Goal: Task Accomplishment & Management: Manage account settings

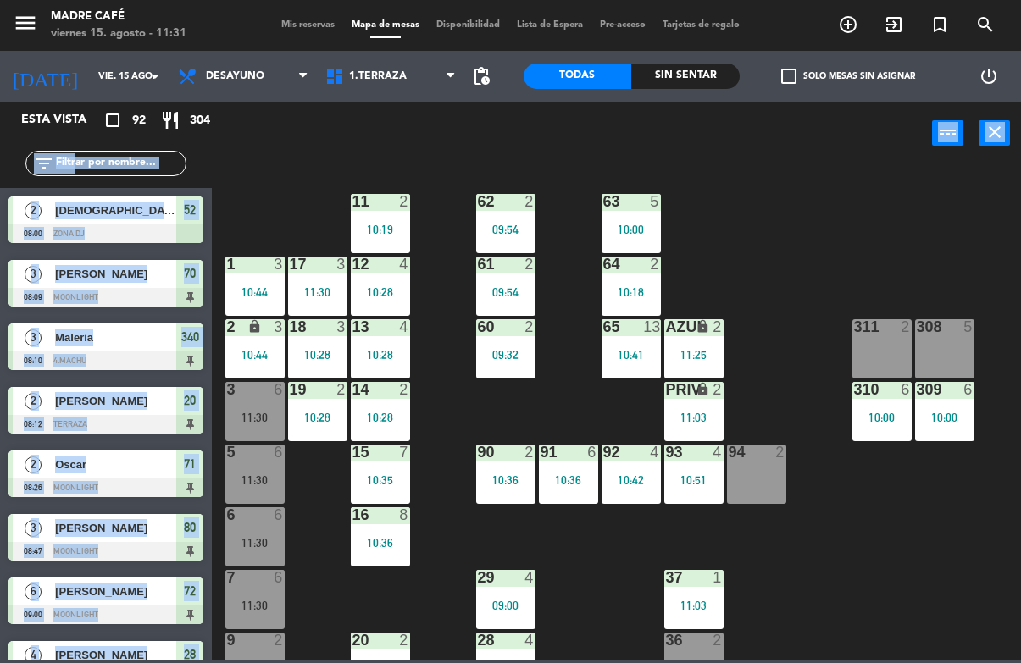
click at [854, 524] on div "11 2 10:19 63 5 10:00 62 2 09:54 12 4 10:28 1 3 10:44 61 2 09:54 64 2 10:18 17 …" at bounding box center [621, 412] width 799 height 497
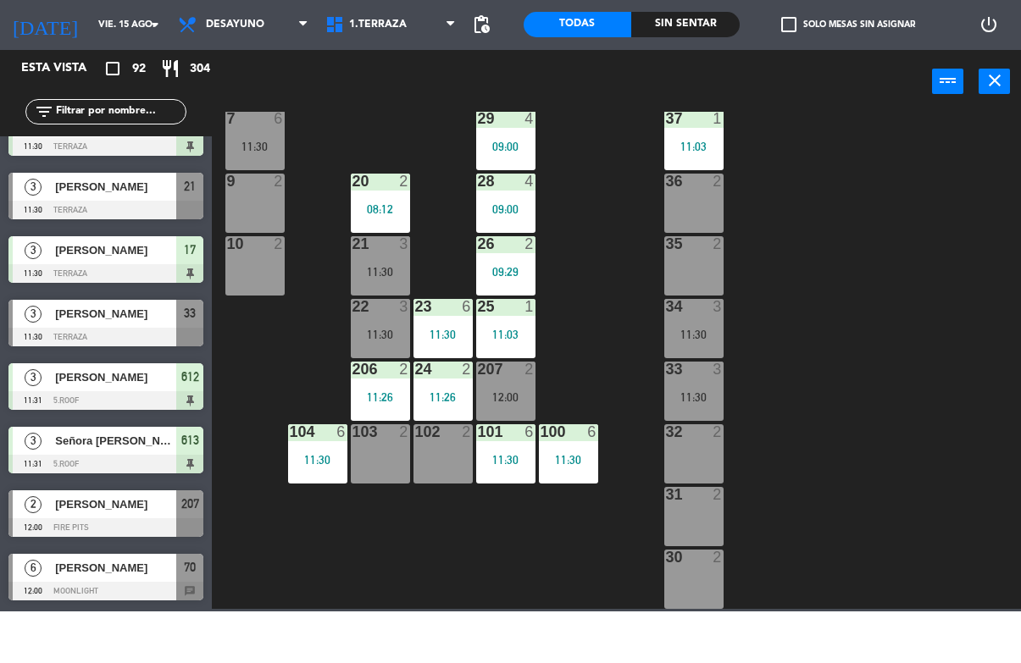
scroll to position [5373, 0]
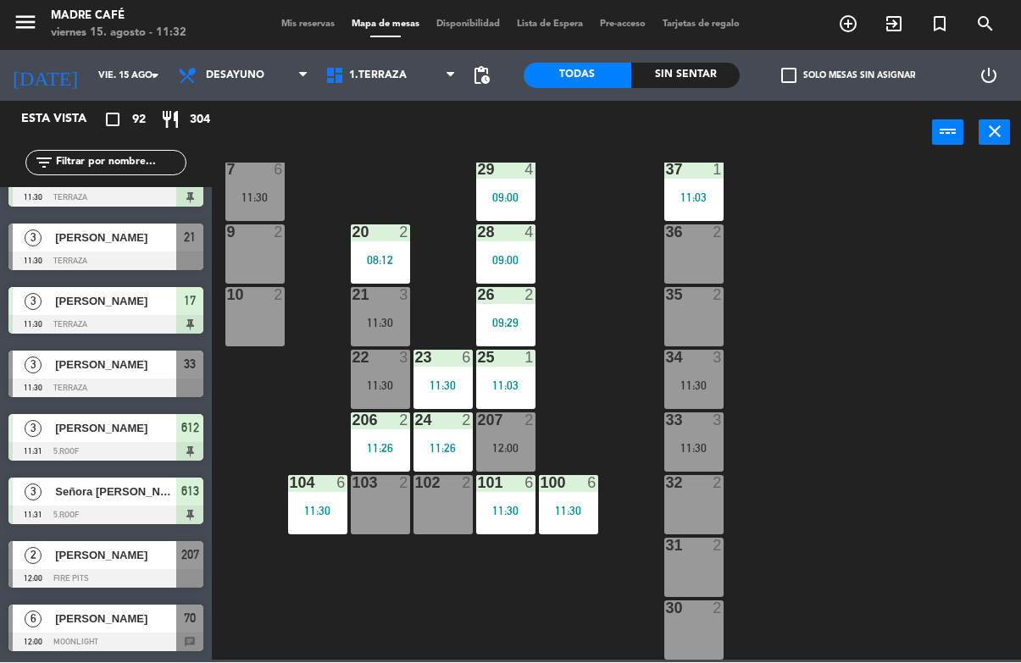
click at [448, 508] on div "102 2" at bounding box center [442, 505] width 59 height 59
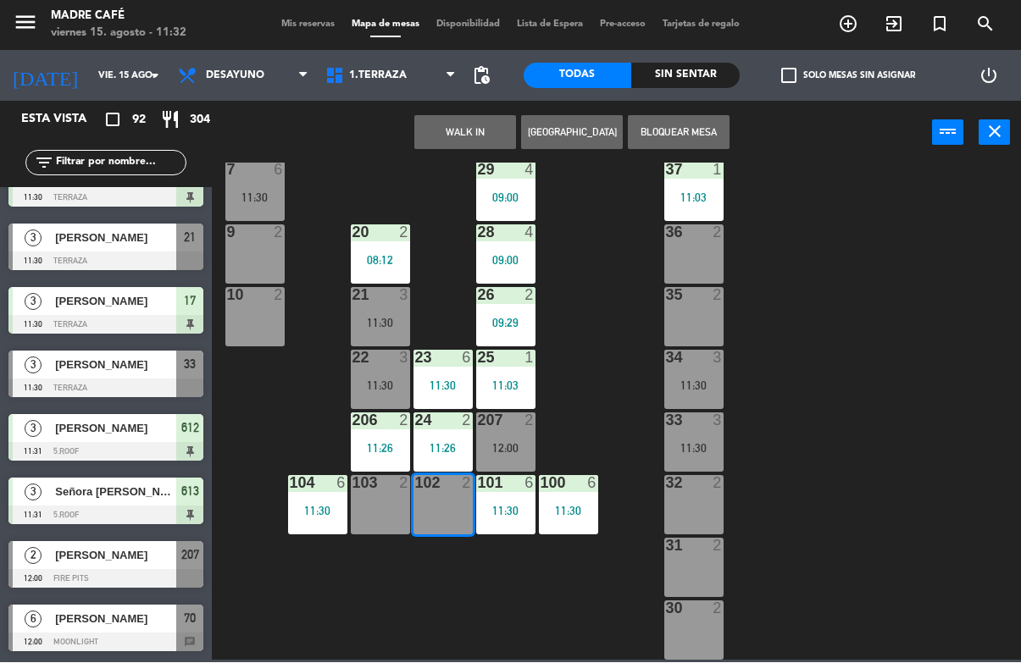
click at [480, 133] on button "WALK IN" at bounding box center [465, 133] width 102 height 34
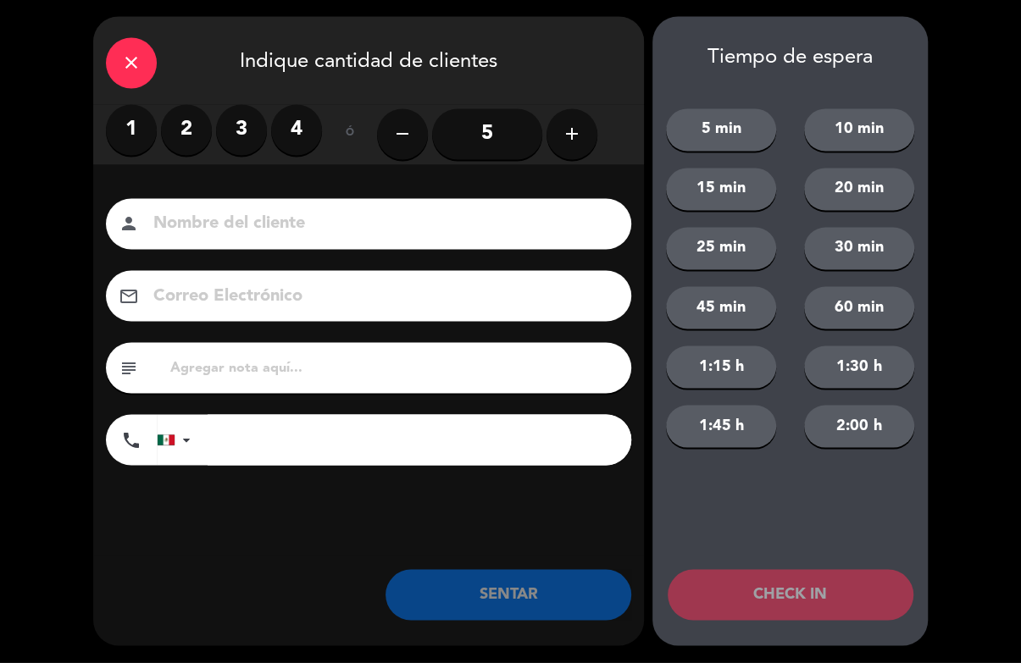
click at [182, 125] on label "2" at bounding box center [186, 130] width 51 height 51
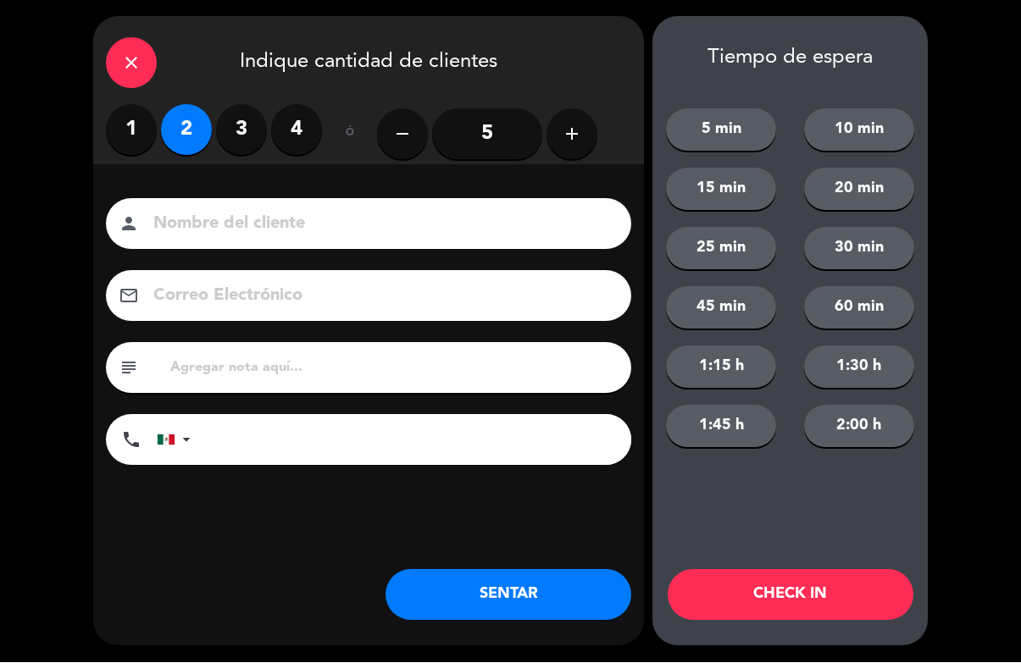
click at [829, 607] on button "CHECK IN" at bounding box center [791, 595] width 246 height 51
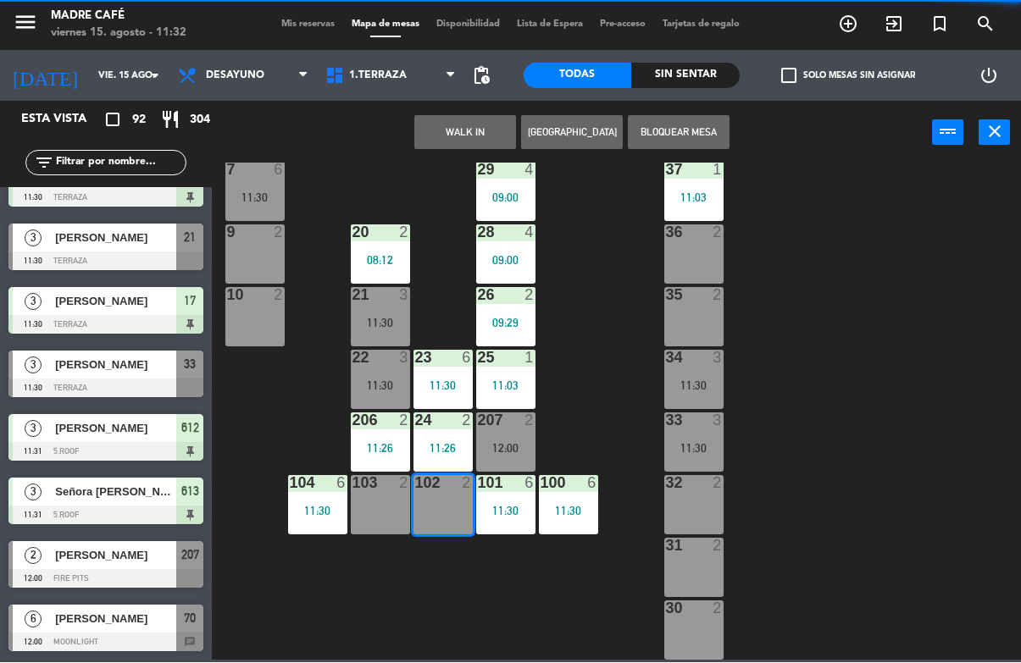
scroll to position [0, 0]
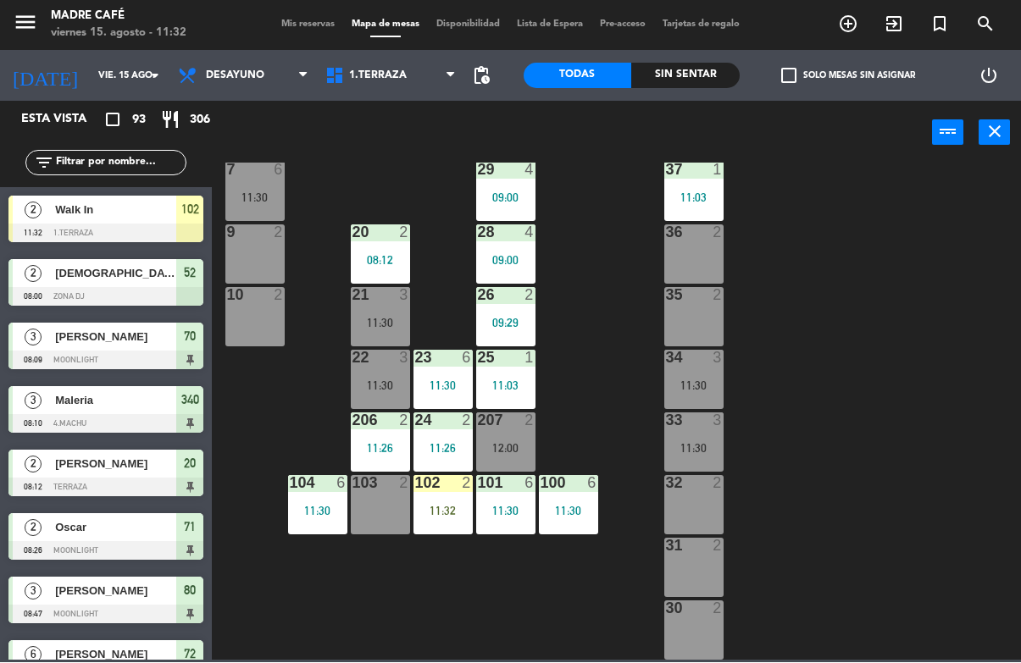
click at [445, 515] on div "11:32" at bounding box center [442, 512] width 59 height 12
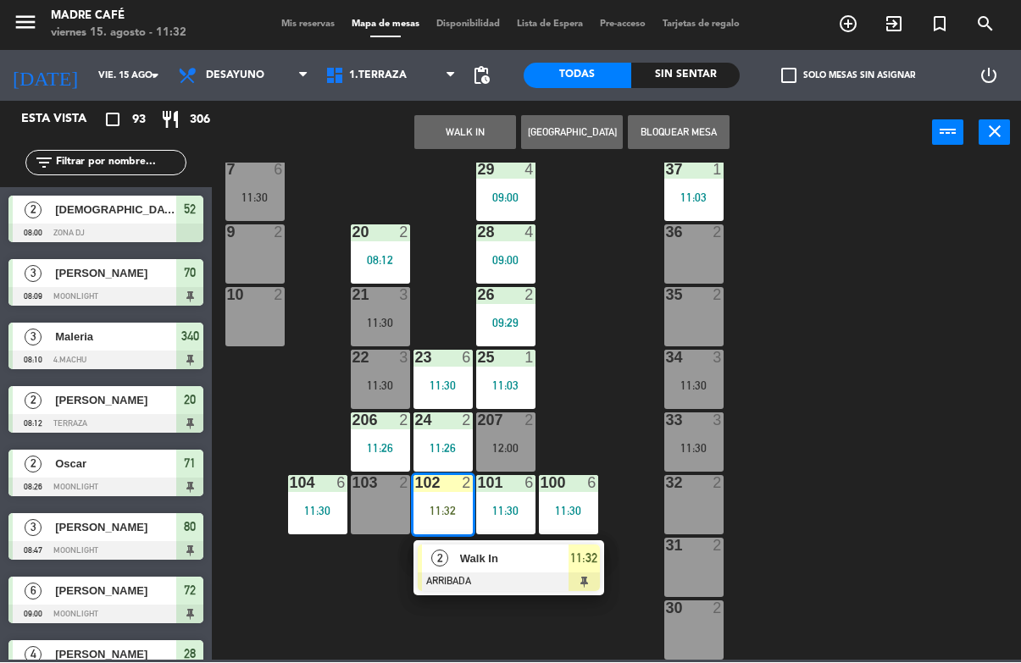
click at [585, 574] on div at bounding box center [509, 583] width 182 height 19
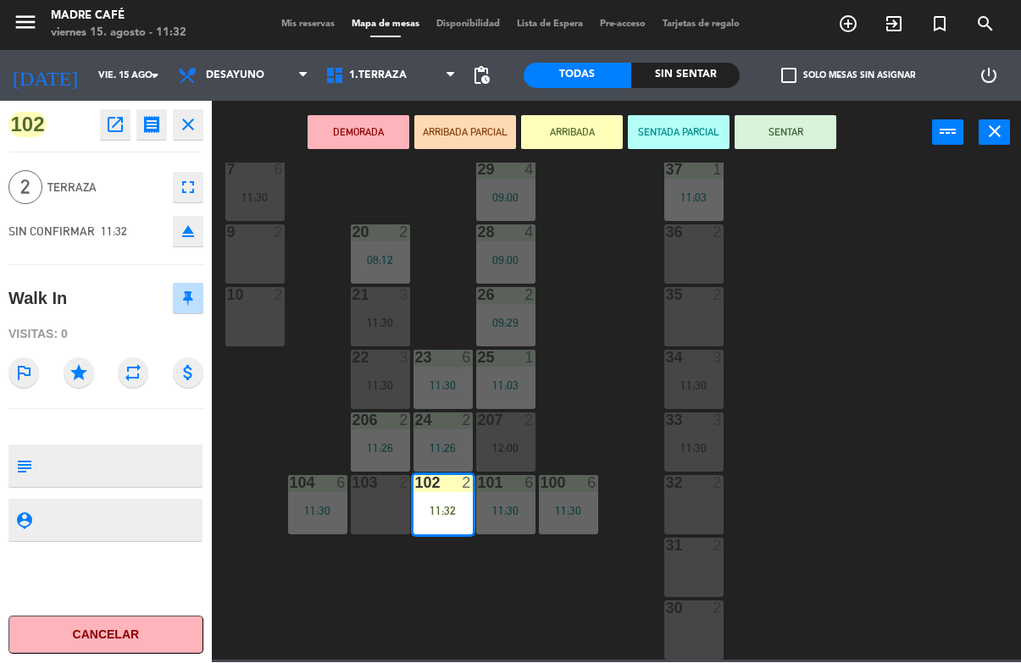
click at [796, 142] on button "SENTAR" at bounding box center [786, 133] width 102 height 34
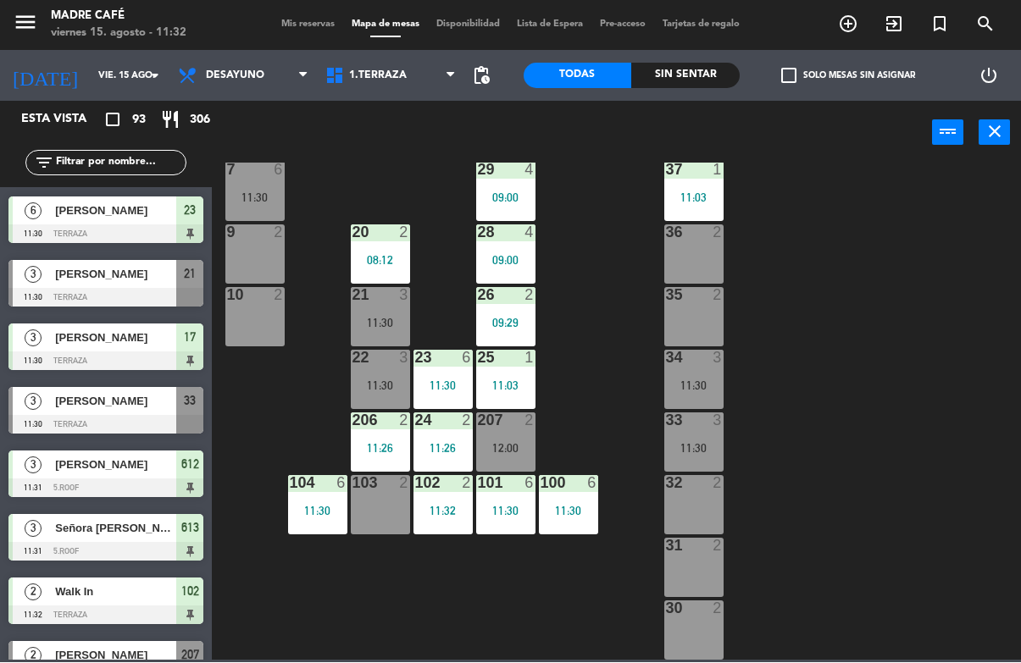
scroll to position [5338, 0]
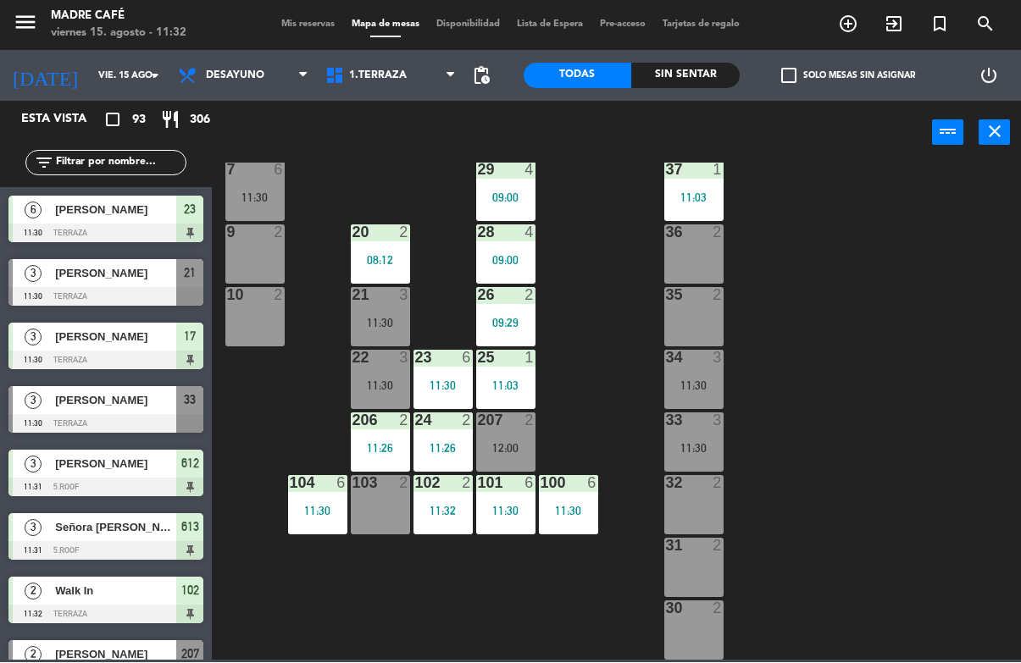
click at [167, 280] on span "[PERSON_NAME]" at bounding box center [115, 274] width 121 height 18
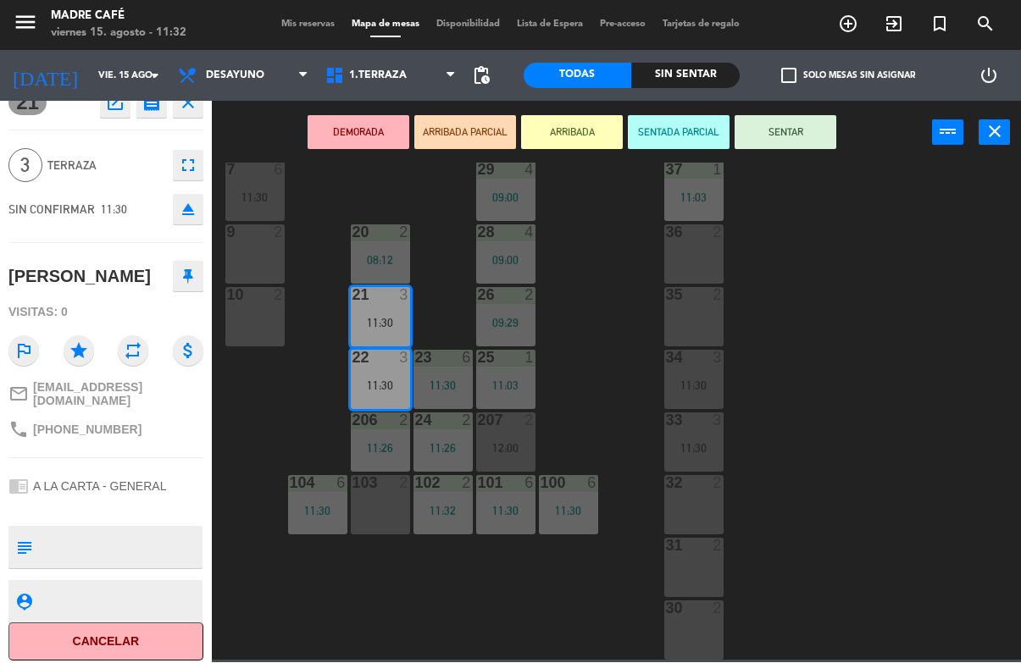
scroll to position [21, 0]
click at [158, 627] on button "Cancelar" at bounding box center [105, 643] width 195 height 38
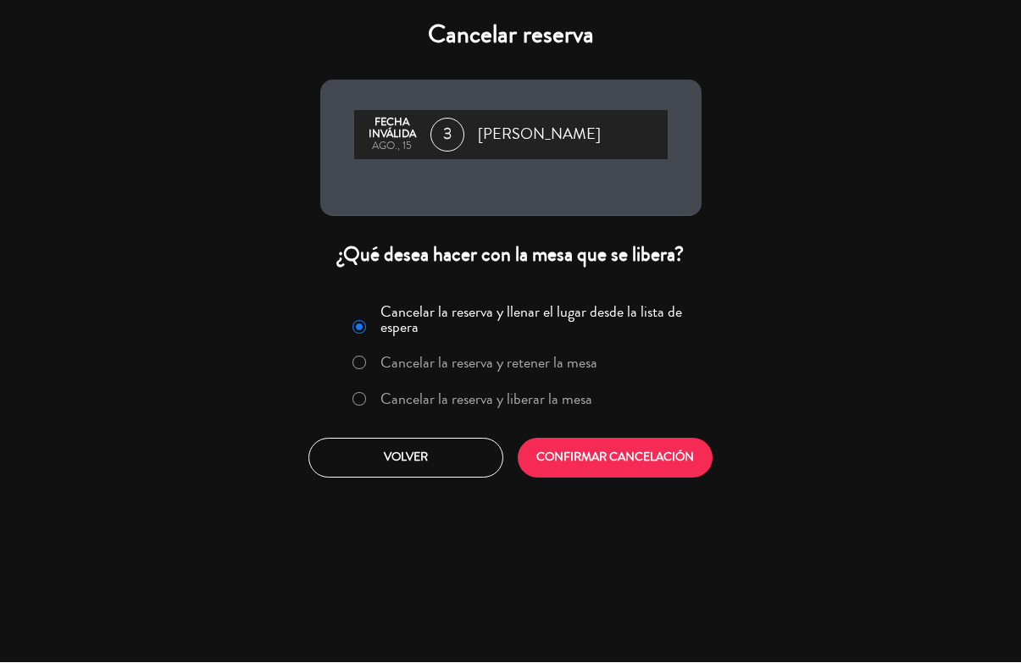
click at [511, 401] on label "Cancelar la reserva y liberar la mesa" at bounding box center [486, 399] width 212 height 15
click at [611, 458] on button "CONFIRMAR CANCELACIÓN" at bounding box center [615, 459] width 195 height 40
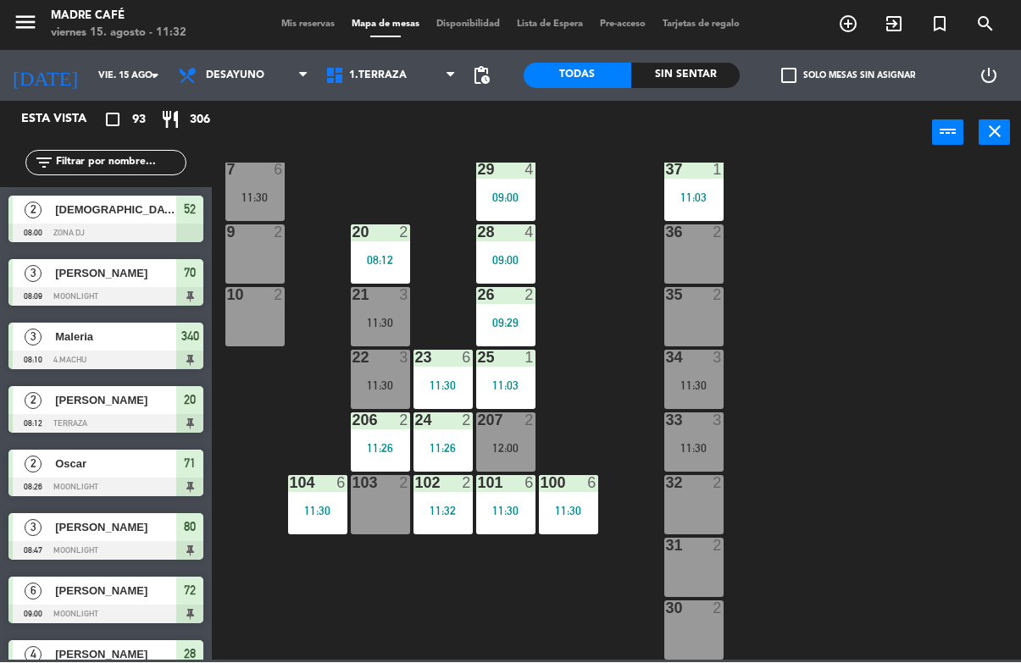
scroll to position [0, 0]
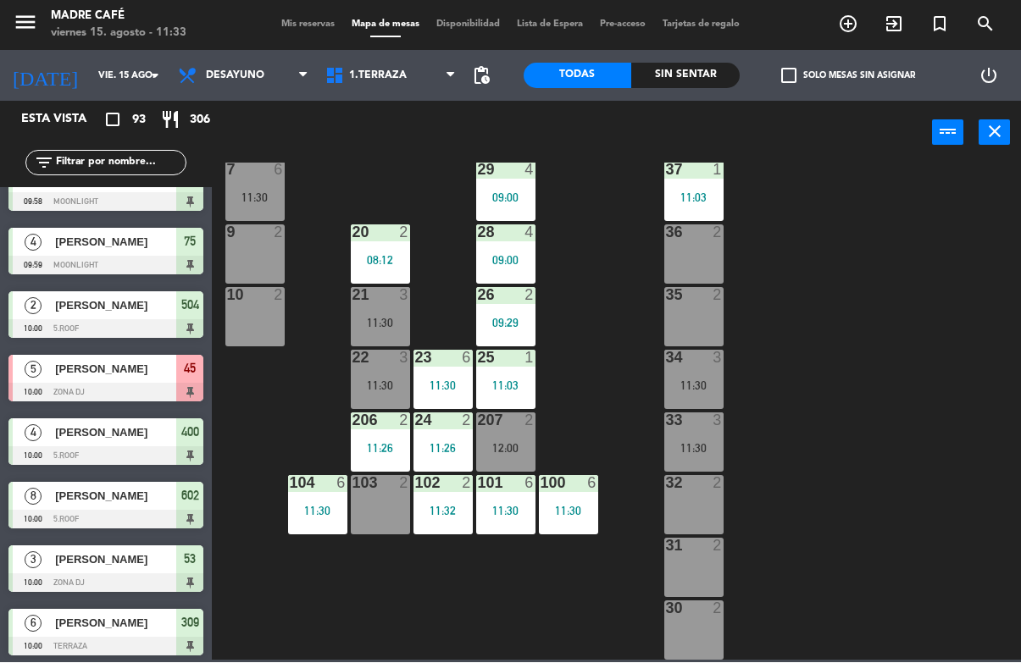
click at [686, 87] on div "Sin sentar" at bounding box center [685, 76] width 108 height 25
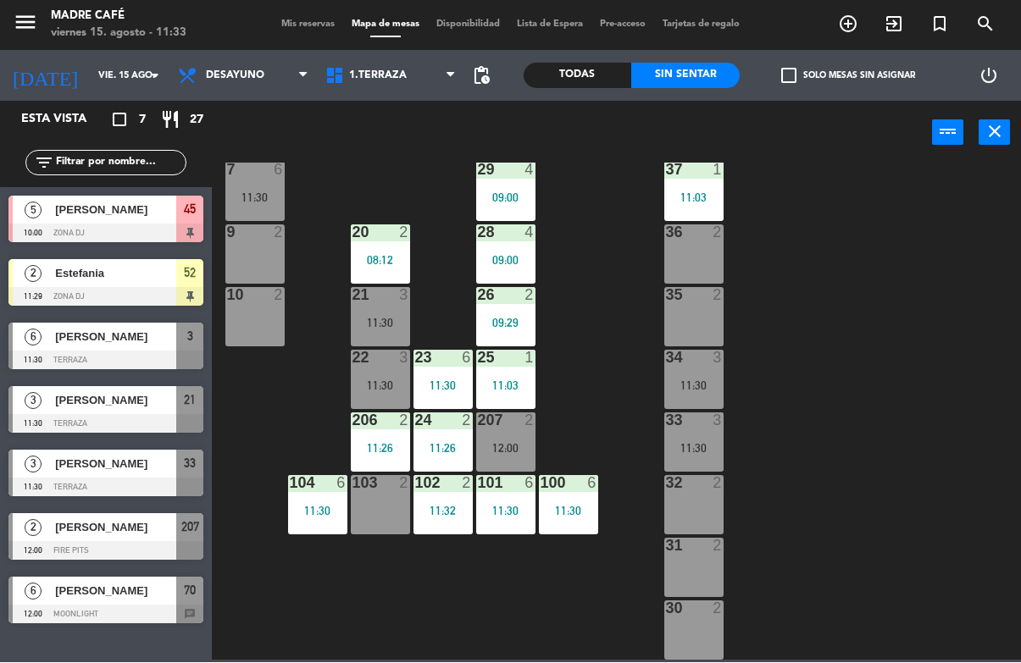
scroll to position [2285, 0]
click at [699, 86] on div "Sin sentar" at bounding box center [685, 76] width 108 height 25
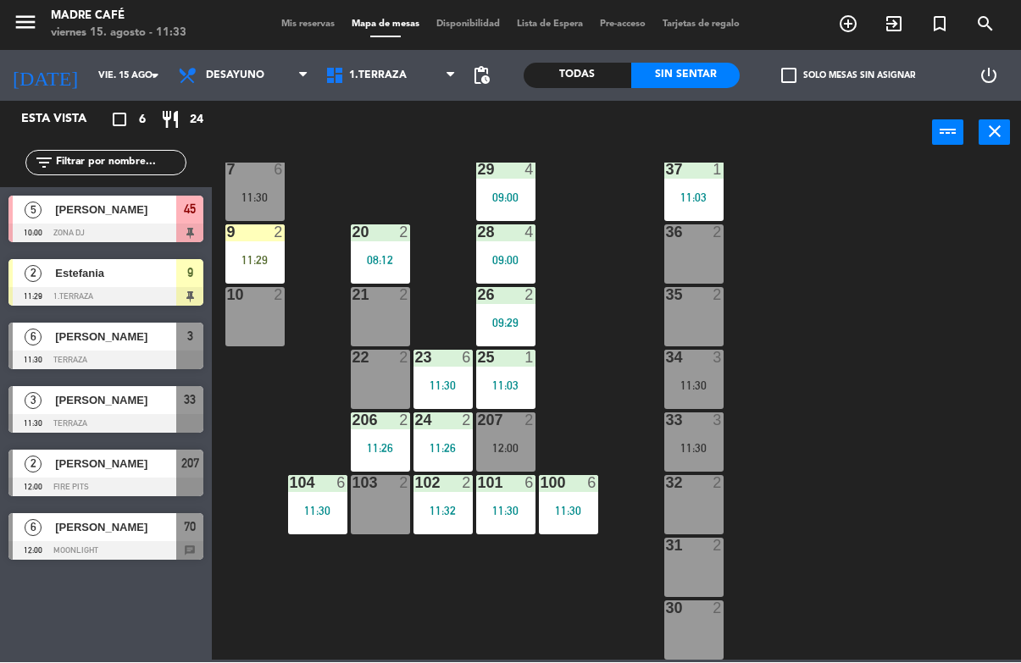
click at [258, 255] on div "11:29" at bounding box center [254, 261] width 59 height 12
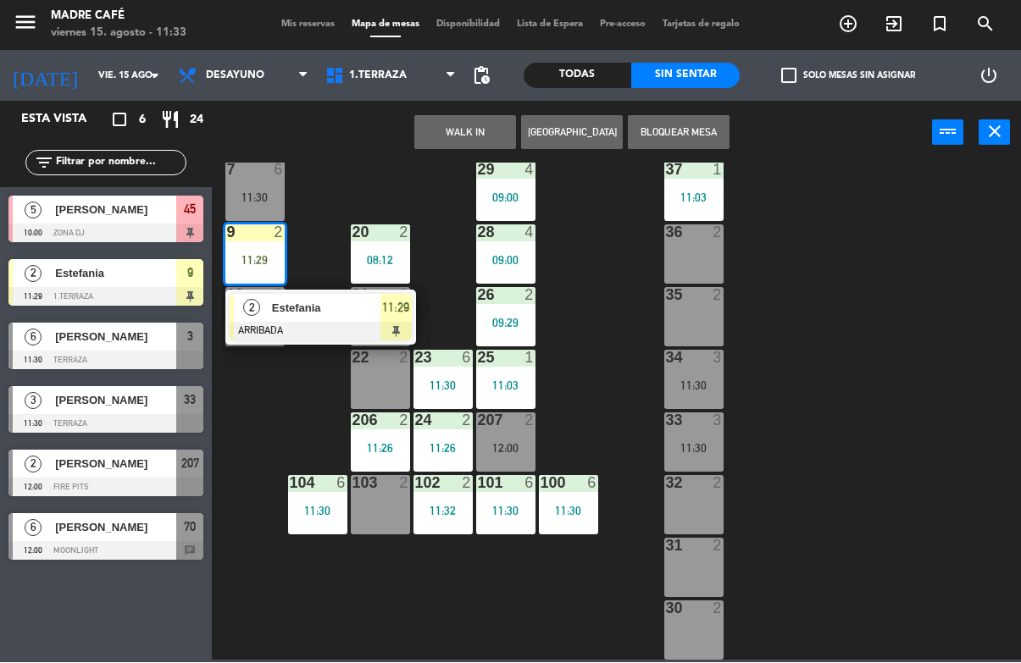
click at [374, 311] on span "Estefania" at bounding box center [326, 309] width 108 height 18
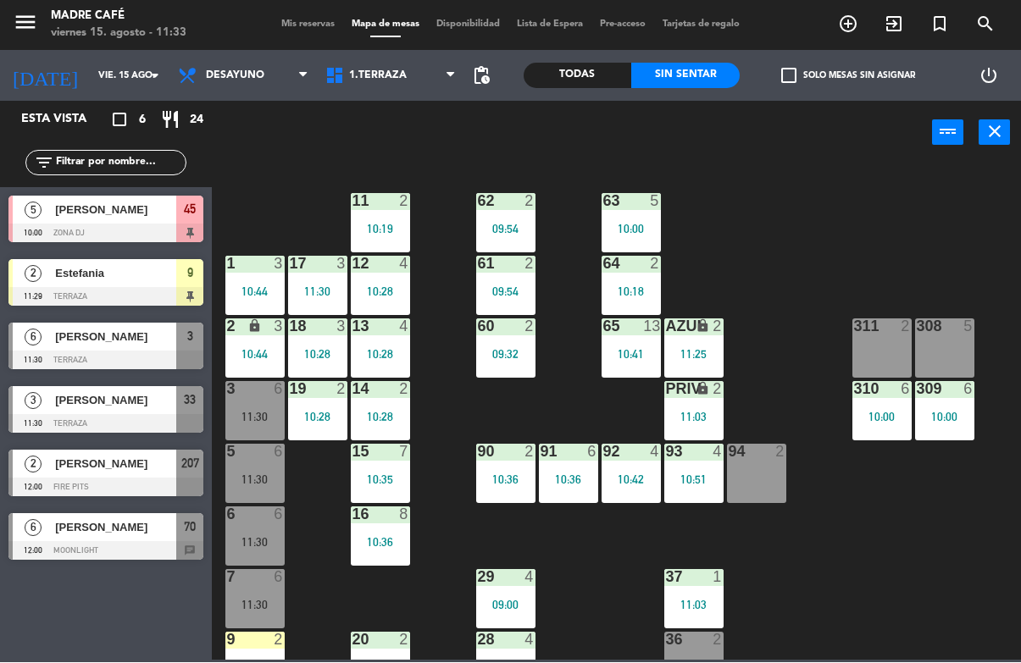
click at [125, 344] on span "[PERSON_NAME]" at bounding box center [115, 338] width 121 height 18
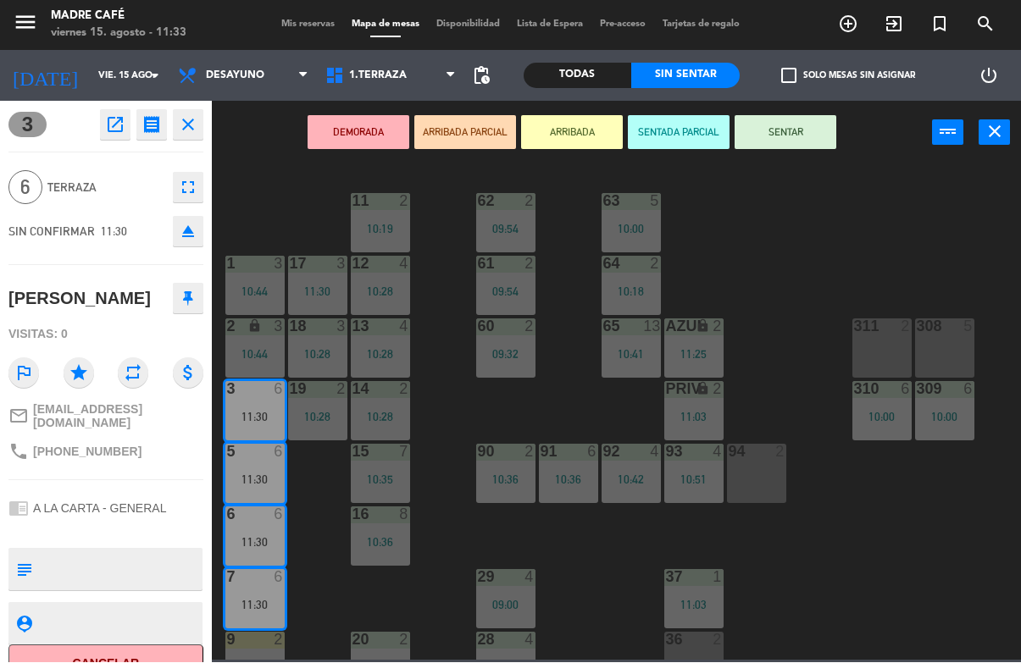
click at [125, 656] on button "Cancelar" at bounding box center [105, 665] width 195 height 38
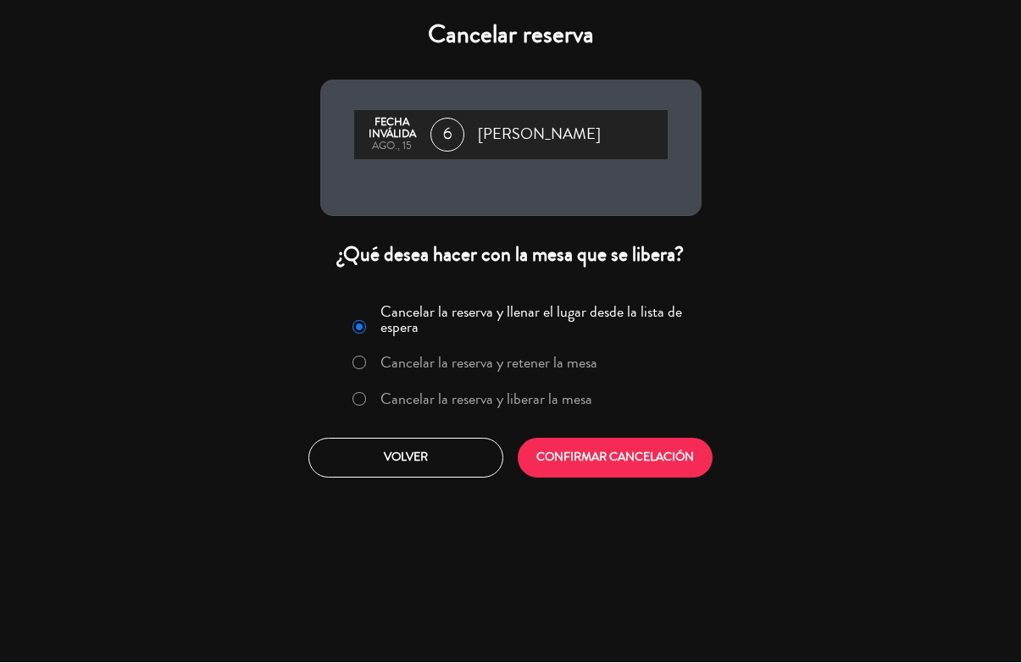
click at [510, 407] on label "Cancelar la reserva y liberar la mesa" at bounding box center [486, 399] width 212 height 15
click at [613, 454] on button "CONFIRMAR CANCELACIÓN" at bounding box center [615, 459] width 195 height 40
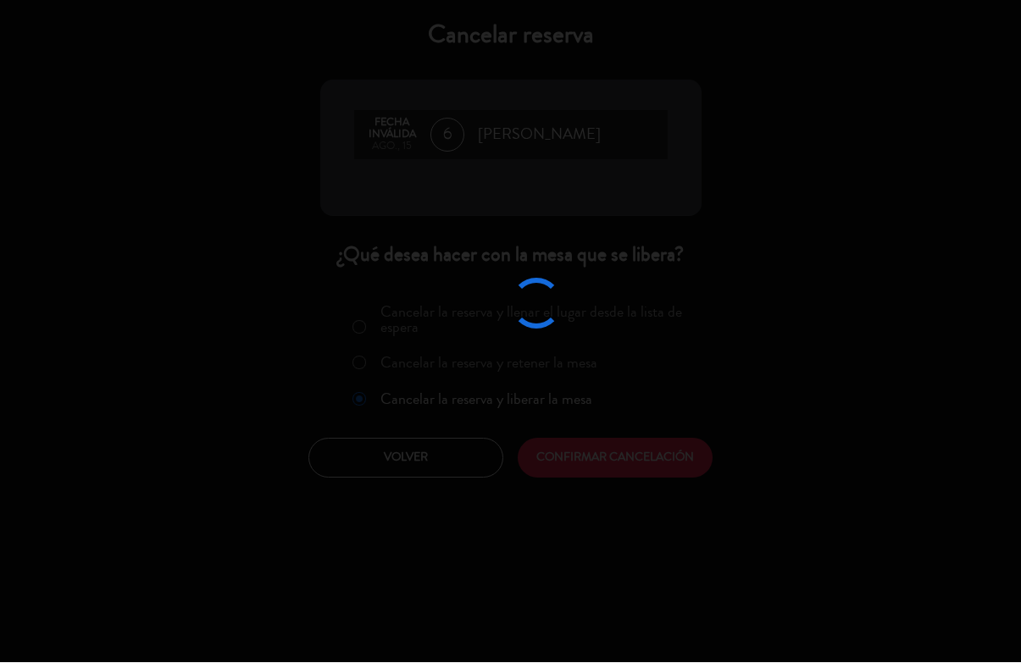
click at [627, 494] on div at bounding box center [510, 331] width 1021 height 663
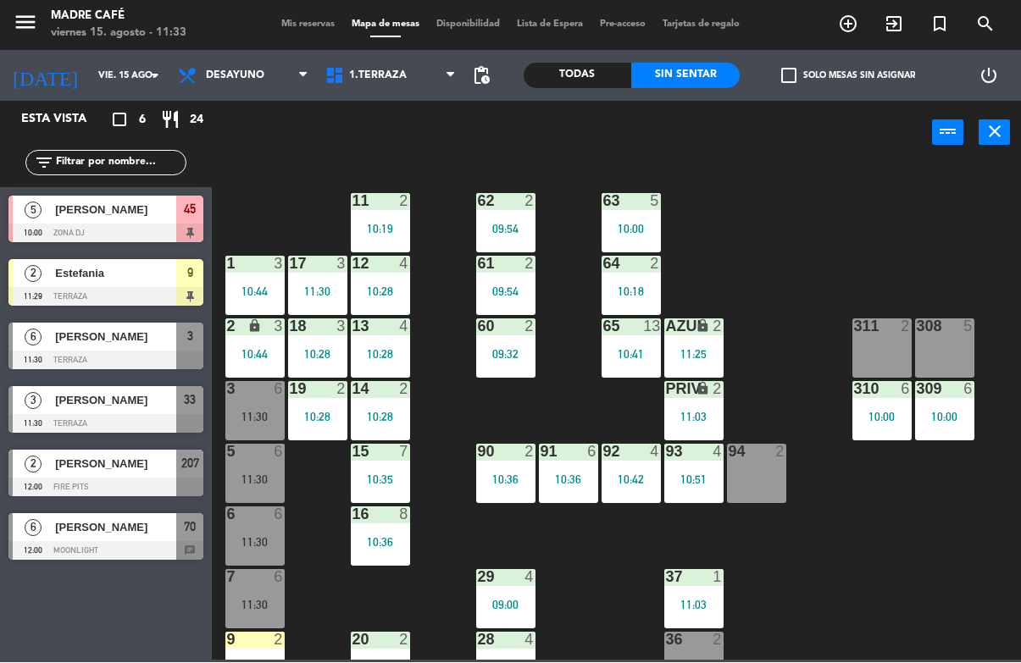
click at [179, 350] on div "3" at bounding box center [189, 338] width 27 height 28
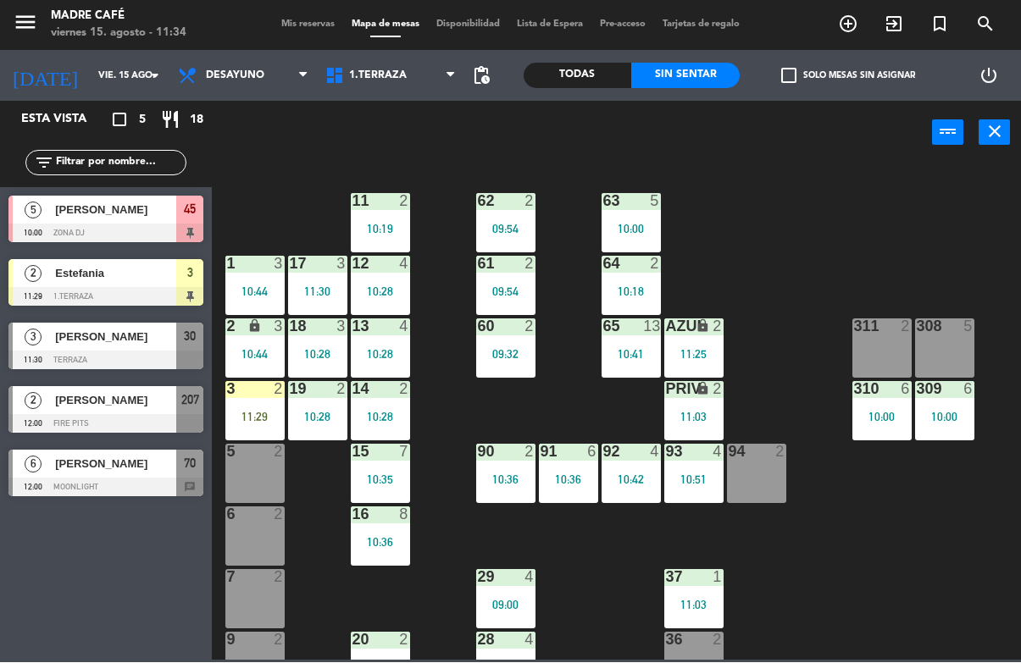
click at [264, 422] on div "11:29" at bounding box center [254, 418] width 59 height 12
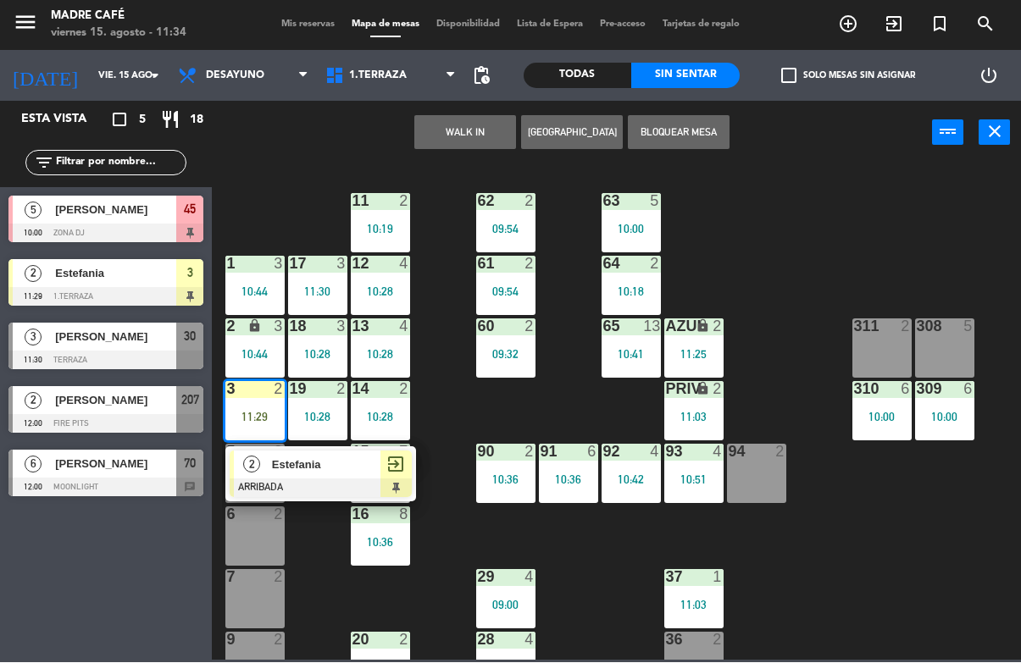
click at [363, 487] on div at bounding box center [321, 489] width 182 height 19
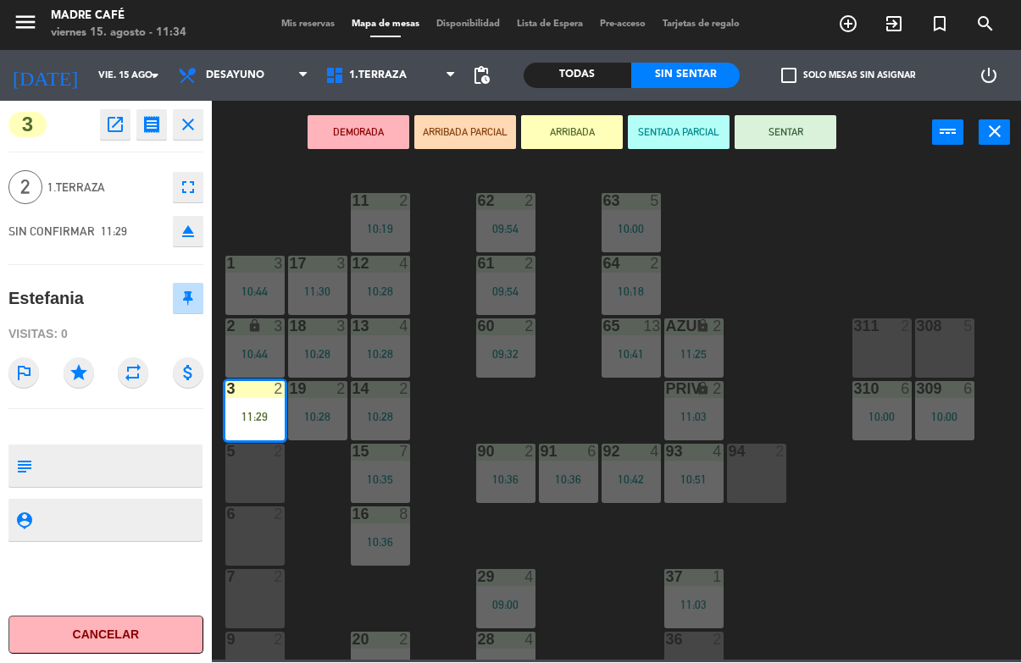
click at [790, 130] on button "SENTAR" at bounding box center [786, 133] width 102 height 34
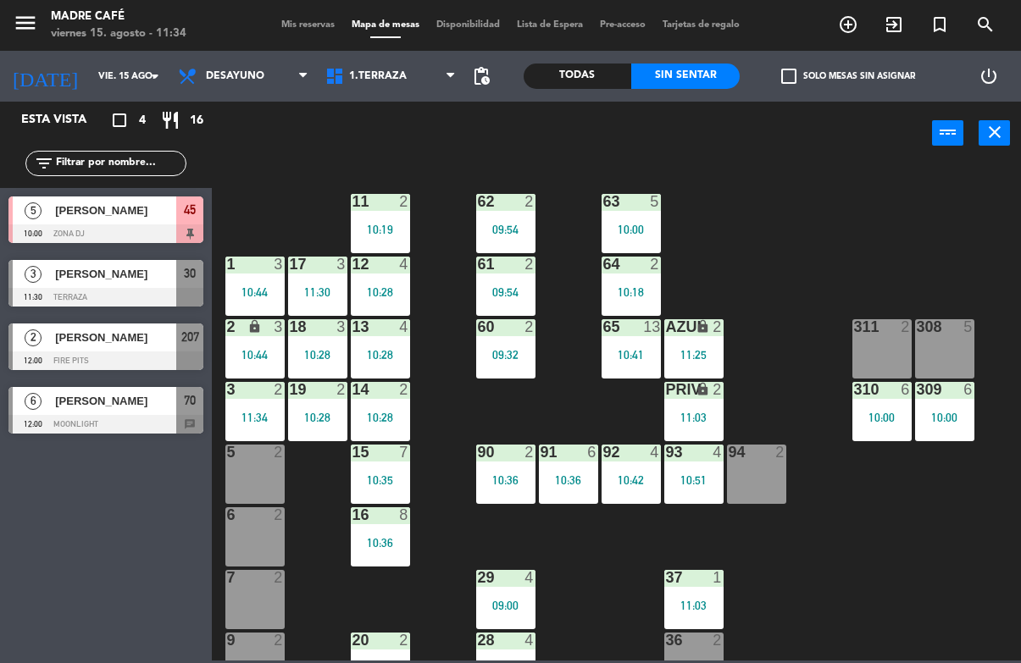
click at [158, 265] on span "[PERSON_NAME]" at bounding box center [115, 274] width 121 height 18
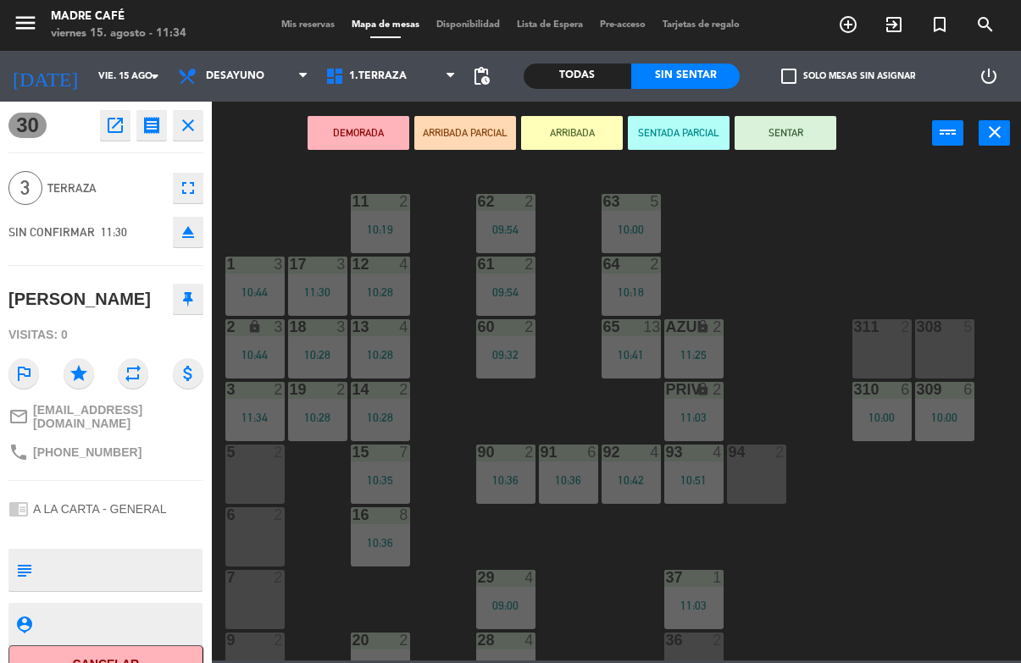
click at [146, 657] on button "Cancelar" at bounding box center [105, 665] width 195 height 38
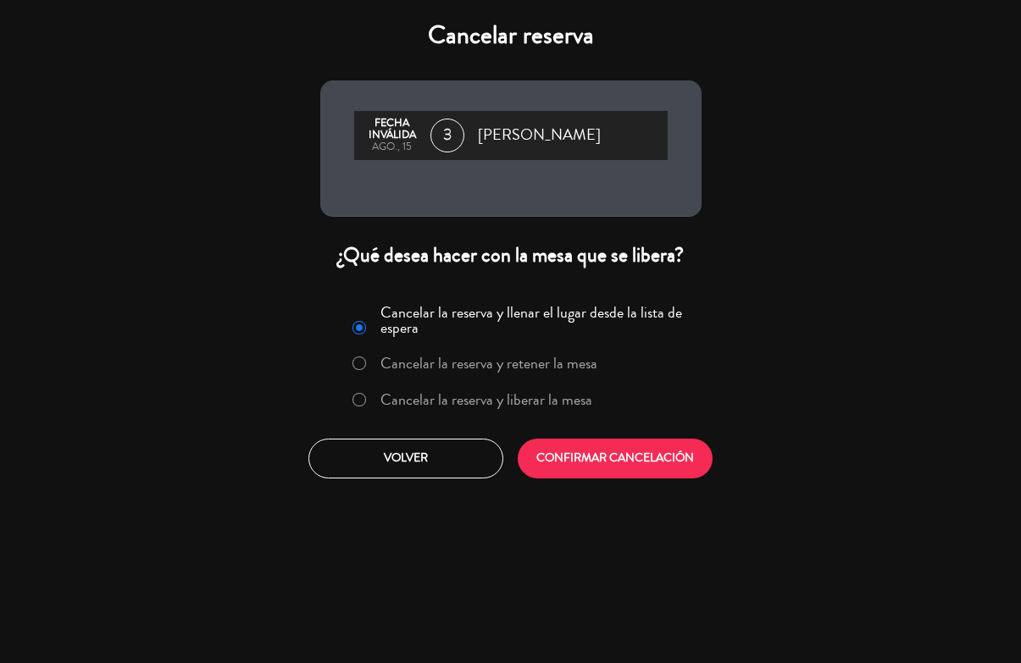
click at [552, 402] on label "Cancelar la reserva y liberar la mesa" at bounding box center [486, 399] width 212 height 15
click at [696, 467] on button "CONFIRMAR CANCELACIÓN" at bounding box center [615, 459] width 195 height 40
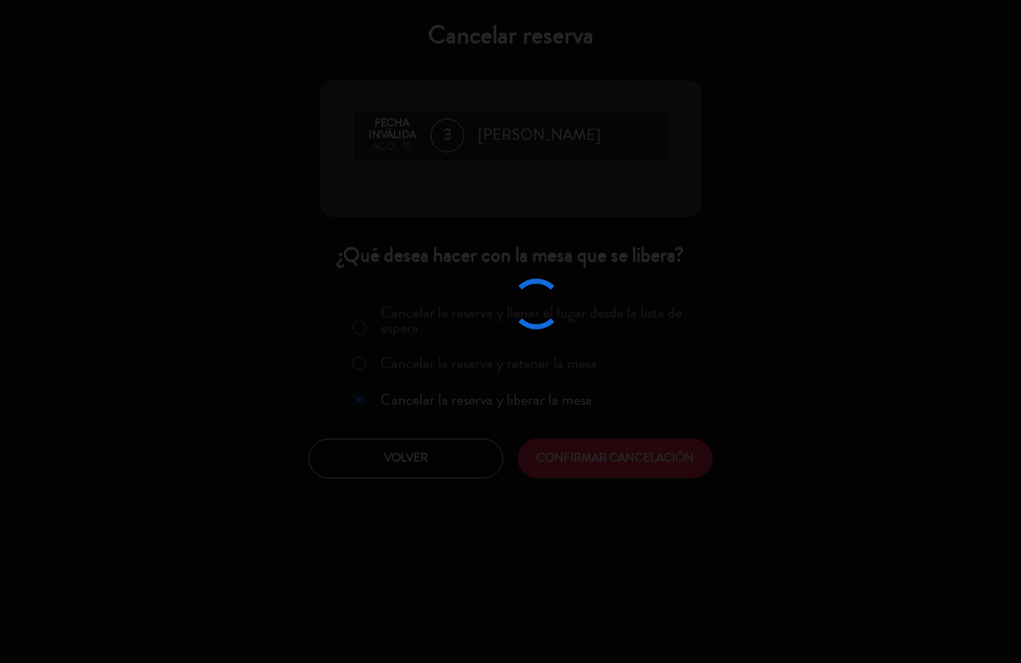
click at [700, 490] on div at bounding box center [510, 331] width 1021 height 663
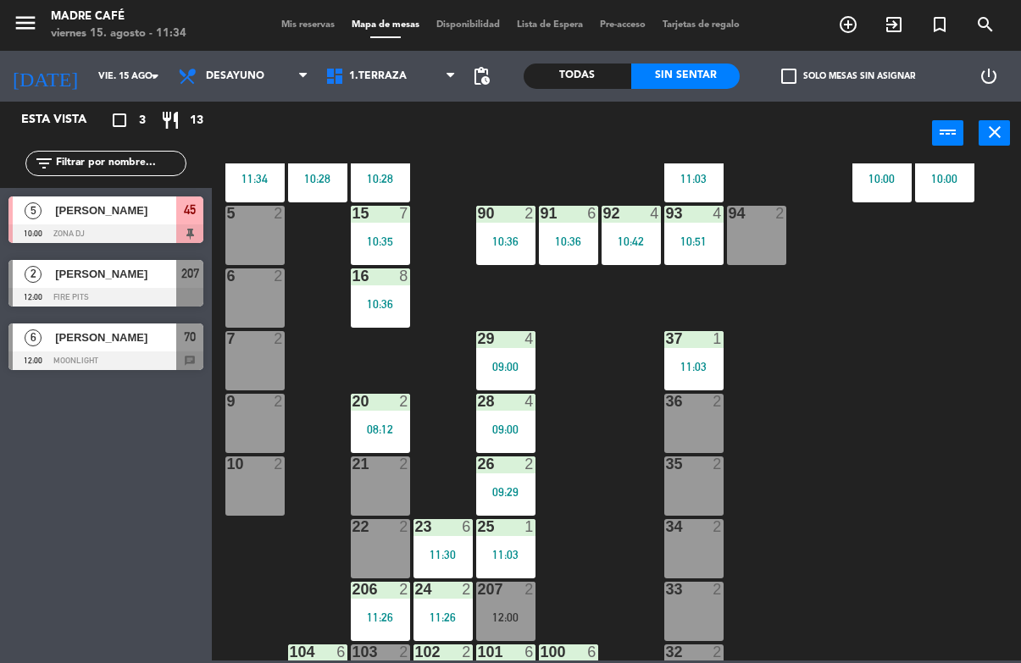
scroll to position [243, 0]
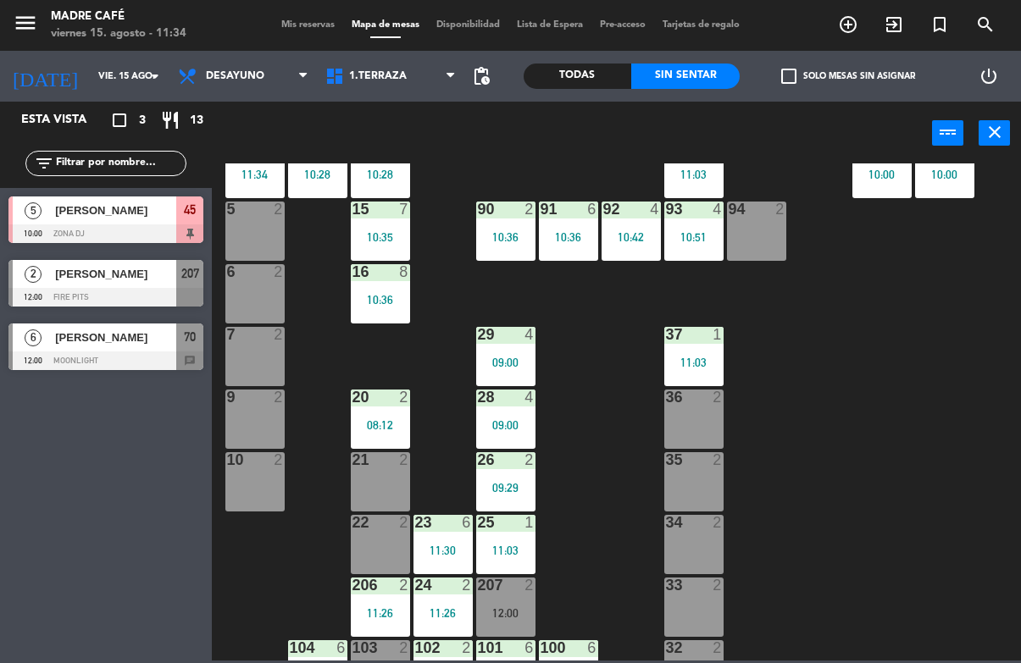
click at [507, 363] on div "09:00" at bounding box center [505, 363] width 59 height 12
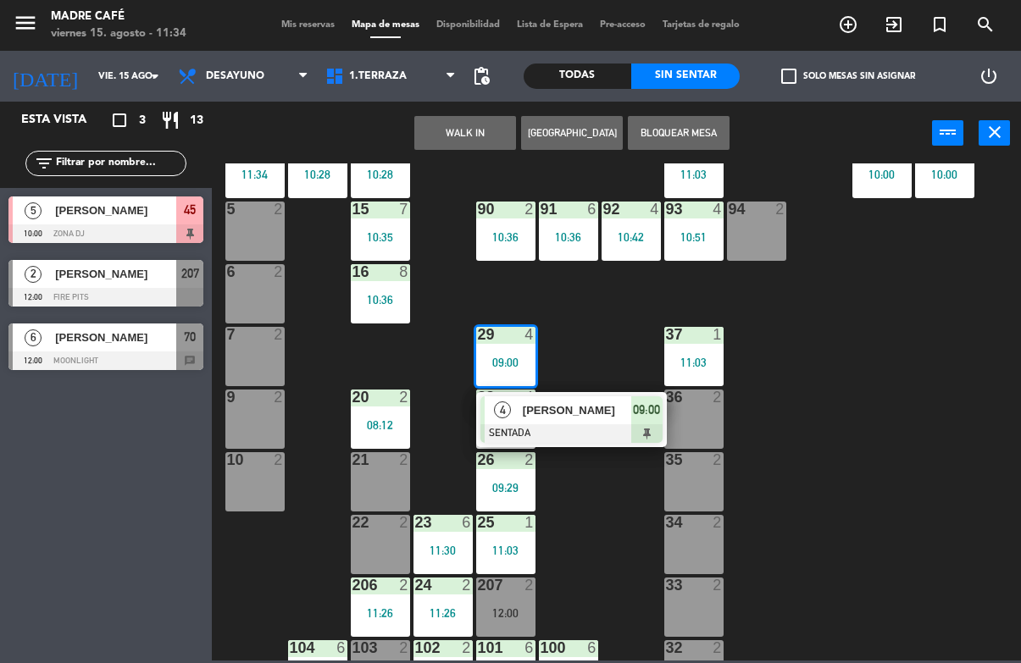
click at [606, 412] on span "[PERSON_NAME]" at bounding box center [577, 411] width 108 height 18
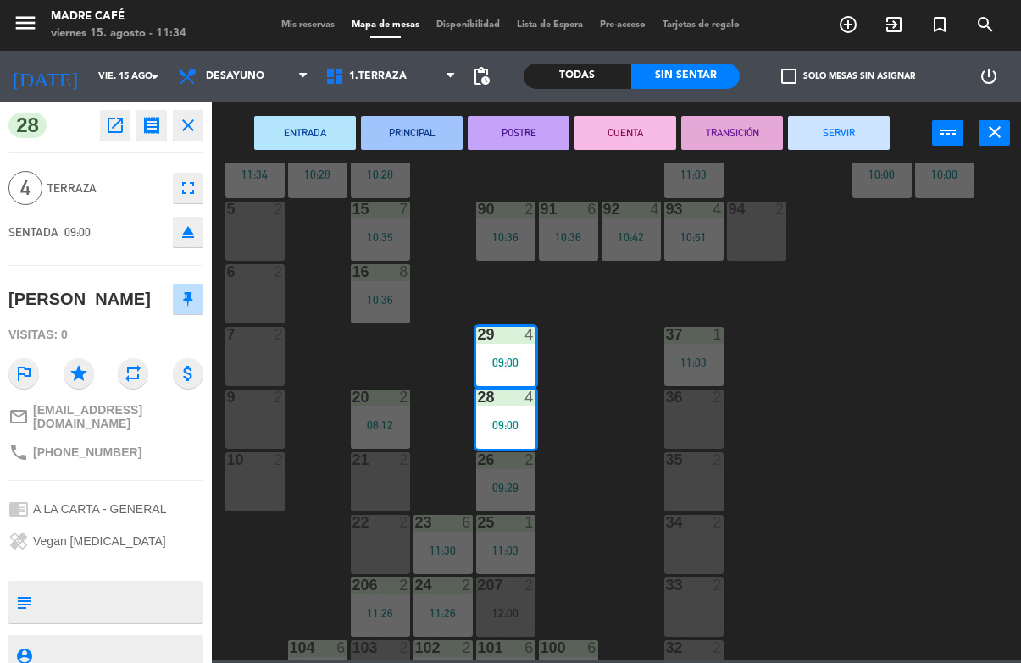
click at [821, 126] on button "SERVIR" at bounding box center [839, 133] width 102 height 34
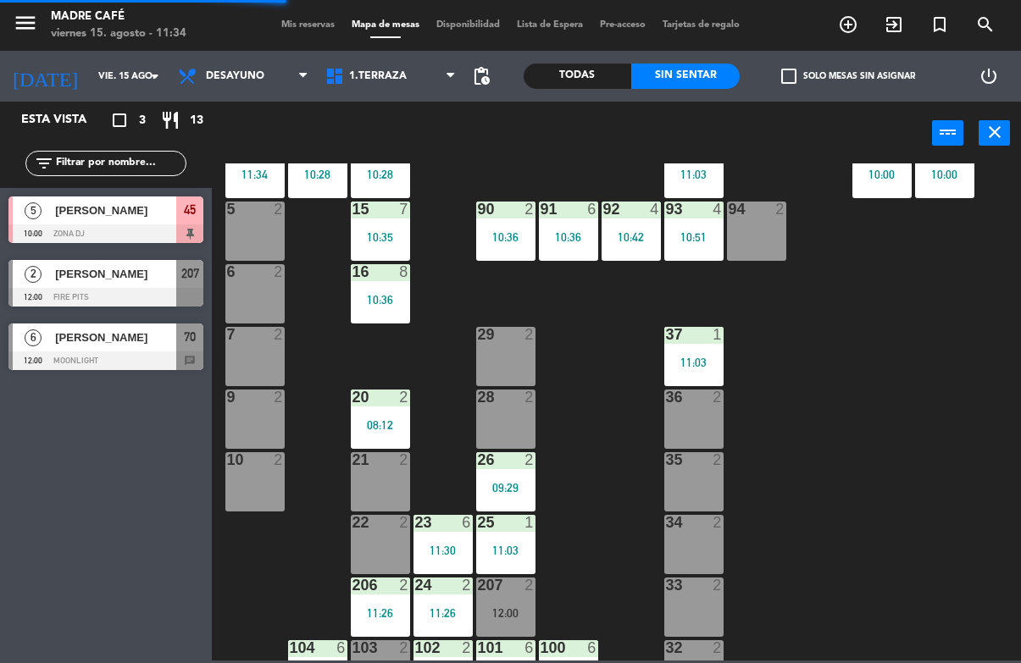
click at [894, 454] on div "11 2 10:19 63 5 10:00 62 2 09:54 12 4 10:28 1 3 10:44 61 2 09:54 64 2 10:18 17 …" at bounding box center [621, 412] width 799 height 497
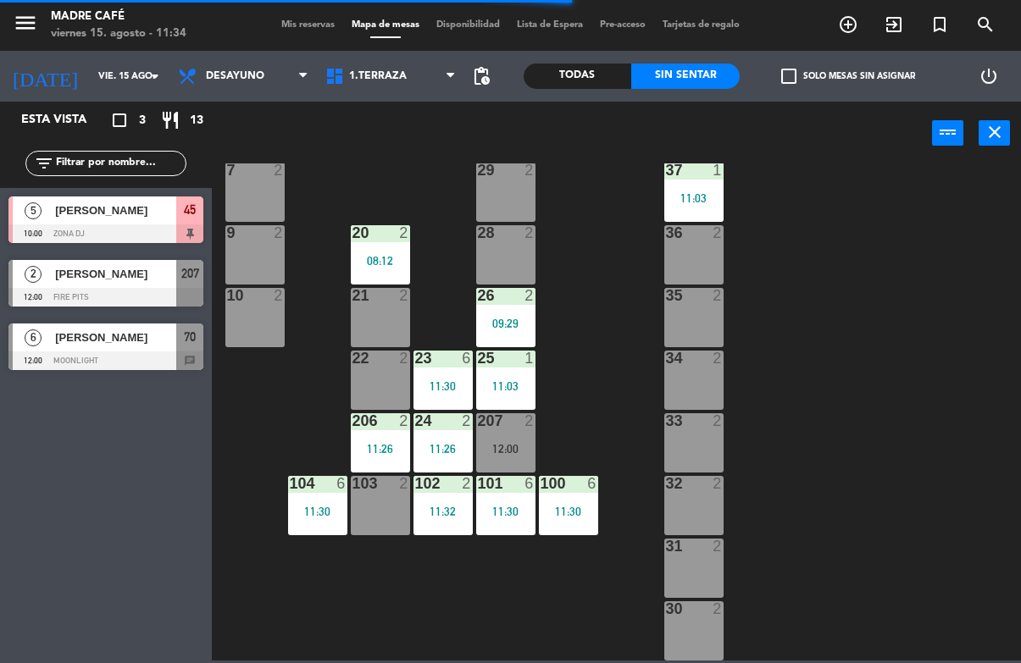
scroll to position [408, 0]
click at [581, 646] on div "11 2 10:19 63 5 10:00 62 2 09:54 12 4 10:28 1 3 10:44 61 2 09:54 64 2 10:18 17 …" at bounding box center [621, 412] width 799 height 497
click at [597, 609] on div "11 2 10:19 63 5 10:00 62 2 09:54 12 4 10:28 1 3 10:44 61 2 09:54 64 2 10:18 17 …" at bounding box center [621, 412] width 799 height 497
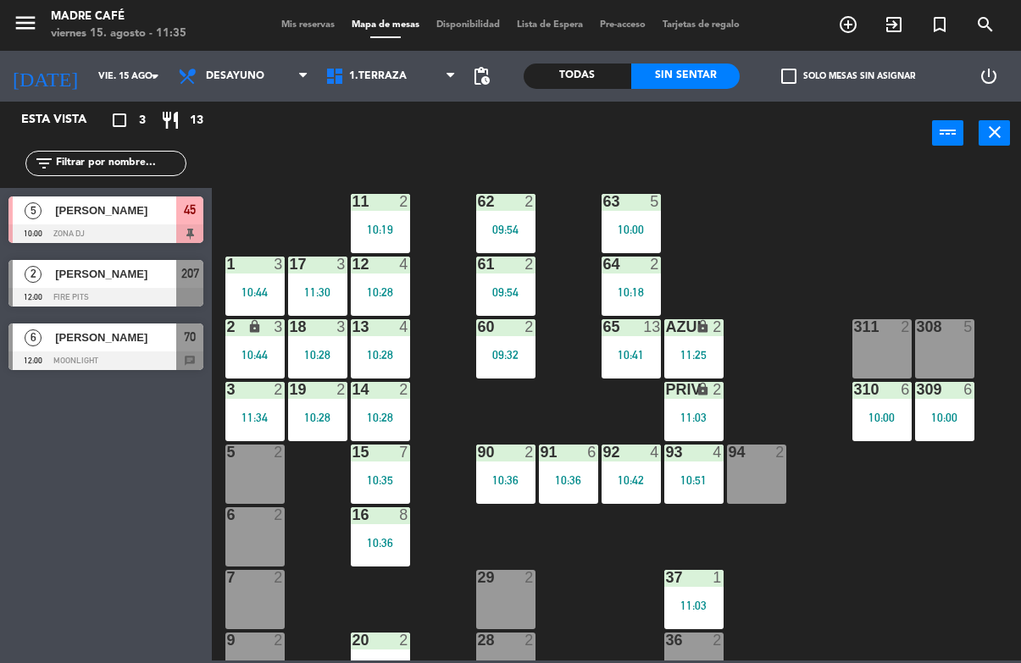
scroll to position [0, 0]
click at [368, 66] on span "1.Terraza" at bounding box center [390, 76] width 147 height 37
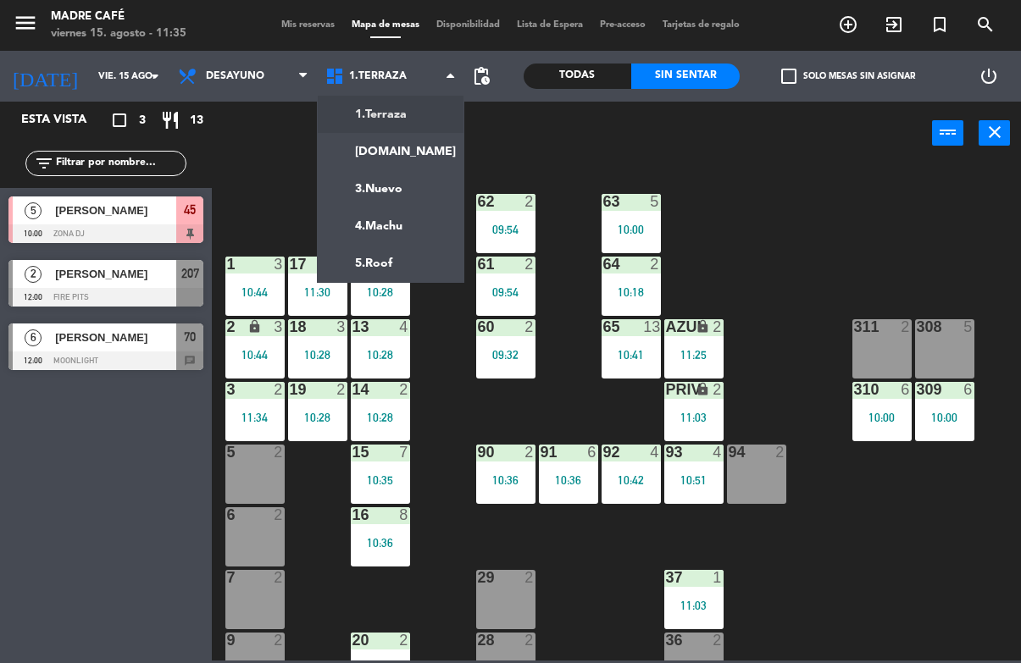
click at [413, 151] on ng-component "menu Madre Café viernes 15. agosto - 11:35 Mis reservas Mapa de mesas Disponibi…" at bounding box center [510, 330] width 1021 height 661
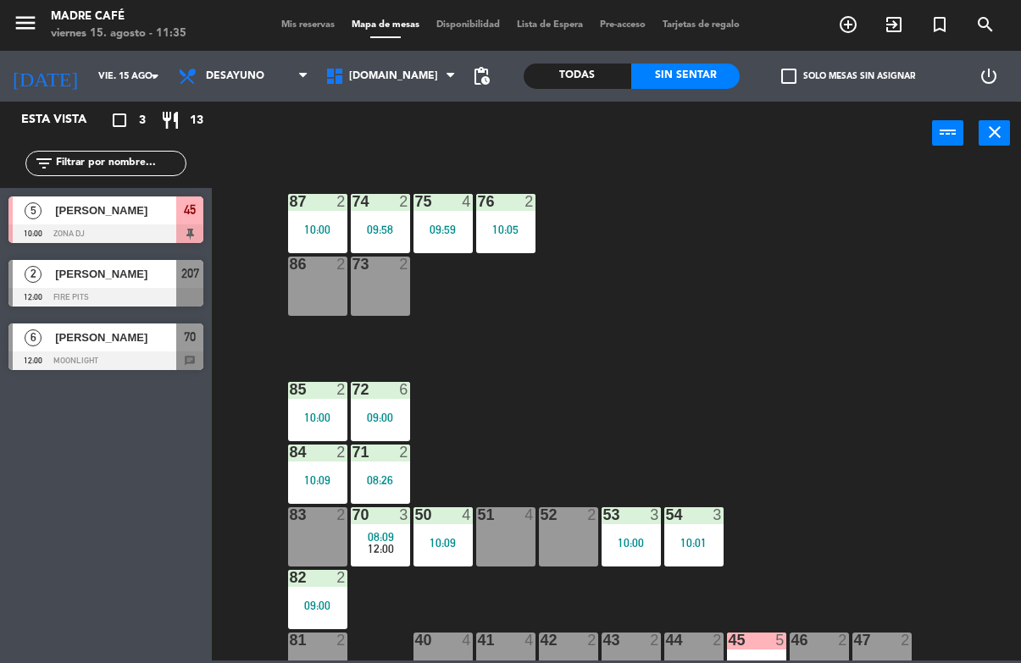
click at [391, 230] on div "09:58" at bounding box center [380, 230] width 59 height 12
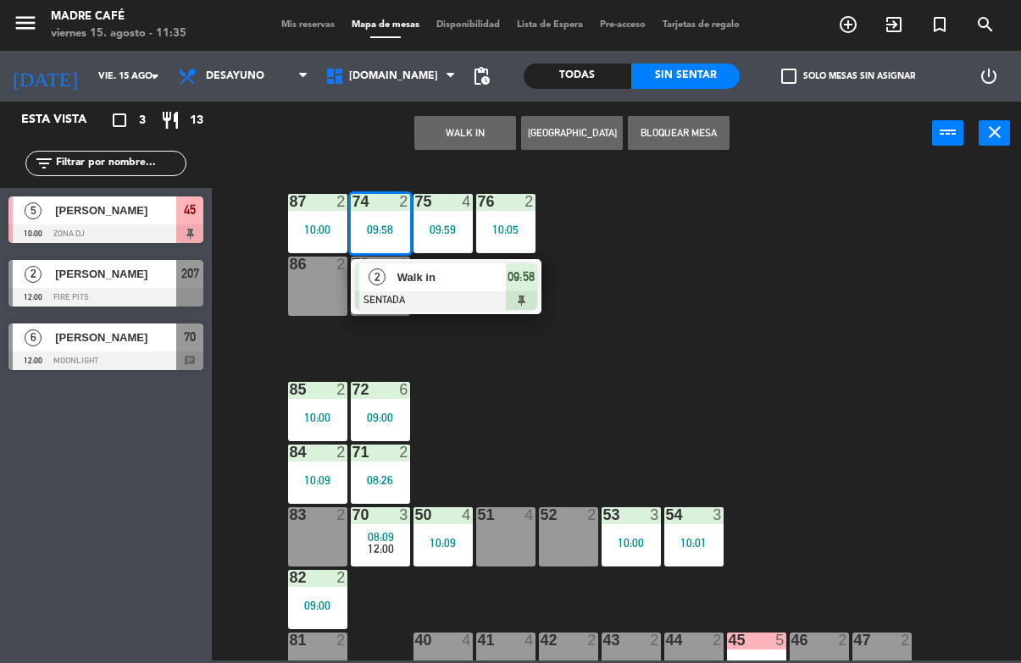
click at [491, 304] on div at bounding box center [446, 300] width 182 height 19
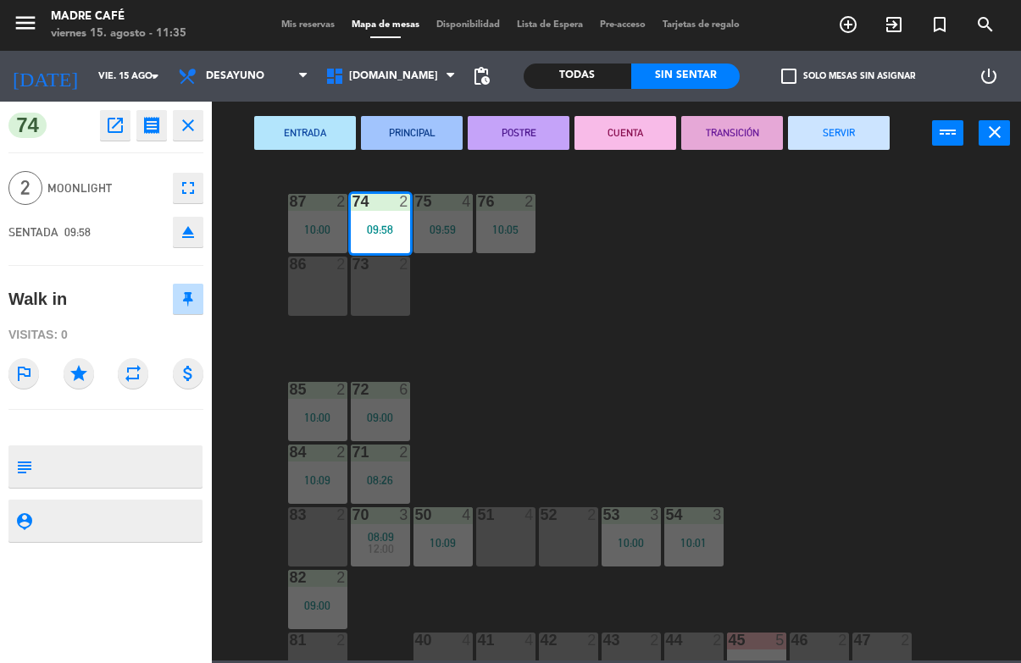
click at [846, 120] on button "SERVIR" at bounding box center [839, 133] width 102 height 34
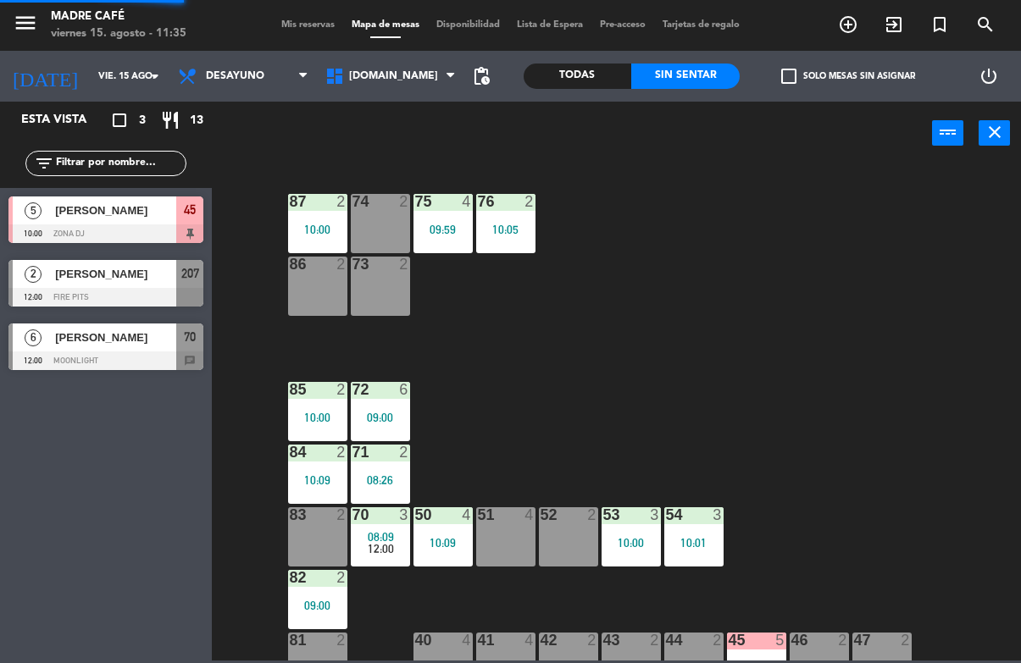
click at [884, 208] on div "87 2 10:00 74 2 75 4 09:59 76 2 10:05 86 2 73 2 72 6 09:00 85 2 10:00 71 2 08:2…" at bounding box center [621, 412] width 799 height 497
click at [447, 213] on div "75 4 09:59" at bounding box center [442, 223] width 59 height 59
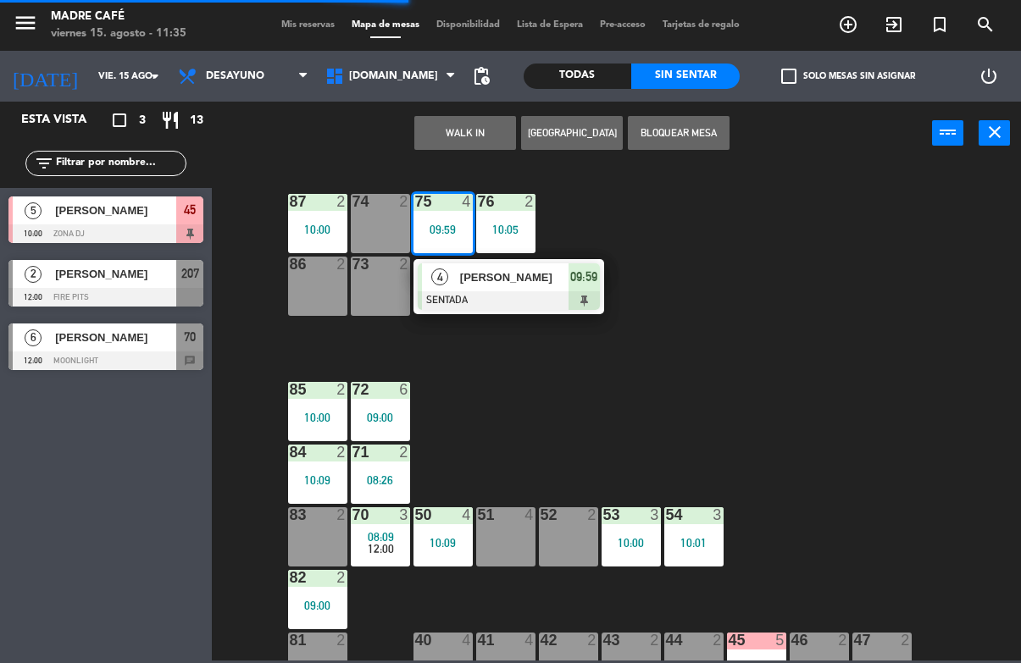
click at [559, 304] on div at bounding box center [509, 300] width 182 height 19
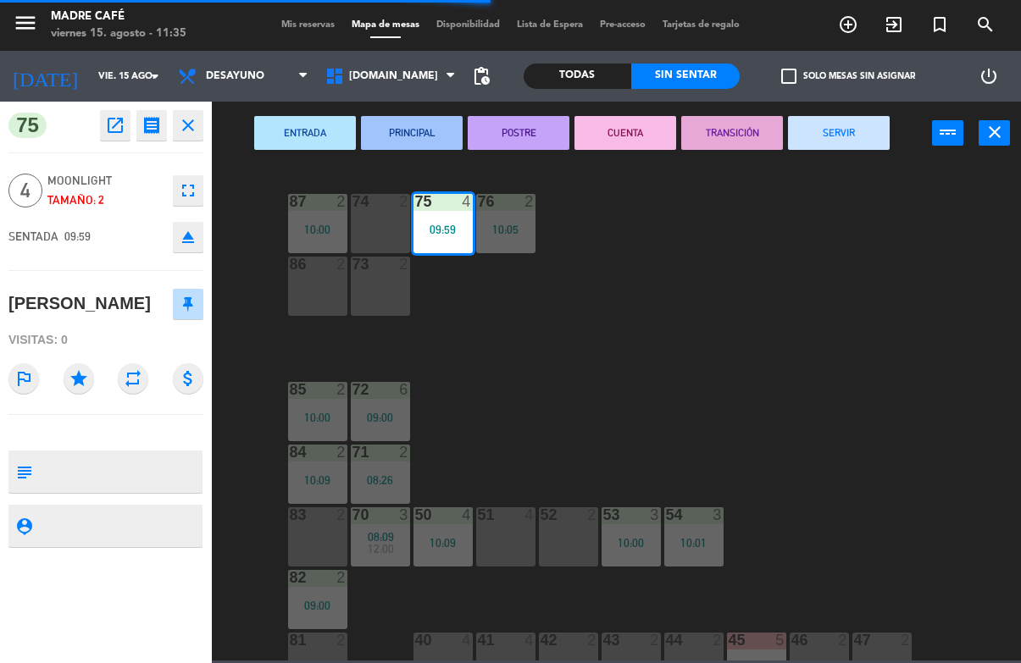
click at [846, 144] on button "SERVIR" at bounding box center [839, 133] width 102 height 34
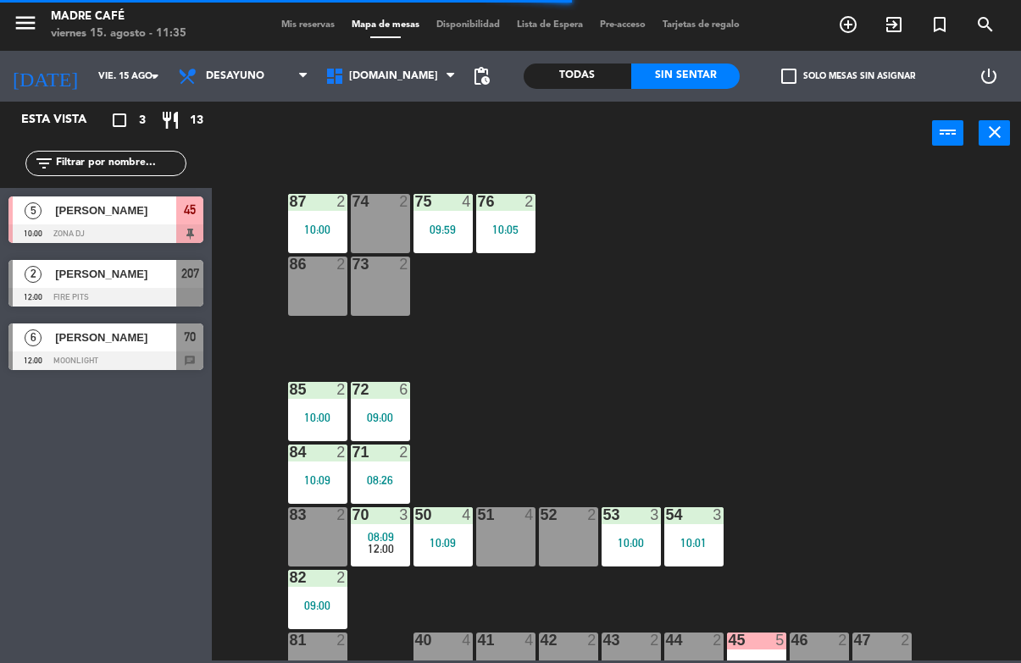
click at [873, 162] on div "power_input close" at bounding box center [572, 134] width 720 height 64
click at [781, 391] on div "87 2 10:00 74 2 75 4 09:59 76 2 10:05 86 2 73 2 72 6 09:00 85 2 10:00 71 2 08:2…" at bounding box center [621, 412] width 799 height 497
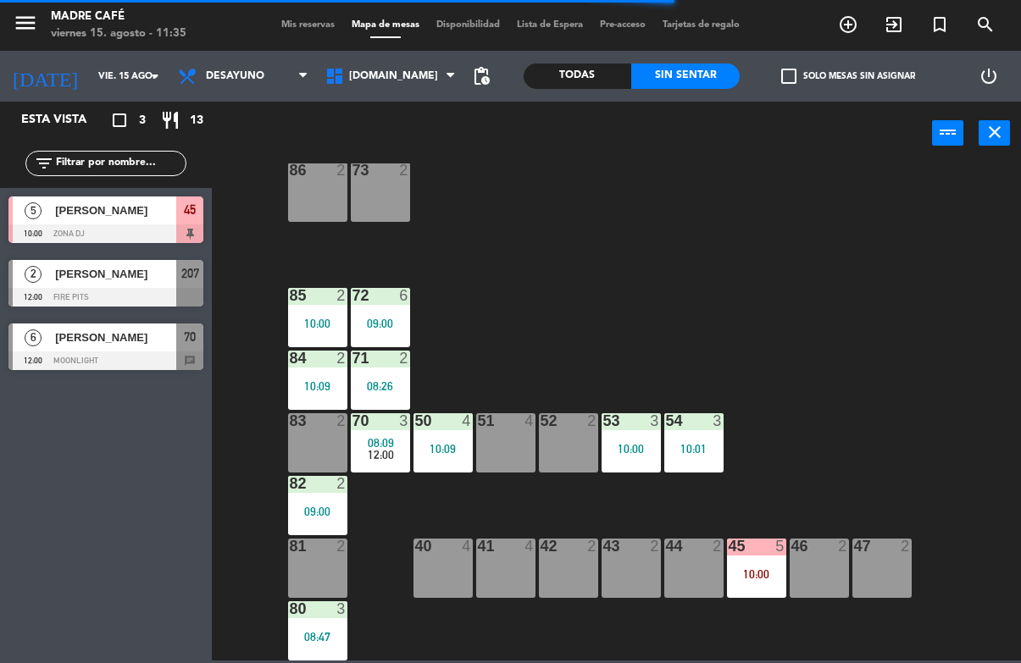
scroll to position [94, 0]
click at [253, 60] on span "Desayuno" at bounding box center [242, 76] width 147 height 37
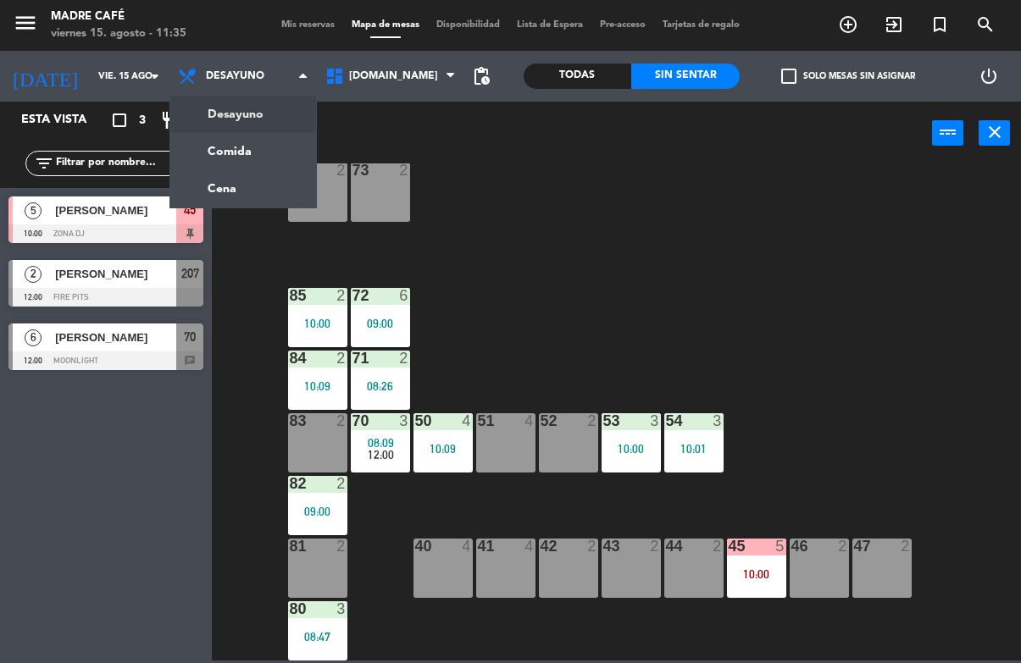
click at [256, 114] on ng-component "menu Madre Café viernes 15. agosto - 11:35 Mis reservas Mapa de mesas Disponibi…" at bounding box center [510, 330] width 1021 height 661
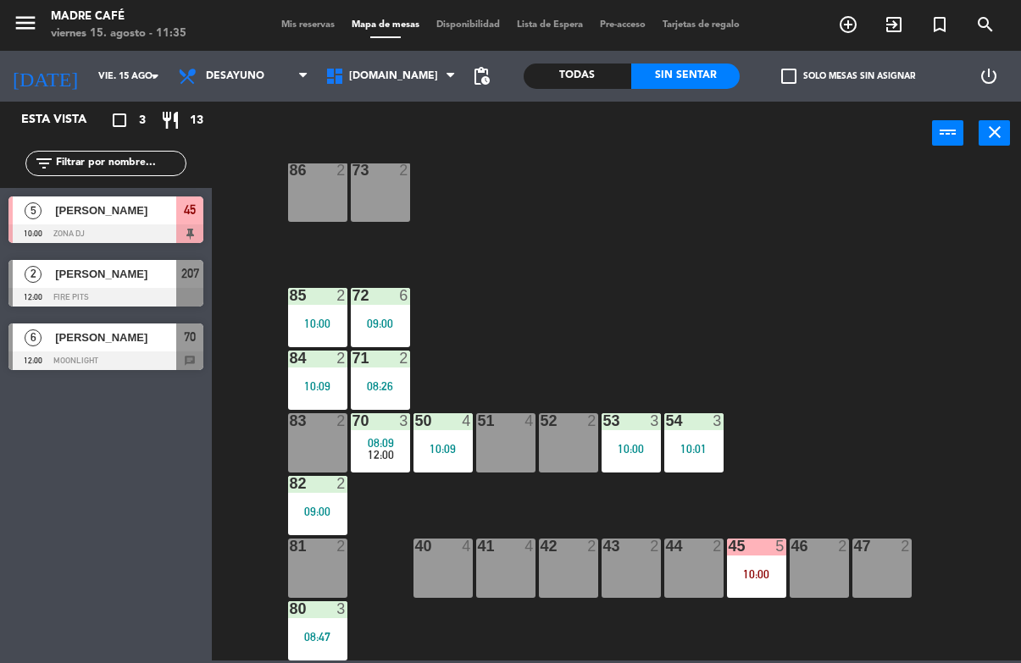
click at [94, 64] on input "vie. 15 ago." at bounding box center [153, 77] width 127 height 28
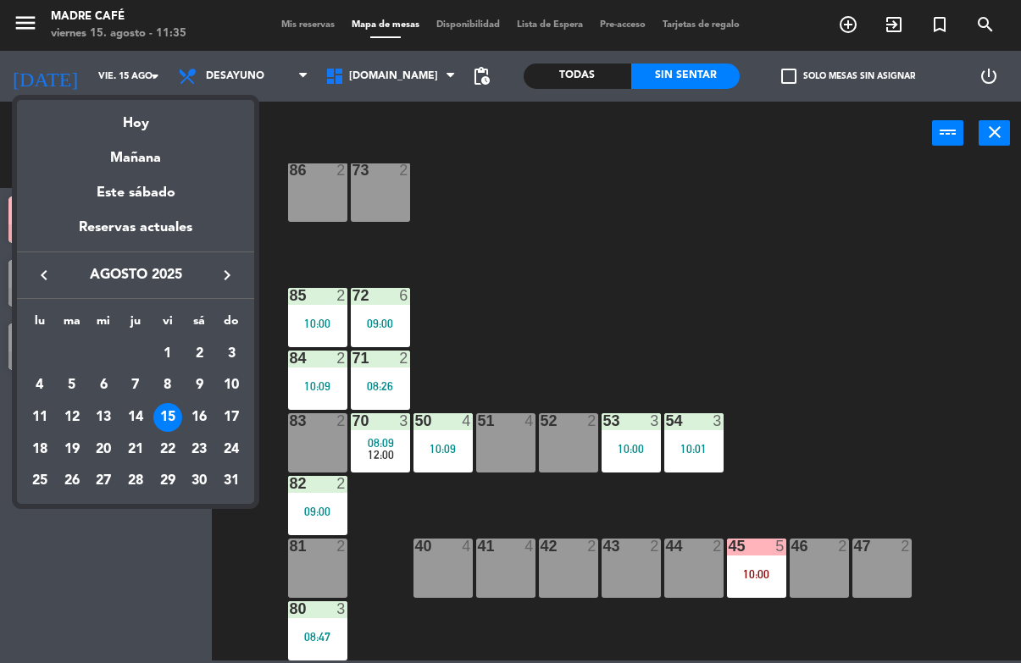
click at [205, 417] on div "16" at bounding box center [199, 417] width 29 height 29
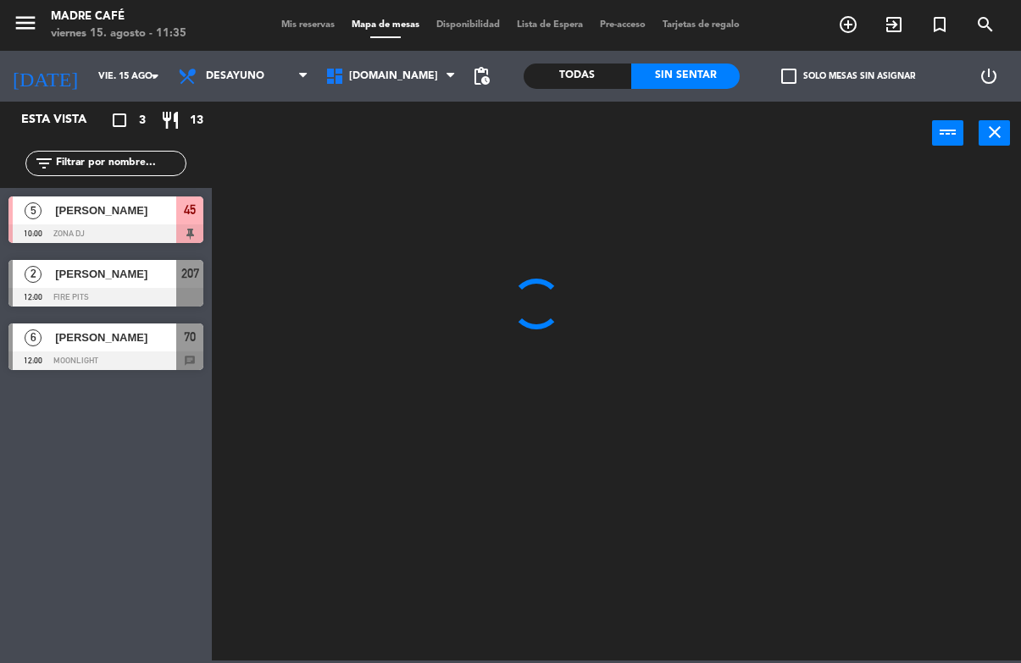
type input "sáb. 16 ago."
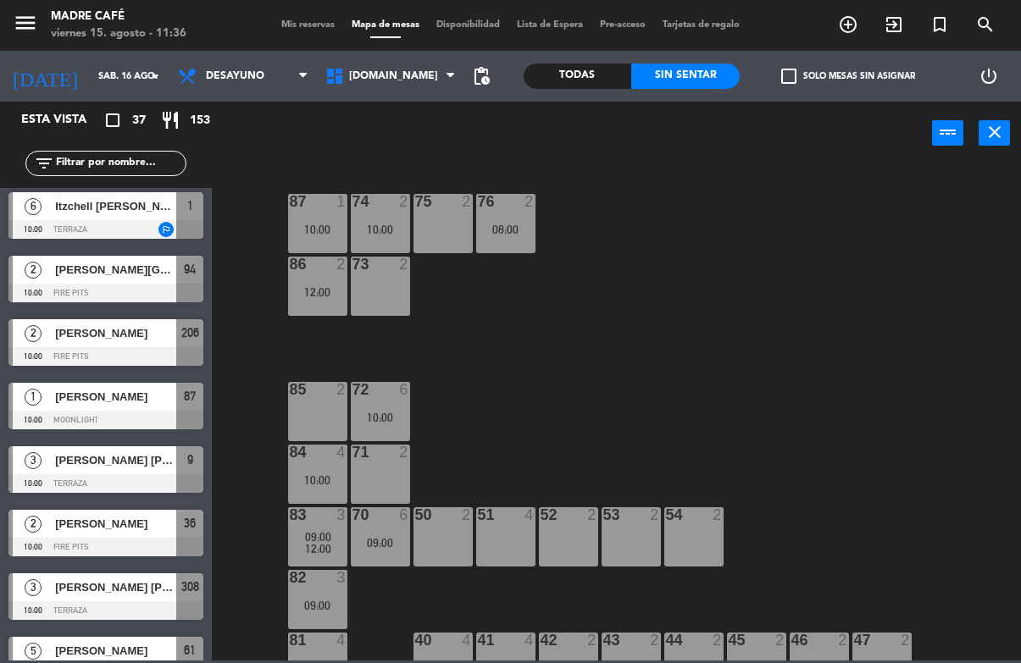
scroll to position [829, 0]
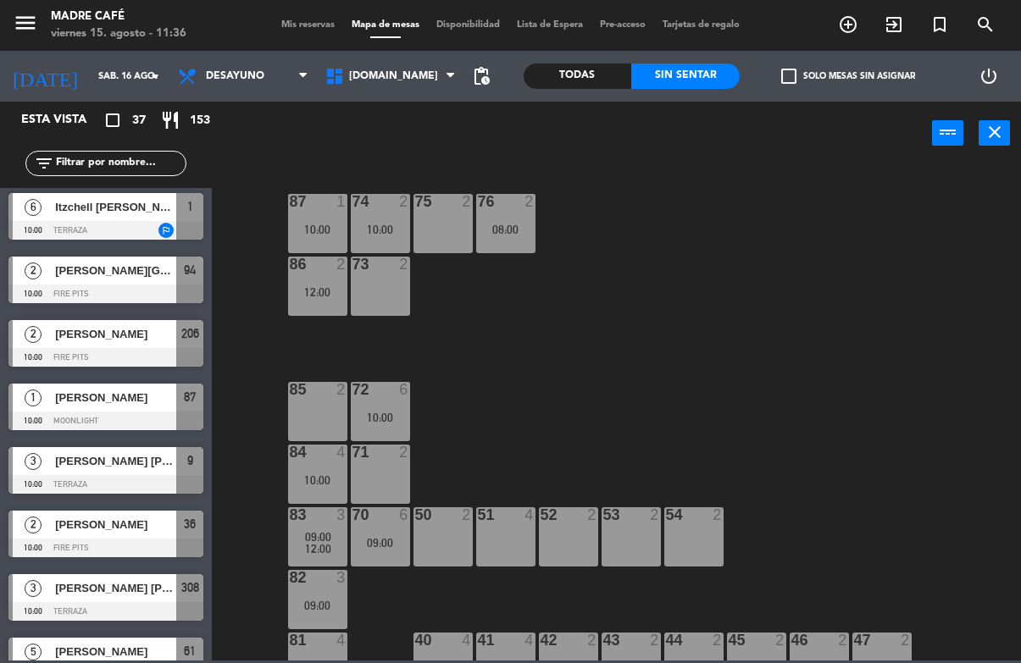
click at [851, 25] on icon "add_circle_outline" at bounding box center [848, 24] width 20 height 20
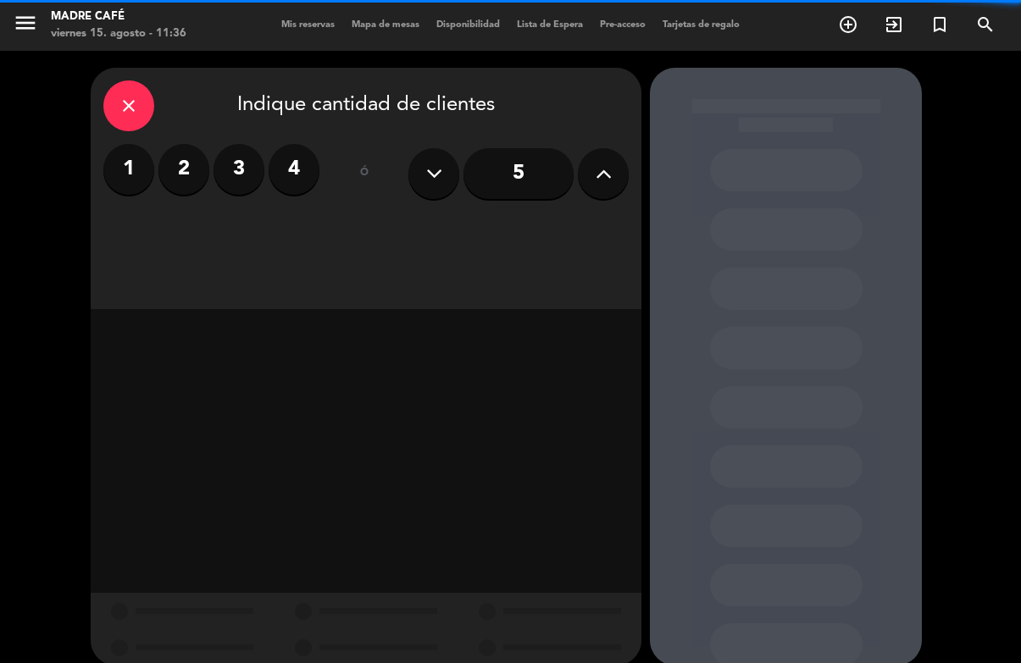
click at [587, 186] on button at bounding box center [603, 173] width 51 height 51
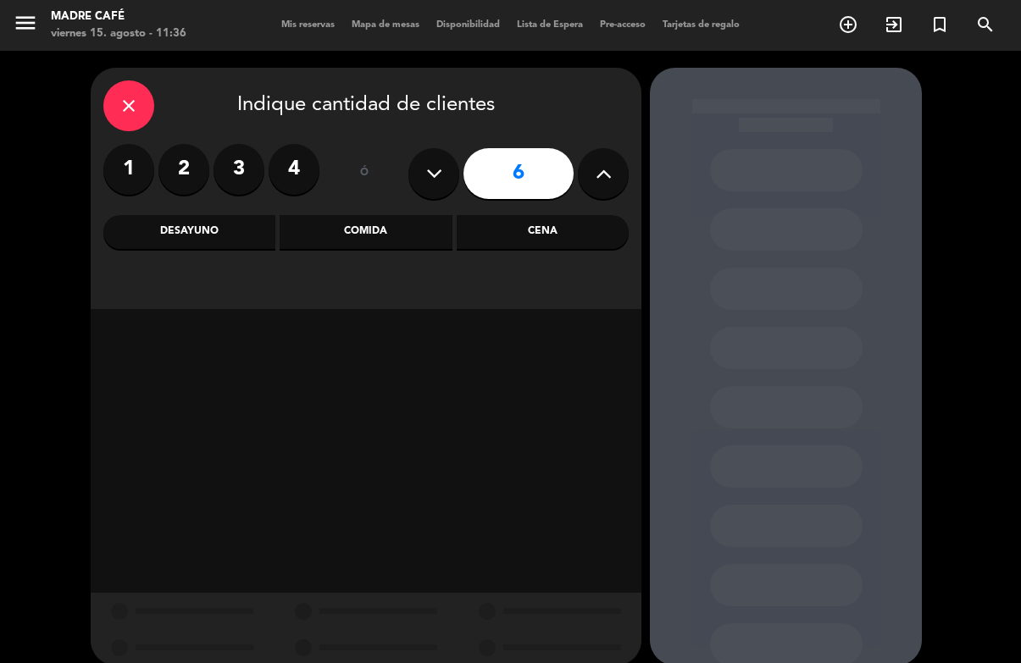
click at [399, 179] on div "1 2 3 4 ó 6" at bounding box center [365, 173] width 525 height 59
click at [434, 171] on icon at bounding box center [434, 173] width 16 height 25
type input "5"
click at [198, 229] on div "Desayuno" at bounding box center [189, 232] width 172 height 34
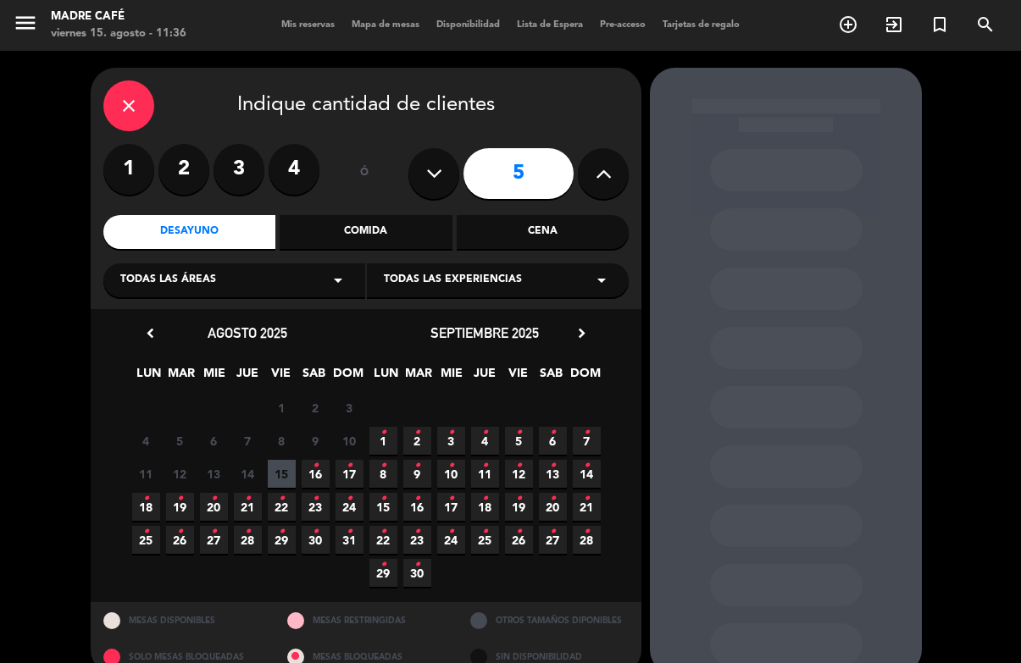
click at [322, 461] on span "16 •" at bounding box center [316, 474] width 28 height 28
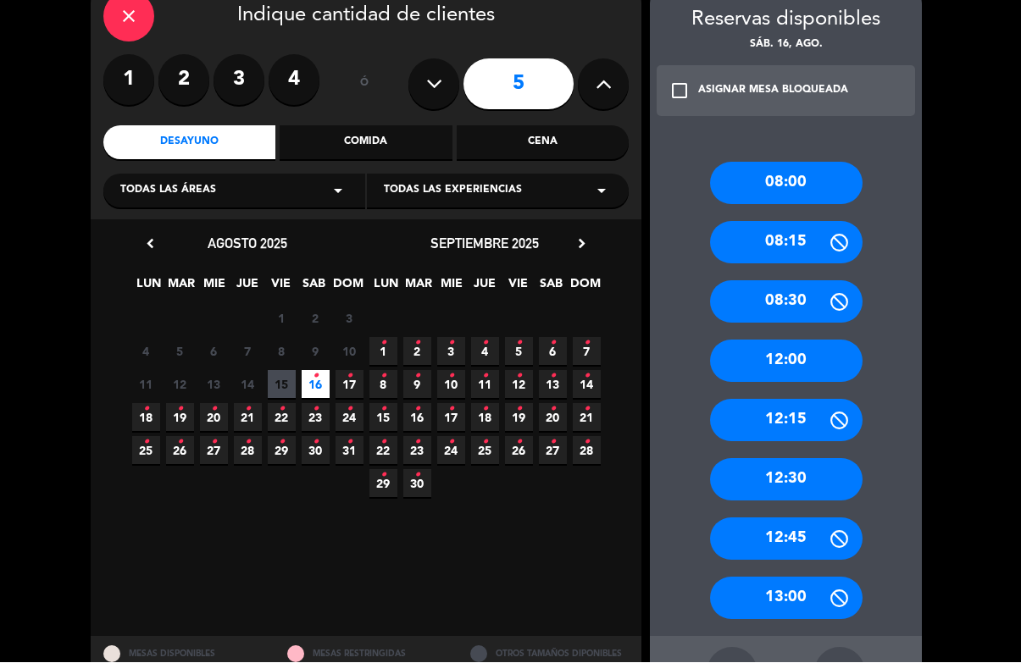
scroll to position [88, 0]
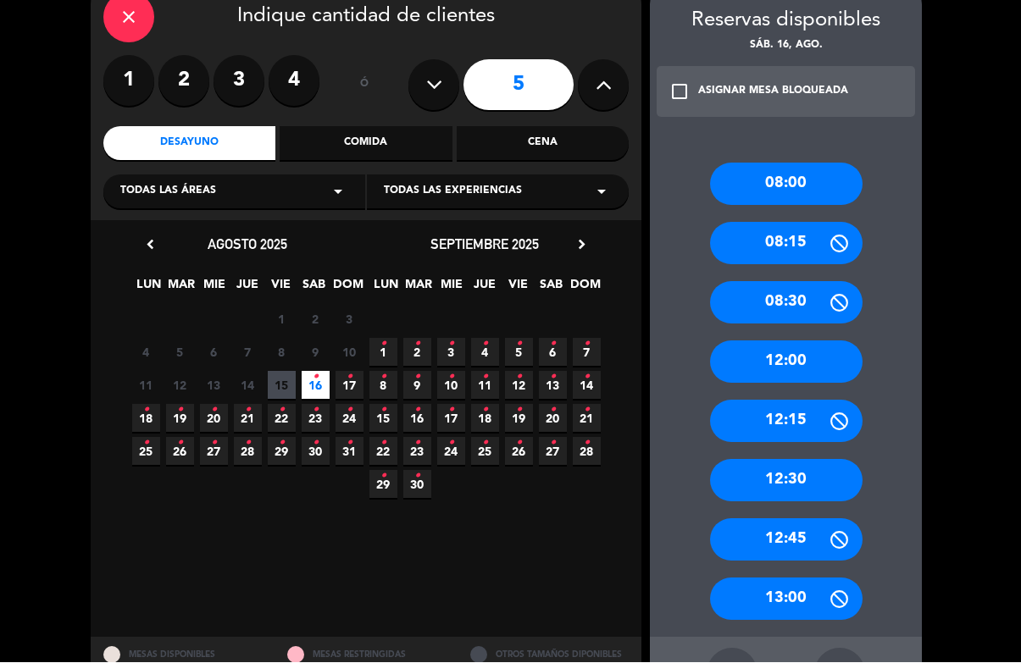
click at [818, 341] on div "12:00" at bounding box center [786, 362] width 153 height 42
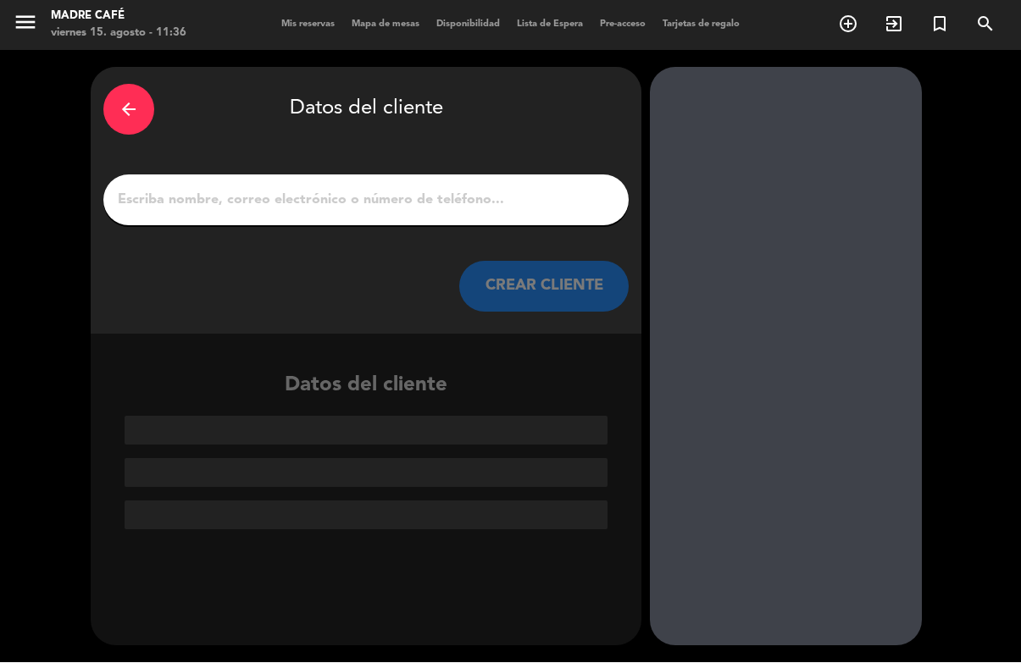
click at [460, 189] on input "1" at bounding box center [366, 201] width 500 height 24
click at [474, 189] on input "1" at bounding box center [366, 201] width 500 height 24
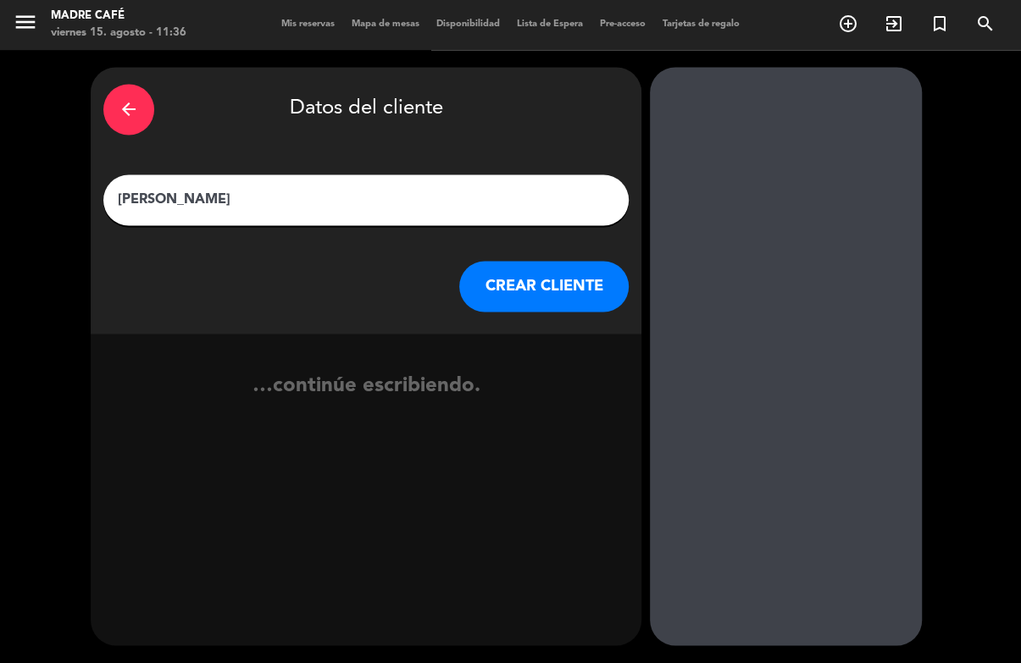
type input "[PERSON_NAME]"
click at [812, 182] on div at bounding box center [786, 357] width 272 height 579
click at [552, 262] on button "CREAR CLIENTE" at bounding box center [543, 287] width 169 height 51
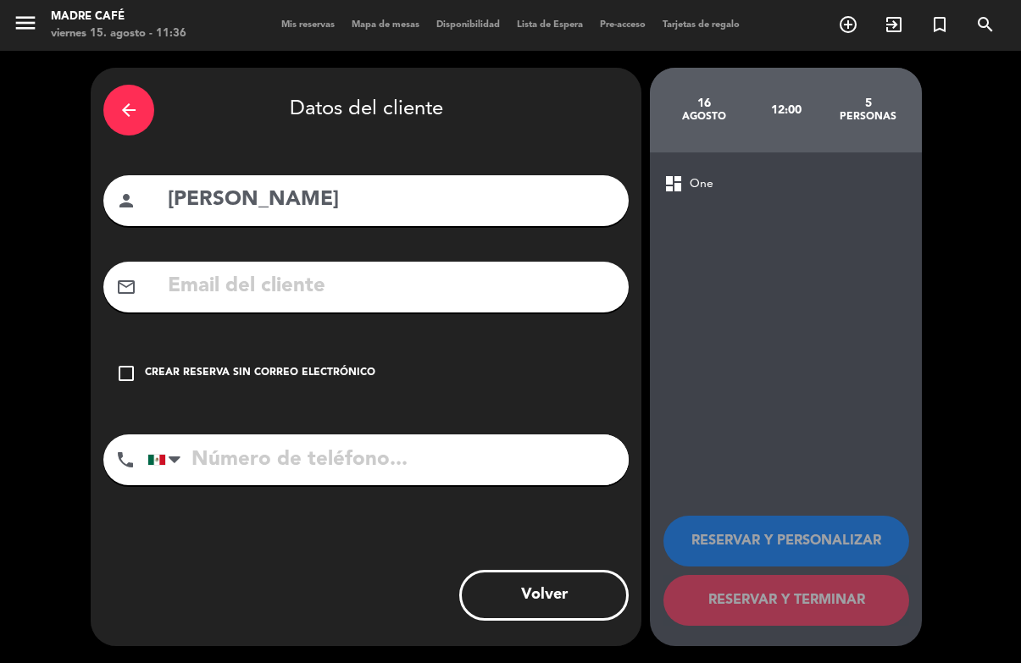
click at [550, 502] on div "arrow_back Datos del cliente person [PERSON_NAME] mail_outline check_box_outlin…" at bounding box center [366, 357] width 551 height 579
click at [341, 348] on div "check_box_outline_blank Crear reserva sin correo electrónico" at bounding box center [365, 373] width 525 height 51
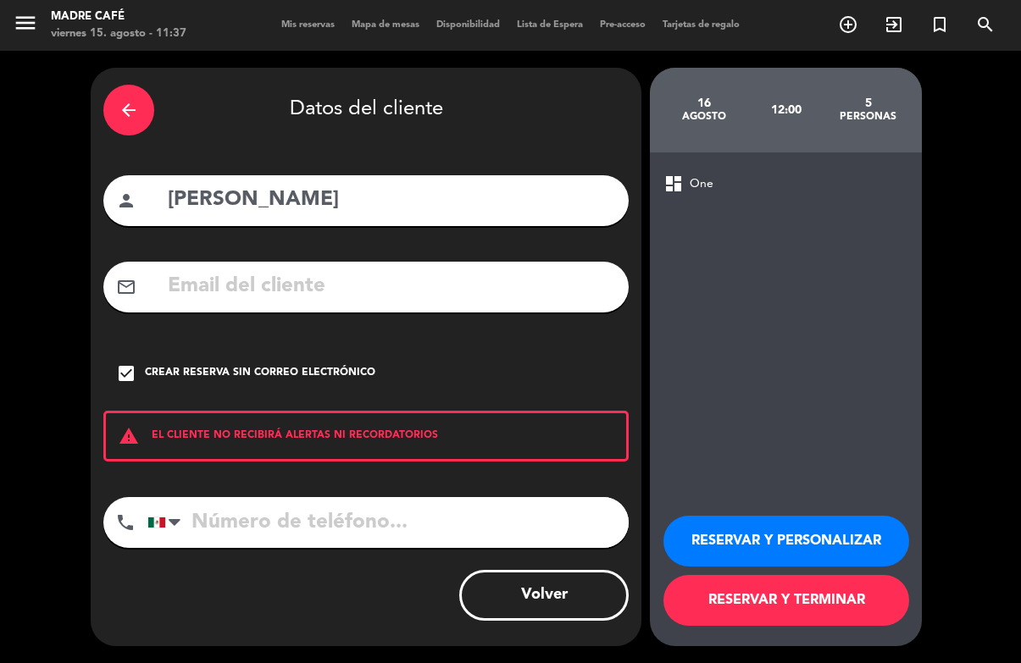
click at [852, 611] on button "RESERVAR Y TERMINAR" at bounding box center [786, 600] width 246 height 51
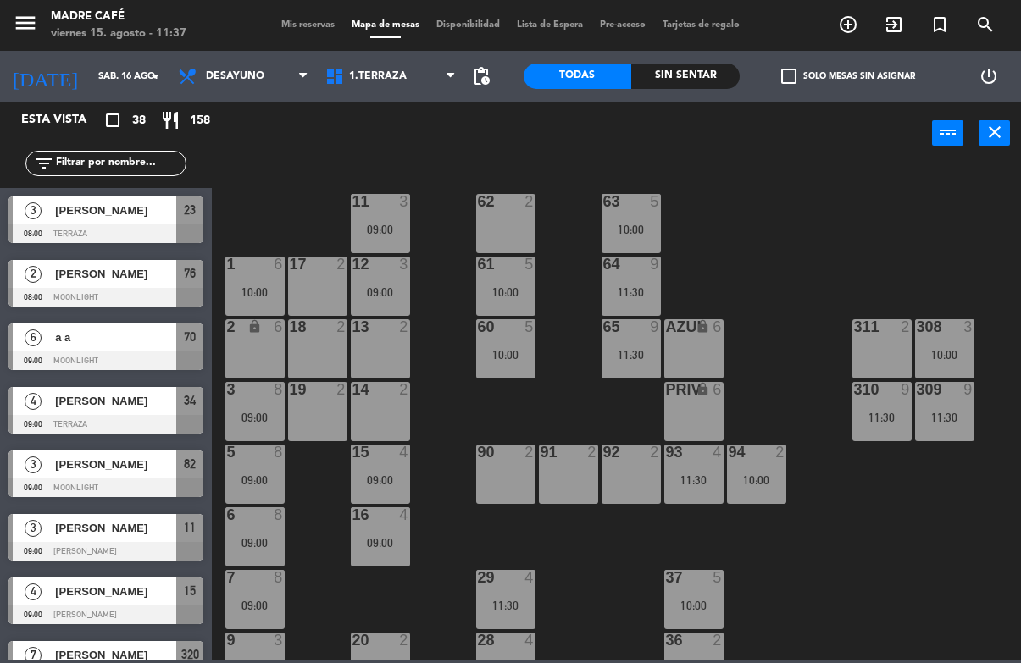
click at [244, 72] on span "Desayuno" at bounding box center [235, 76] width 58 height 12
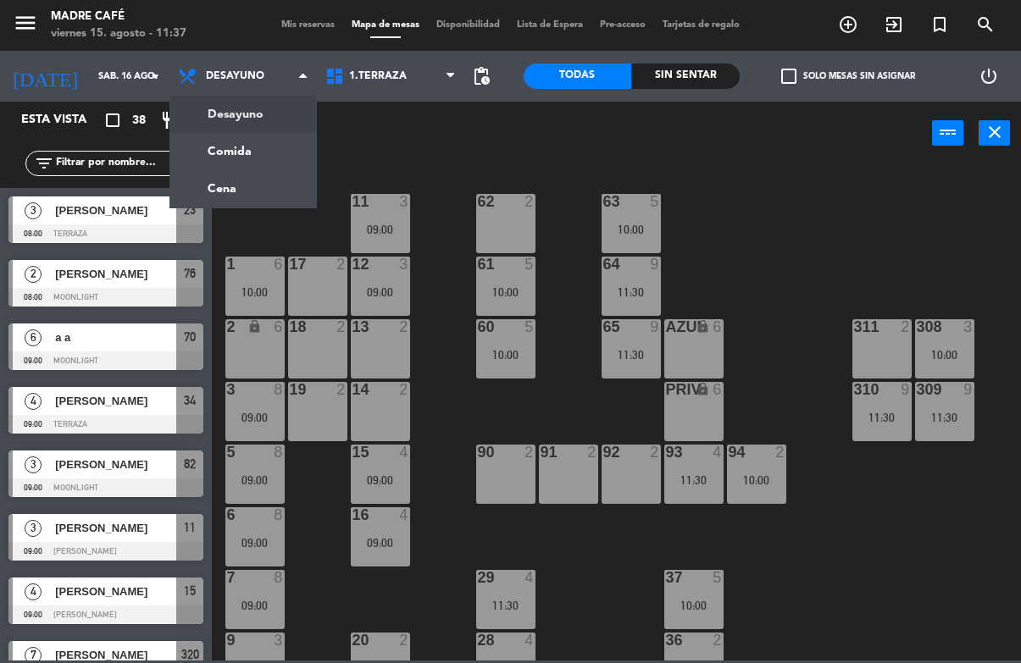
click at [231, 185] on ng-component "menu Madre Café viernes 15. agosto - 11:37 Mis reservas Mapa de mesas Disponibi…" at bounding box center [510, 330] width 1021 height 661
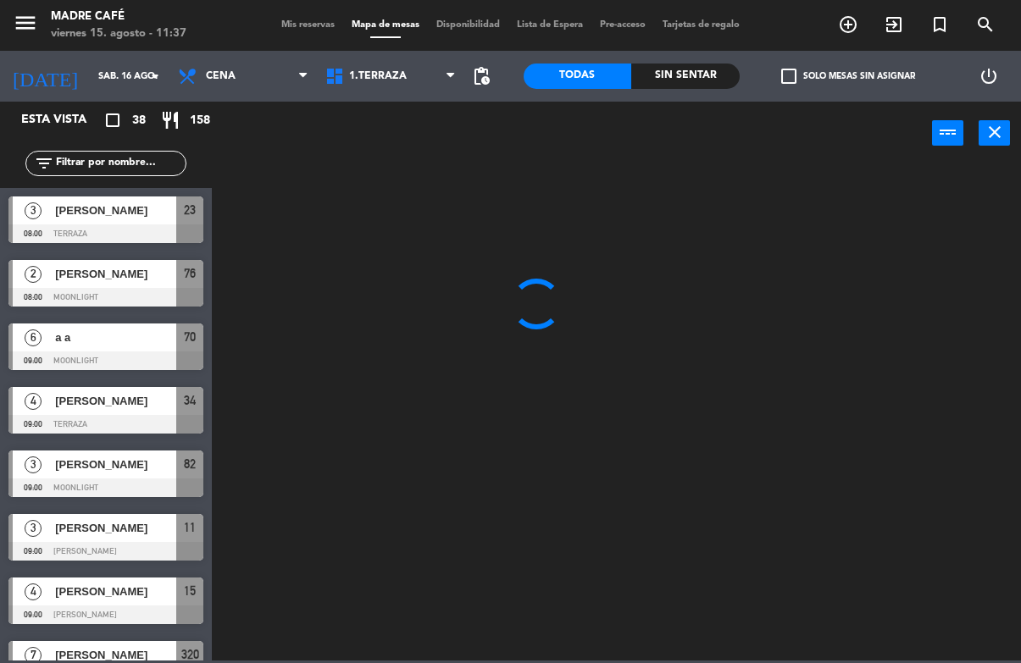
click at [777, 179] on div at bounding box center [621, 412] width 799 height 497
click at [241, 65] on span "Cena" at bounding box center [242, 76] width 147 height 37
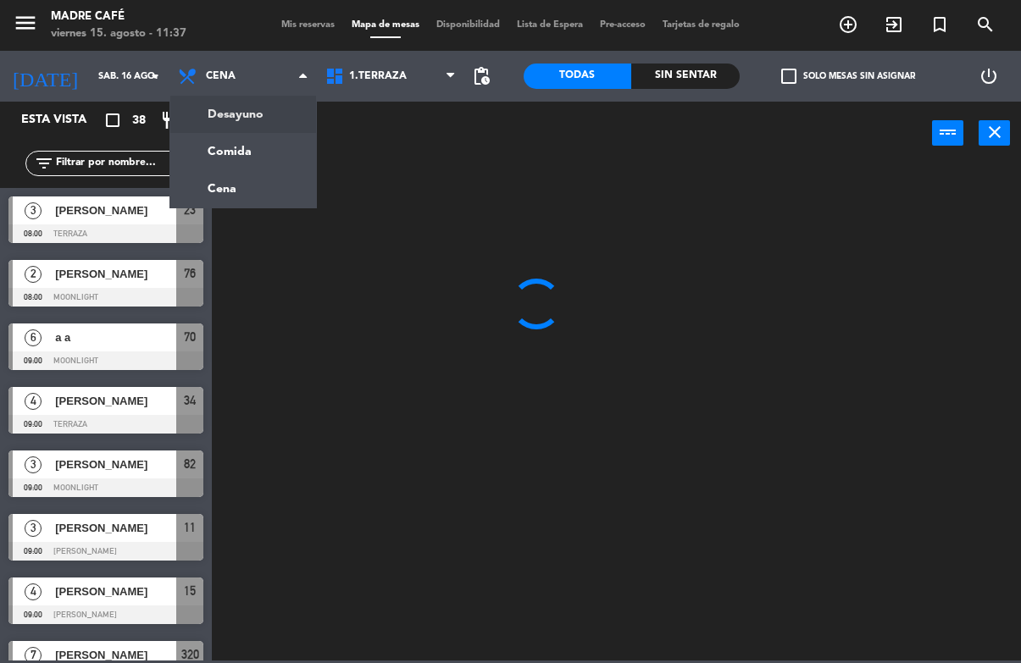
click at [251, 108] on ng-component "menu Madre Café viernes 15. agosto - 11:37 Mis reservas Mapa de mesas Disponibi…" at bounding box center [510, 330] width 1021 height 661
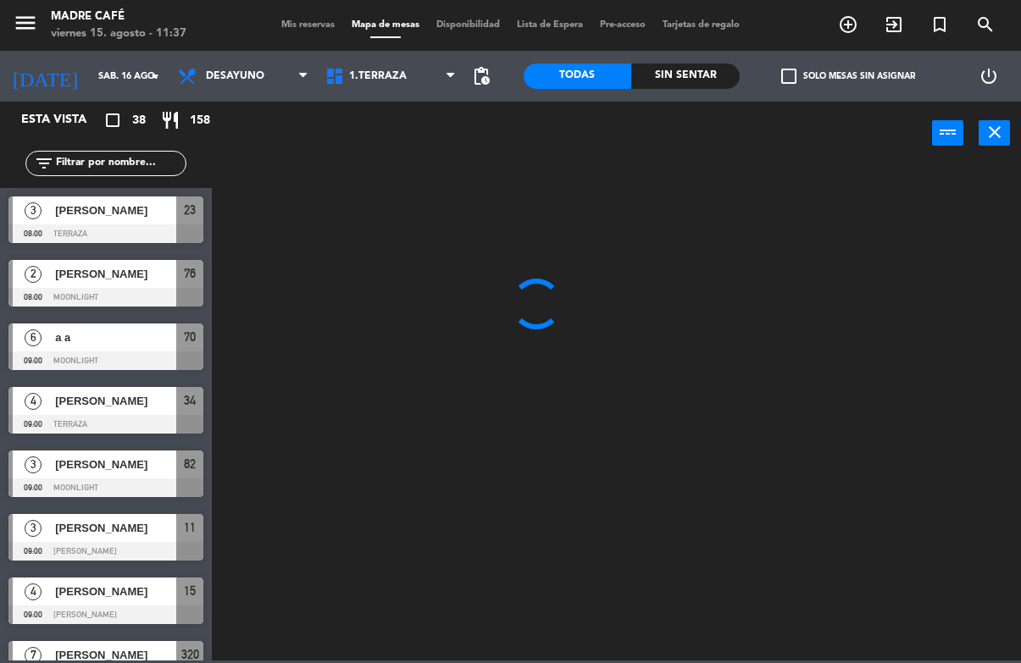
click at [90, 69] on input "sáb. 16 ago." at bounding box center [153, 77] width 127 height 28
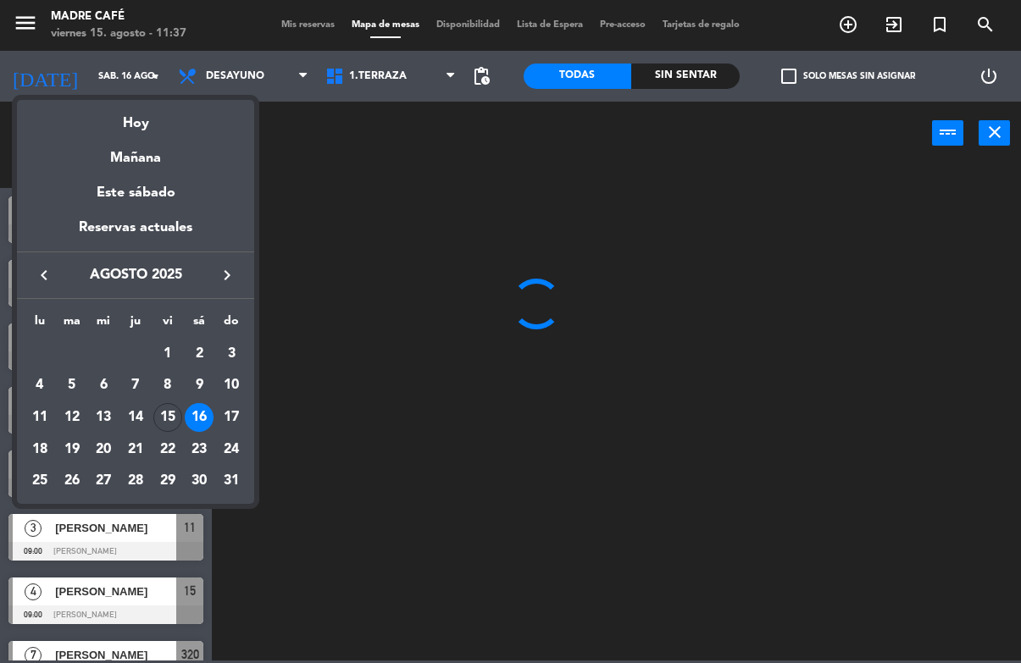
click at [152, 406] on td "15" at bounding box center [168, 418] width 32 height 32
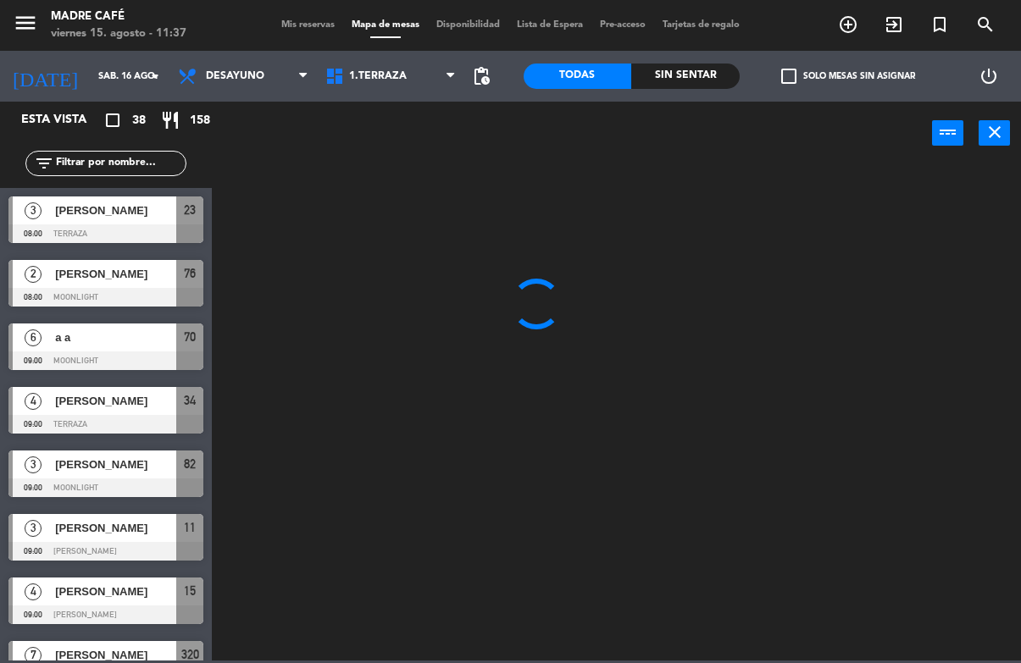
type input "vie. 15 ago."
click at [165, 415] on div at bounding box center [105, 424] width 195 height 19
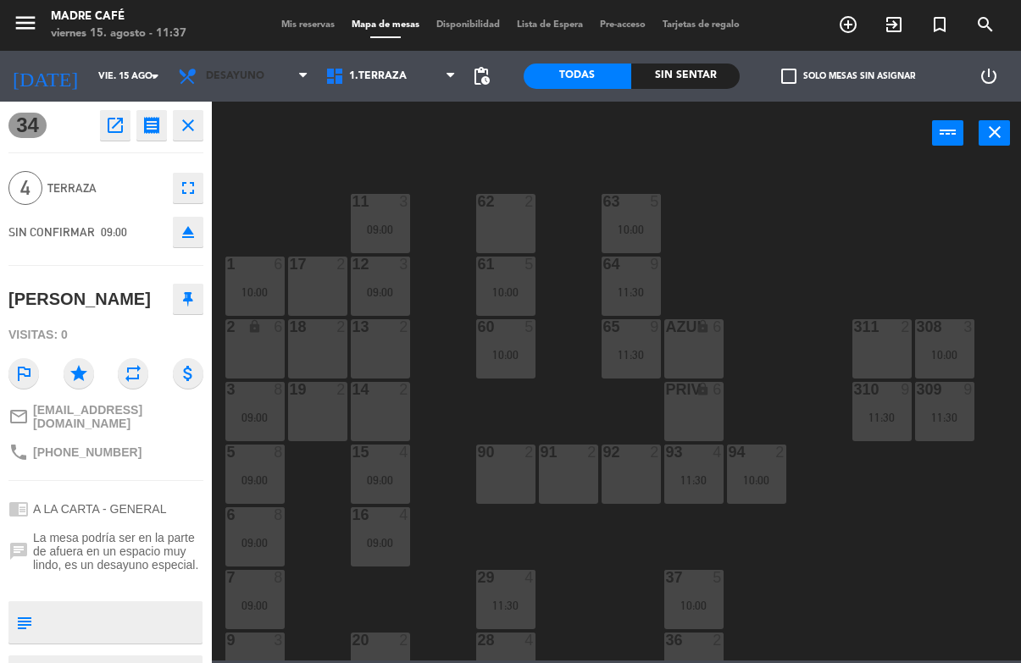
click at [247, 93] on span "Desayuno" at bounding box center [242, 76] width 147 height 37
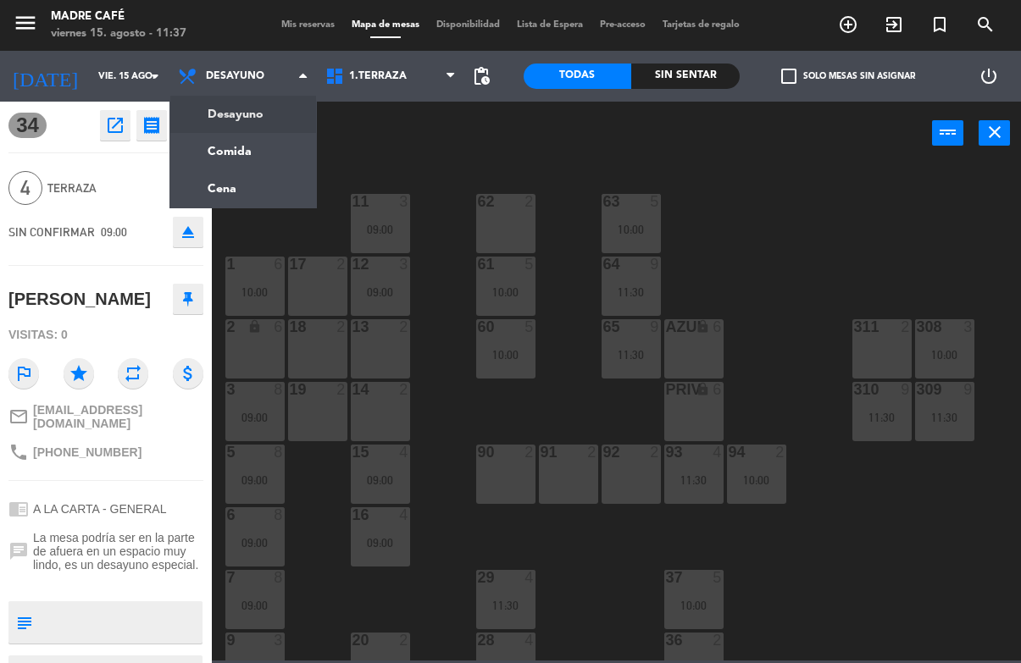
click at [108, 71] on input "vie. 15 ago." at bounding box center [153, 77] width 127 height 28
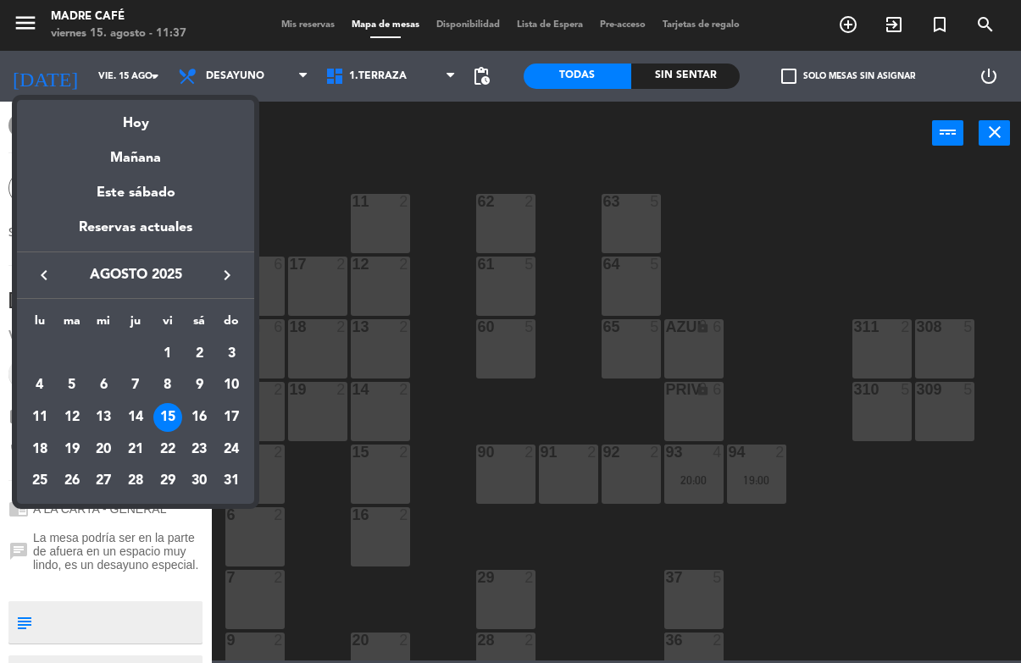
click at [718, 186] on div at bounding box center [510, 331] width 1021 height 663
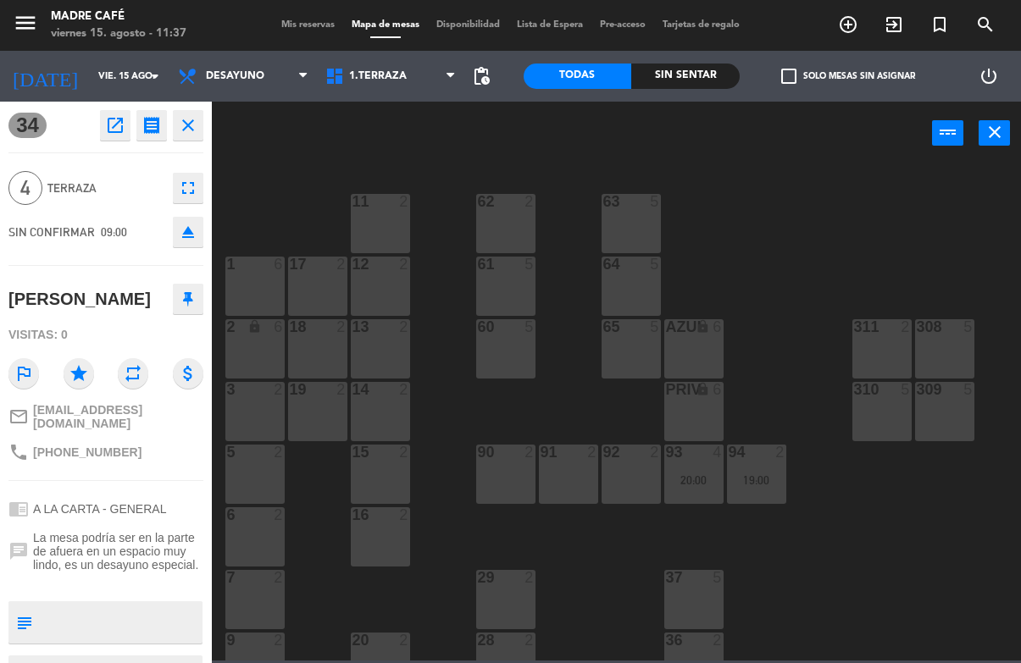
click at [225, 81] on span "Desayuno" at bounding box center [235, 76] width 58 height 12
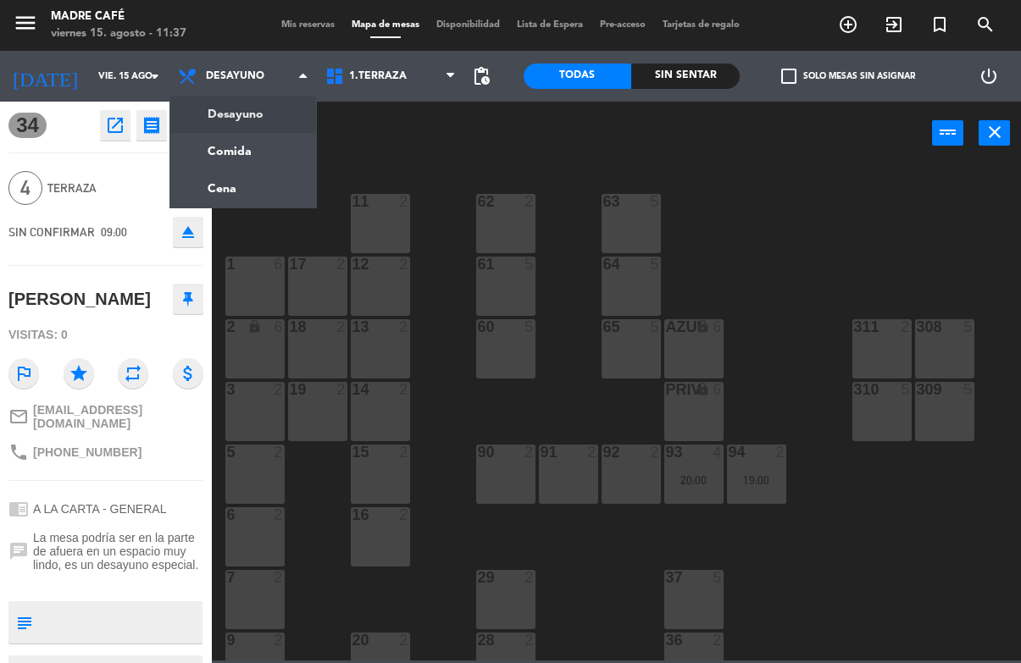
click at [240, 154] on ng-component "menu Madre Café viernes 15. agosto - 11:37 Mis reservas Mapa de mesas Disponibi…" at bounding box center [510, 330] width 1021 height 661
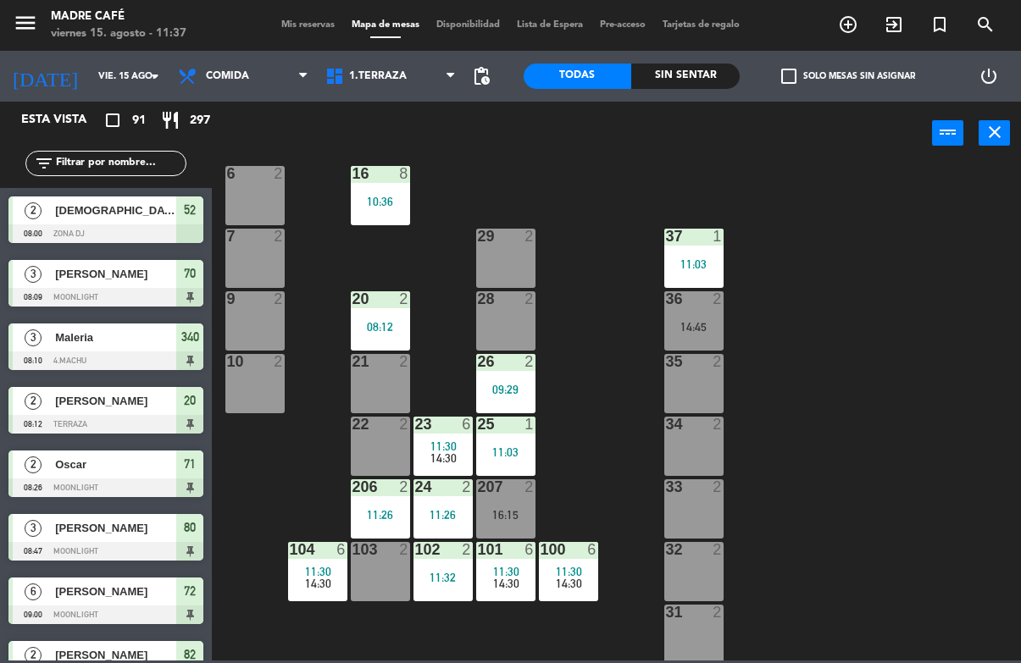
scroll to position [352, 0]
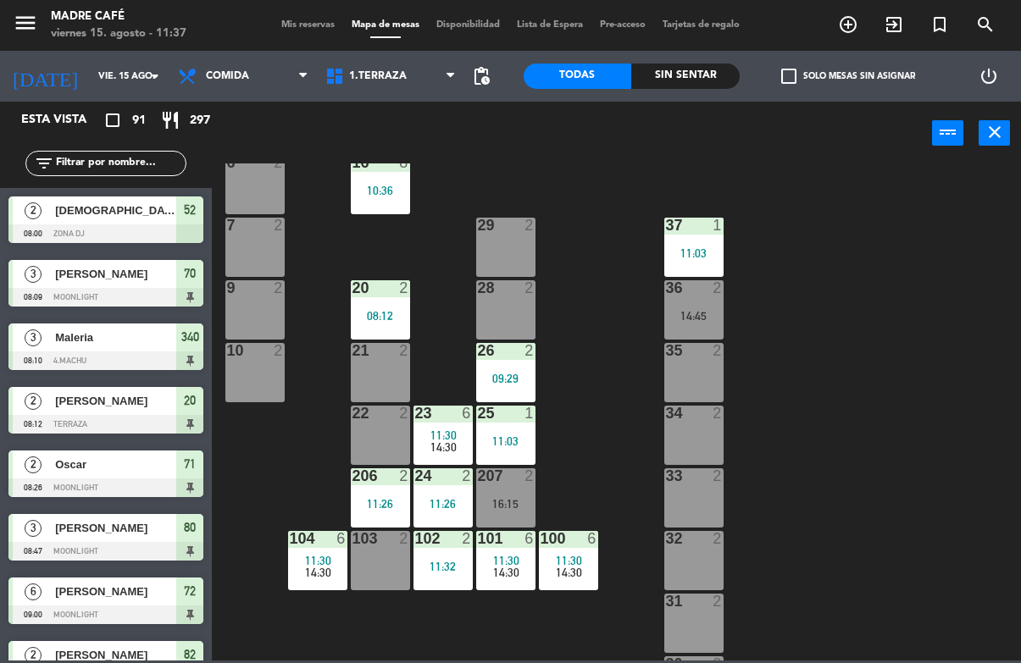
click at [391, 374] on div "21 2" at bounding box center [380, 372] width 59 height 59
click at [861, 211] on div "11 2 10:19 63 5 10:00 62 2 09:54 12 4 10:28 1 3 10:44 61 2 09:54 64 2 10:18 17 …" at bounding box center [621, 412] width 799 height 497
click at [241, 71] on span "Comida" at bounding box center [227, 76] width 43 height 12
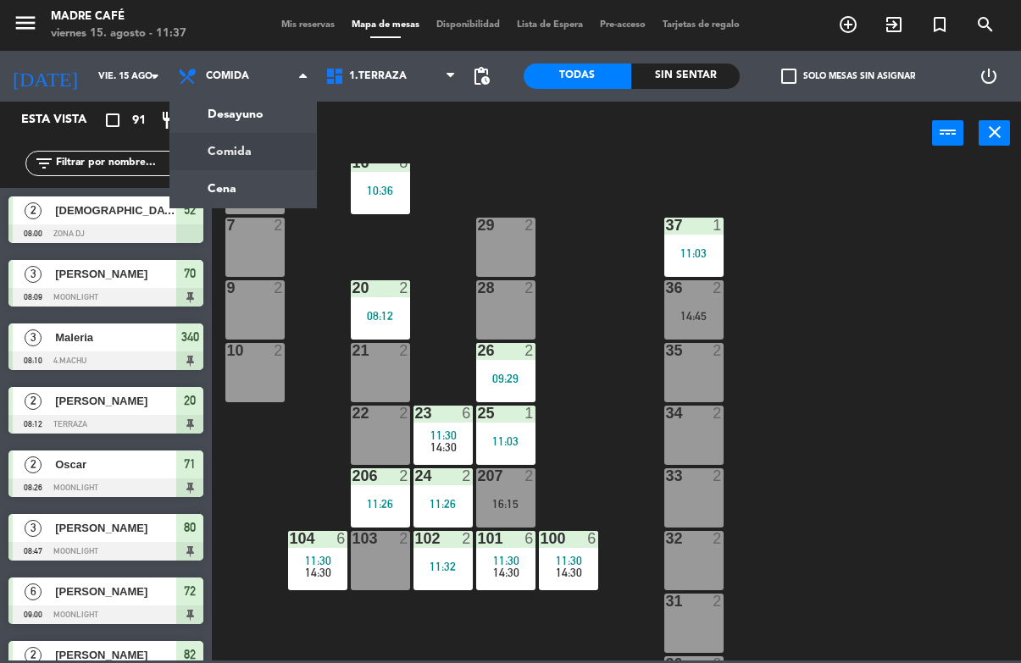
click at [278, 158] on ng-component "menu Madre Café viernes 15. agosto - 11:37 Mis reservas Mapa de mesas Disponibi…" at bounding box center [510, 330] width 1021 height 661
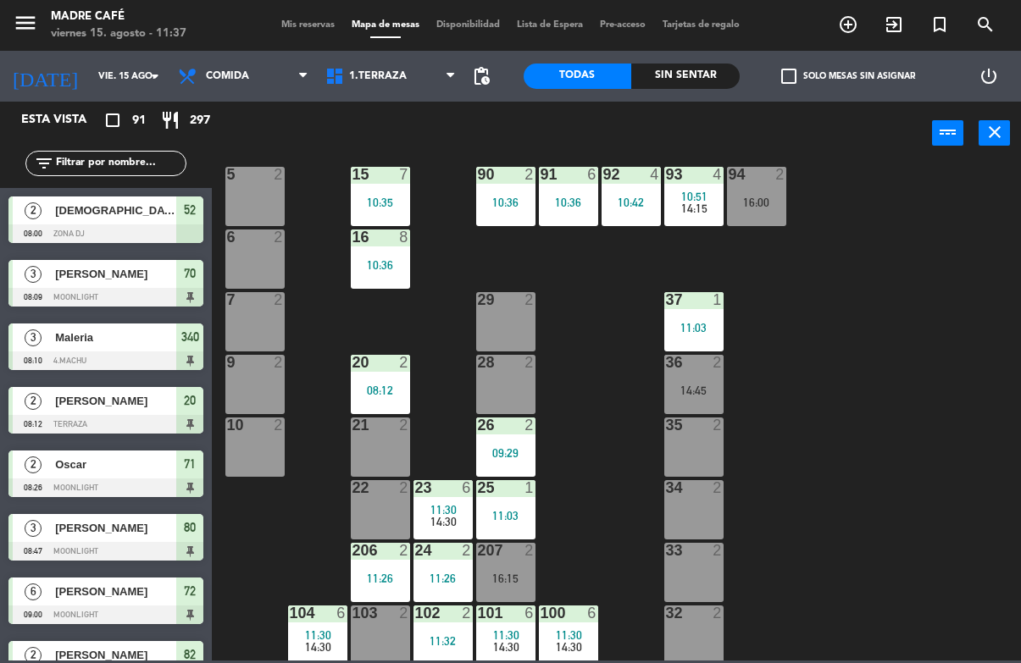
scroll to position [267, 0]
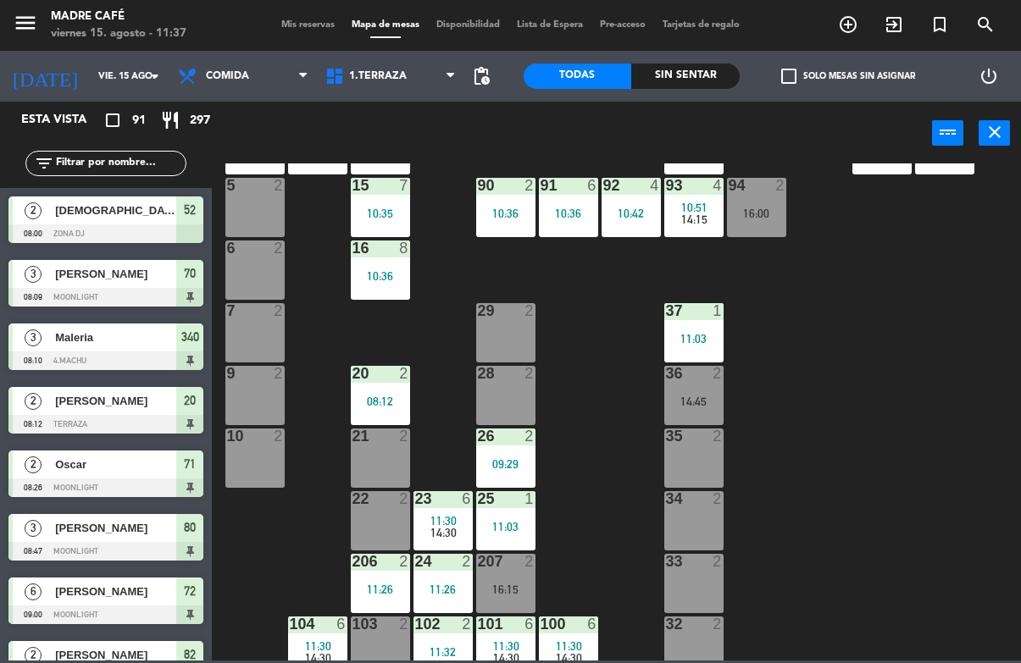
click at [383, 463] on div "21 2" at bounding box center [380, 458] width 59 height 59
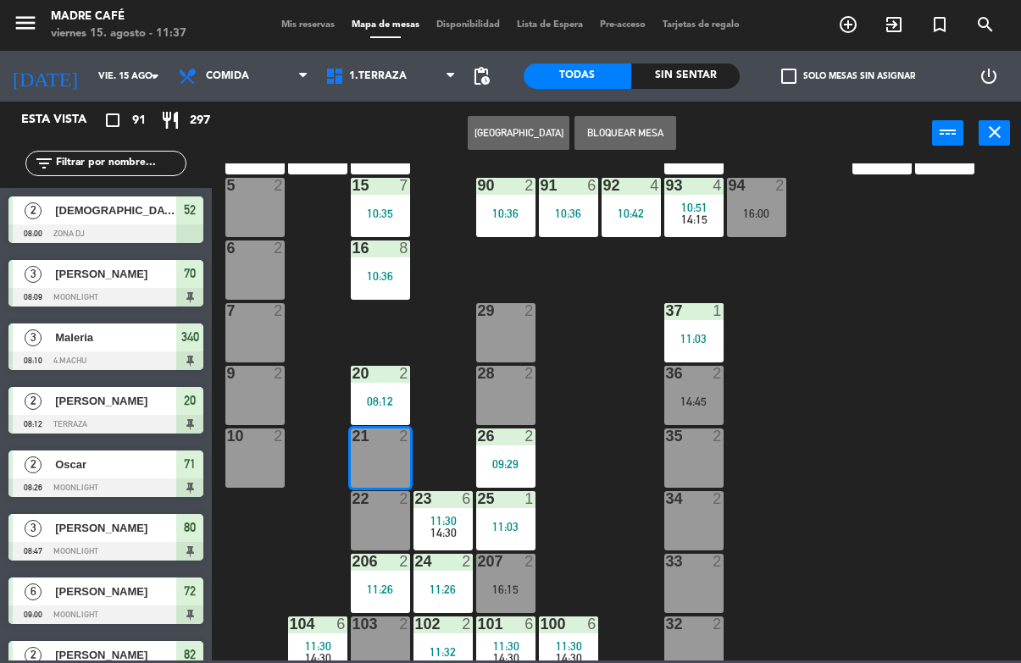
click at [531, 117] on button "[GEOGRAPHIC_DATA]" at bounding box center [519, 133] width 102 height 34
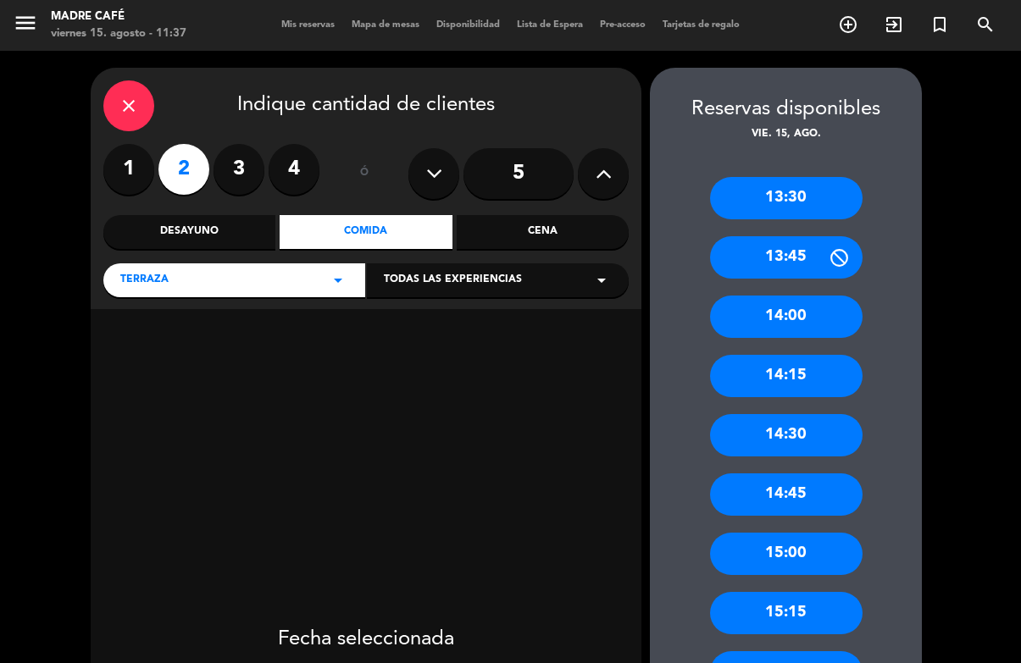
click at [109, 80] on div "close" at bounding box center [128, 105] width 51 height 51
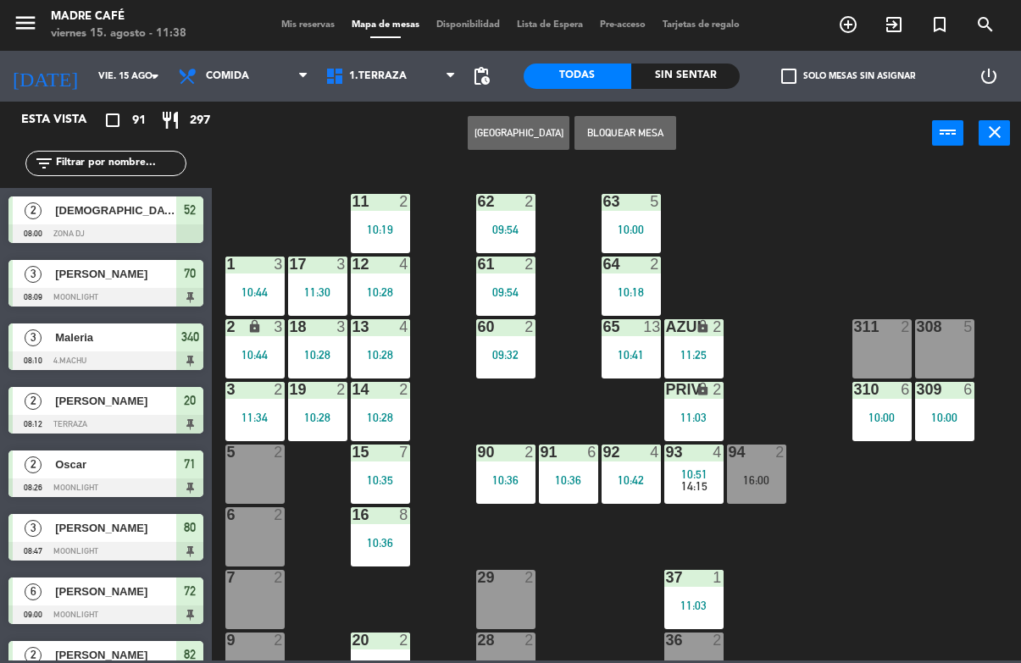
click at [259, 470] on div "5 2" at bounding box center [254, 474] width 59 height 59
click at [236, 70] on span "Comida" at bounding box center [227, 76] width 43 height 12
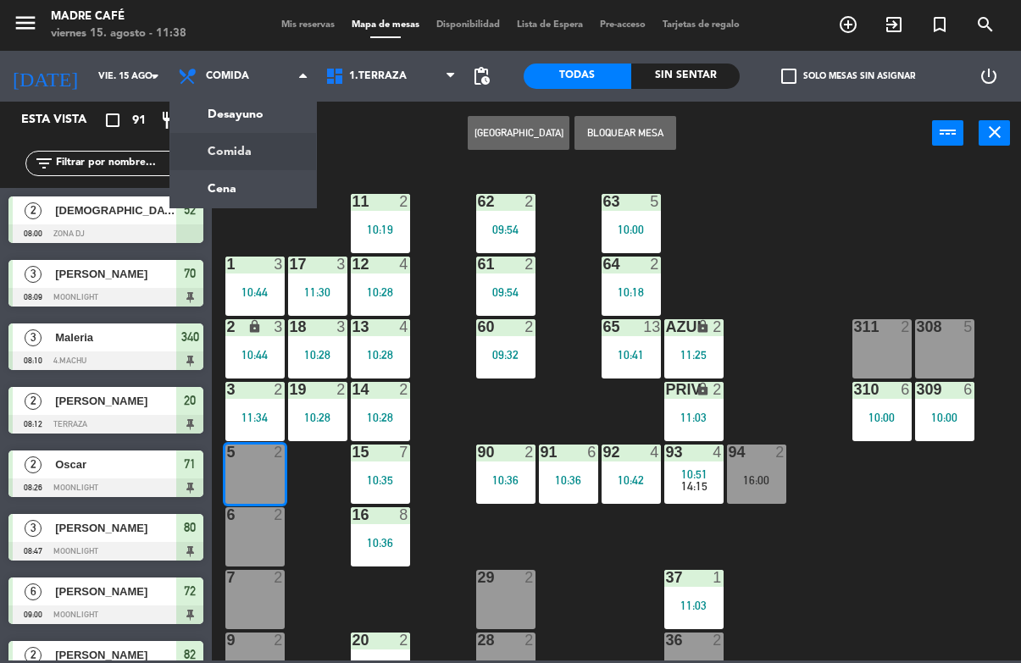
click at [267, 115] on ng-component "menu Madre Café viernes 15. agosto - 11:38 Mis reservas Mapa de mesas Disponibi…" at bounding box center [510, 330] width 1021 height 661
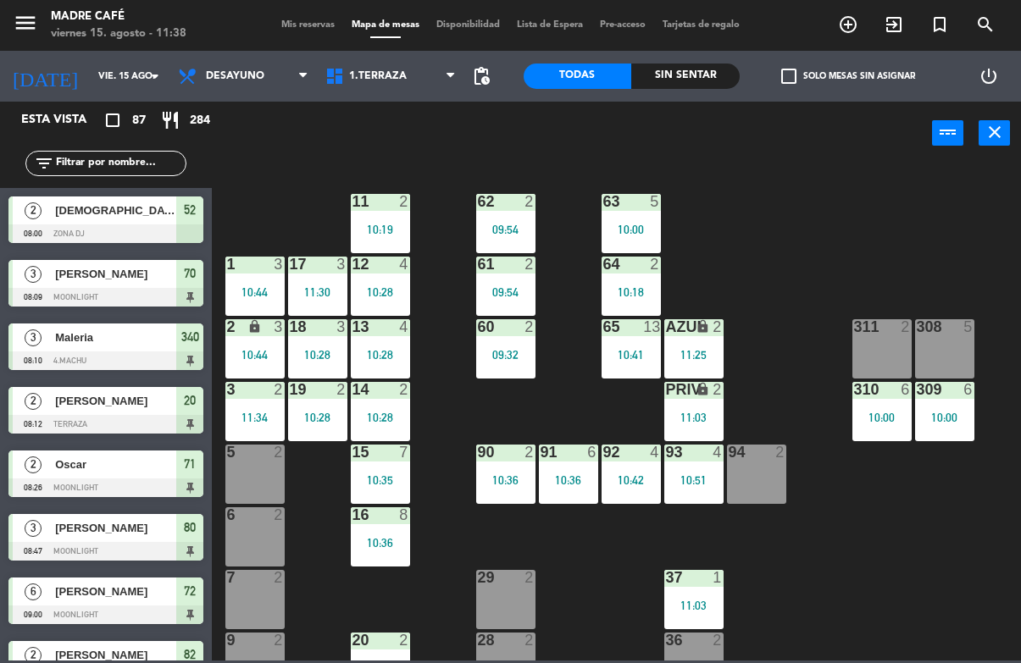
click at [251, 481] on div "5 2" at bounding box center [254, 474] width 59 height 59
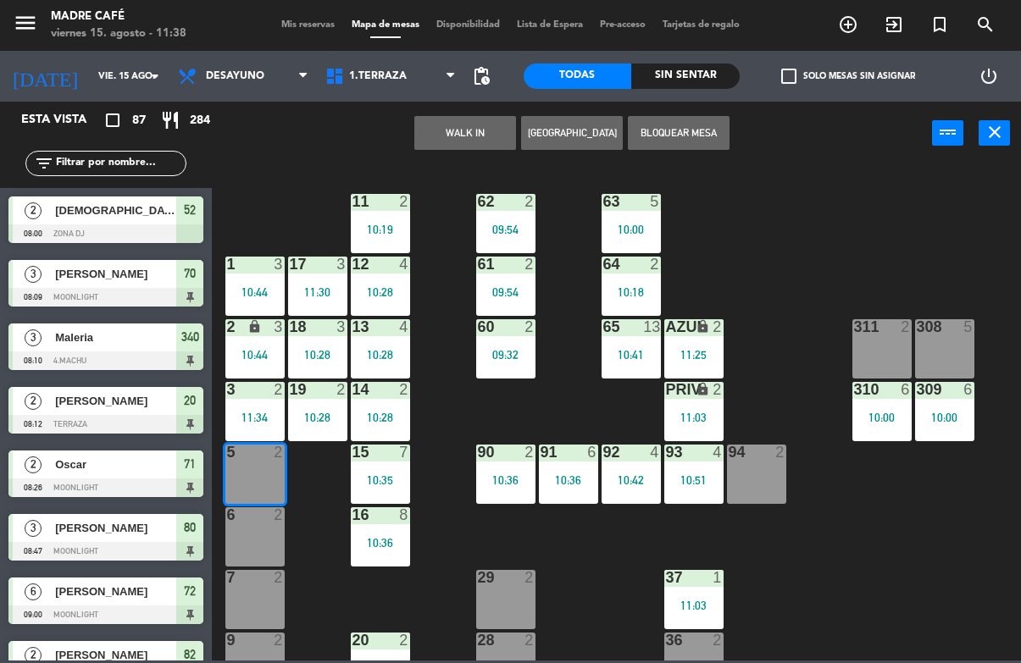
click at [473, 130] on button "WALK IN" at bounding box center [465, 133] width 102 height 34
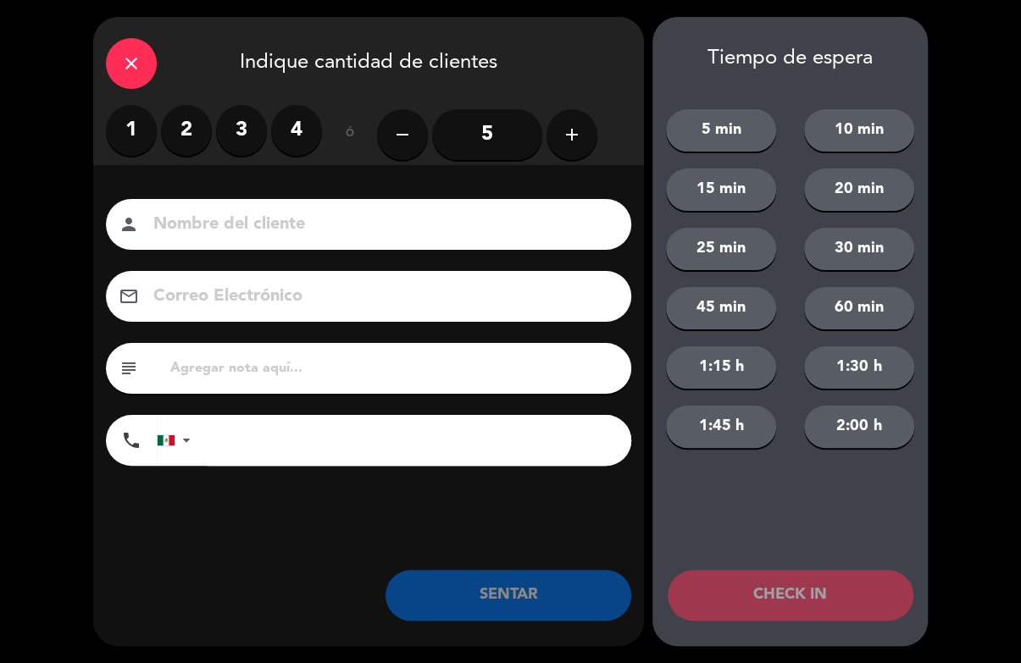
click at [579, 124] on button "add" at bounding box center [571, 134] width 51 height 51
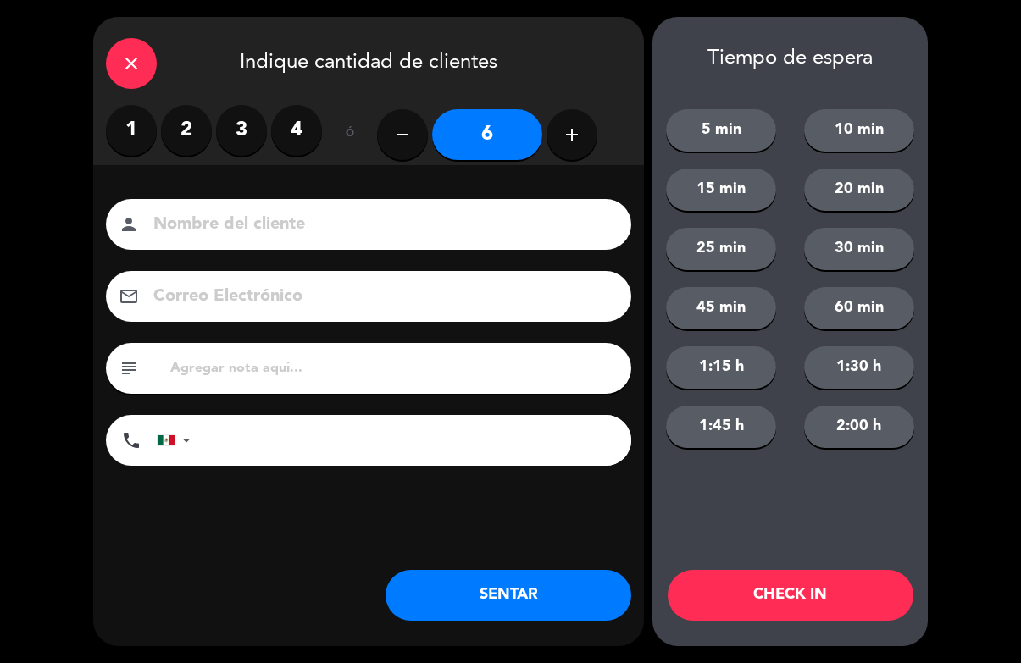
click at [567, 123] on button "add" at bounding box center [571, 134] width 51 height 51
type input "7"
click at [753, 586] on button "CHECK IN" at bounding box center [791, 595] width 246 height 51
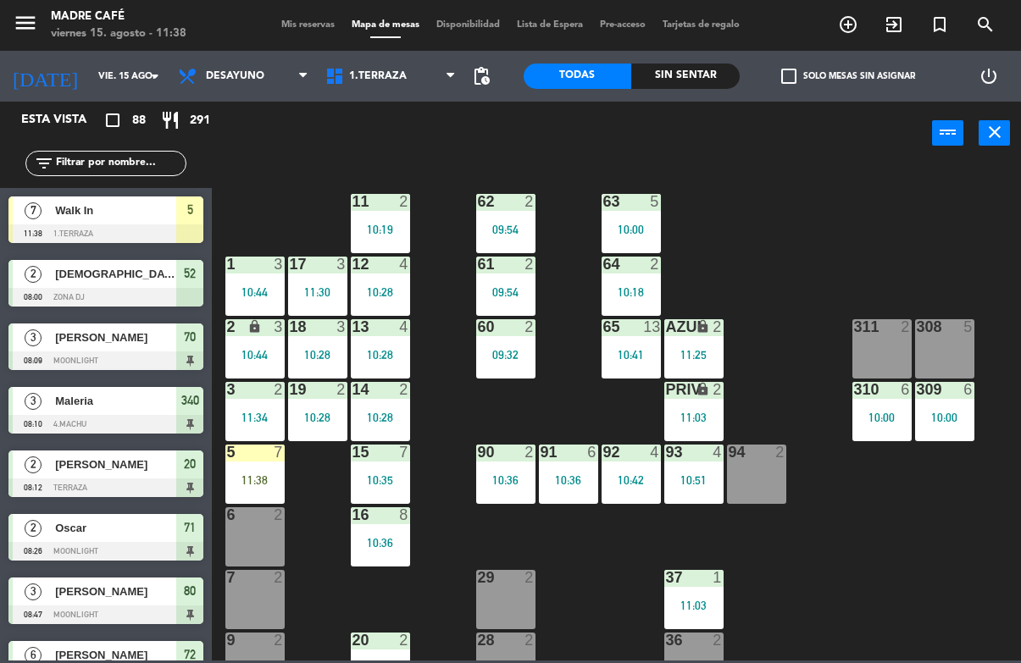
click at [267, 460] on div "5 7" at bounding box center [254, 453] width 59 height 17
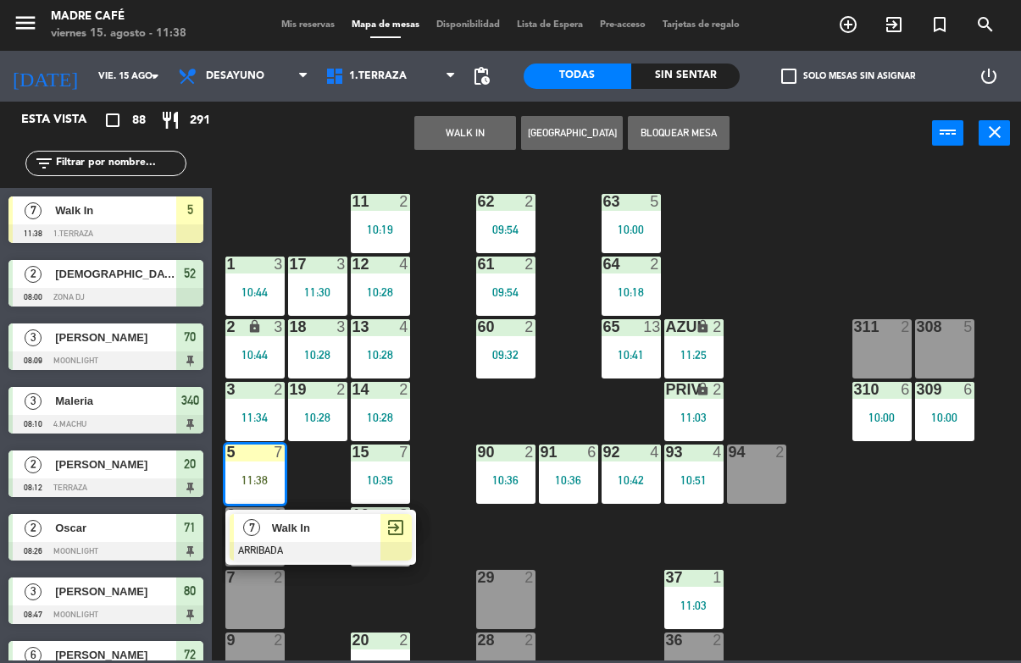
click at [401, 524] on span "exit_to_app" at bounding box center [395, 528] width 20 height 20
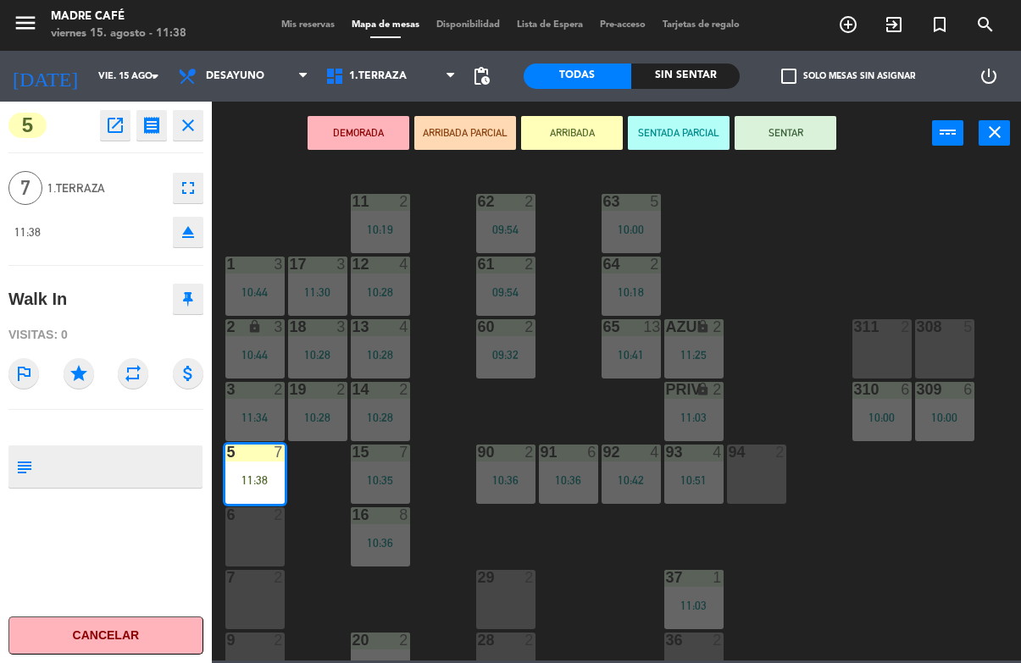
click at [796, 126] on button "SENTAR" at bounding box center [786, 133] width 102 height 34
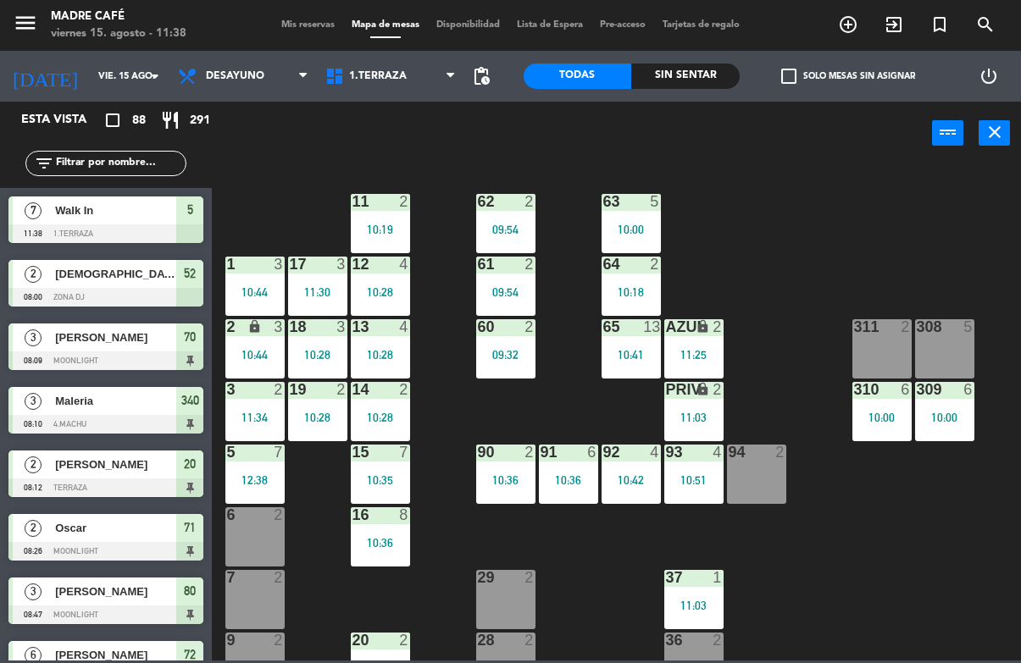
click at [852, 218] on div "11 2 10:19 63 5 10:00 62 2 09:54 12 4 10:28 1 3 10:44 61 2 09:54 64 2 10:18 17 …" at bounding box center [621, 412] width 799 height 497
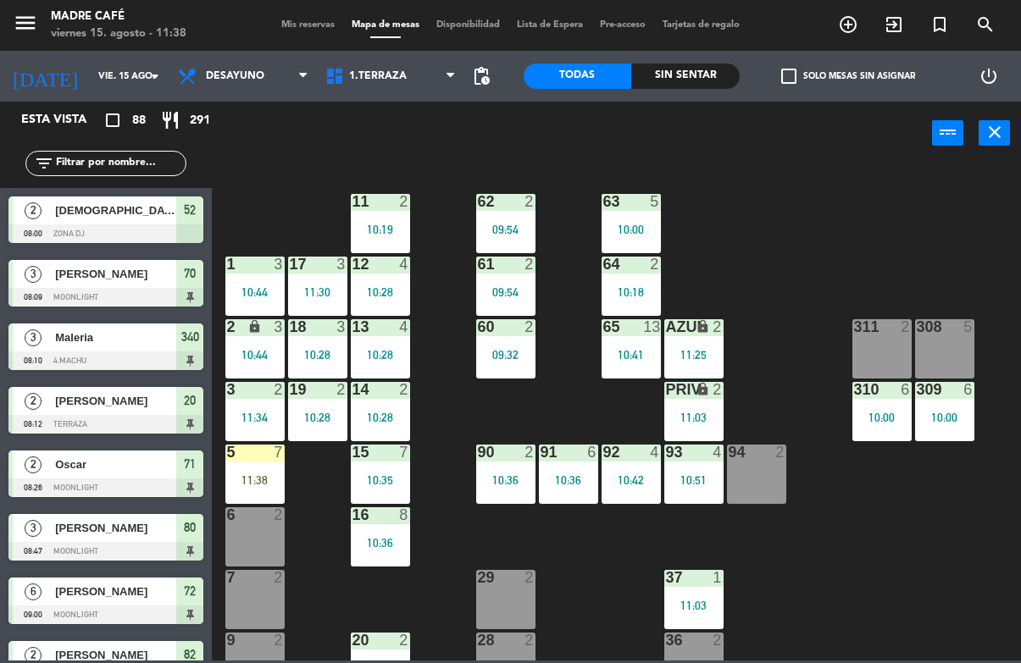
click at [253, 530] on div "6 2" at bounding box center [254, 536] width 59 height 59
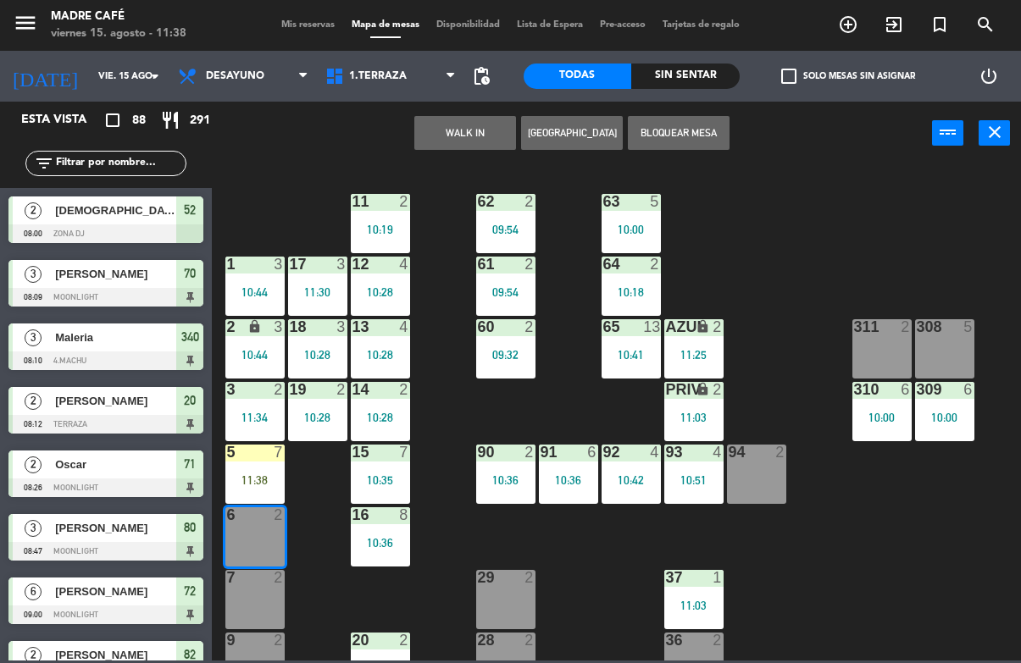
click at [462, 129] on button "WALK IN" at bounding box center [465, 133] width 102 height 34
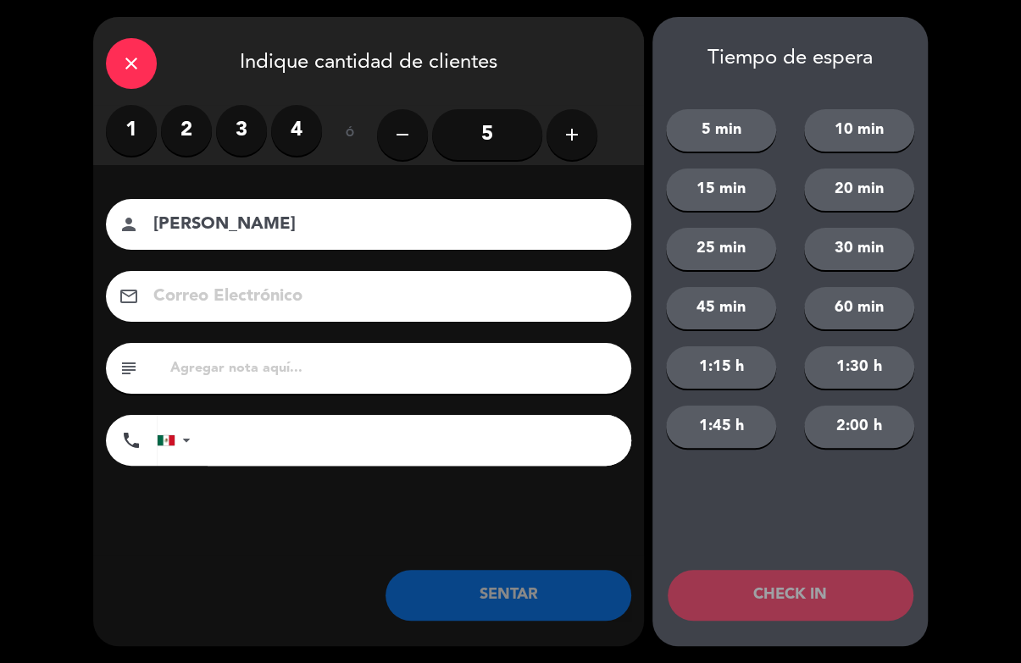
type input "[PERSON_NAME]"
click at [925, 184] on div "20 min" at bounding box center [859, 190] width 138 height 42
click at [241, 128] on label "3" at bounding box center [241, 130] width 51 height 51
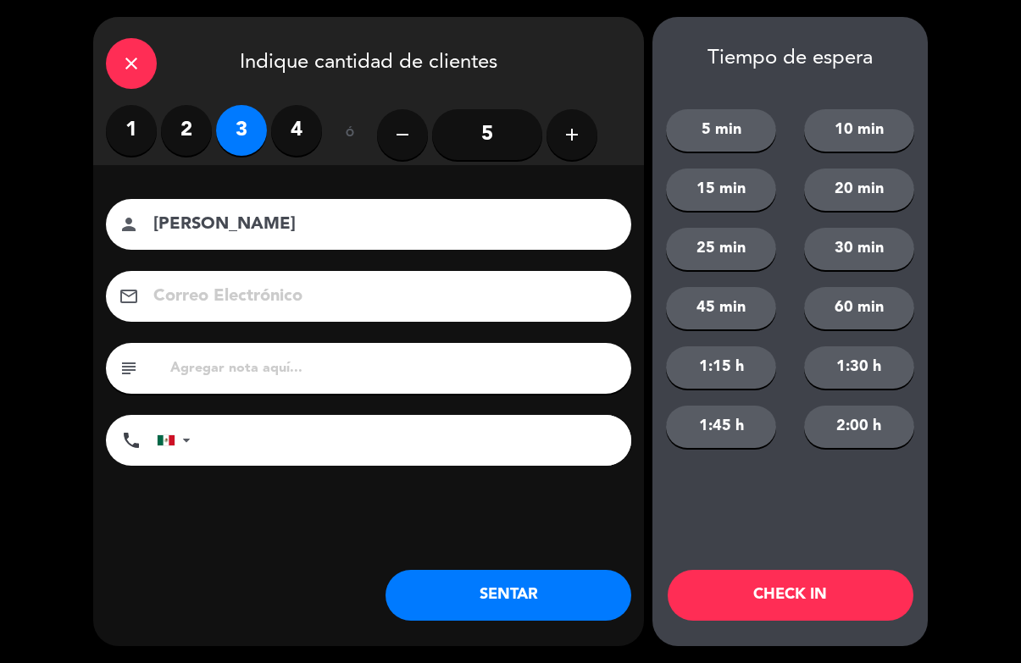
click at [815, 581] on button "CHECK IN" at bounding box center [791, 595] width 246 height 51
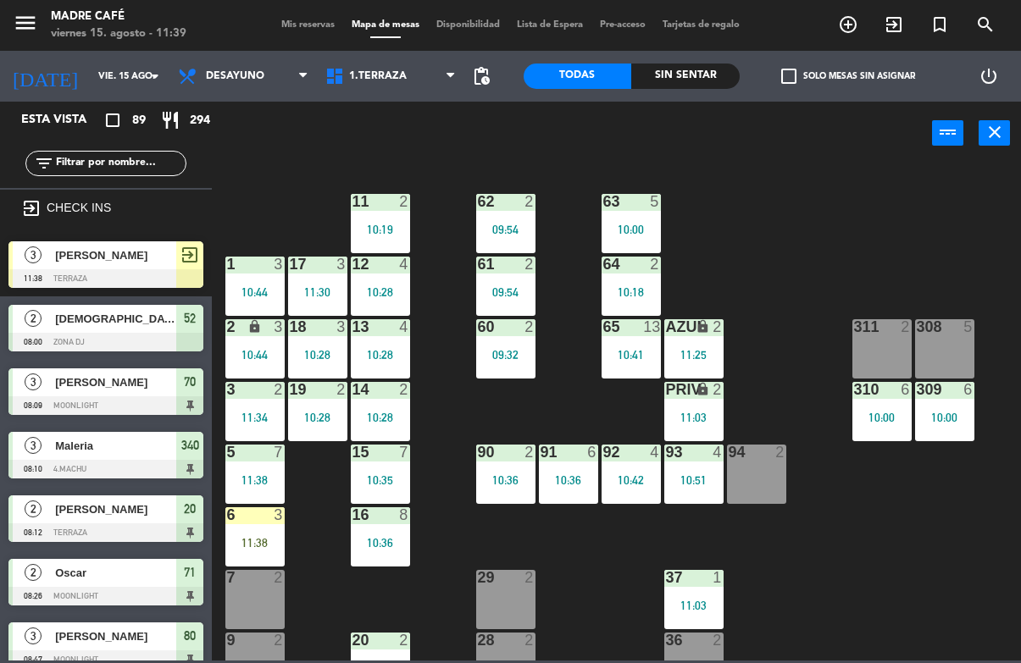
click at [244, 544] on div "11:38" at bounding box center [254, 543] width 59 height 12
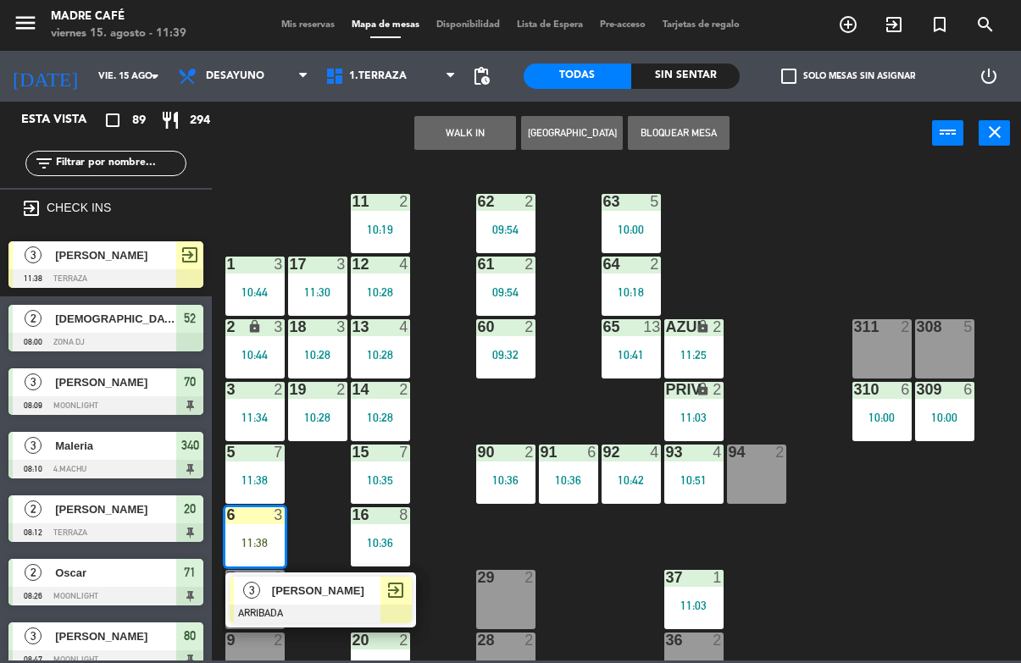
click at [349, 585] on span "[PERSON_NAME]" at bounding box center [326, 591] width 108 height 18
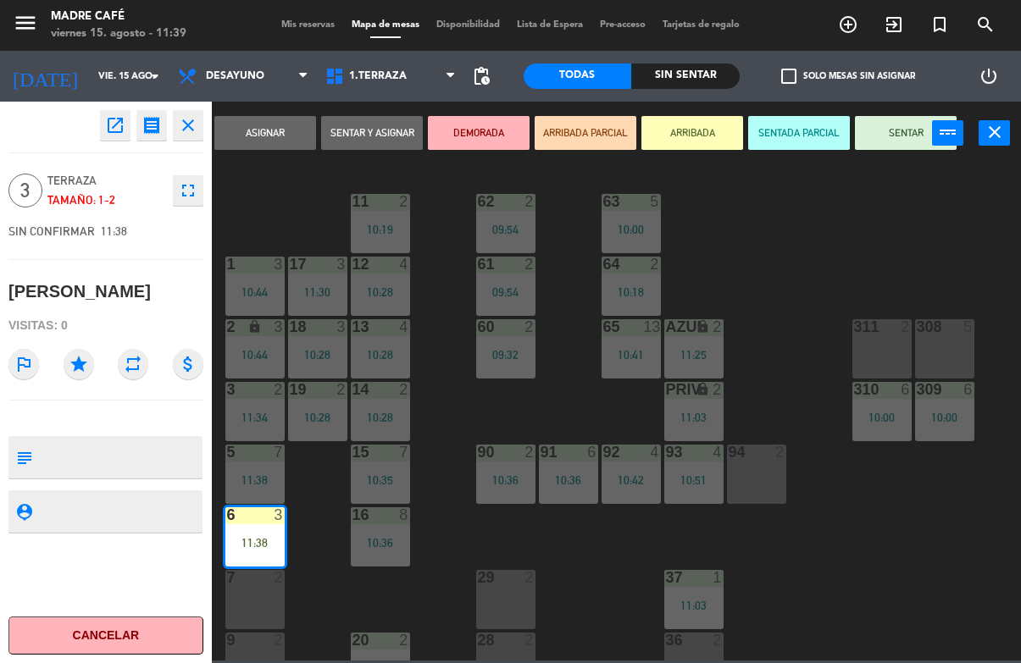
click at [902, 117] on button "SENTAR" at bounding box center [906, 133] width 102 height 34
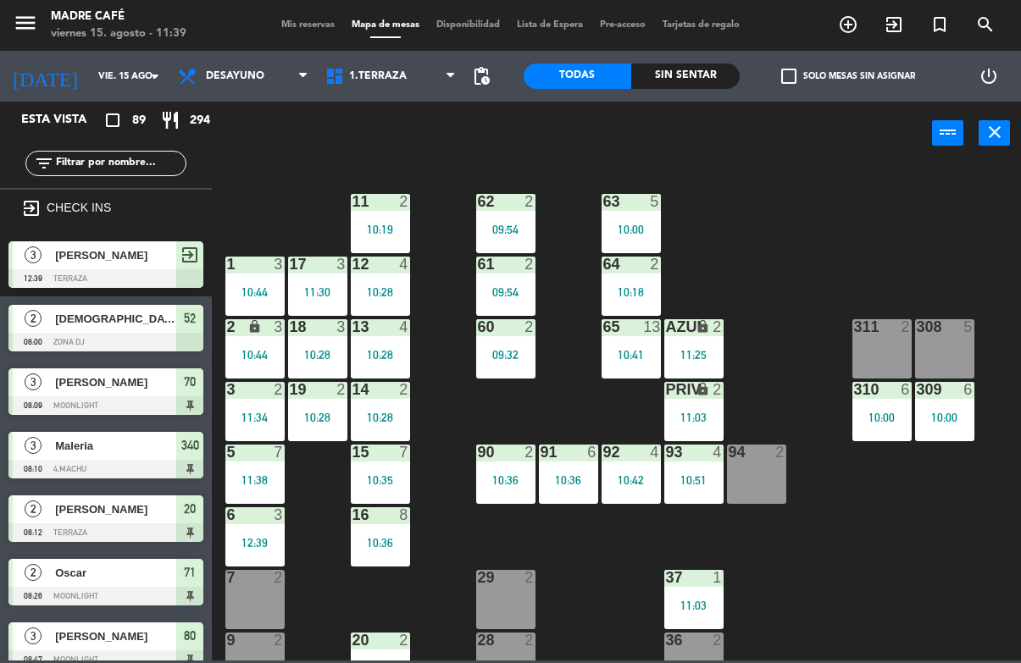
click at [907, 283] on div "11 2 10:19 63 5 10:00 62 2 09:54 12 4 10:28 1 3 10:44 61 2 09:54 64 2 10:18 17 …" at bounding box center [621, 412] width 799 height 497
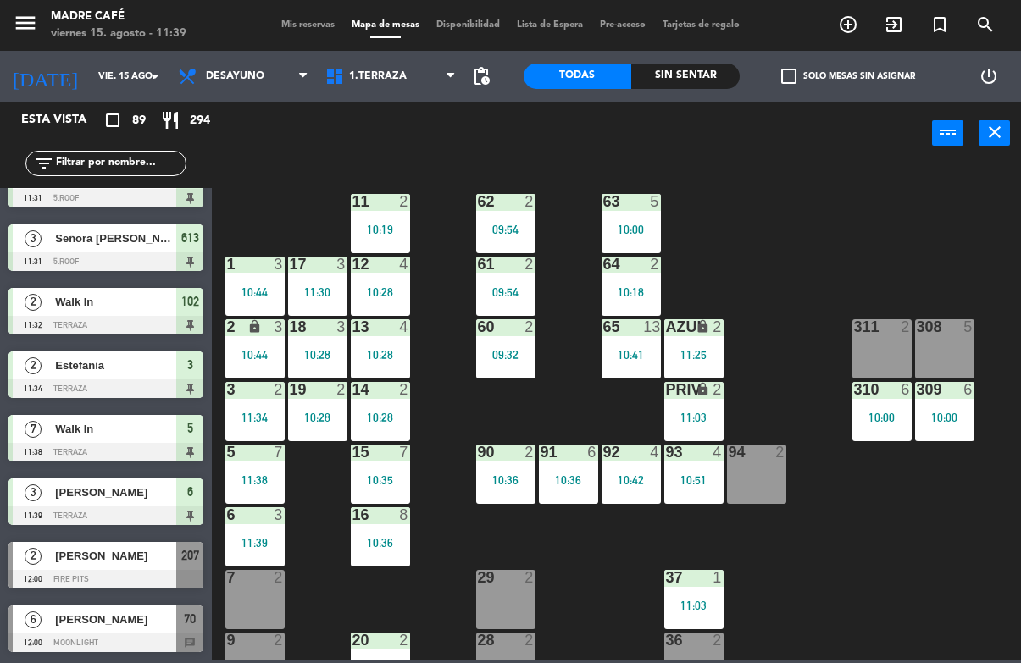
click at [141, 166] on input "text" at bounding box center [119, 163] width 131 height 19
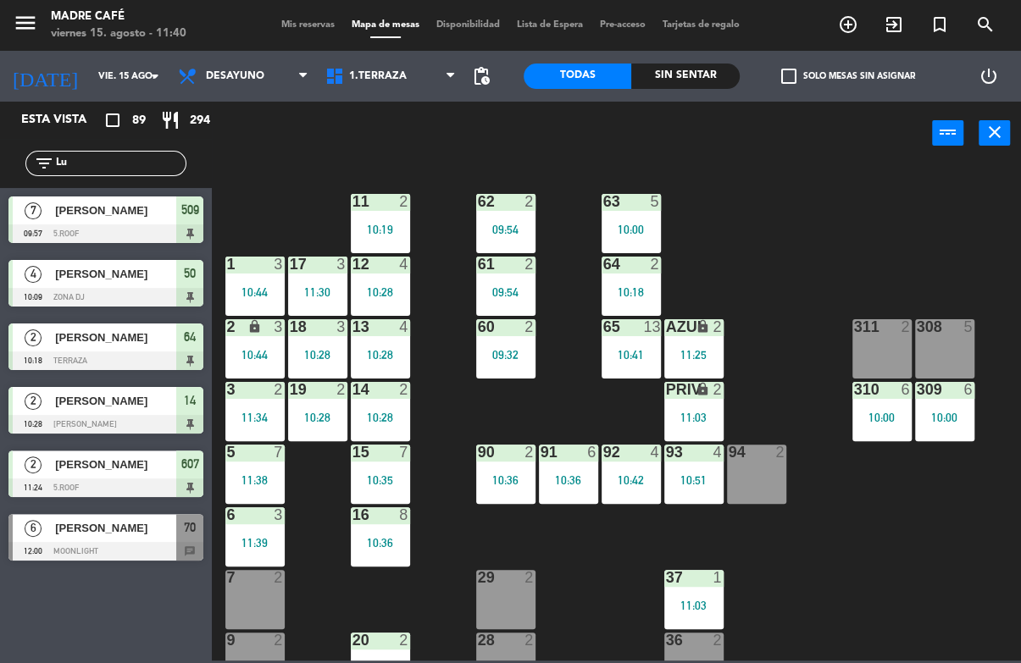
type input "Lu"
click at [844, 202] on div "11 2 10:19 63 5 10:00 62 2 09:54 12 4 10:28 1 3 10:44 61 2 09:54 64 2 10:18 17 …" at bounding box center [621, 412] width 799 height 497
click at [123, 525] on span "[PERSON_NAME]" at bounding box center [115, 528] width 121 height 18
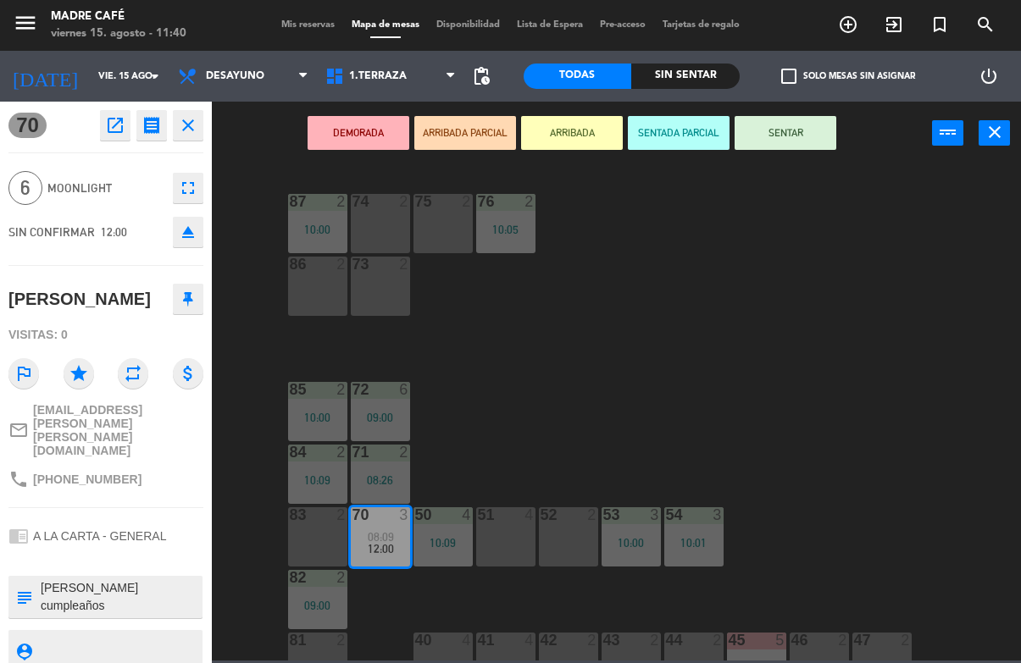
click at [605, 135] on button "ARRIBADA" at bounding box center [572, 133] width 102 height 34
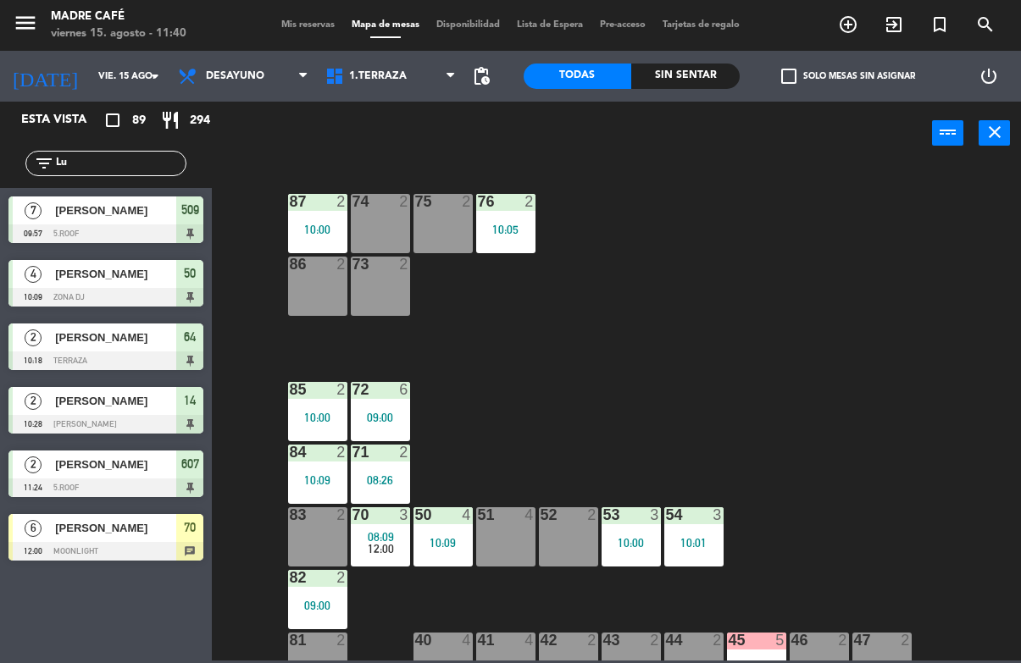
click at [313, 535] on div "83 2" at bounding box center [317, 536] width 59 height 59
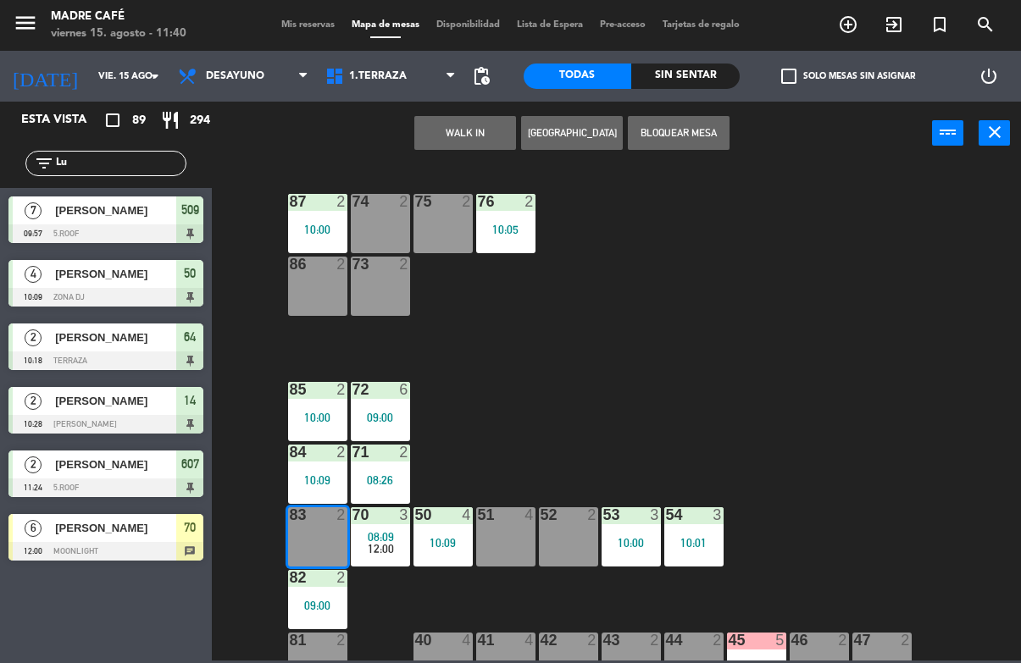
click at [459, 127] on button "WALK IN" at bounding box center [465, 133] width 102 height 34
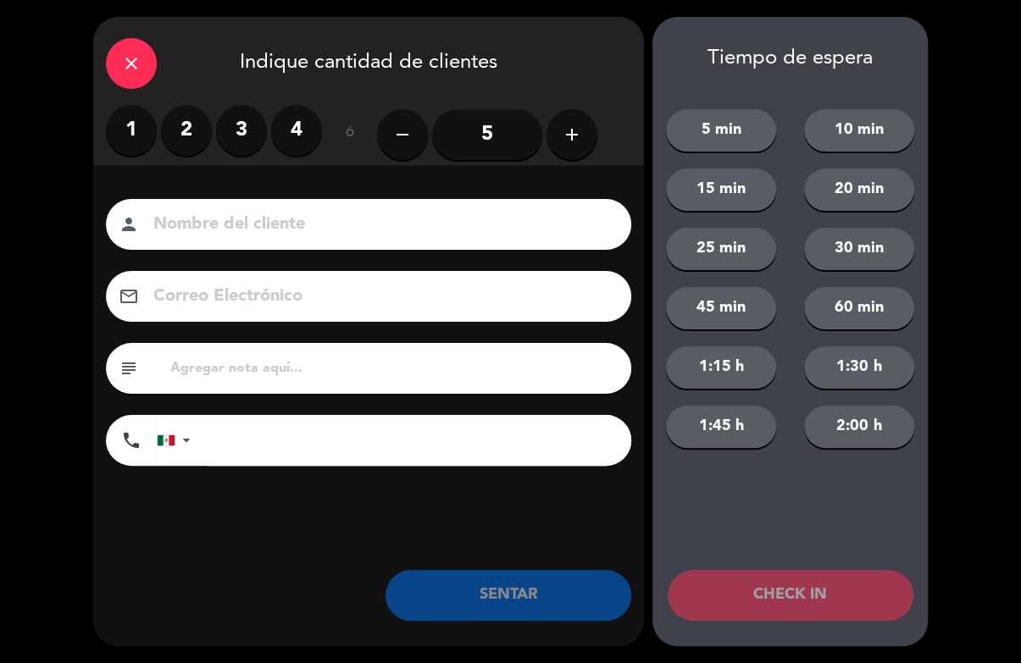
click at [234, 118] on label "3" at bounding box center [241, 130] width 51 height 51
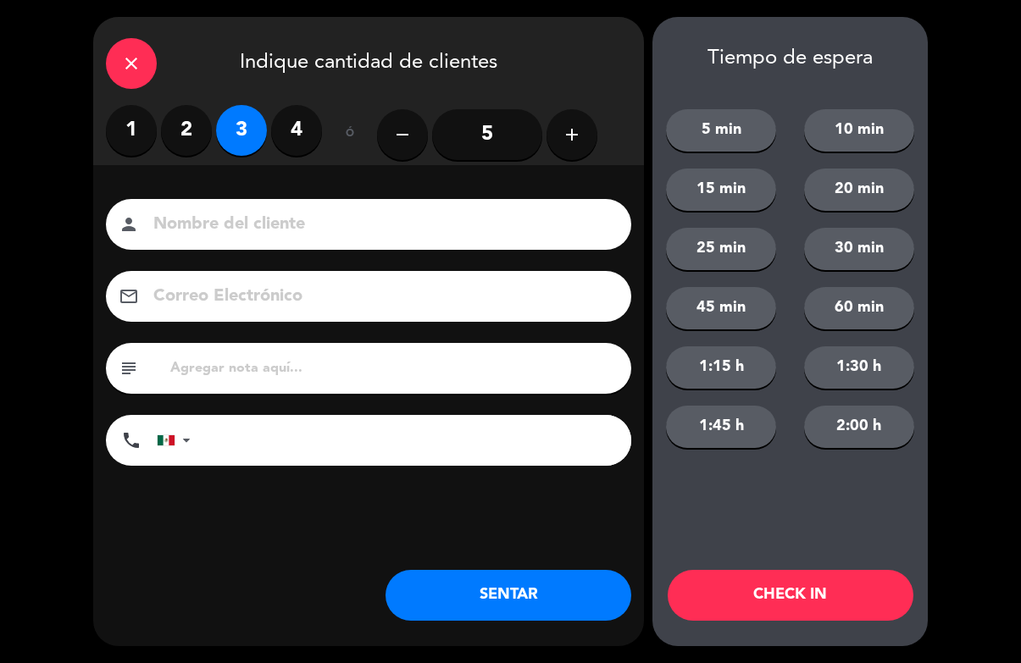
click at [821, 580] on button "CHECK IN" at bounding box center [791, 595] width 246 height 51
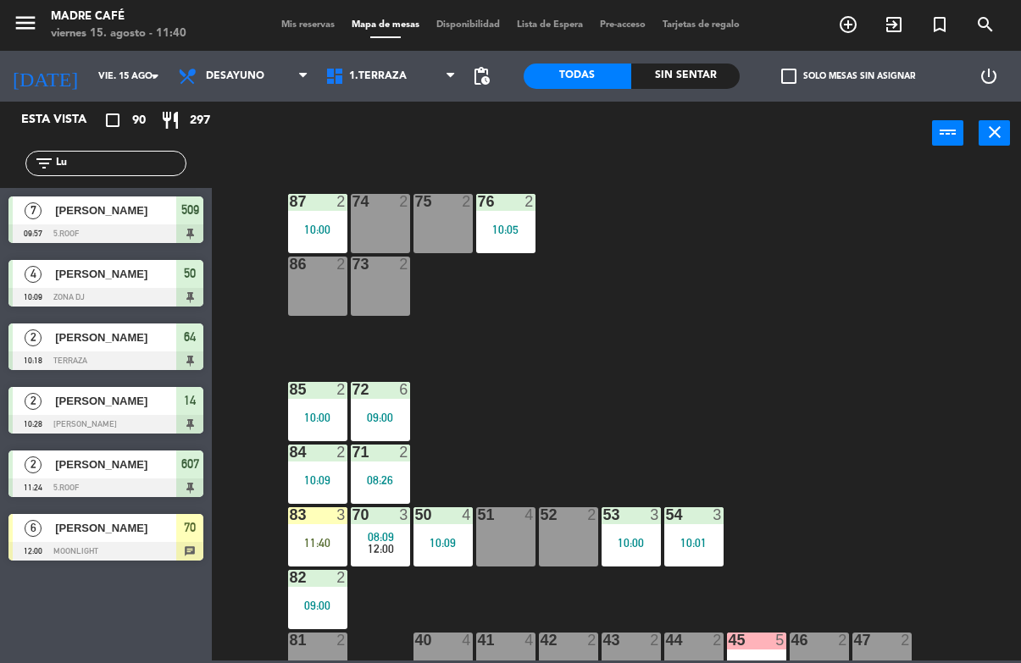
click at [445, 219] on div "75 2" at bounding box center [442, 223] width 59 height 59
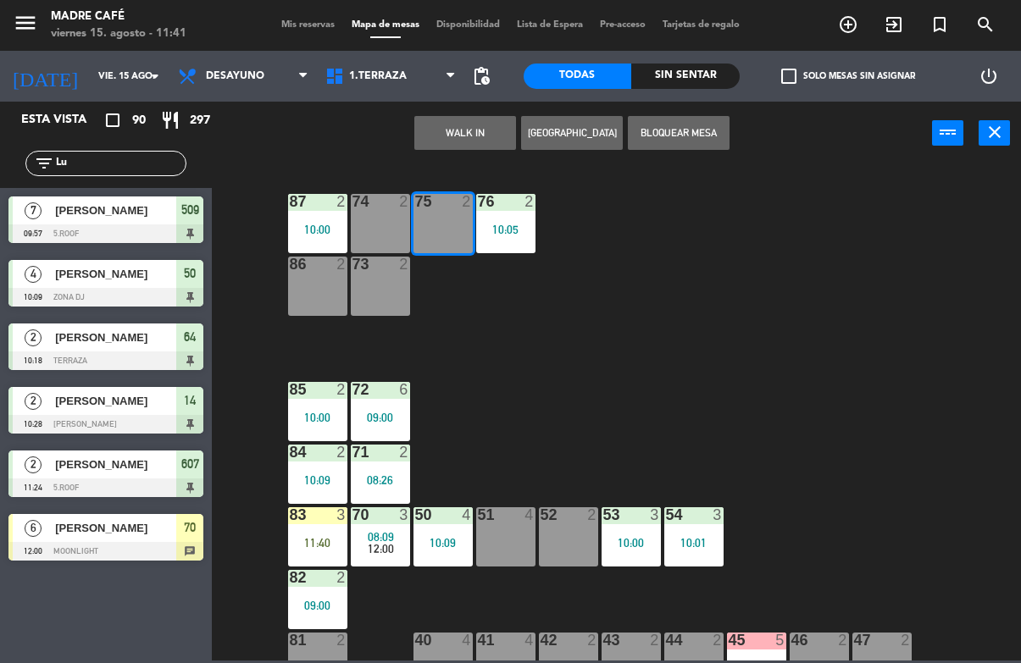
click at [468, 124] on button "WALK IN" at bounding box center [465, 133] width 102 height 34
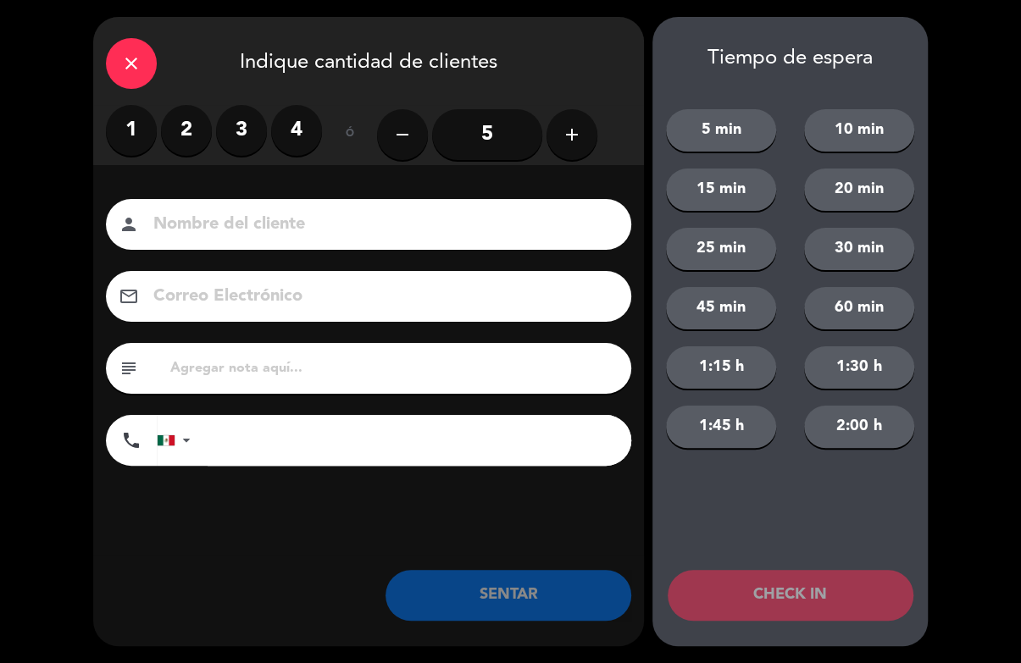
click at [186, 123] on label "2" at bounding box center [186, 130] width 51 height 51
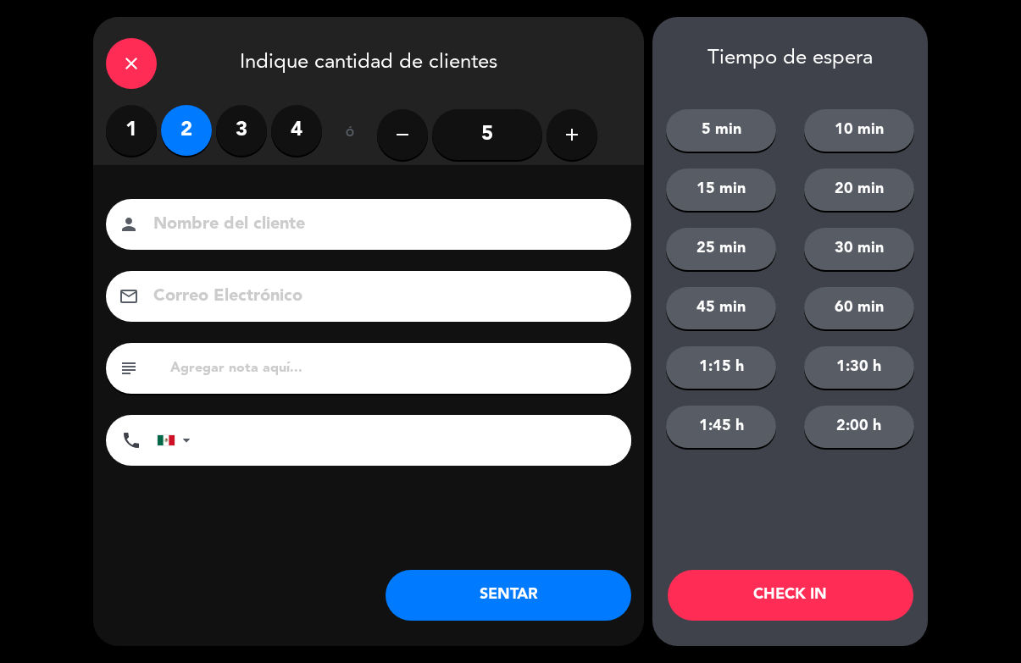
click at [233, 130] on label "3" at bounding box center [241, 130] width 51 height 51
click at [369, 227] on input at bounding box center [381, 225] width 458 height 30
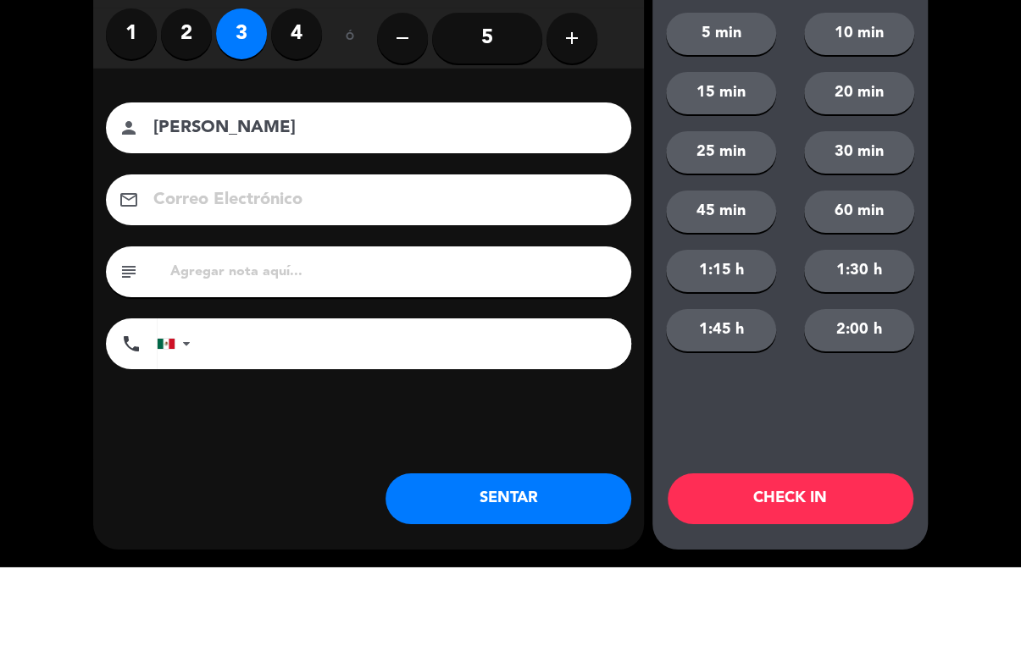
type input "[PERSON_NAME]"
click at [968, 149] on div "close Indique cantidad de clientes 1 2 3 4 ó remove 5 add Nombre del cliente pe…" at bounding box center [510, 331] width 1021 height 663
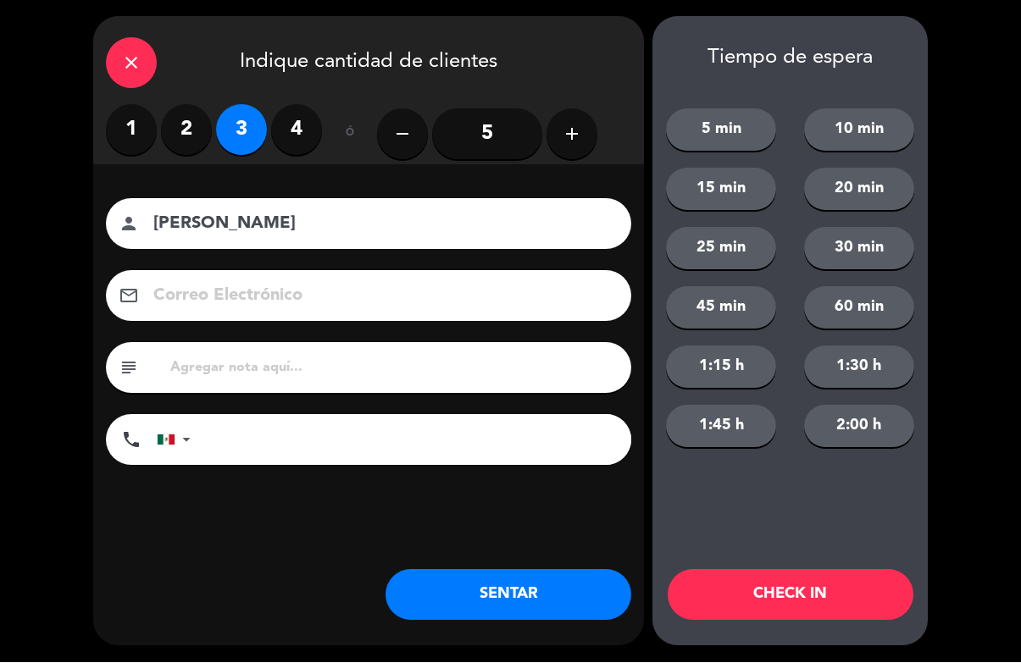
click at [790, 580] on button "CHECK IN" at bounding box center [791, 595] width 246 height 51
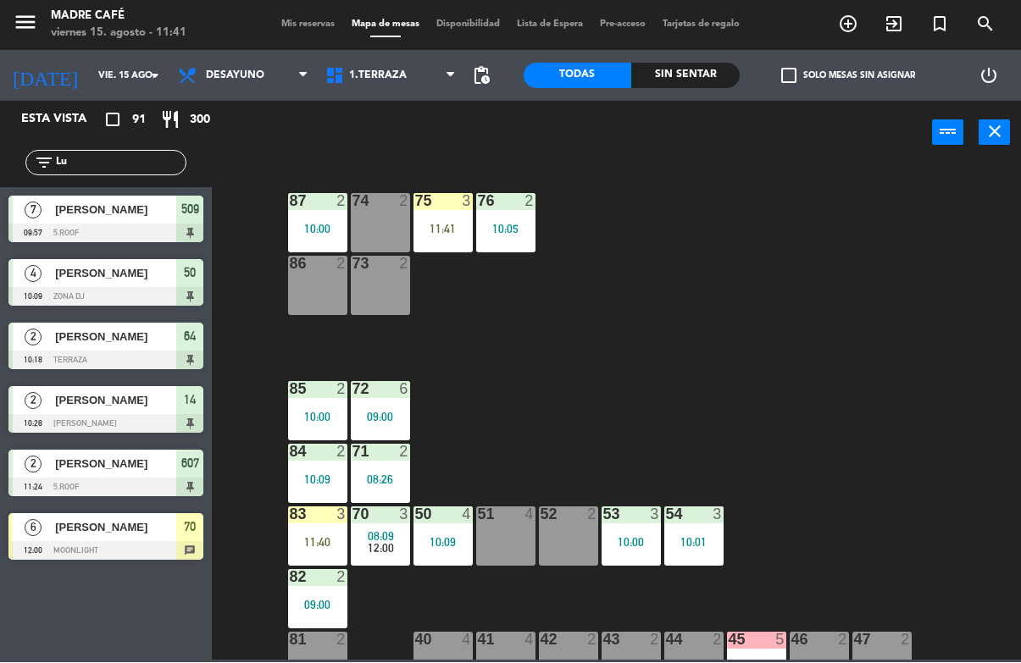
click at [525, 549] on div "51 4" at bounding box center [505, 536] width 59 height 59
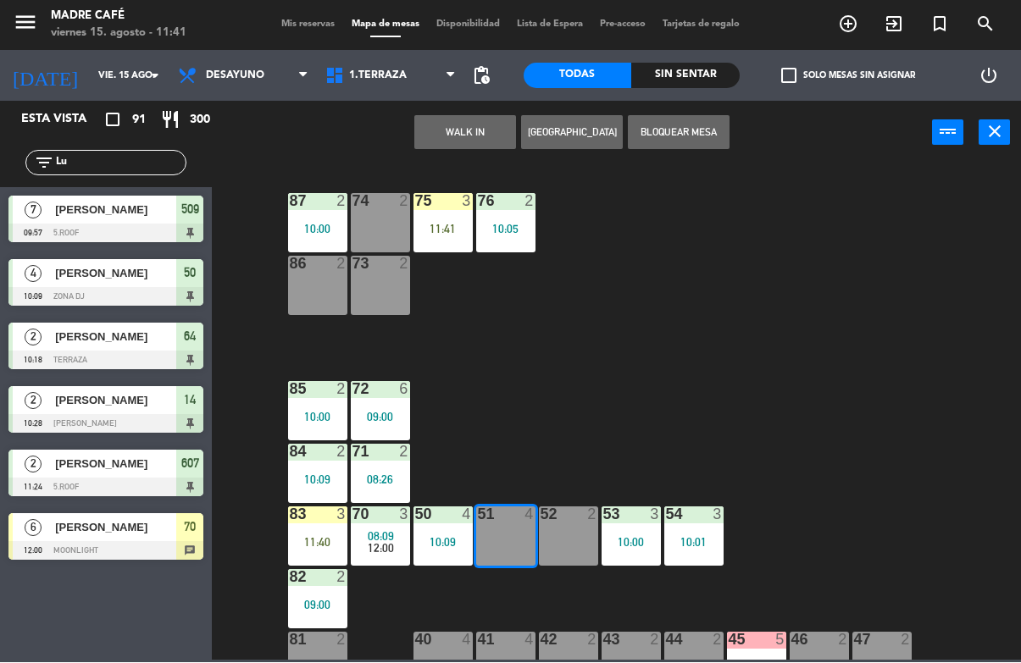
click at [449, 147] on button "WALK IN" at bounding box center [465, 133] width 102 height 34
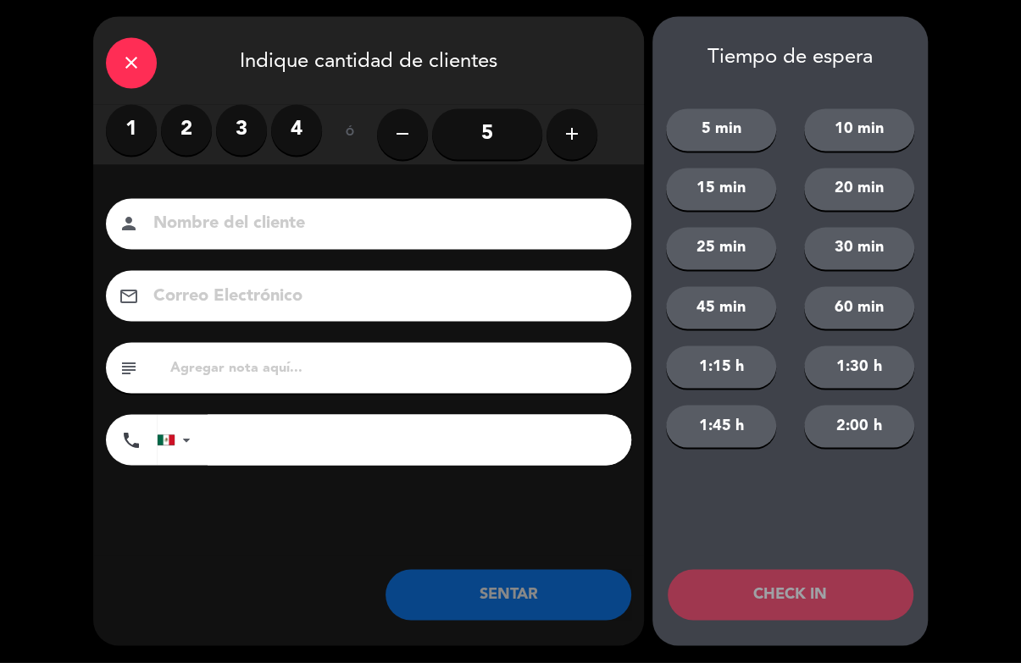
click at [173, 131] on label "2" at bounding box center [186, 130] width 51 height 51
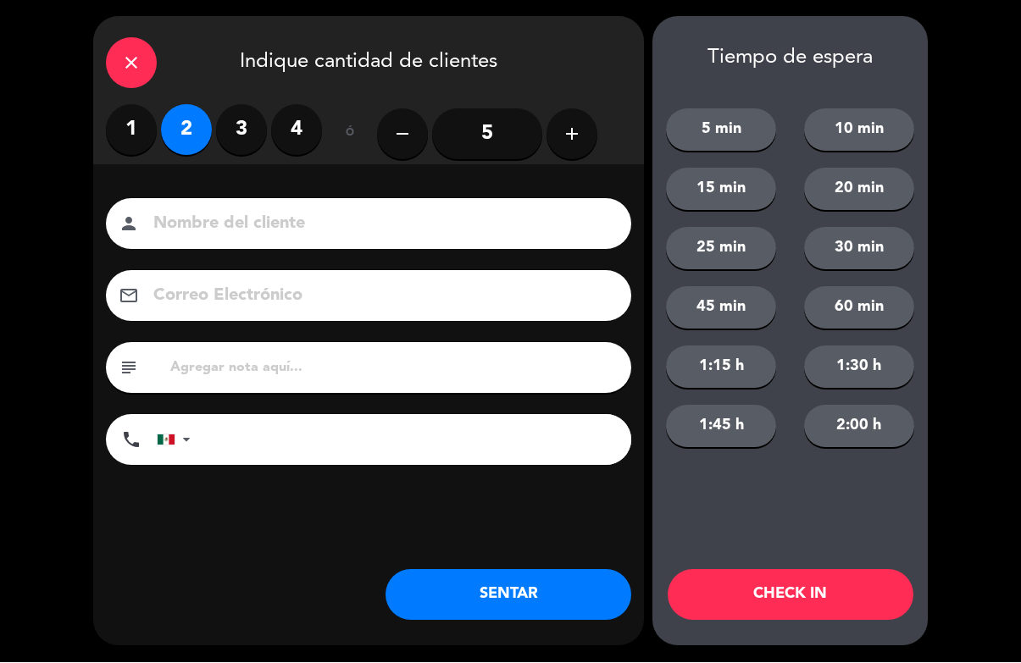
click at [462, 237] on input at bounding box center [381, 225] width 458 height 30
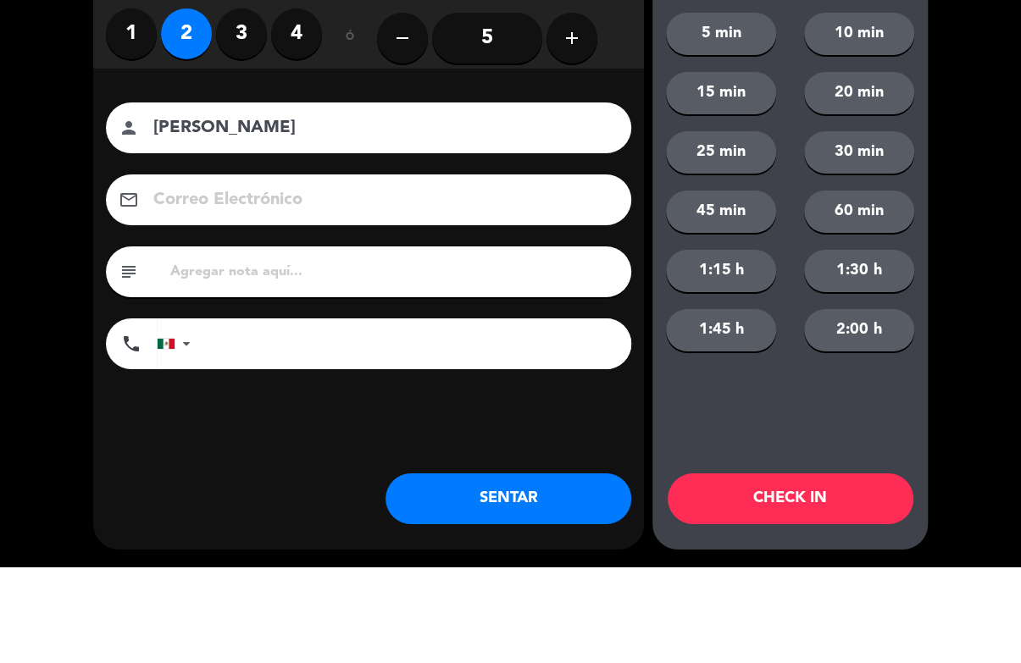
type input "[PERSON_NAME]"
click at [266, 105] on label "3" at bounding box center [241, 130] width 51 height 51
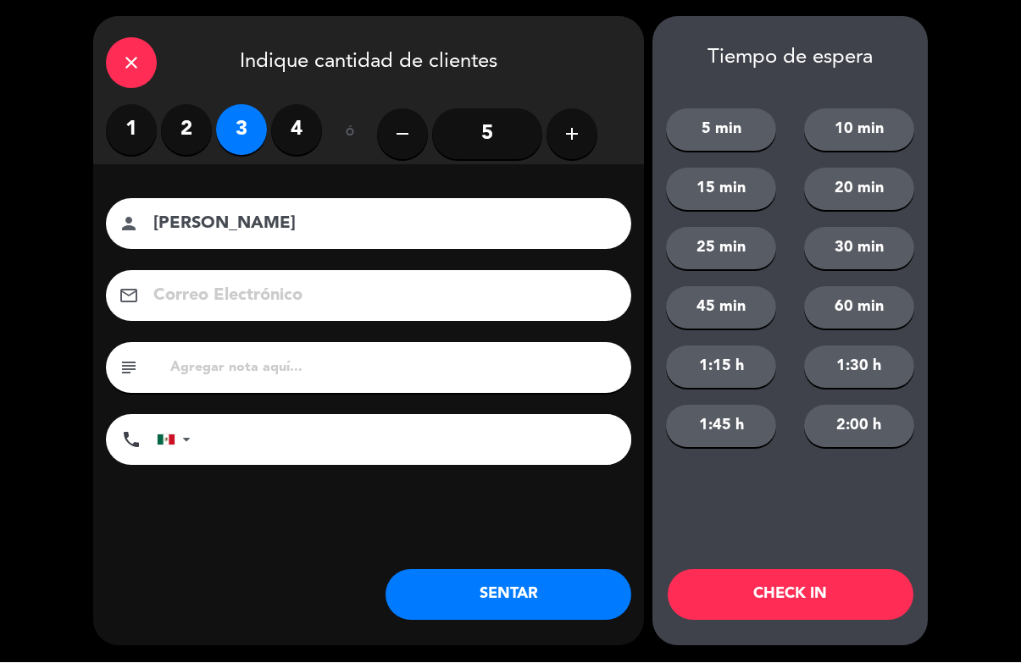
click at [759, 599] on button "CHECK IN" at bounding box center [791, 595] width 246 height 51
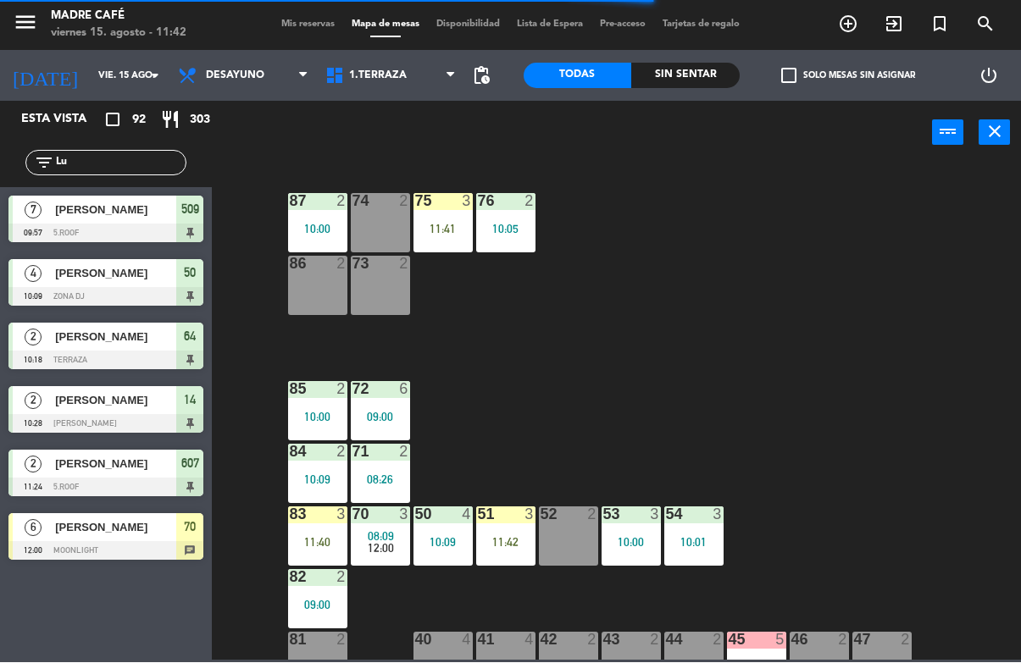
click at [479, 549] on div "51 3 11:42" at bounding box center [505, 536] width 59 height 59
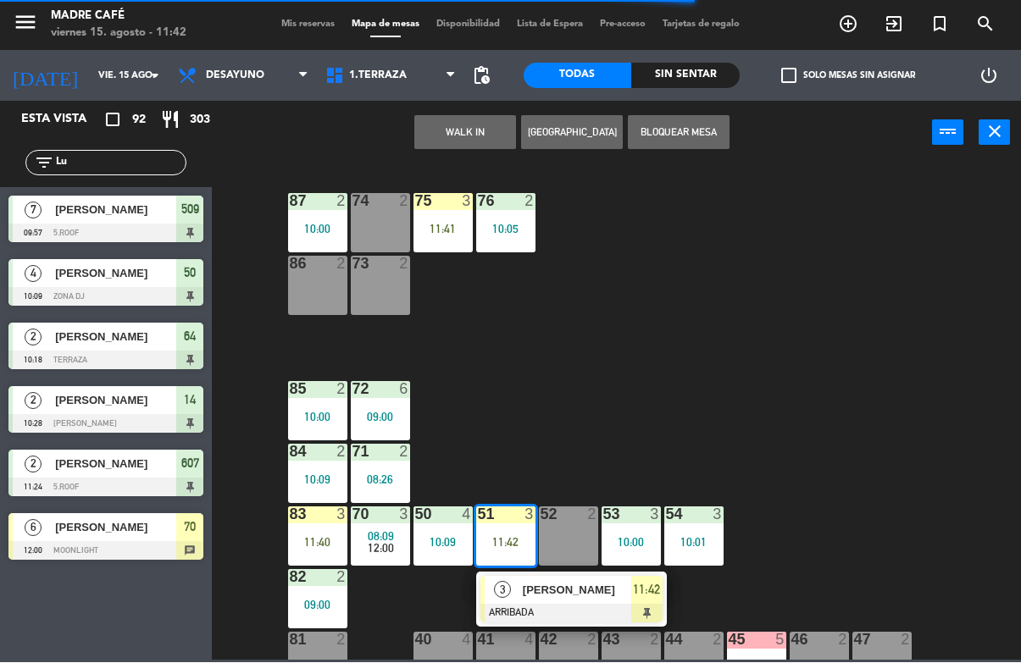
click at [589, 597] on span "[PERSON_NAME]" at bounding box center [577, 591] width 108 height 18
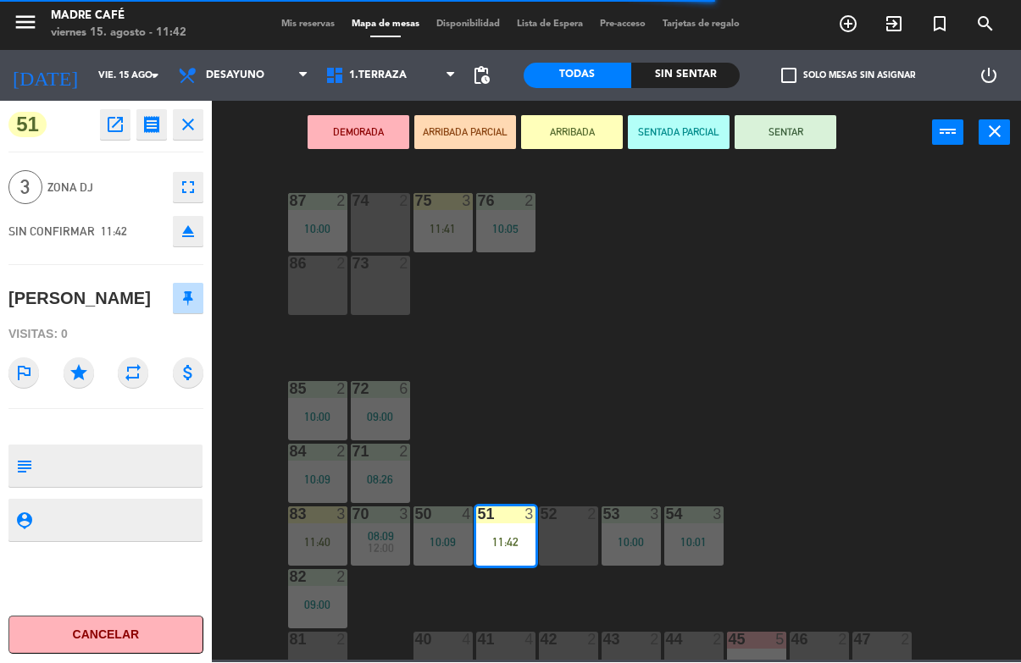
click at [809, 138] on button "SENTAR" at bounding box center [786, 133] width 102 height 34
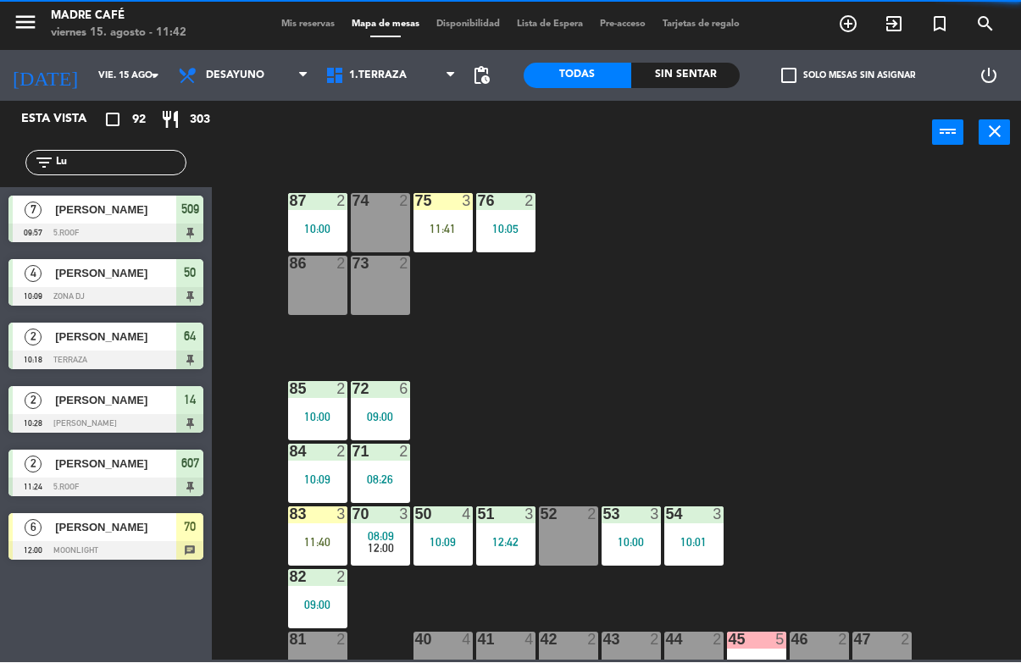
click at [862, 224] on div "87 2 10:00 74 2 75 3 11:41 76 2 10:05 86 2 73 2 72 6 09:00 85 2 10:00 71 2 08:2…" at bounding box center [621, 412] width 799 height 497
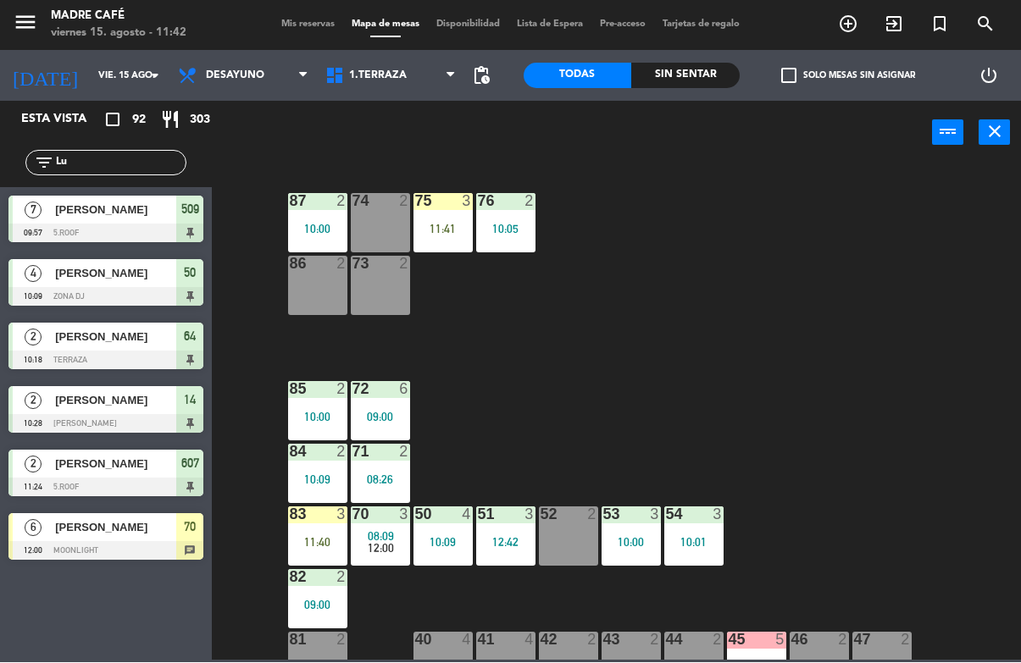
click at [317, 541] on div "11:40" at bounding box center [317, 543] width 59 height 12
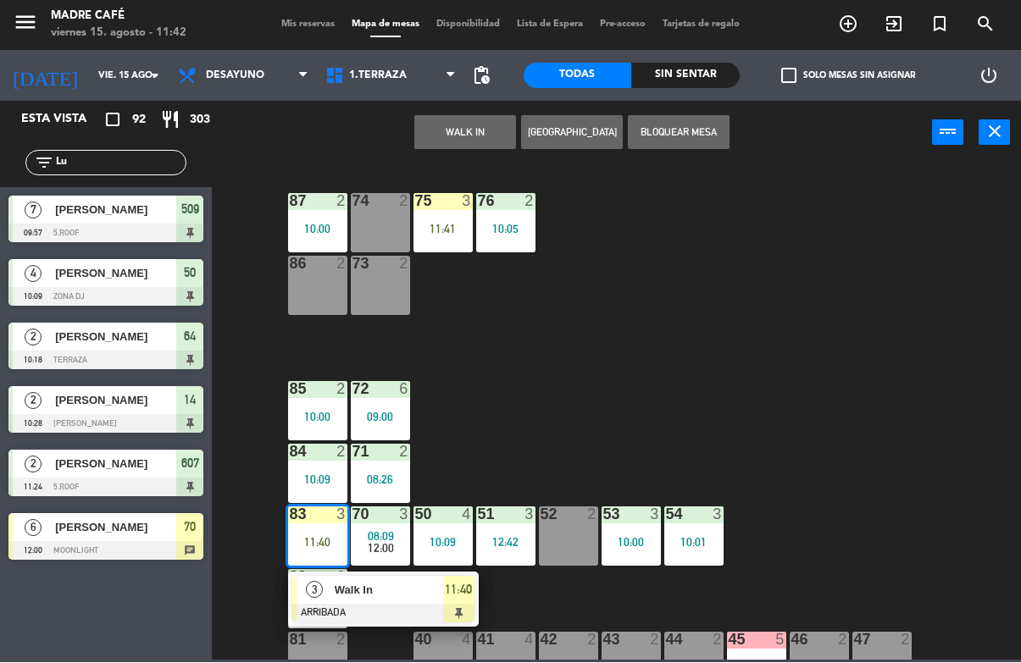
click at [439, 591] on span "Walk In" at bounding box center [389, 591] width 108 height 18
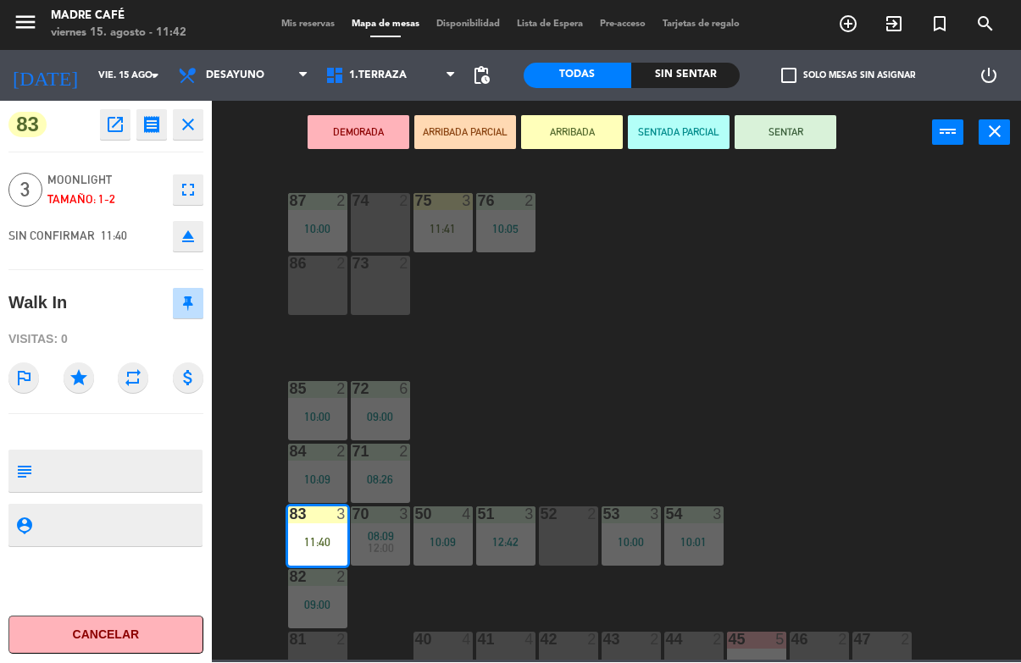
click at [803, 125] on button "SENTAR" at bounding box center [786, 133] width 102 height 34
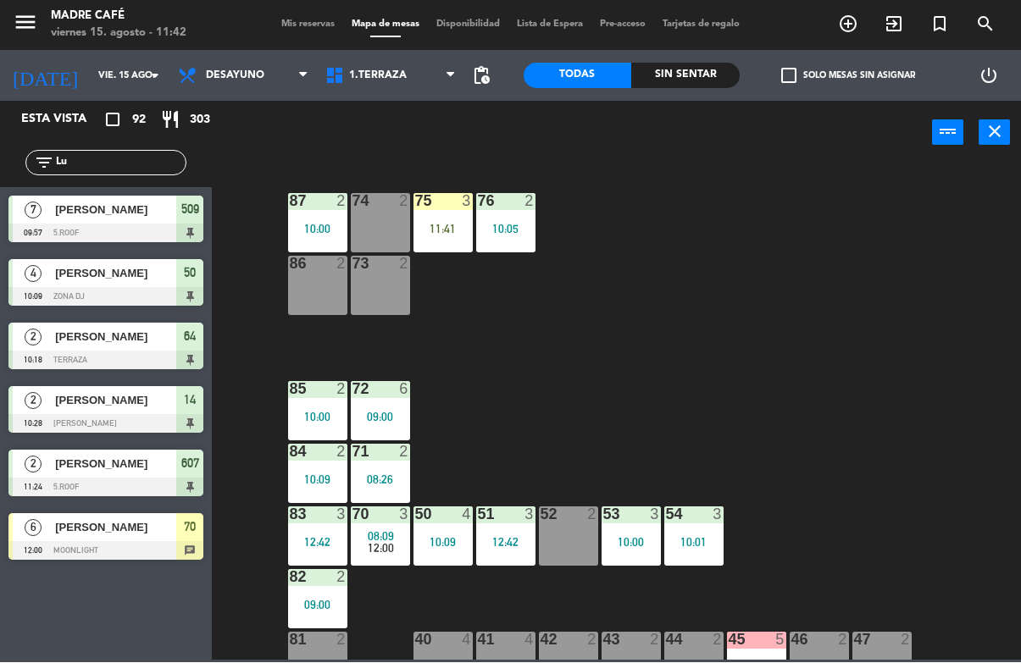
click at [843, 231] on div "87 2 10:00 74 2 75 3 11:41 76 2 10:05 86 2 73 2 72 6 09:00 85 2 10:00 71 2 08:2…" at bounding box center [621, 412] width 799 height 497
click at [447, 224] on div "11:41" at bounding box center [442, 230] width 59 height 12
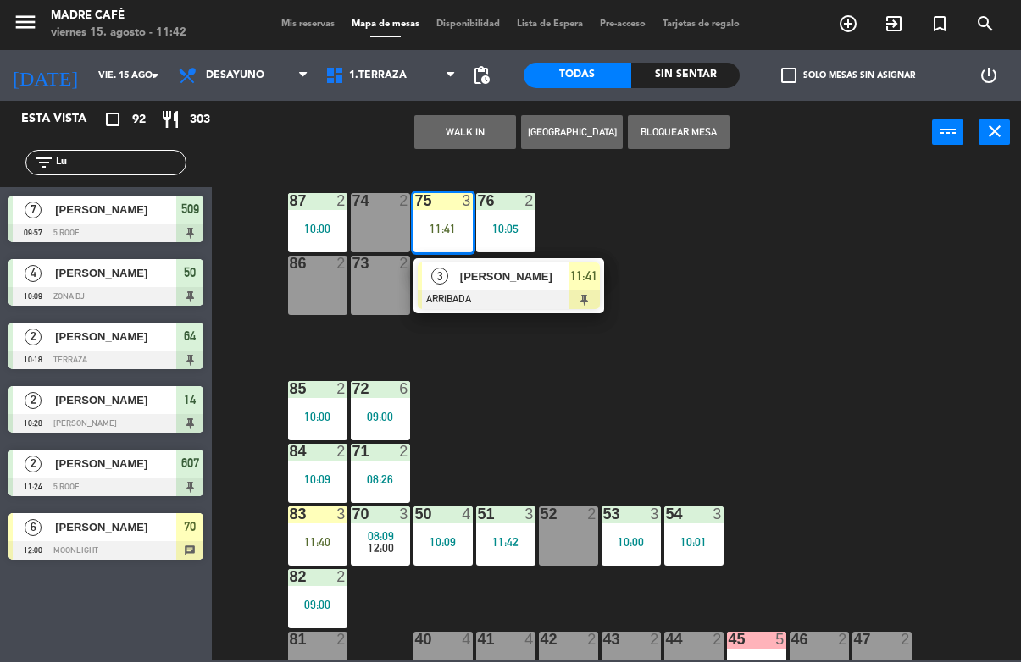
click at [585, 298] on div at bounding box center [509, 300] width 182 height 19
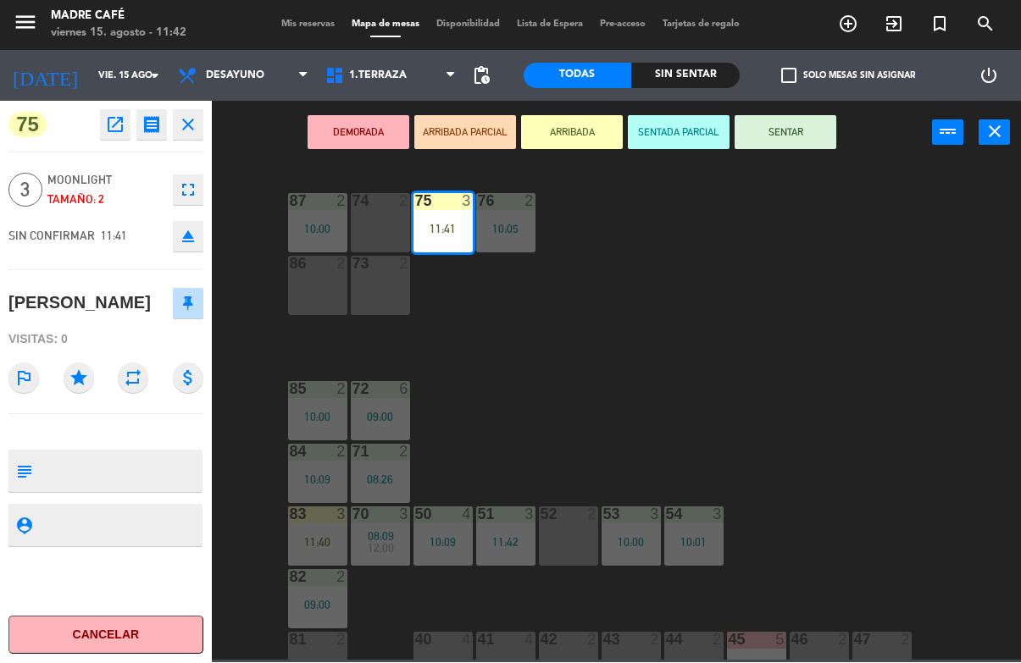
click at [814, 138] on button "SENTAR" at bounding box center [786, 133] width 102 height 34
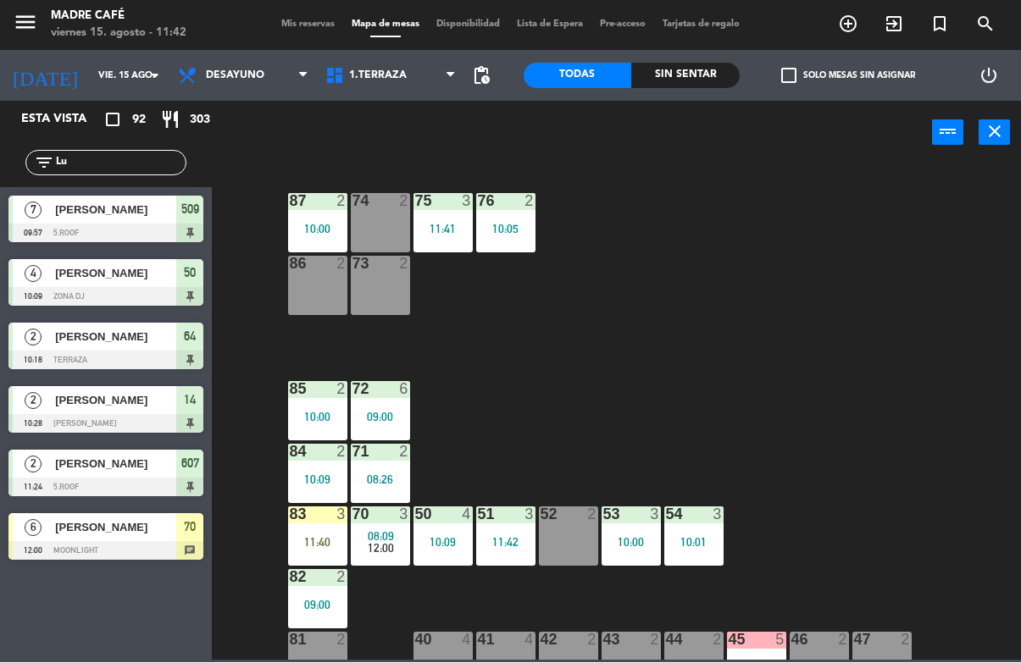
click at [847, 197] on div "87 2 10:00 74 2 75 3 11:41 76 2 10:05 86 2 73 2 72 6 09:00 85 2 10:00 71 2 08:2…" at bounding box center [621, 412] width 799 height 497
click at [581, 525] on div "52 6 12:00" at bounding box center [568, 536] width 59 height 59
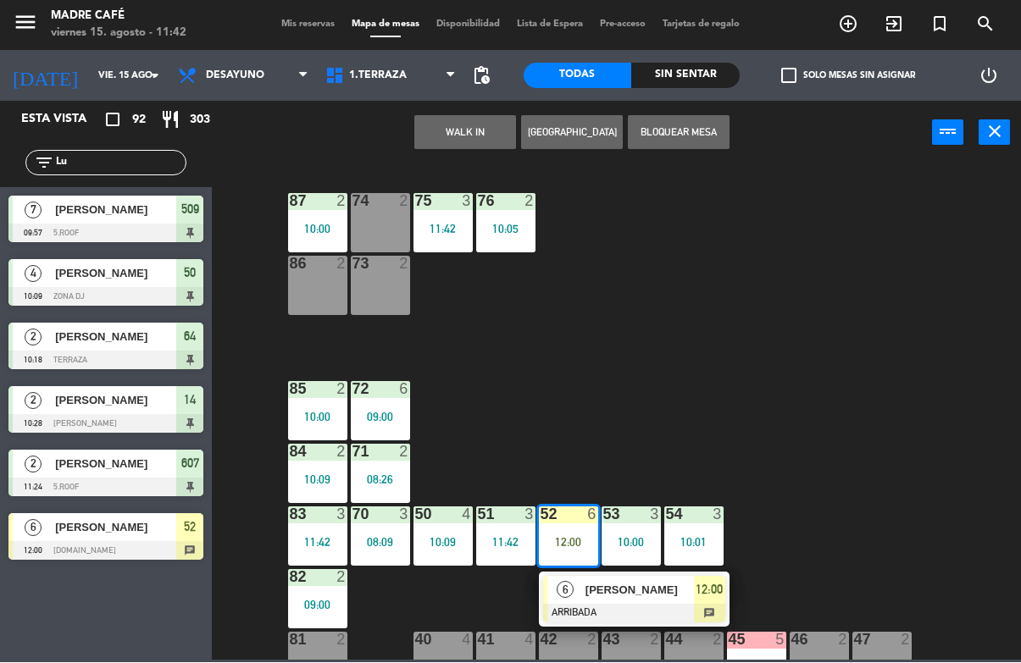
click at [661, 585] on span "[PERSON_NAME]" at bounding box center [639, 591] width 108 height 18
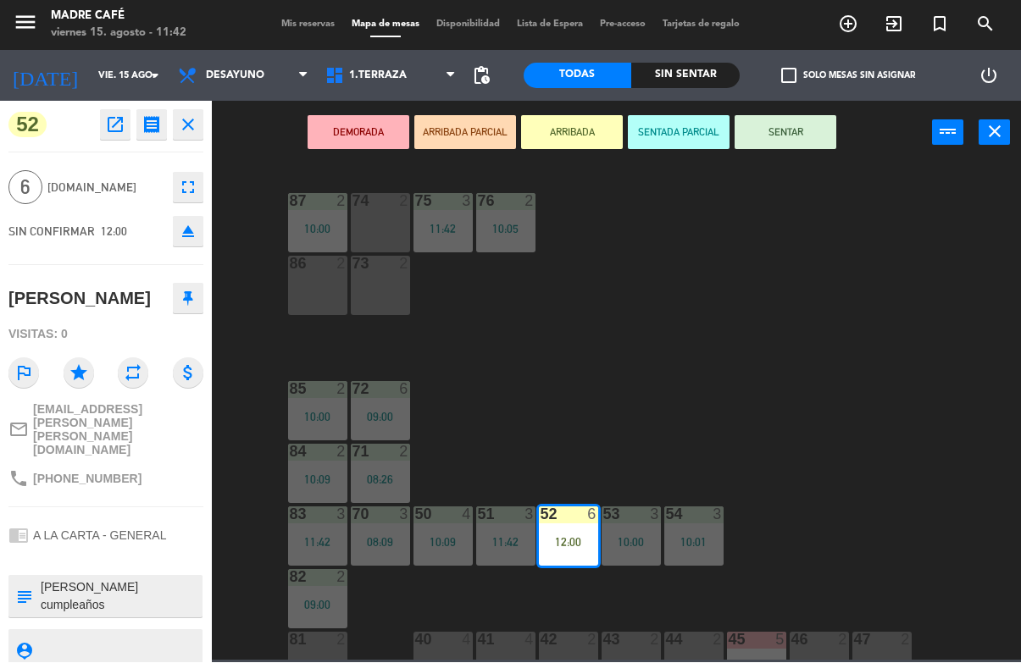
click at [793, 132] on button "SENTAR" at bounding box center [786, 133] width 102 height 34
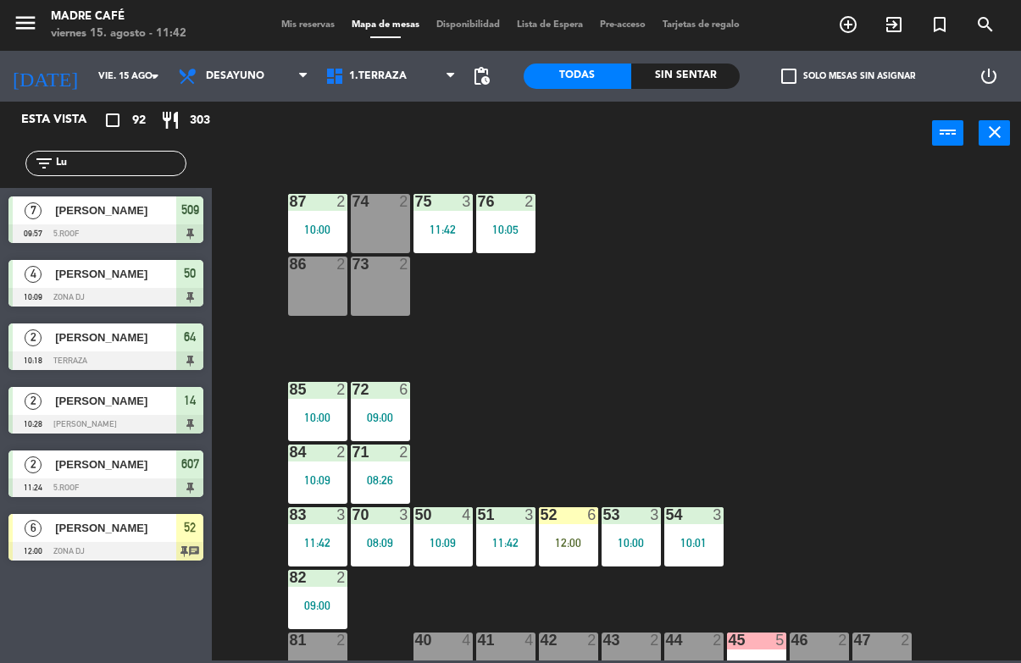
click at [567, 530] on div "52 6 12:00" at bounding box center [568, 536] width 59 height 59
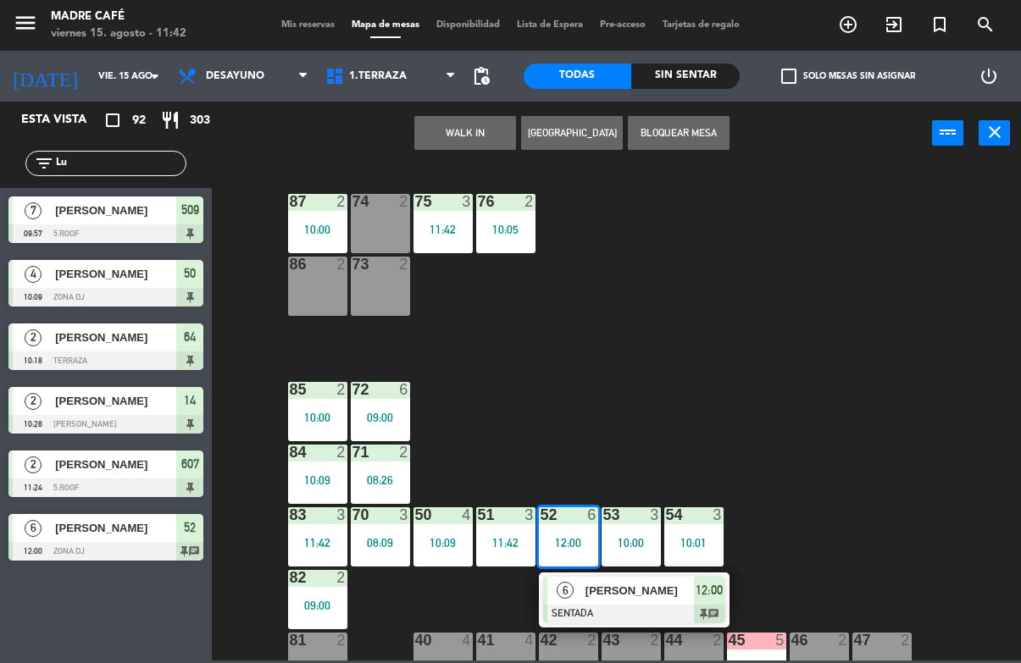
click at [709, 589] on span "12:00" at bounding box center [709, 590] width 27 height 20
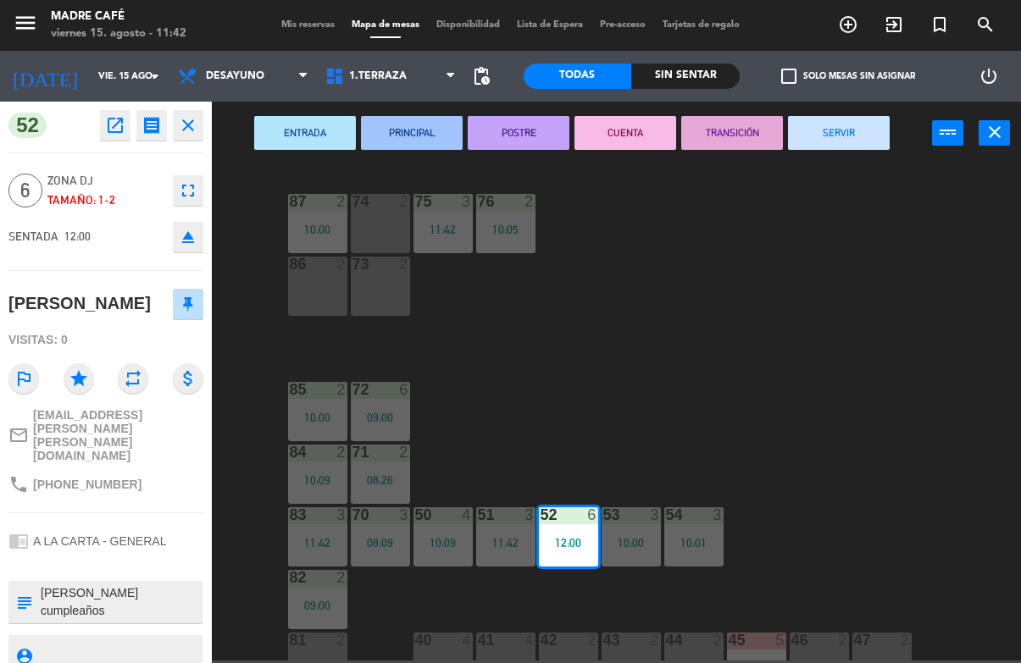
click at [850, 123] on button "SERVIR" at bounding box center [839, 133] width 102 height 34
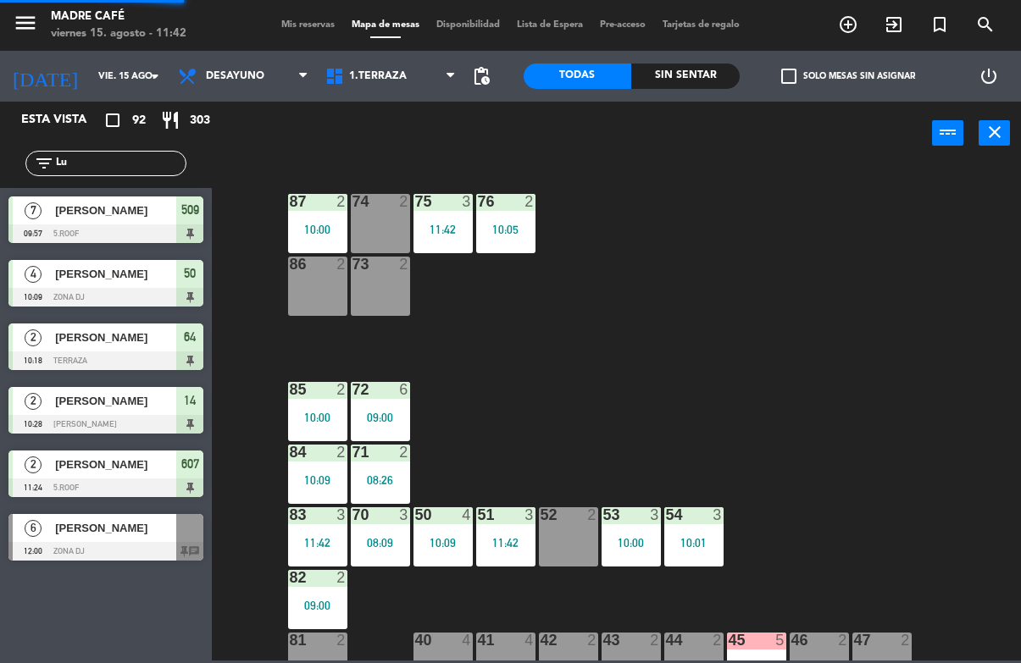
click at [874, 256] on div "87 2 10:00 74 2 75 3 11:42 76 2 10:05 86 2 73 2 72 6 09:00 85 2 10:00 71 2 08:2…" at bounding box center [621, 412] width 799 height 497
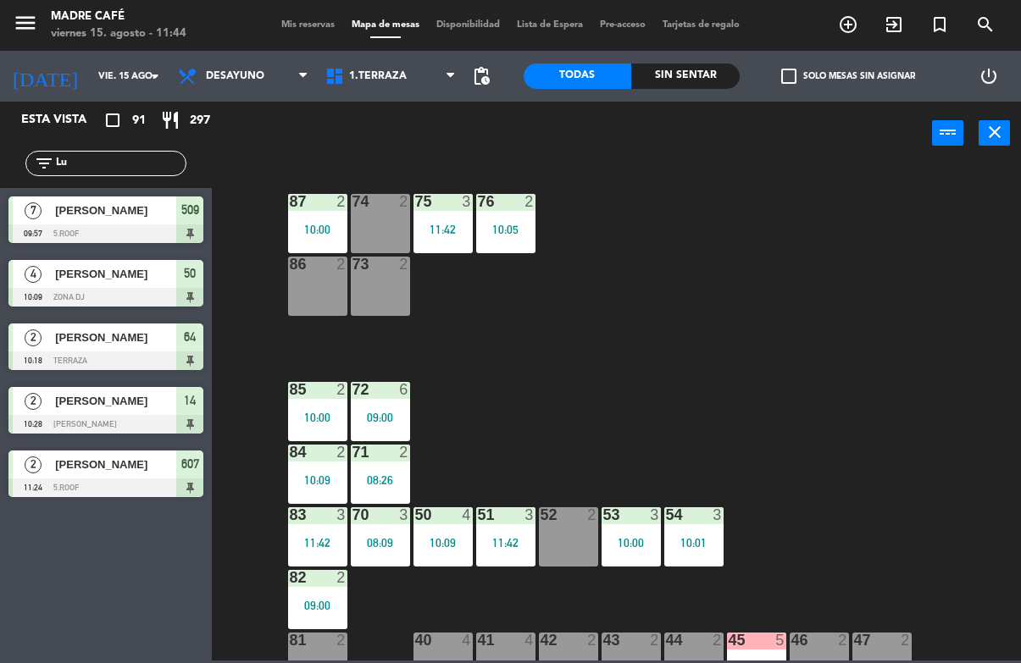
click at [141, 168] on input "Lu" at bounding box center [119, 163] width 131 height 19
type input "L"
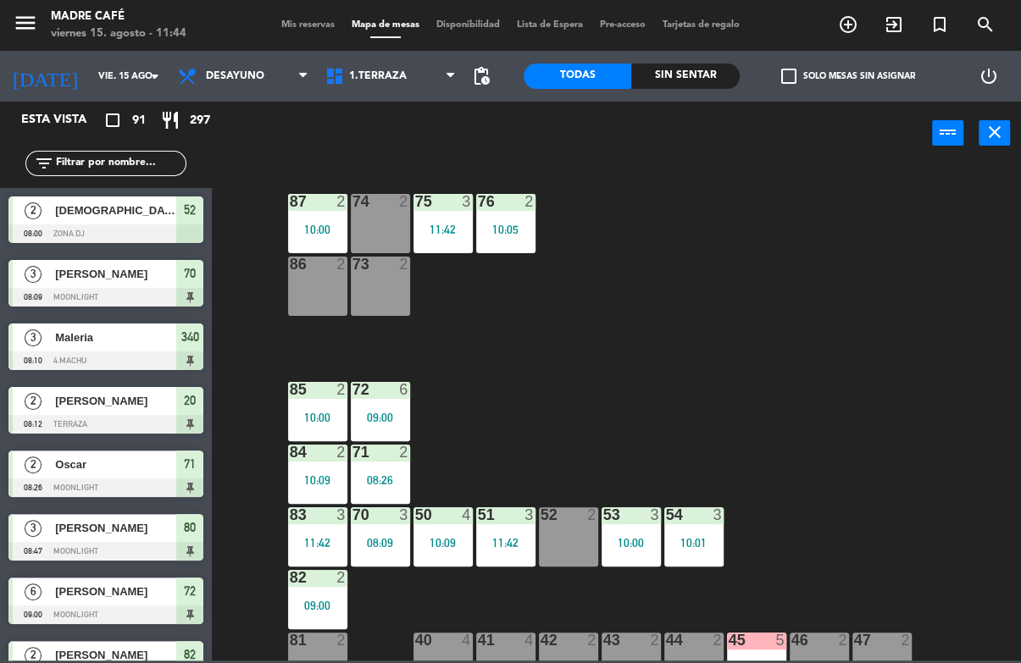
click at [908, 179] on div "87 2 10:00 74 2 75 3 11:42 76 2 10:05 86 2 73 2 72 6 09:00 85 2 10:00 71 2 08:2…" at bounding box center [621, 412] width 799 height 497
click at [353, 209] on div "74" at bounding box center [352, 201] width 1 height 15
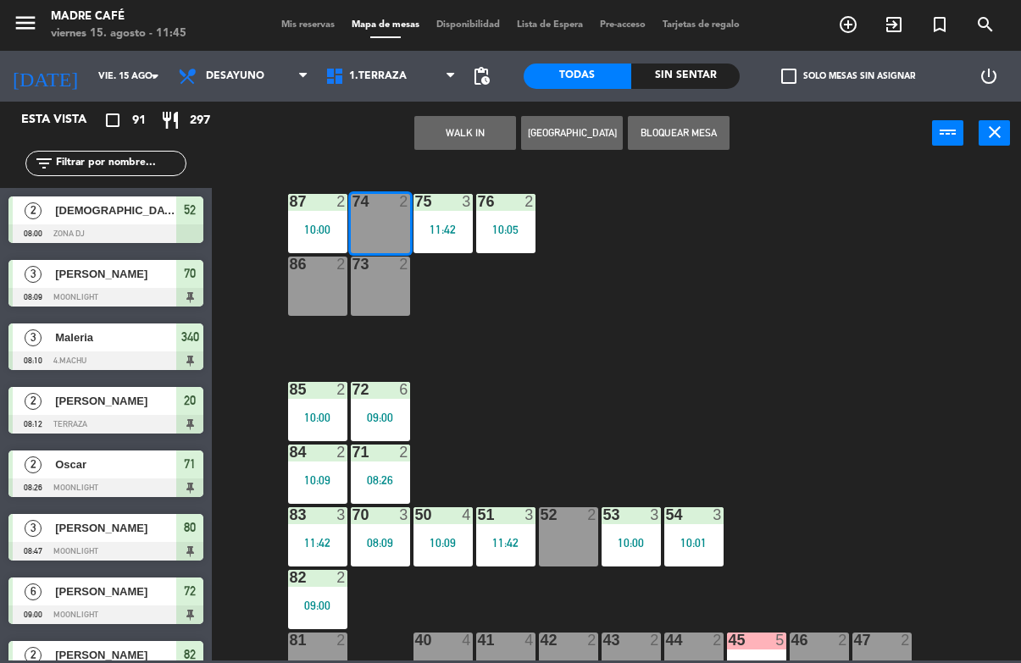
click at [475, 140] on button "WALK IN" at bounding box center [465, 133] width 102 height 34
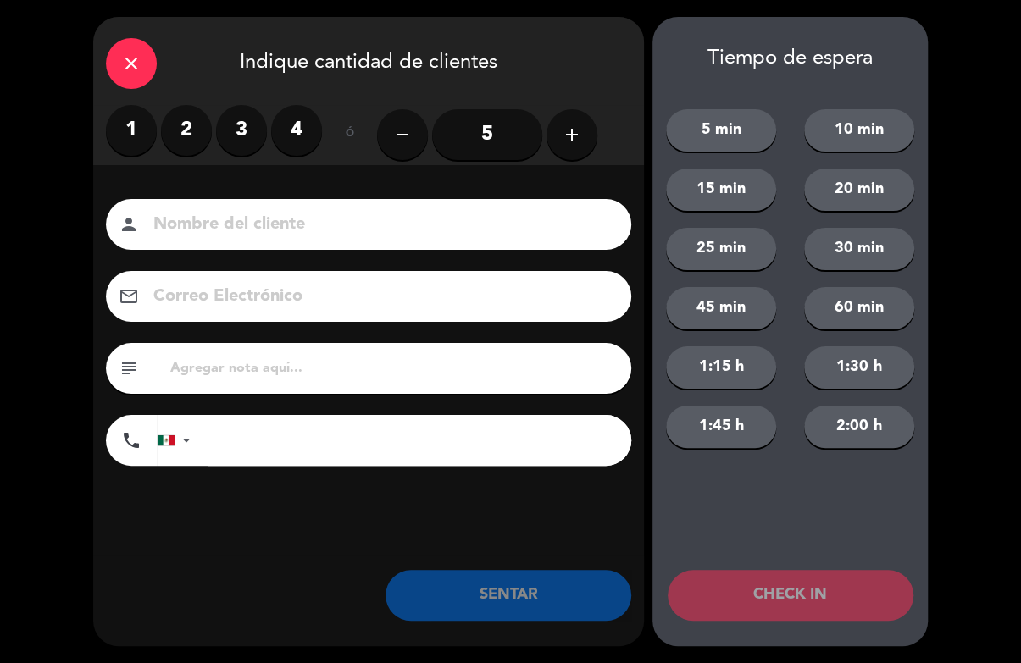
click at [242, 129] on label "3" at bounding box center [241, 130] width 51 height 51
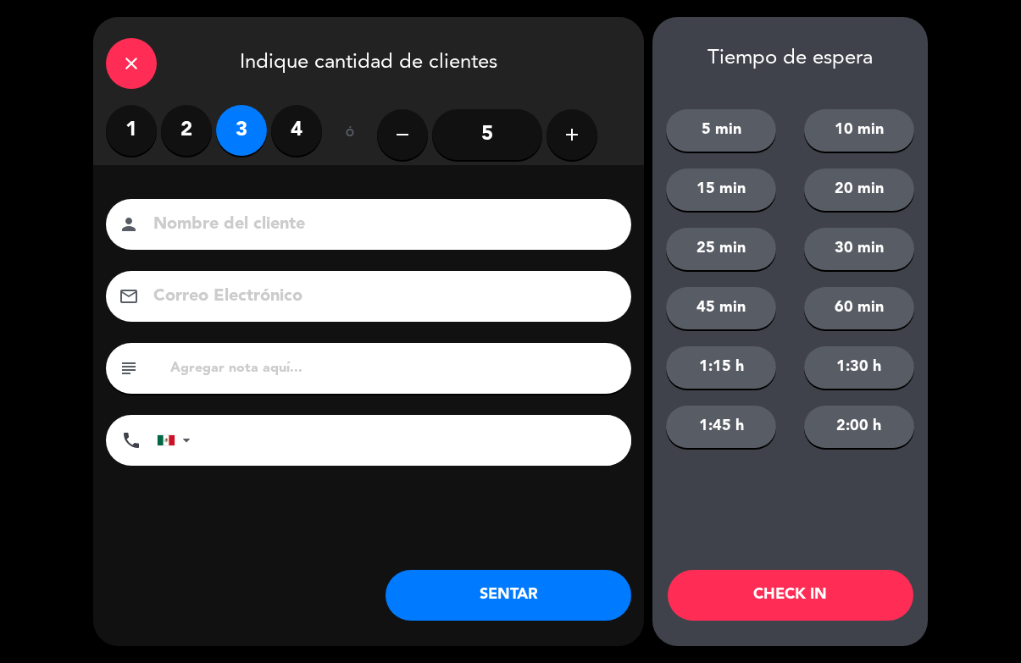
click at [452, 236] on input at bounding box center [381, 225] width 458 height 30
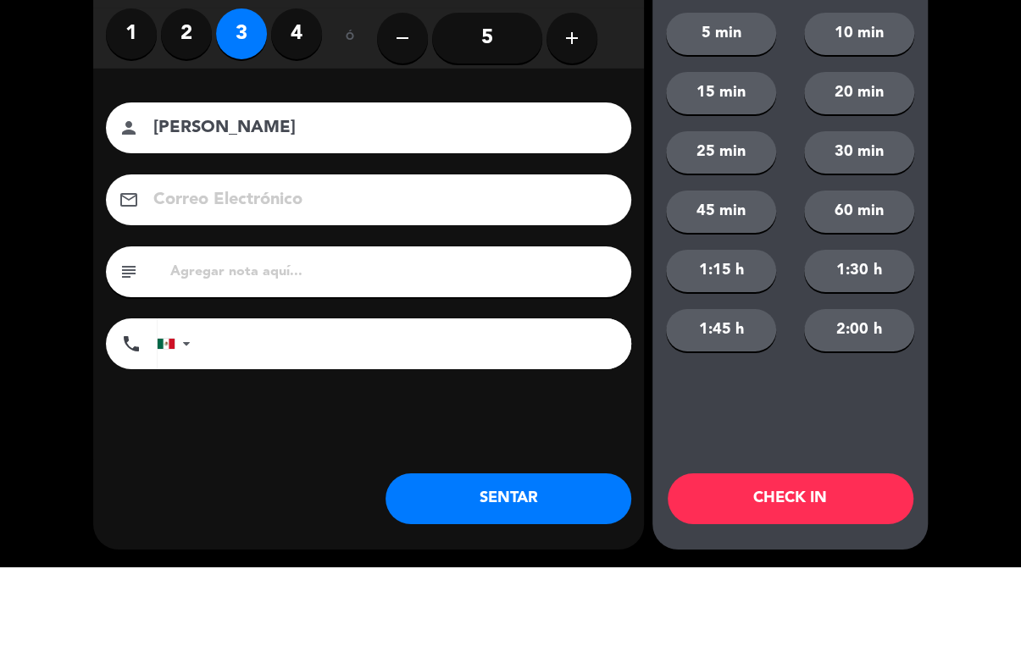
type input "[PERSON_NAME]"
click at [925, 183] on div "5 min 10 min 15 min 20 min 25 min 30 min 45 min 60 min 1:15 h 1:30 h 1:45 h 2:0…" at bounding box center [789, 268] width 275 height 394
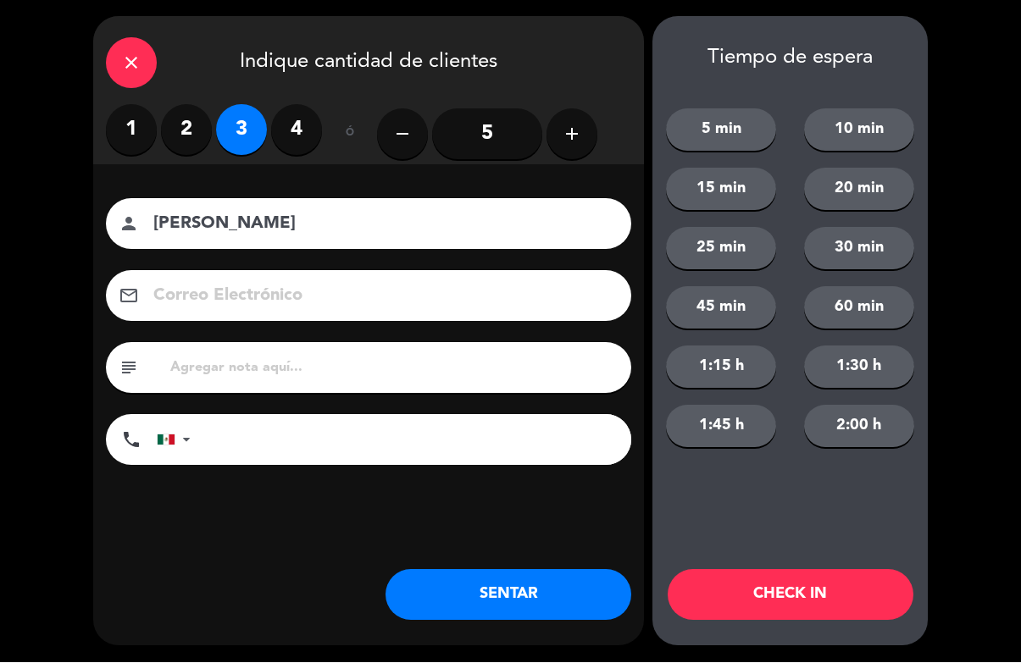
click at [793, 613] on button "CHECK IN" at bounding box center [791, 595] width 246 height 51
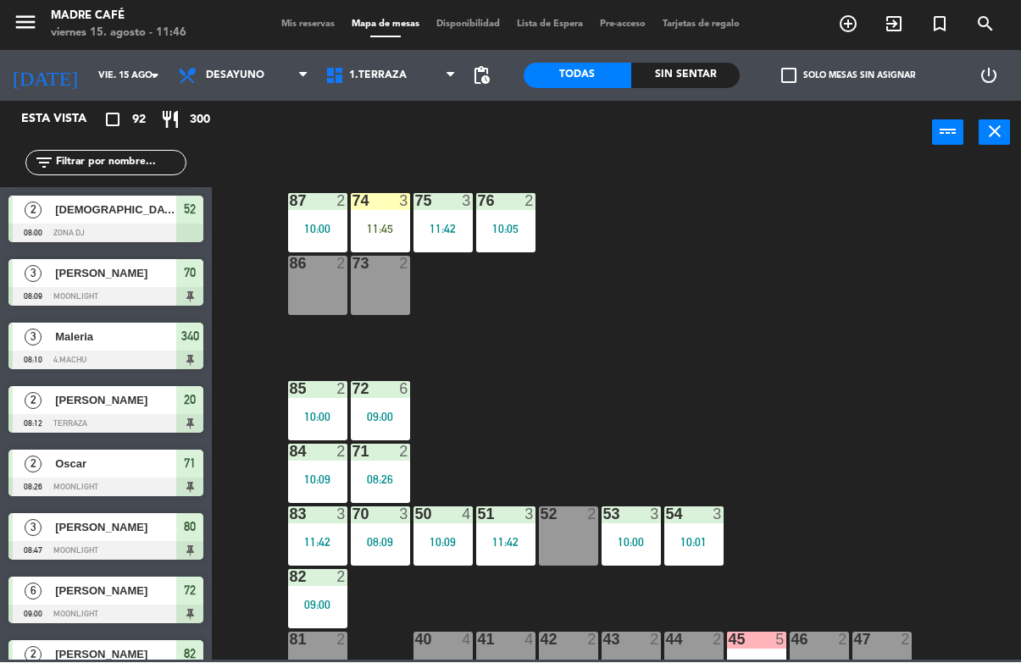
click at [363, 227] on div "11:45" at bounding box center [380, 230] width 59 height 12
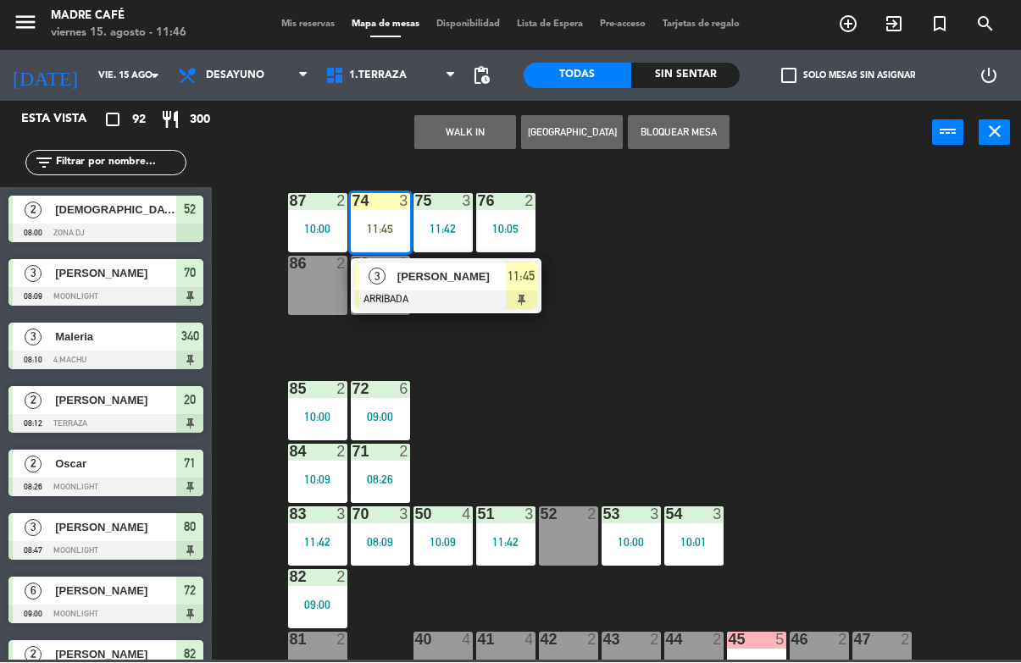
click at [469, 264] on div "[PERSON_NAME]" at bounding box center [451, 277] width 110 height 28
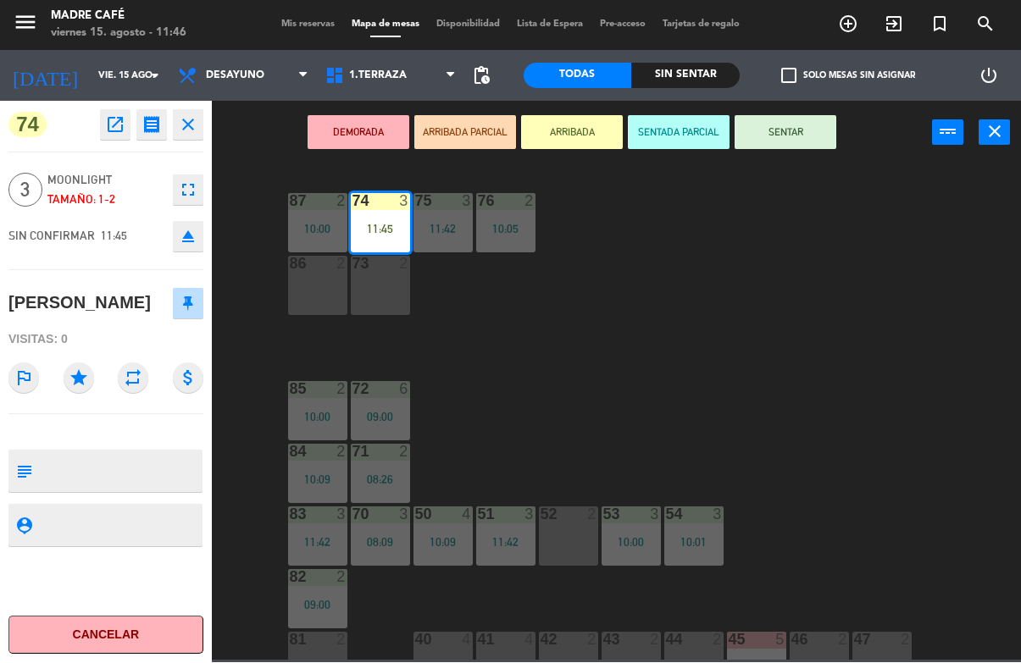
click at [799, 130] on button "SENTAR" at bounding box center [786, 133] width 102 height 34
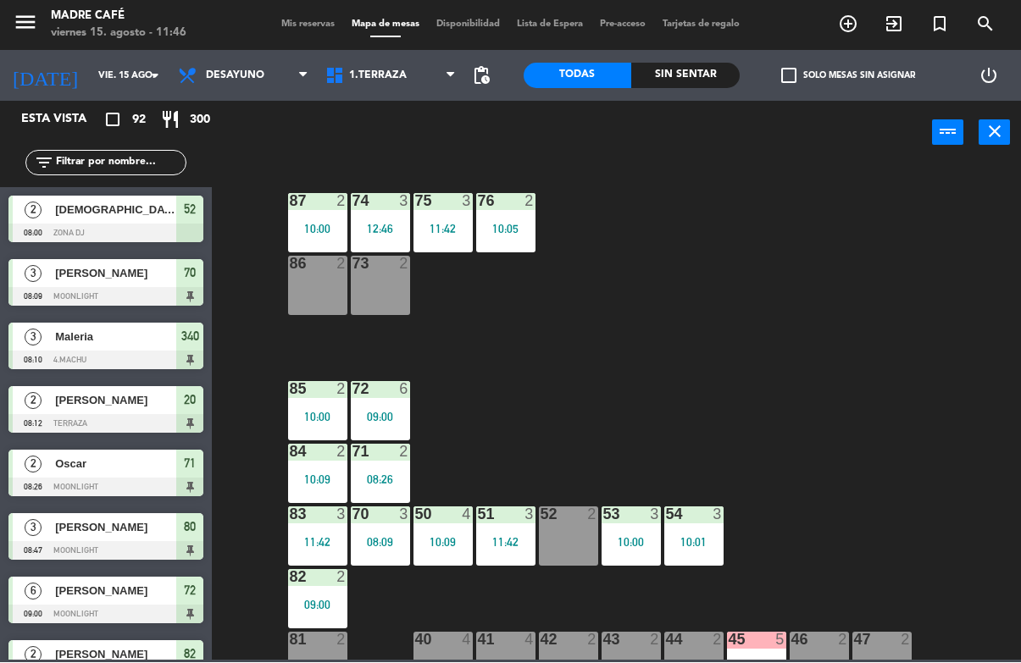
scroll to position [1927, 0]
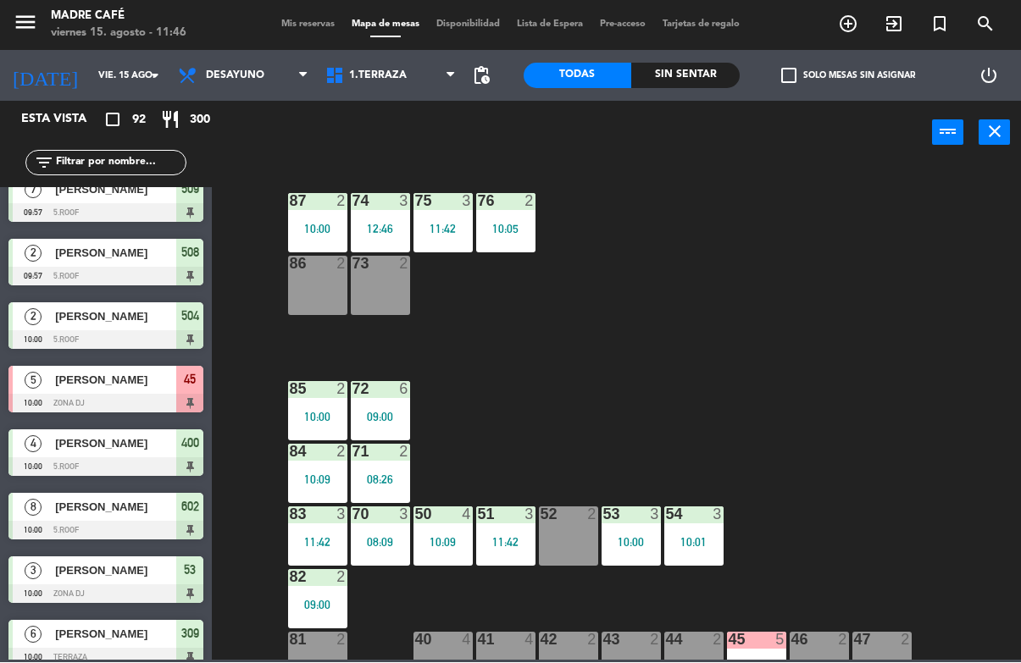
click at [878, 244] on div "87 2 10:00 74 3 12:46 75 3 11:42 76 2 10:05 86 2 73 2 72 6 09:00 85 2 10:00 71 …" at bounding box center [621, 412] width 799 height 497
click at [373, 286] on div "73 2" at bounding box center [380, 286] width 59 height 59
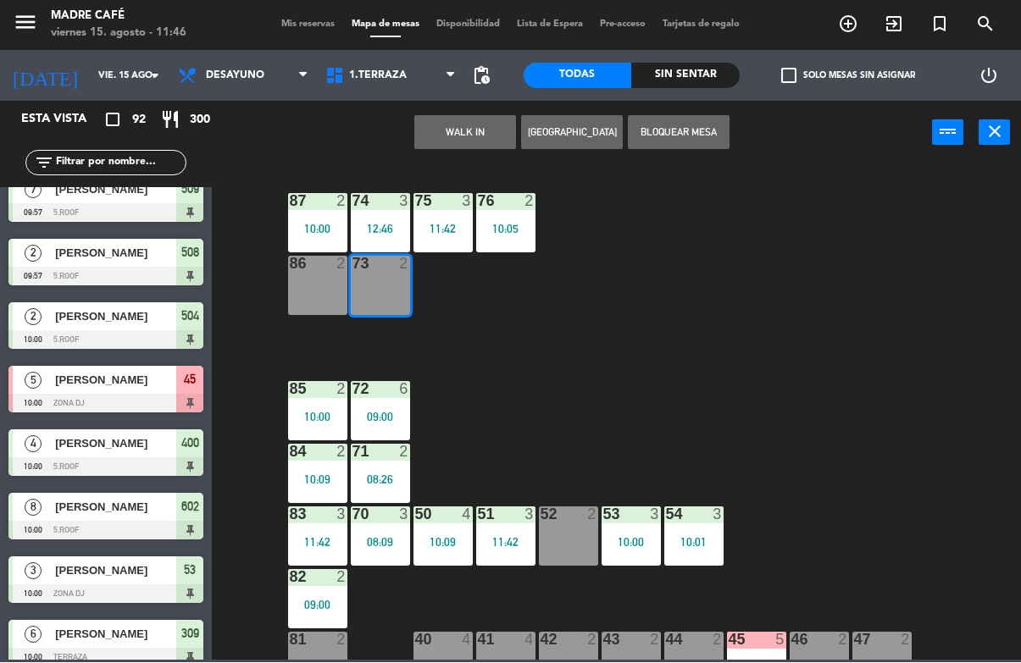
click at [462, 130] on button "WALK IN" at bounding box center [465, 133] width 102 height 34
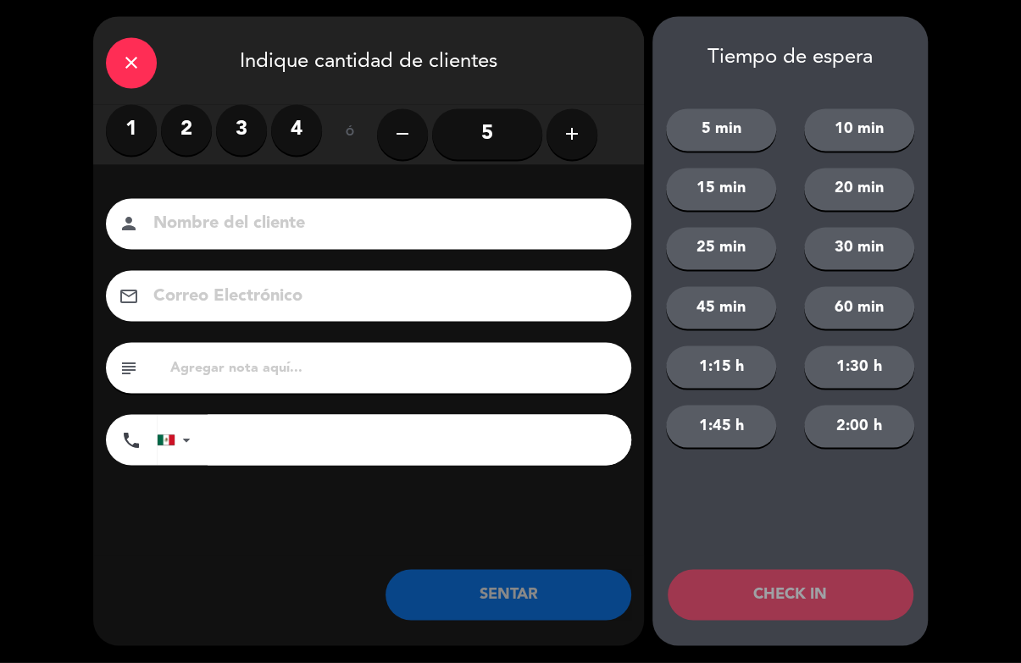
click at [491, 121] on input "5" at bounding box center [487, 134] width 110 height 51
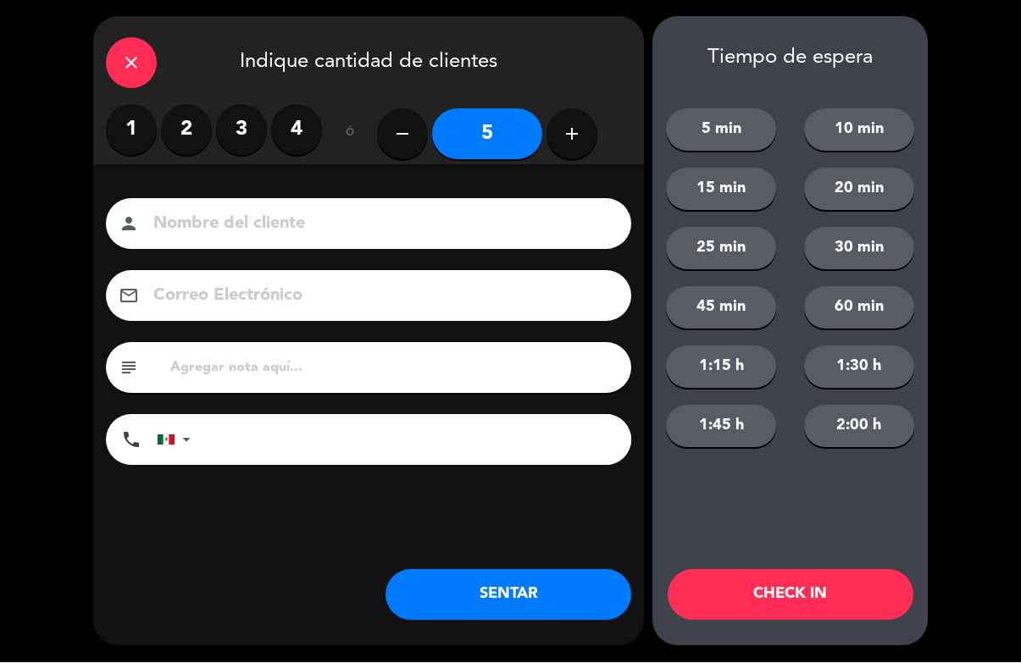
click at [352, 220] on input at bounding box center [381, 225] width 458 height 30
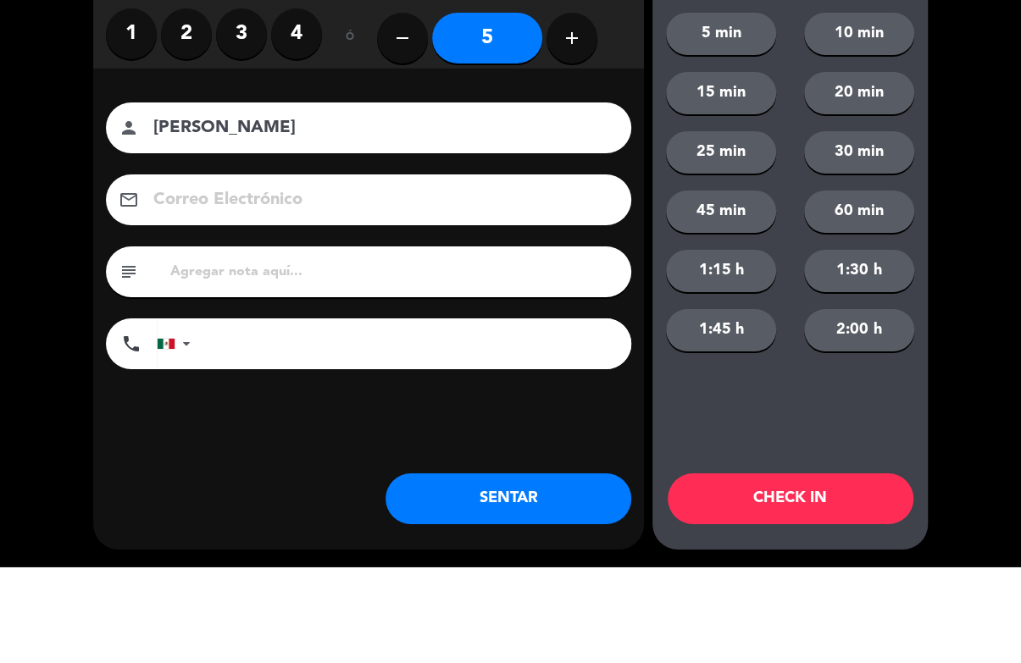
type input "[PERSON_NAME]"
click at [935, 131] on div "close Indique cantidad de clientes 1 2 3 4 ó remove 5 add Nombre del cliente pe…" at bounding box center [510, 331] width 1021 height 663
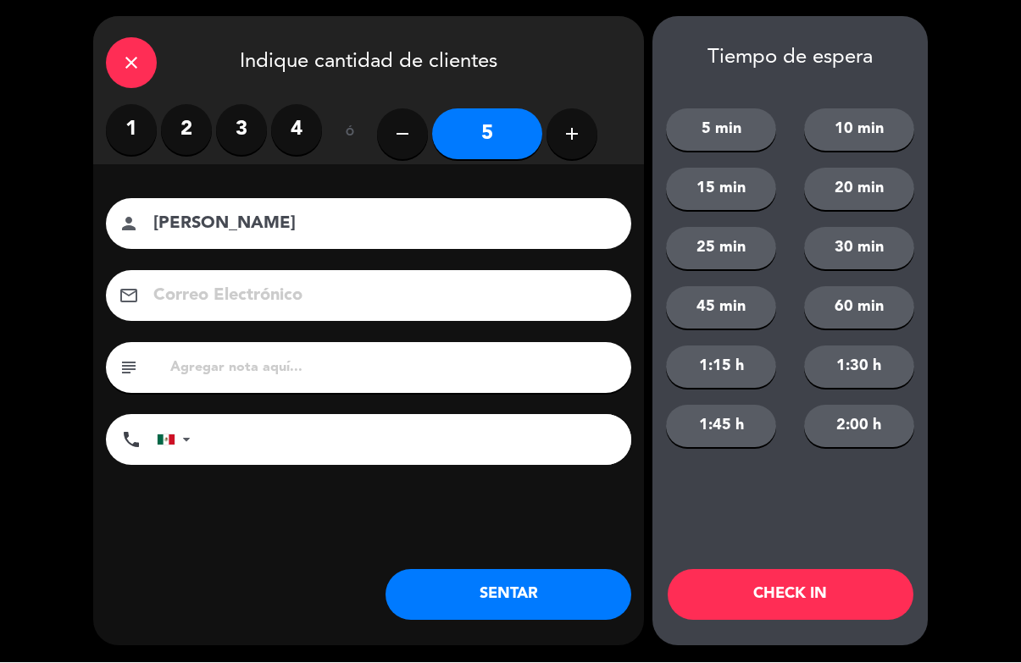
click at [851, 607] on button "CHECK IN" at bounding box center [791, 595] width 246 height 51
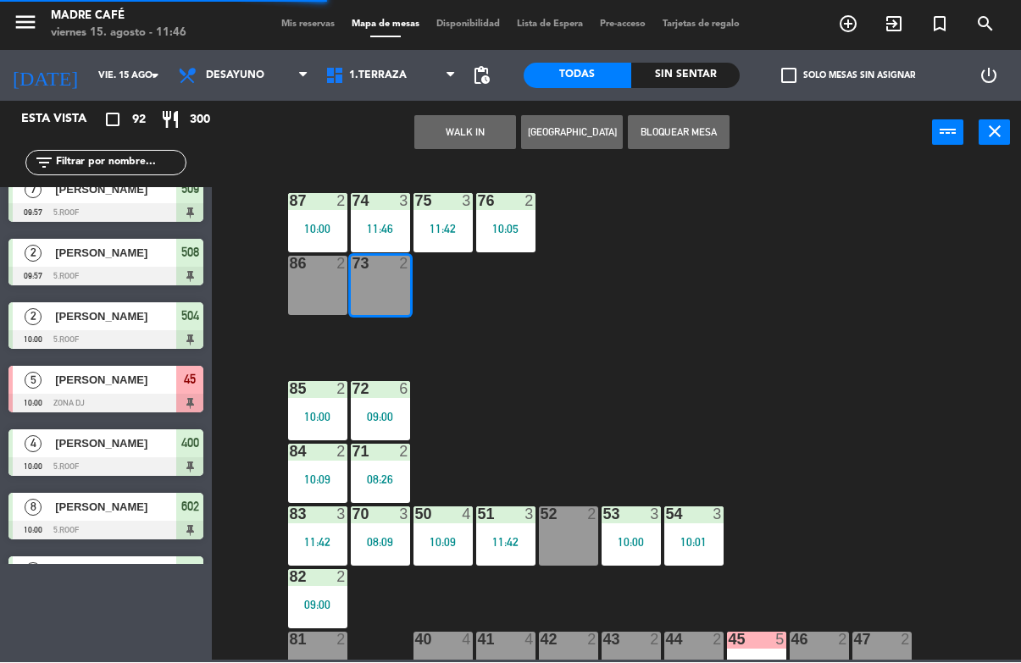
scroll to position [0, 0]
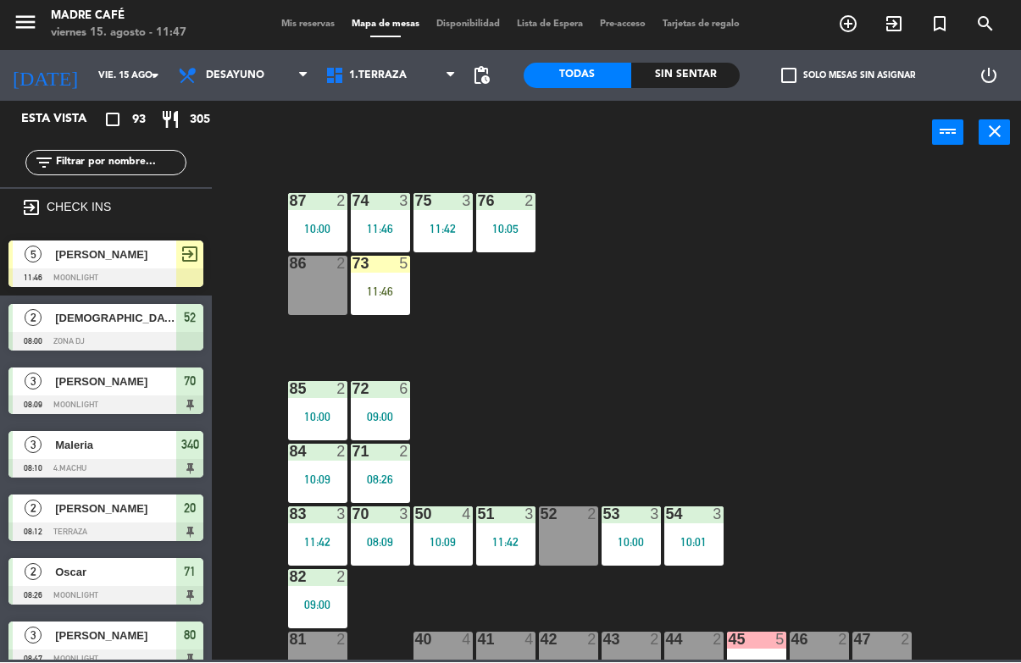
click at [380, 289] on div "11:46" at bounding box center [380, 292] width 59 height 12
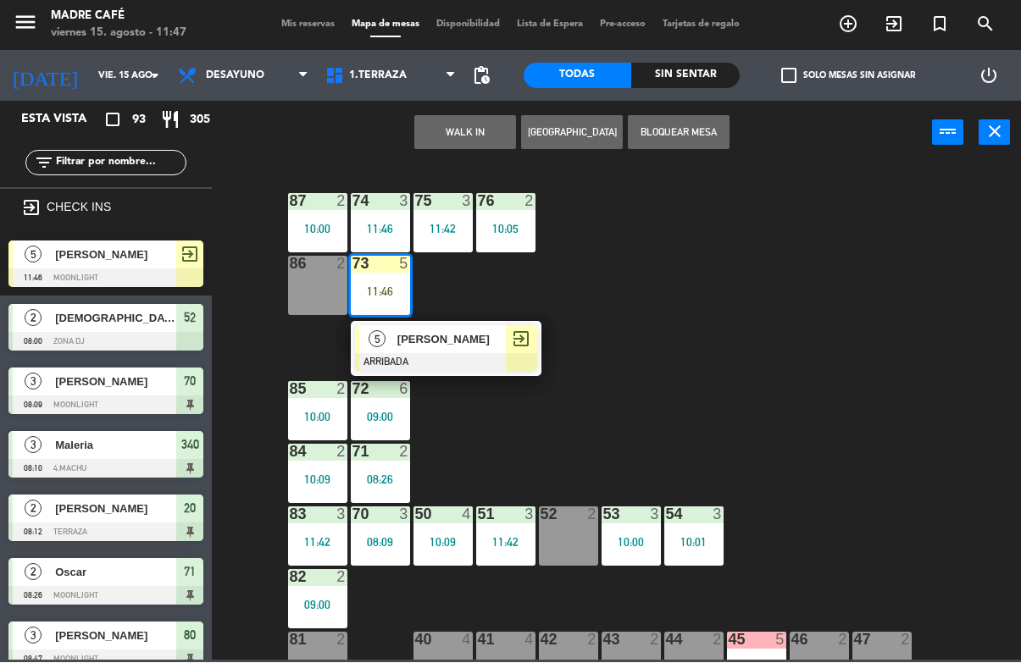
click at [497, 334] on span "[PERSON_NAME]" at bounding box center [451, 340] width 108 height 18
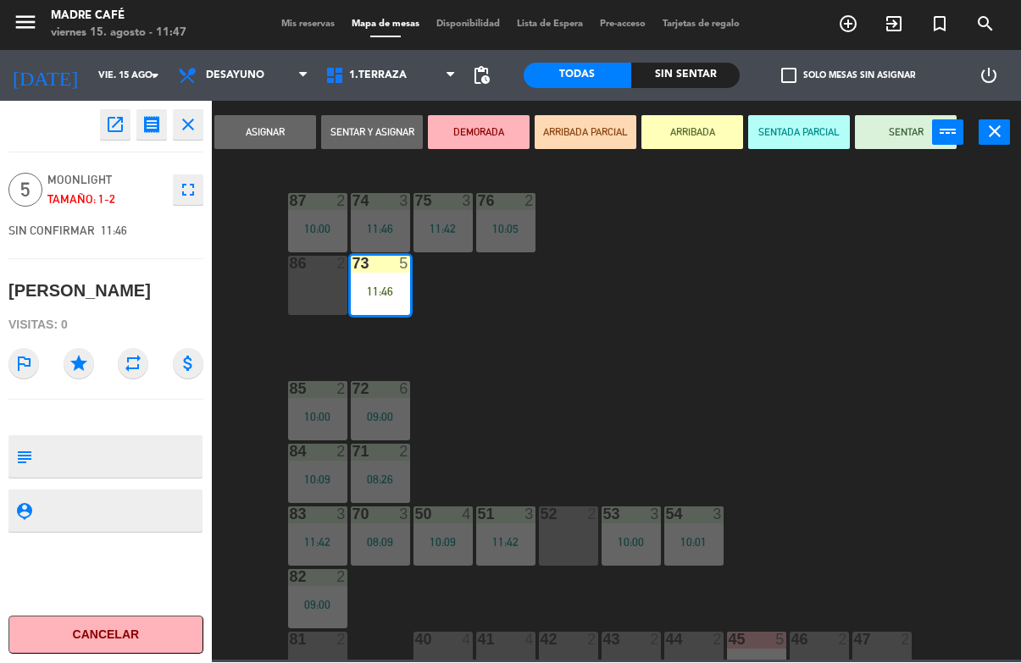
click at [809, 134] on button "SENTADA PARCIAL" at bounding box center [799, 133] width 102 height 34
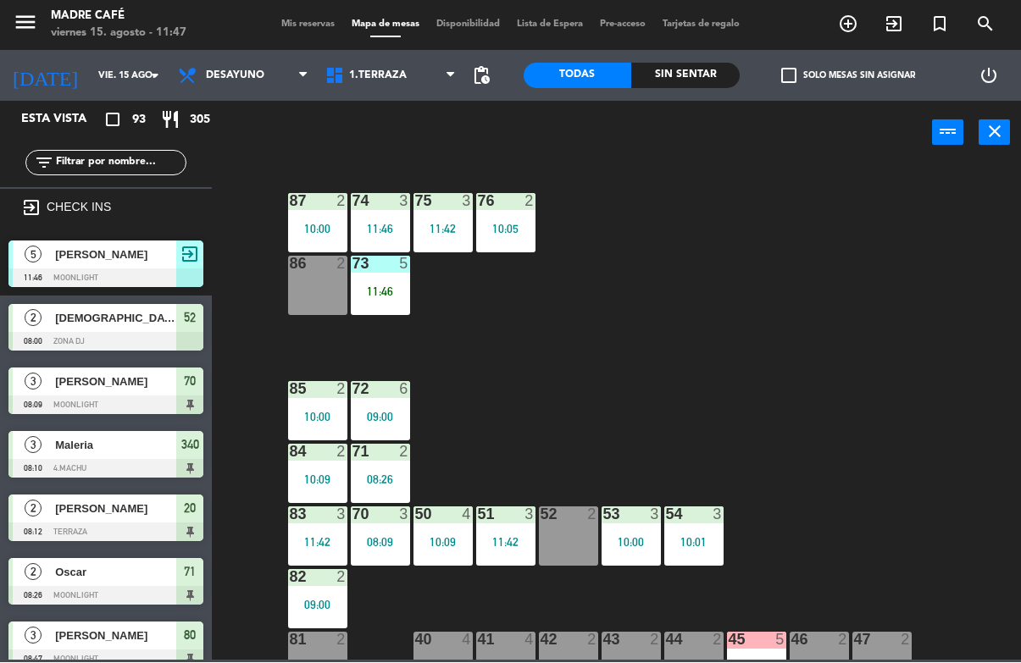
click at [372, 286] on div "11:46" at bounding box center [380, 292] width 59 height 12
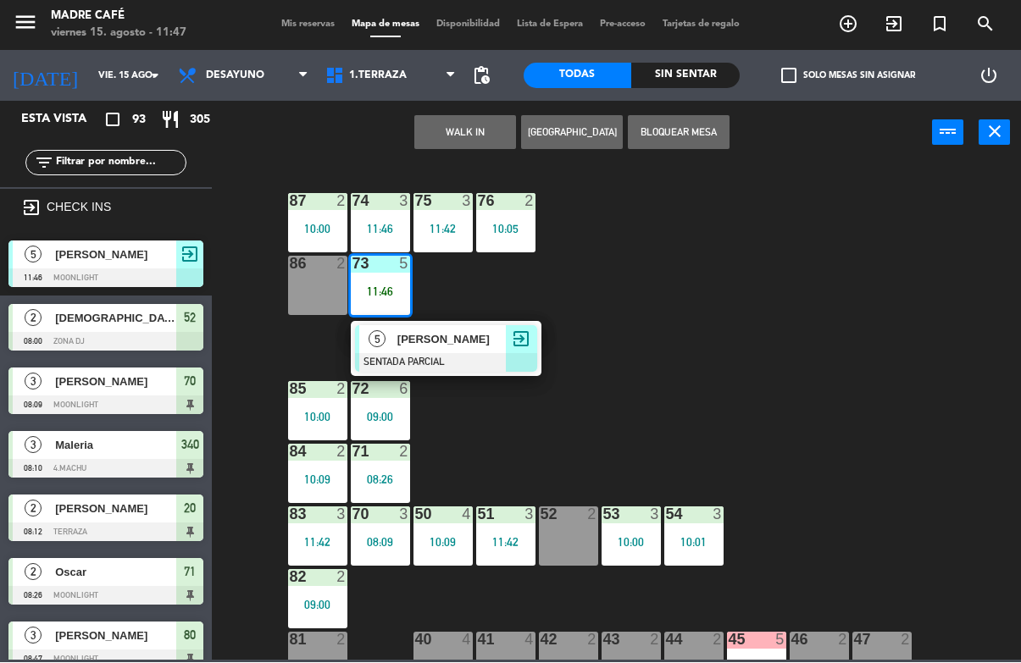
click at [541, 328] on div "5 [PERSON_NAME] SENTADA PARCIAL exit_to_app" at bounding box center [446, 349] width 191 height 55
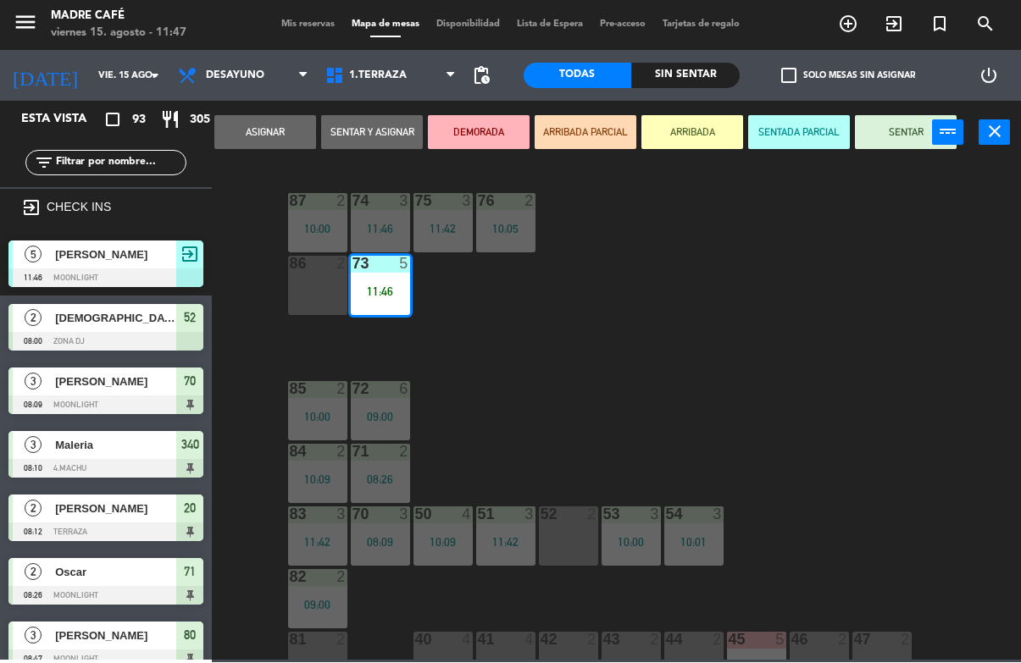
click at [903, 122] on button "SENTAR" at bounding box center [906, 133] width 102 height 34
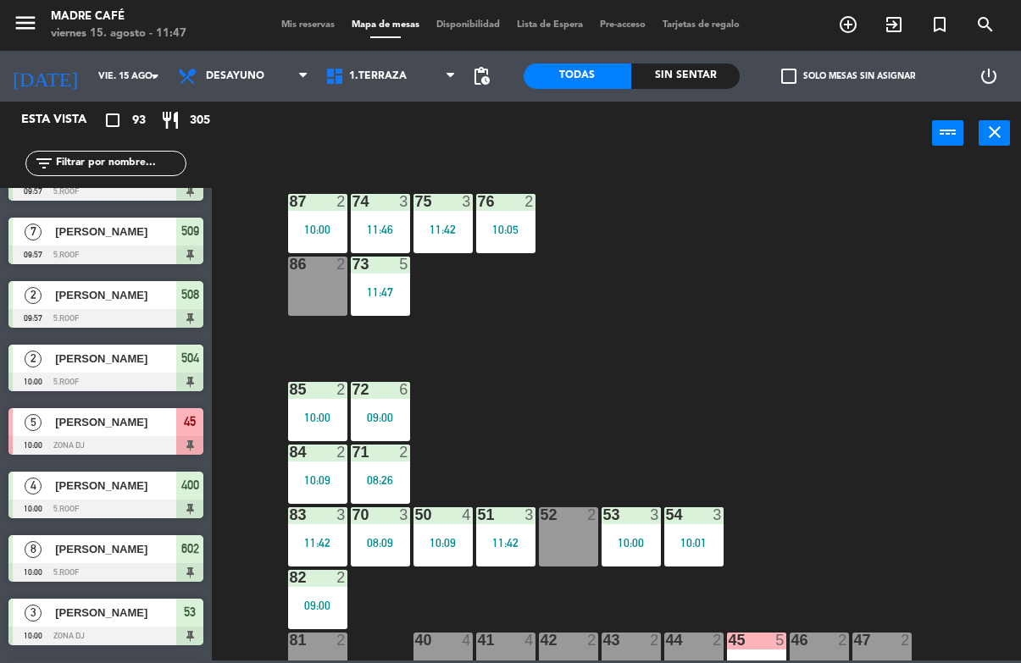
click at [574, 551] on div "52 2" at bounding box center [568, 536] width 59 height 59
click at [877, 491] on div "87 2 10:00 74 3 11:46 75 3 11:42 76 2 10:05 86 2 73 5 11:47 72 6 09:00 85 2 10:…" at bounding box center [621, 412] width 799 height 497
click at [552, 535] on div "52 2" at bounding box center [568, 536] width 59 height 59
click at [830, 376] on div "87 2 10:00 74 3 11:46 75 3 11:42 76 2 10:05 86 2 73 5 11:47 72 6 09:00 85 2 10:…" at bounding box center [621, 412] width 799 height 497
click at [563, 539] on div "52 2" at bounding box center [568, 536] width 59 height 59
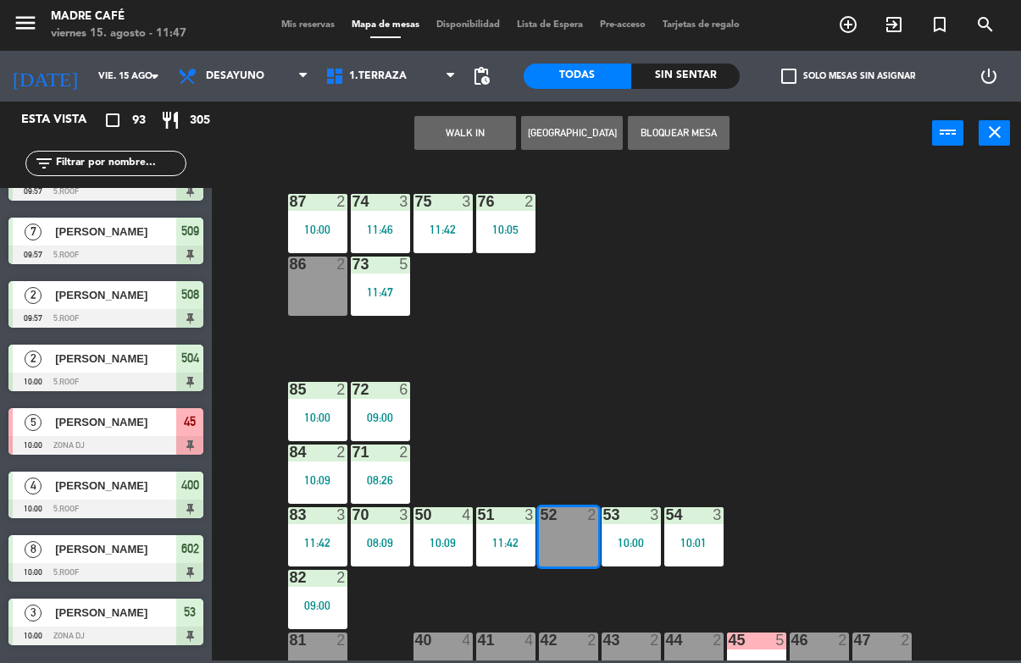
click at [462, 130] on button "WALK IN" at bounding box center [465, 133] width 102 height 34
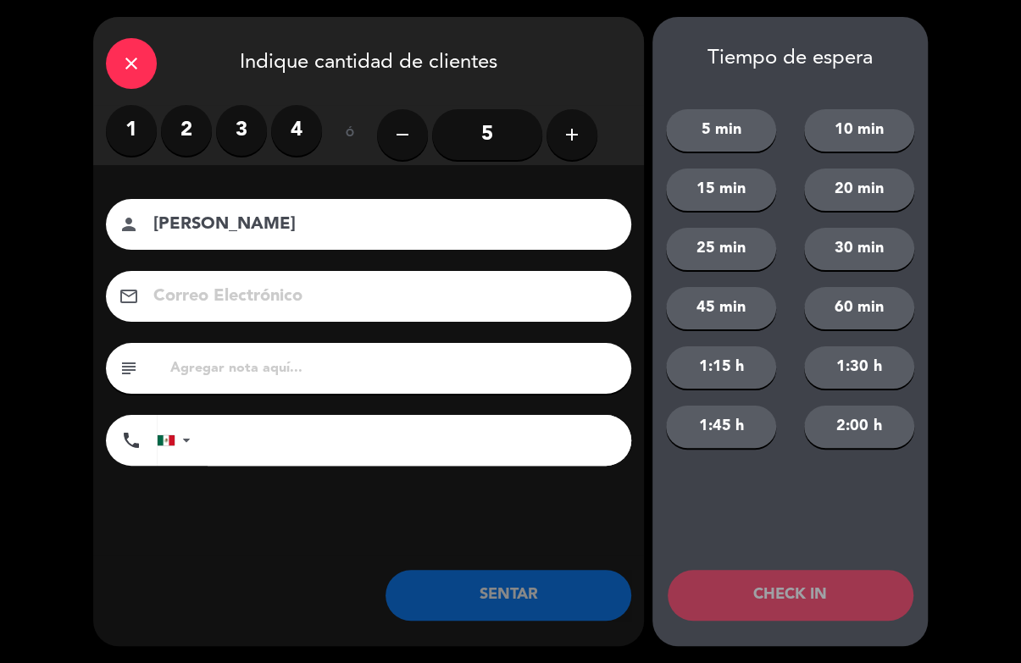
click at [993, 163] on div "close Indique cantidad de clientes 1 2 3 4 ó remove 5 add Nombre del cliente pe…" at bounding box center [510, 331] width 1021 height 663
click at [417, 238] on input "[PERSON_NAME]" at bounding box center [381, 225] width 458 height 30
type input "[PERSON_NAME]"
click at [202, 135] on label "2" at bounding box center [186, 130] width 51 height 51
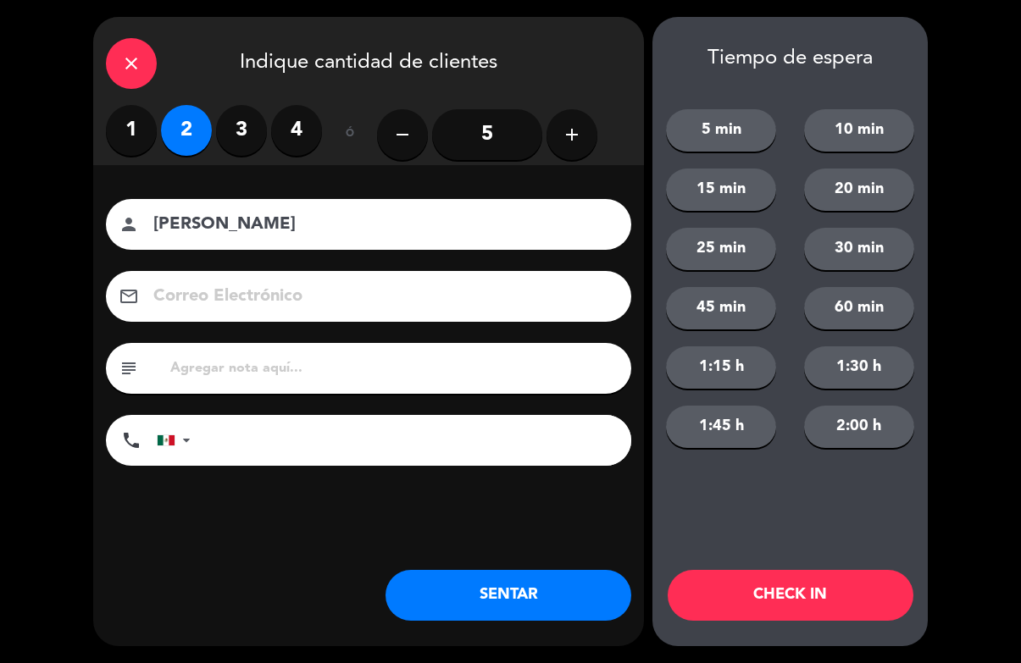
click at [779, 592] on button "CHECK IN" at bounding box center [791, 595] width 246 height 51
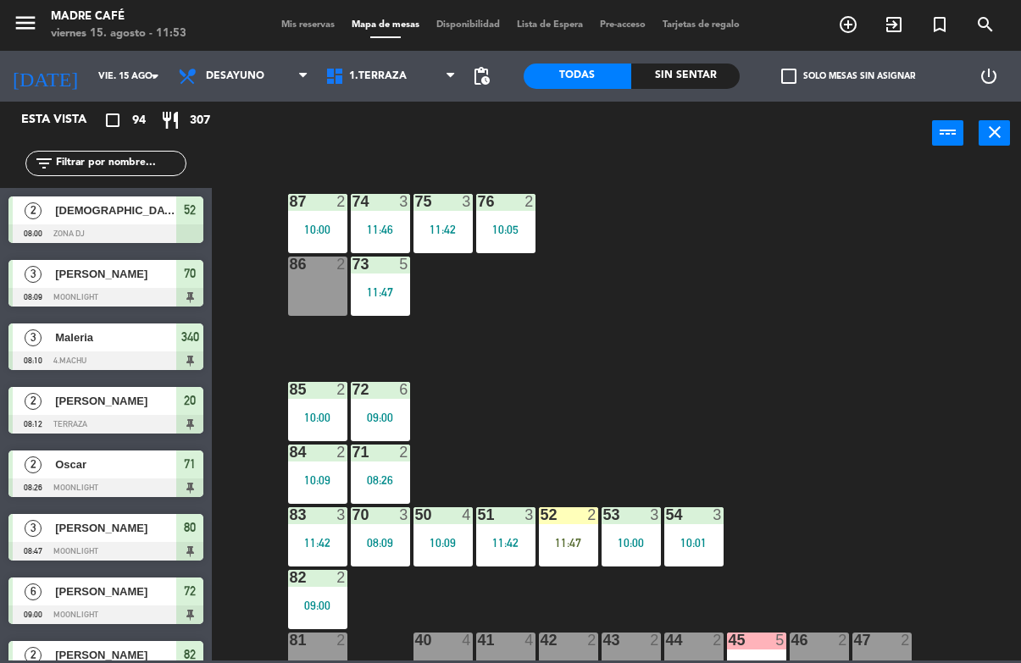
click at [908, 52] on div "check_box_outline_blank Solo mesas sin asignar" at bounding box center [848, 76] width 216 height 51
click at [913, 37] on span "exit_to_app" at bounding box center [894, 24] width 46 height 29
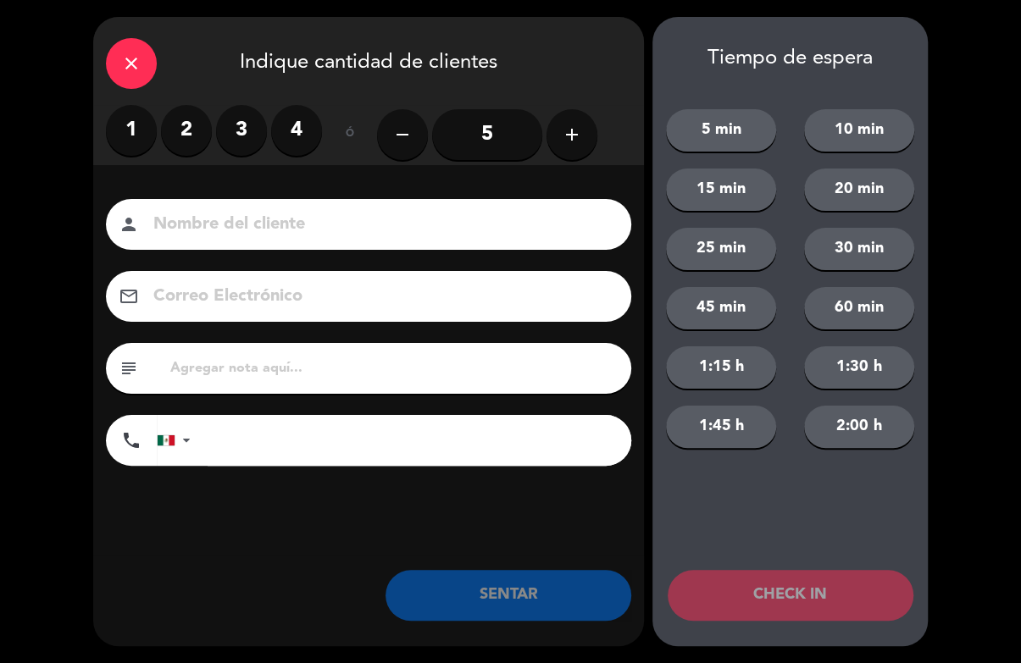
click at [195, 153] on label "2" at bounding box center [186, 130] width 51 height 51
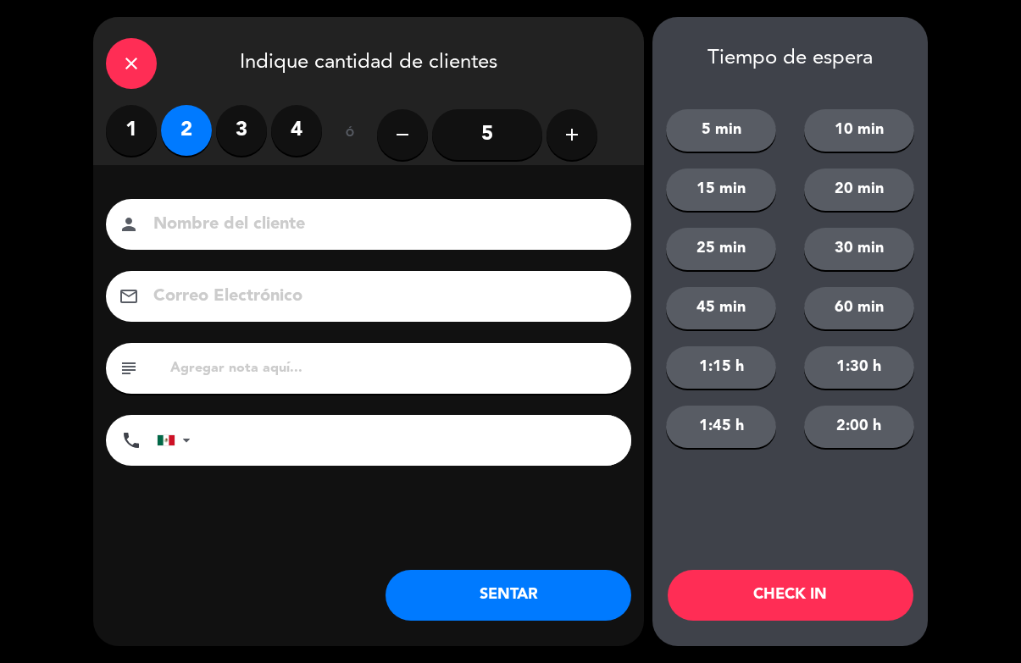
click at [148, 64] on div "close" at bounding box center [131, 63] width 51 height 51
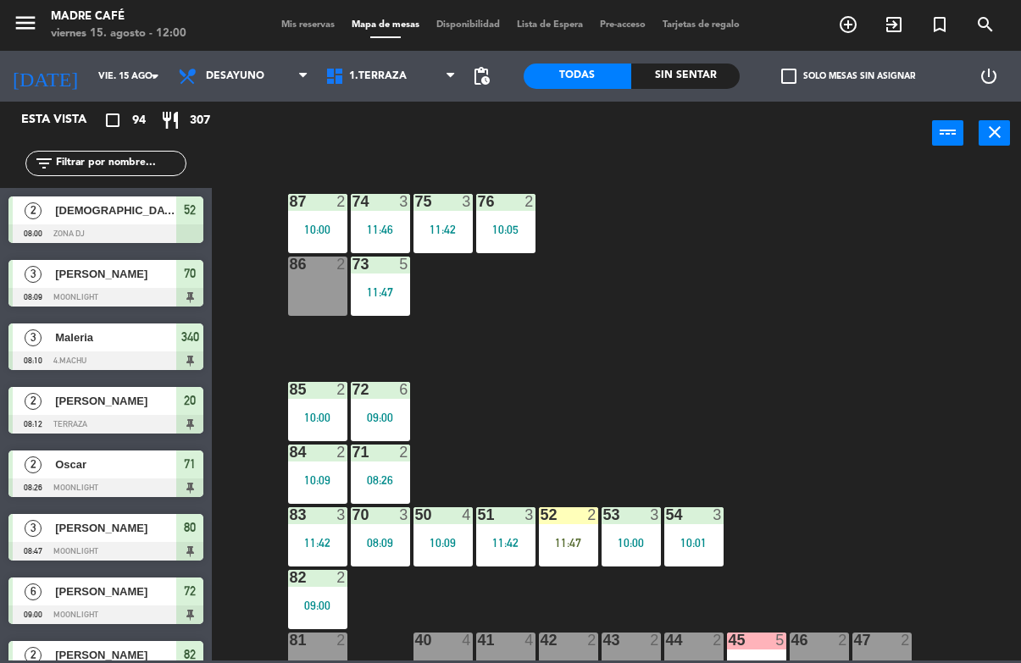
click at [563, 524] on div "52 2 11:47" at bounding box center [568, 536] width 59 height 59
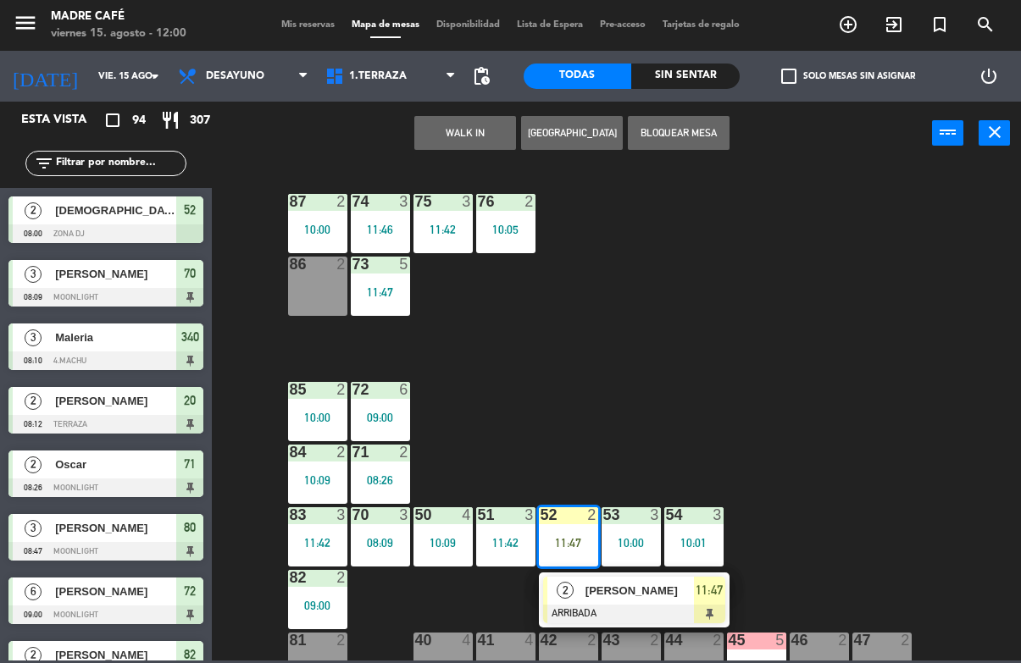
click at [679, 601] on div "[PERSON_NAME]" at bounding box center [639, 591] width 110 height 28
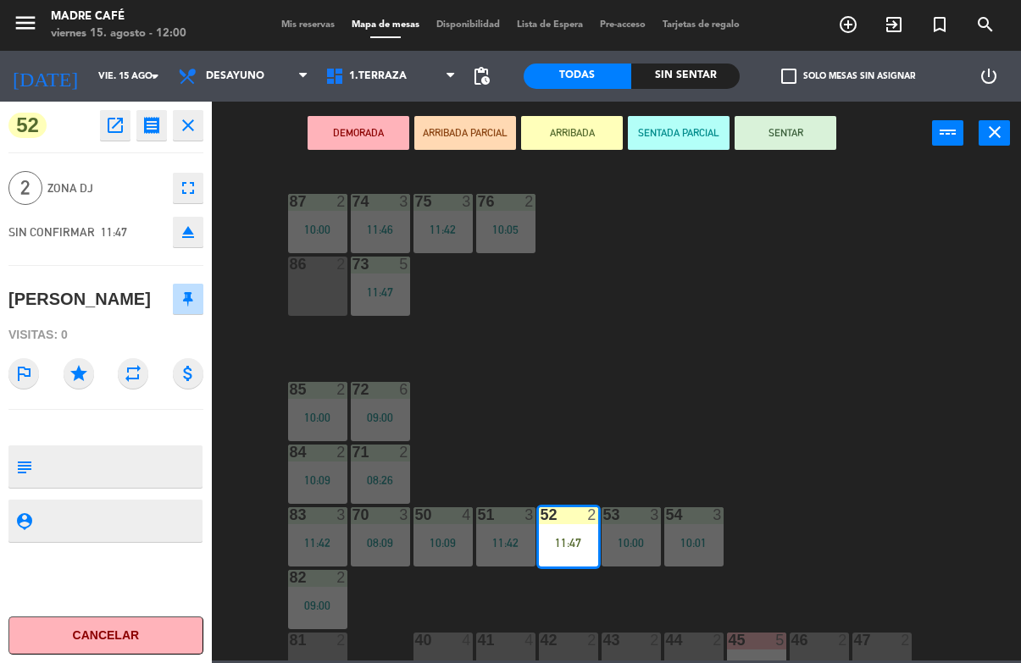
click at [795, 133] on button "SENTAR" at bounding box center [786, 133] width 102 height 34
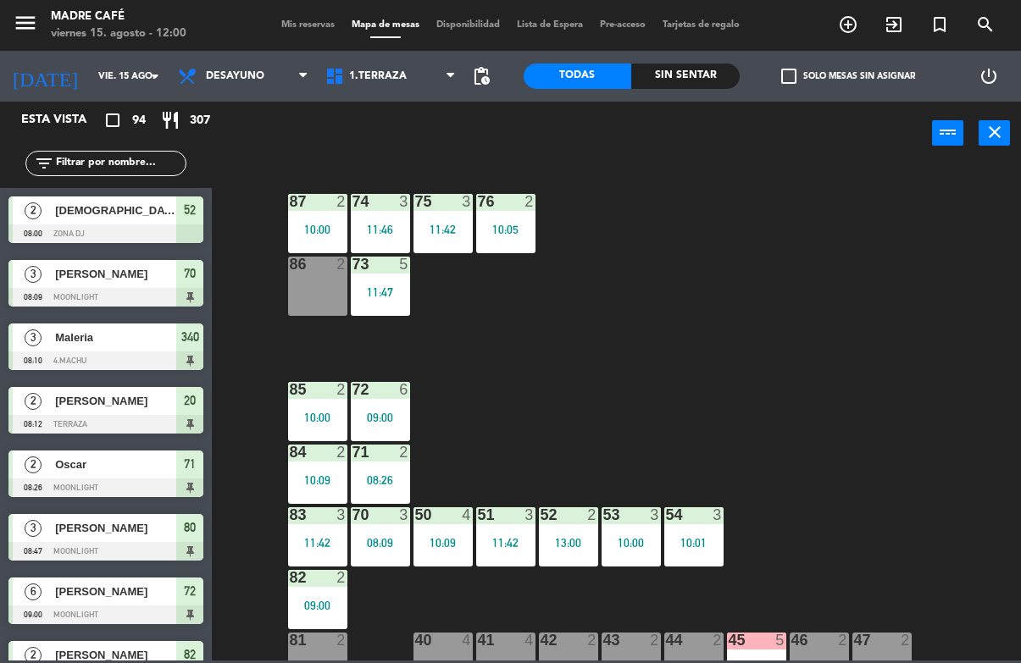
scroll to position [1971, 0]
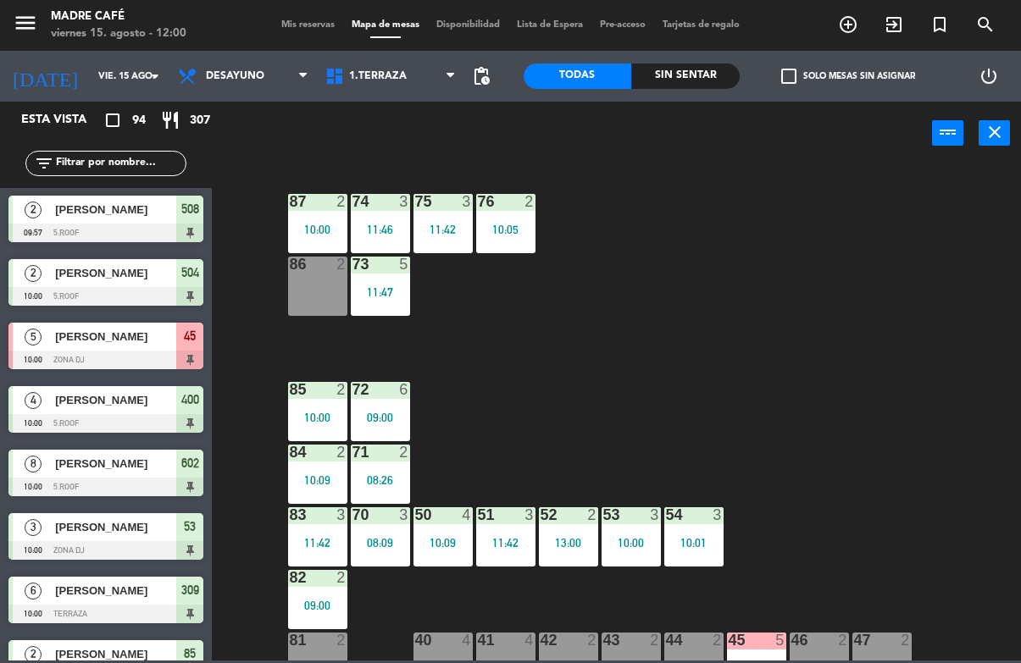
click at [868, 236] on div "87 2 10:00 74 3 11:46 75 3 11:42 76 2 10:05 86 2 73 5 11:47 72 6 09:00 85 2 10:…" at bounding box center [621, 412] width 799 height 497
click at [148, 336] on span "[PERSON_NAME]" at bounding box center [115, 337] width 121 height 18
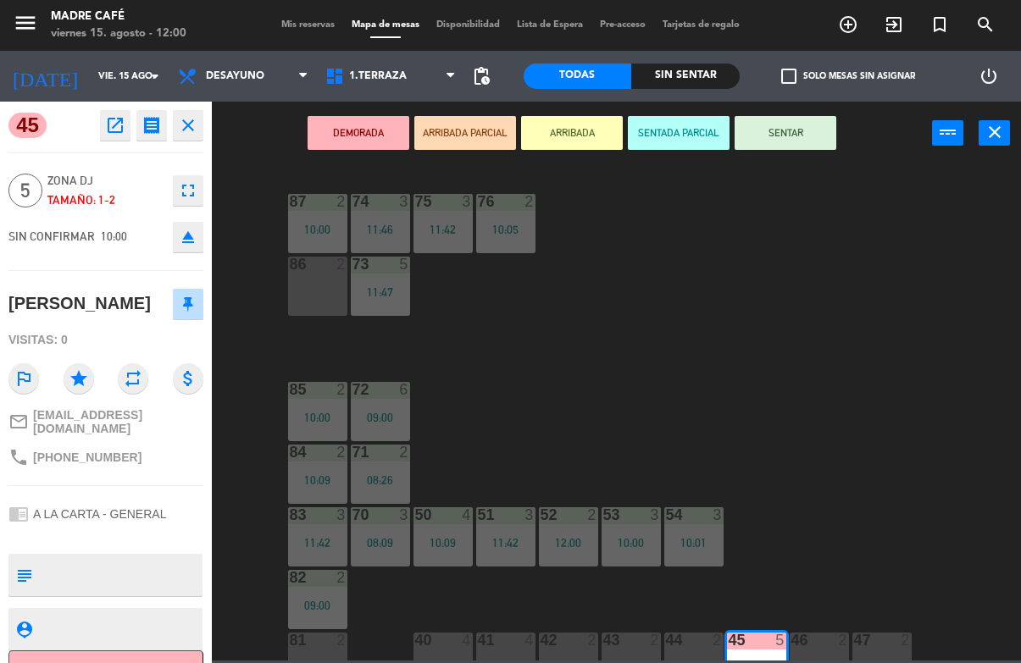
click at [571, 135] on button "ARRIBADA" at bounding box center [572, 133] width 102 height 34
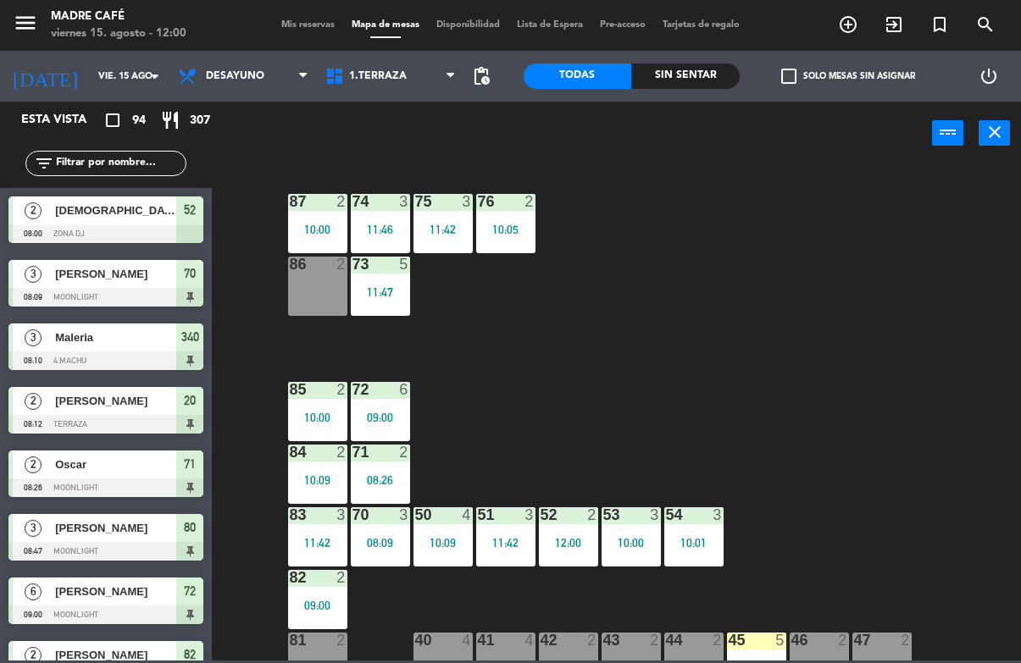
scroll to position [0, 0]
click at [742, 233] on div "87 2 10:00 74 3 11:46 75 3 11:42 76 2 10:05 86 2 73 5 11:47 72 6 09:00 85 2 10:…" at bounding box center [621, 412] width 799 height 497
click at [117, 169] on input "text" at bounding box center [119, 163] width 131 height 19
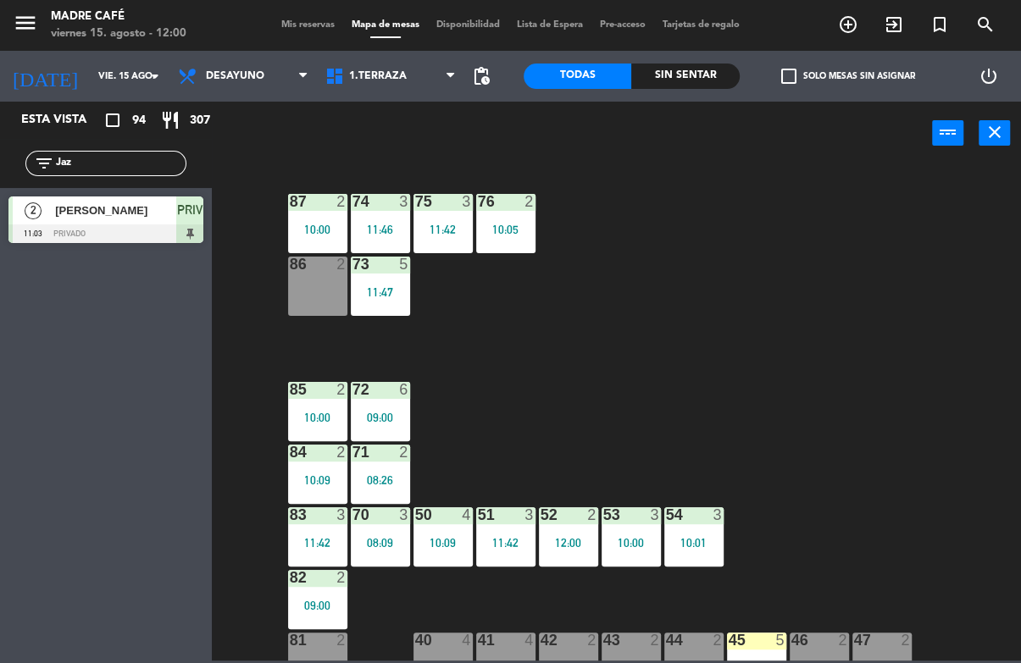
click at [840, 213] on div "87 2 10:00 74 3 11:46 75 3 11:42 76 2 10:05 86 2 73 5 11:47 72 6 09:00 85 2 10:…" at bounding box center [621, 412] width 799 height 497
click at [142, 163] on input "Jaz" at bounding box center [119, 163] width 131 height 19
type input "J"
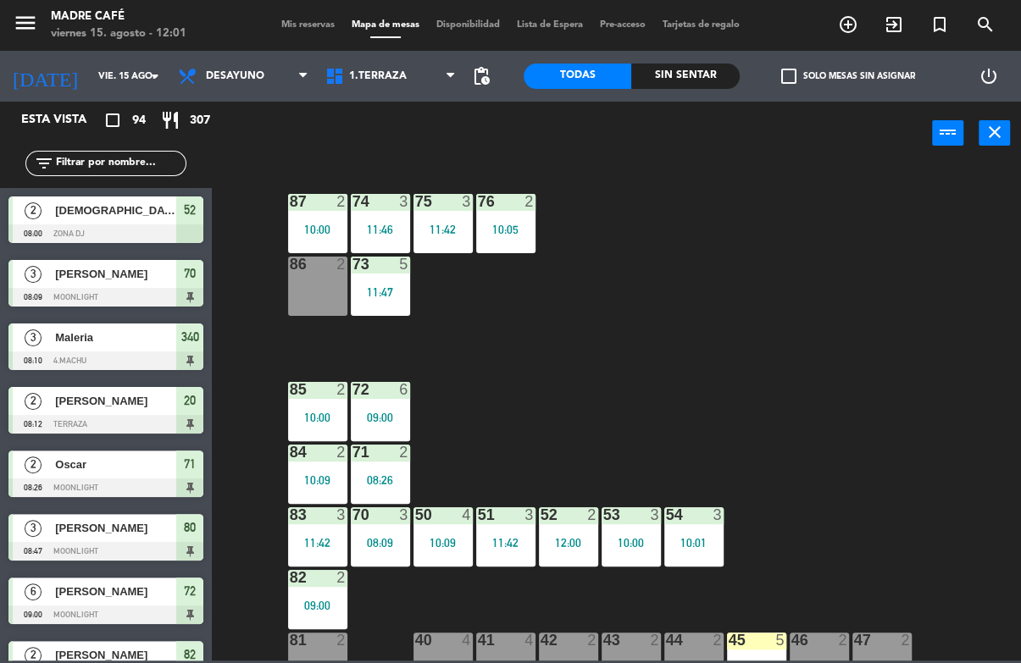
click at [925, 179] on div "87 2 10:00 74 3 11:46 75 3 11:42 76 2 10:05 86 2 73 5 11:47 72 6 09:00 85 2 10:…" at bounding box center [621, 412] width 799 height 497
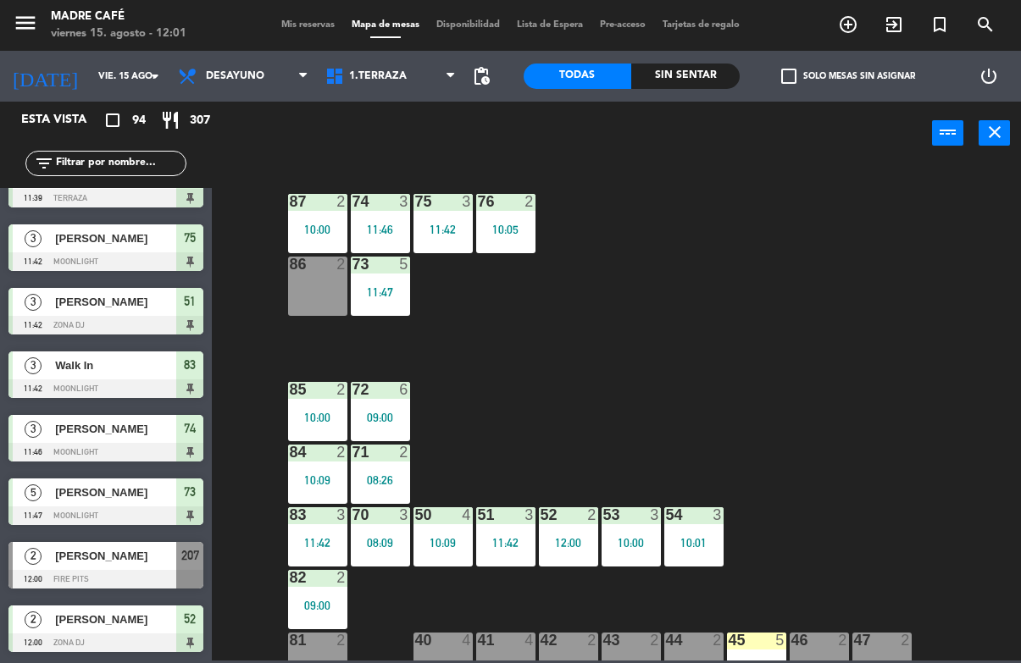
scroll to position [5500, 0]
click at [305, 292] on div "86 2" at bounding box center [317, 286] width 59 height 59
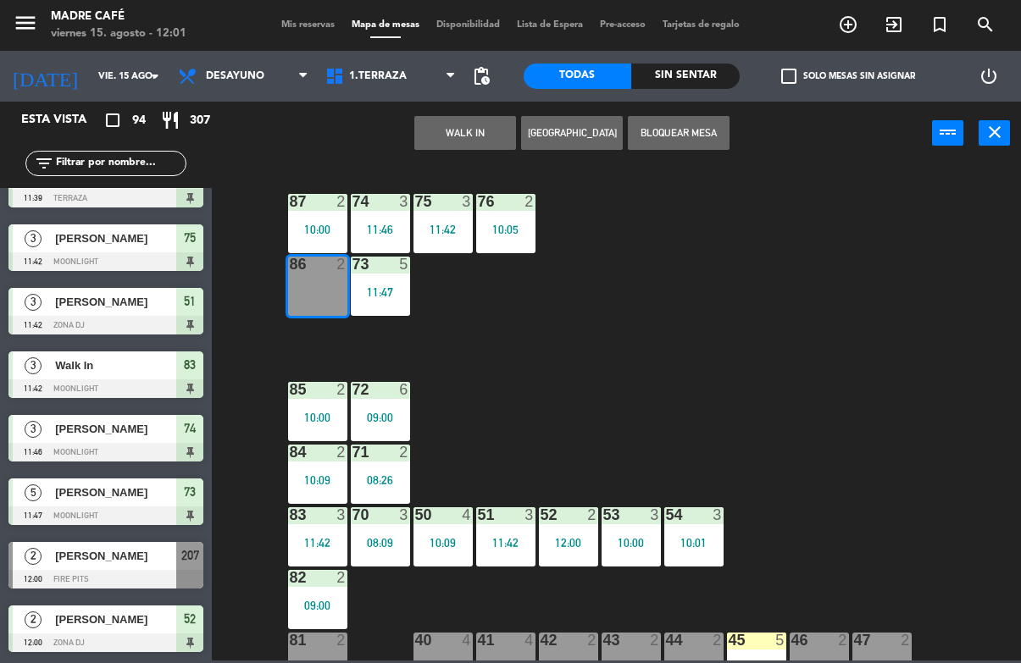
click at [450, 132] on button "WALK IN" at bounding box center [465, 133] width 102 height 34
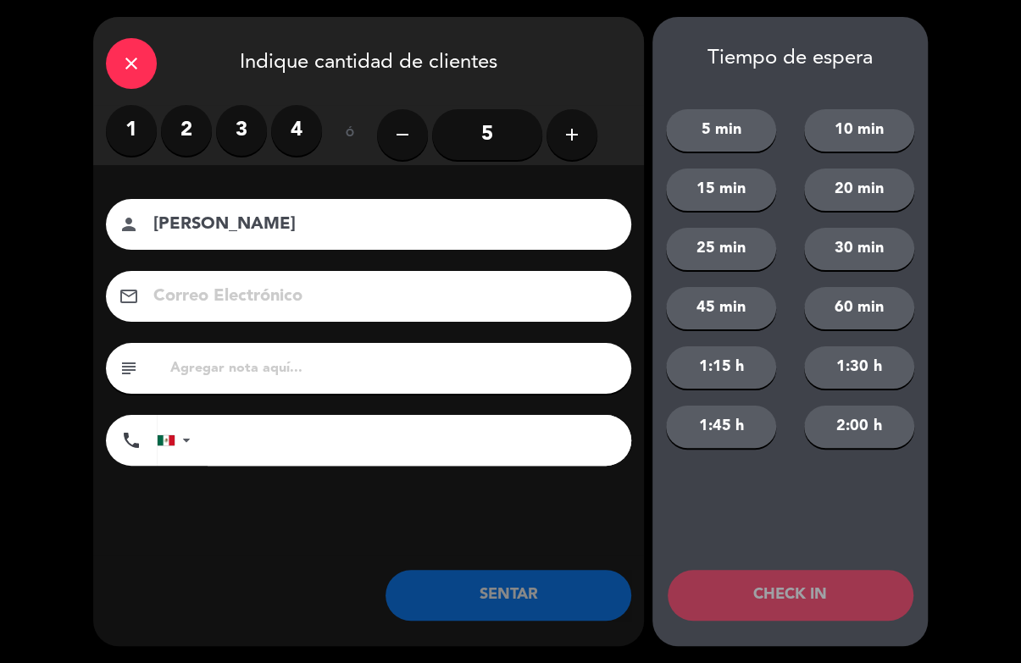
type input "[PERSON_NAME]"
click at [995, 134] on div "close Indique cantidad de clientes 1 2 3 4 ó remove 5 add Nombre del cliente pe…" at bounding box center [510, 331] width 1021 height 663
click at [186, 134] on label "2" at bounding box center [186, 130] width 51 height 51
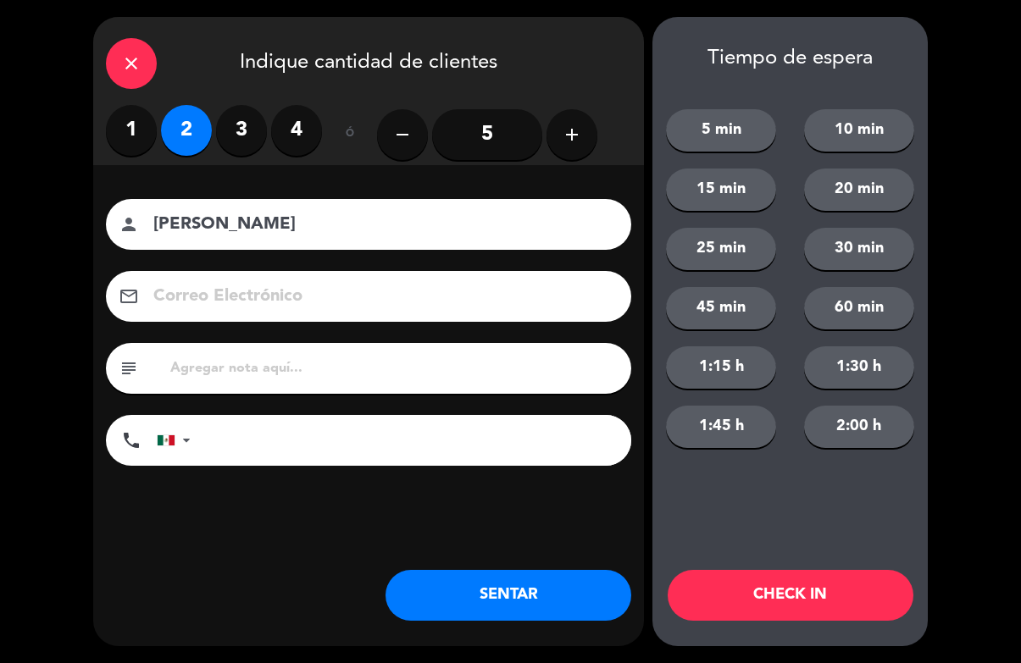
click at [774, 615] on button "CHECK IN" at bounding box center [791, 595] width 246 height 51
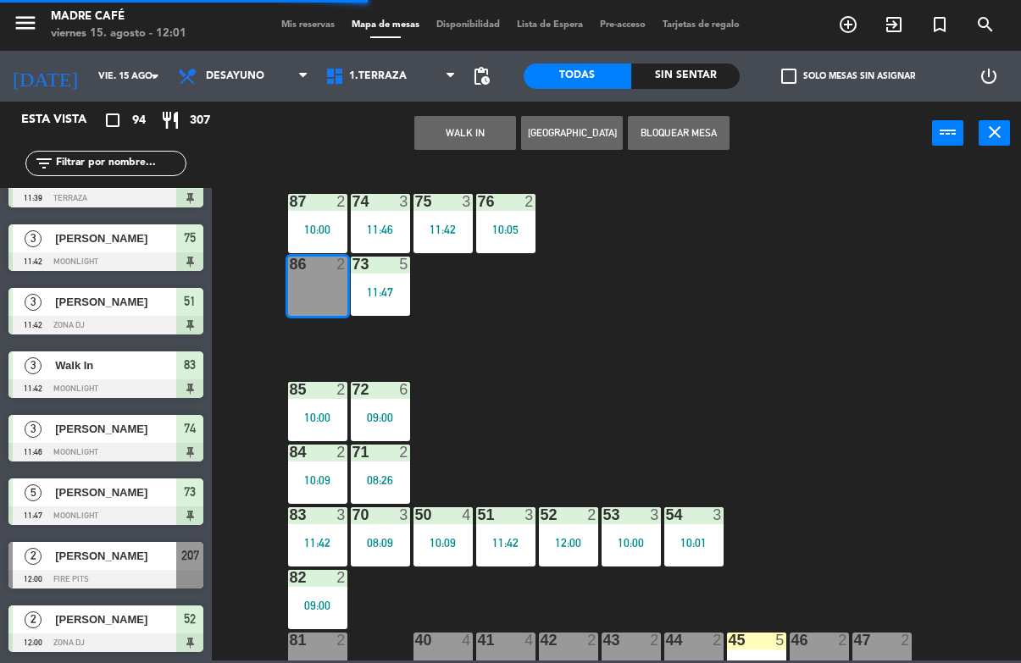
scroll to position [0, 0]
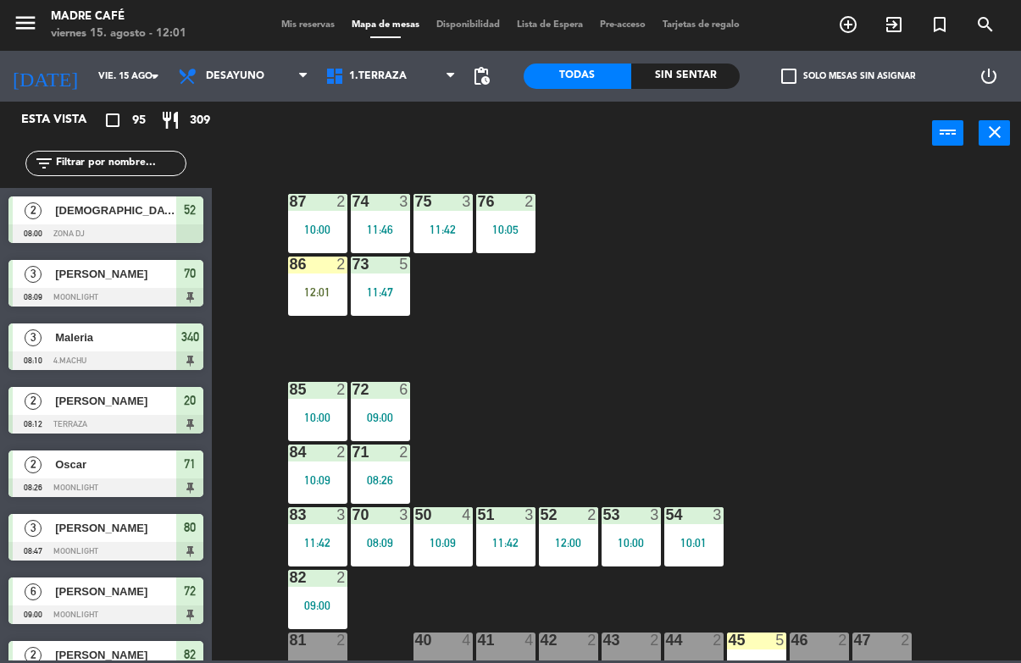
click at [307, 291] on div "12:01" at bounding box center [317, 292] width 59 height 12
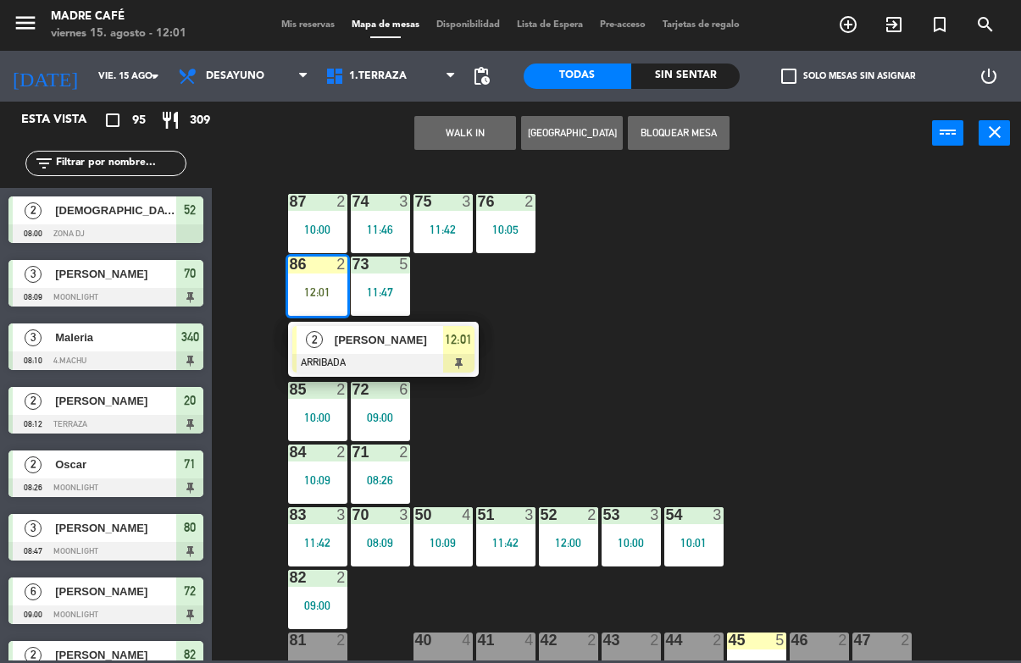
click at [433, 346] on span "[PERSON_NAME]" at bounding box center [389, 340] width 108 height 18
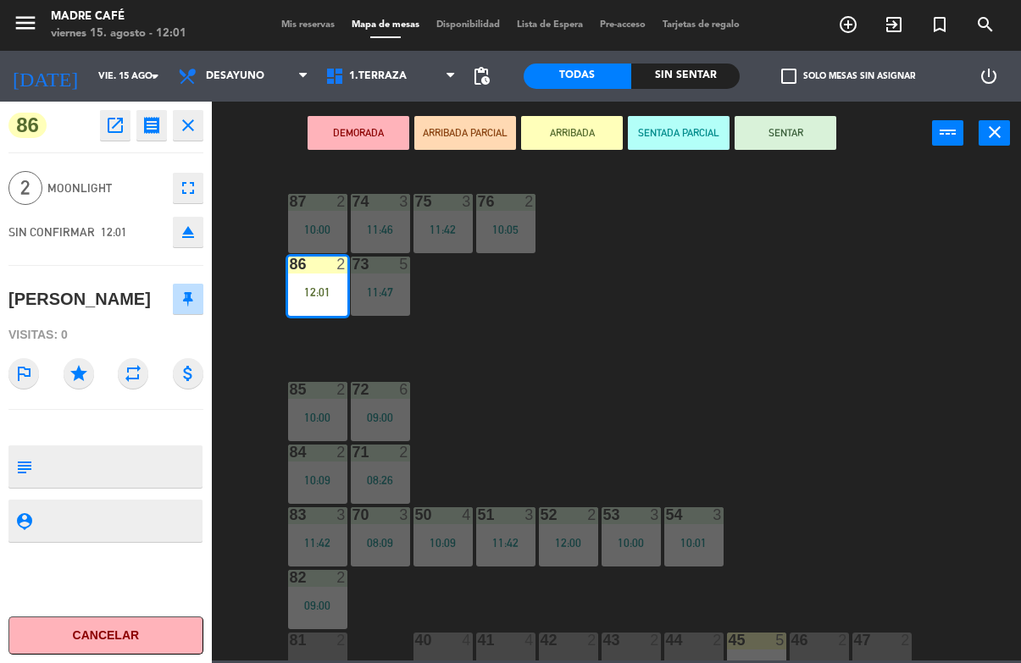
click at [783, 125] on button "SENTAR" at bounding box center [786, 133] width 102 height 34
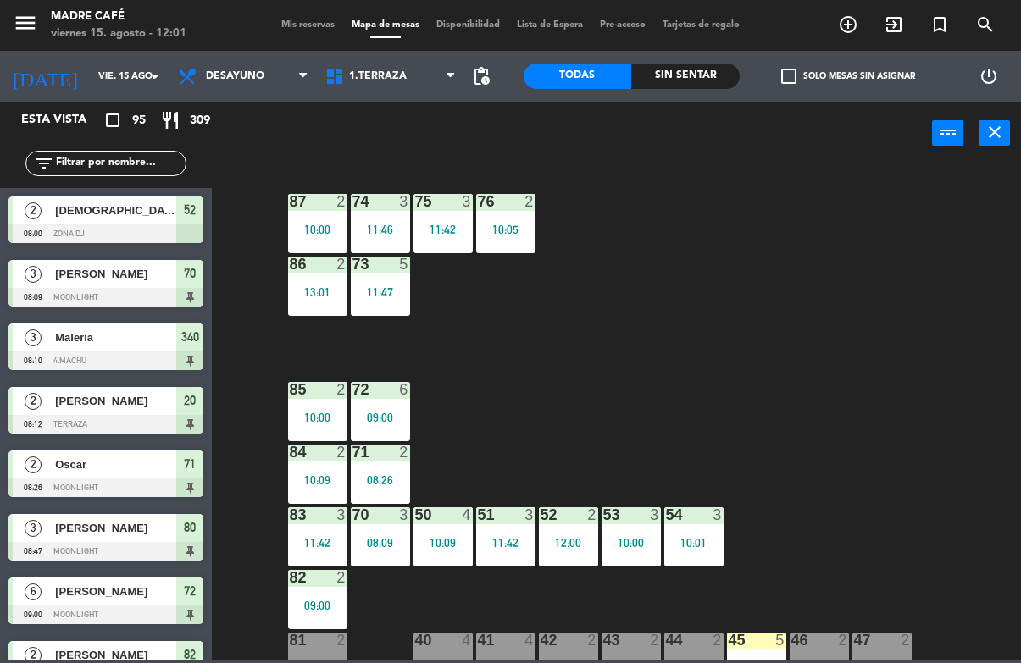
click at [840, 196] on div "87 2 10:00 74 3 11:46 75 3 11:42 76 2 10:05 86 2 13:01 73 5 11:47 72 6 09:00 85…" at bounding box center [621, 412] width 799 height 497
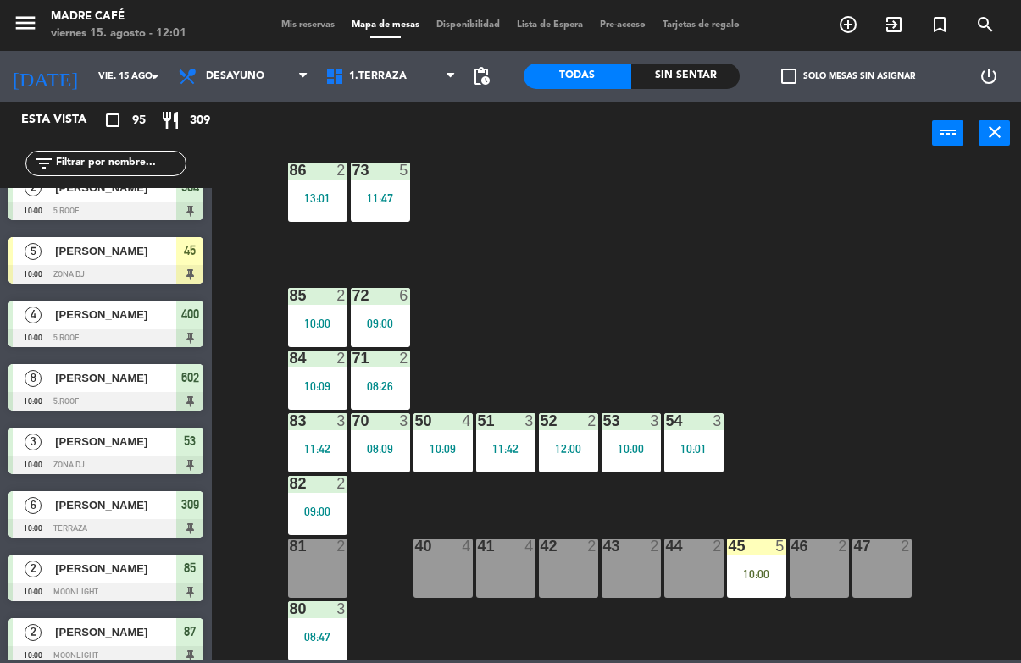
scroll to position [94, 0]
click at [703, 590] on div "44 2" at bounding box center [693, 568] width 59 height 59
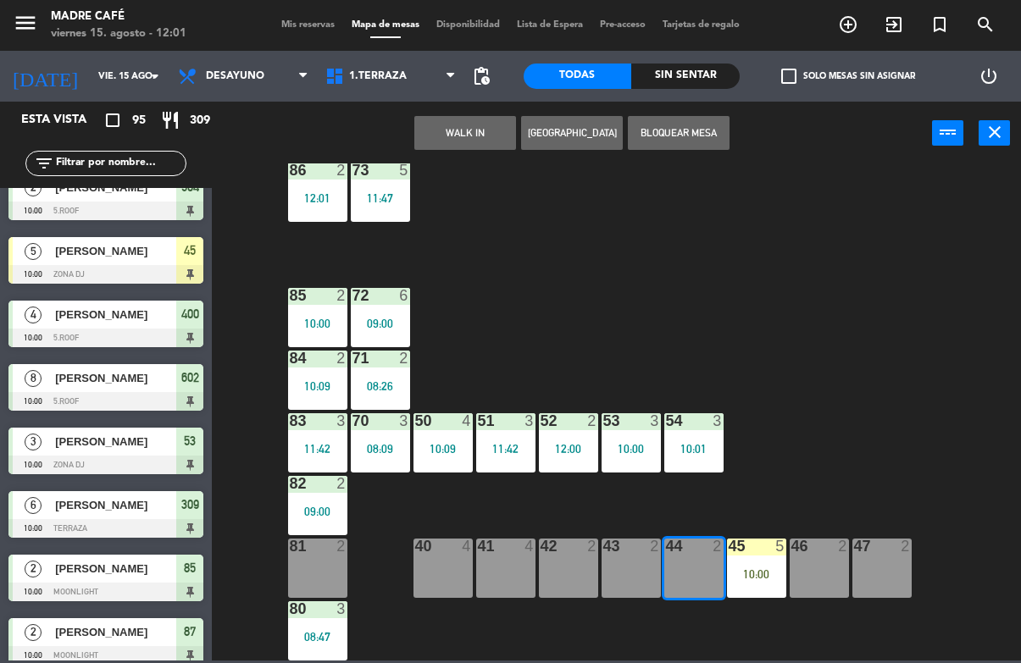
click at [456, 142] on button "WALK IN" at bounding box center [465, 133] width 102 height 34
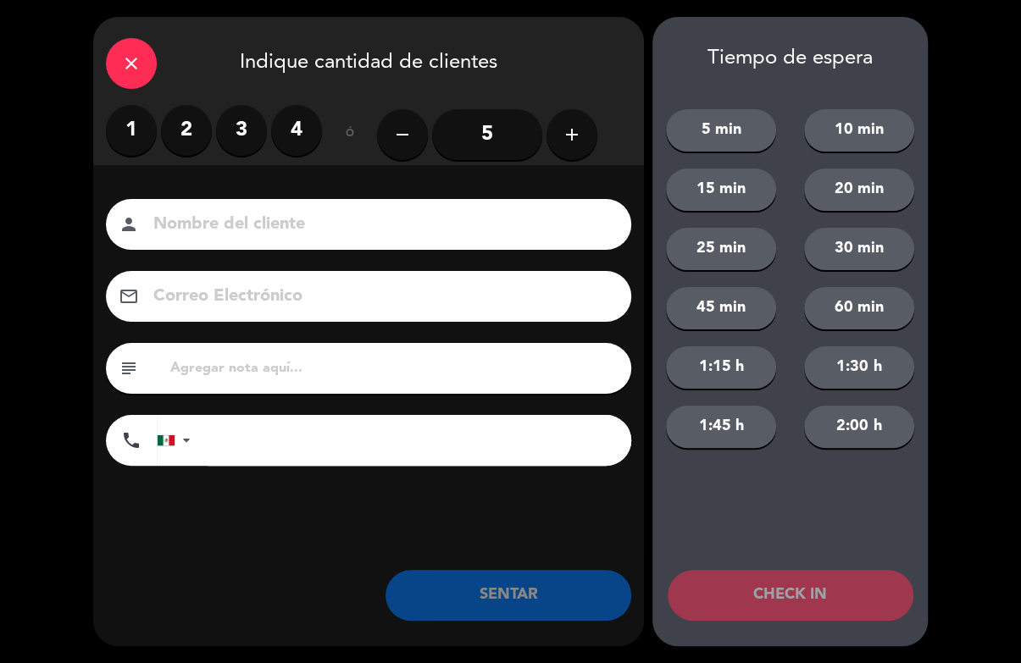
click at [235, 117] on label "3" at bounding box center [241, 130] width 51 height 51
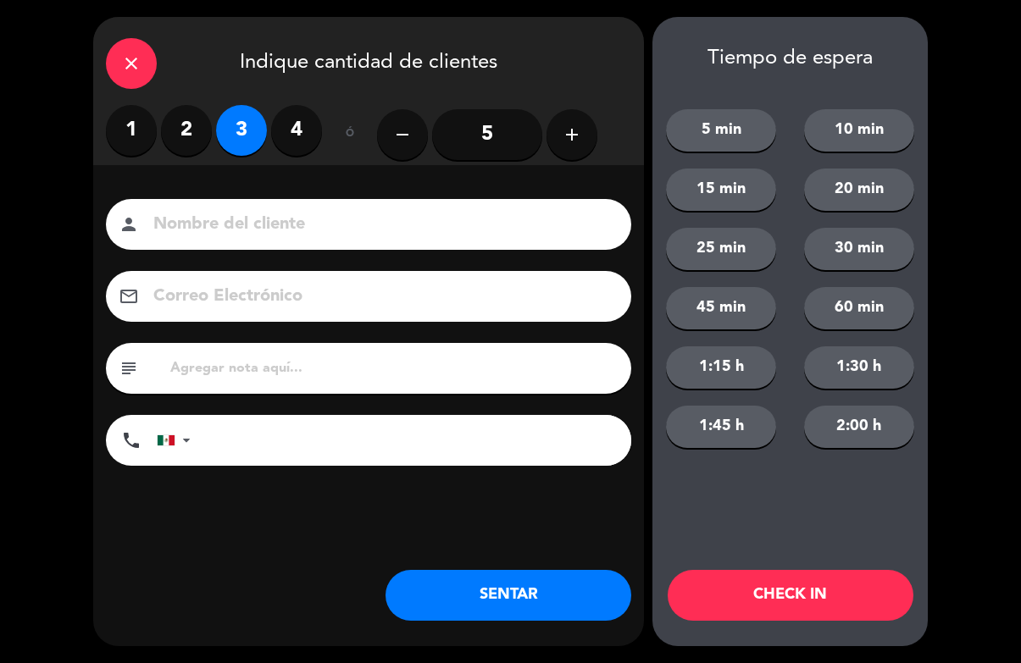
click at [247, 128] on label "3" at bounding box center [241, 130] width 51 height 51
click at [498, 240] on input at bounding box center [381, 225] width 458 height 30
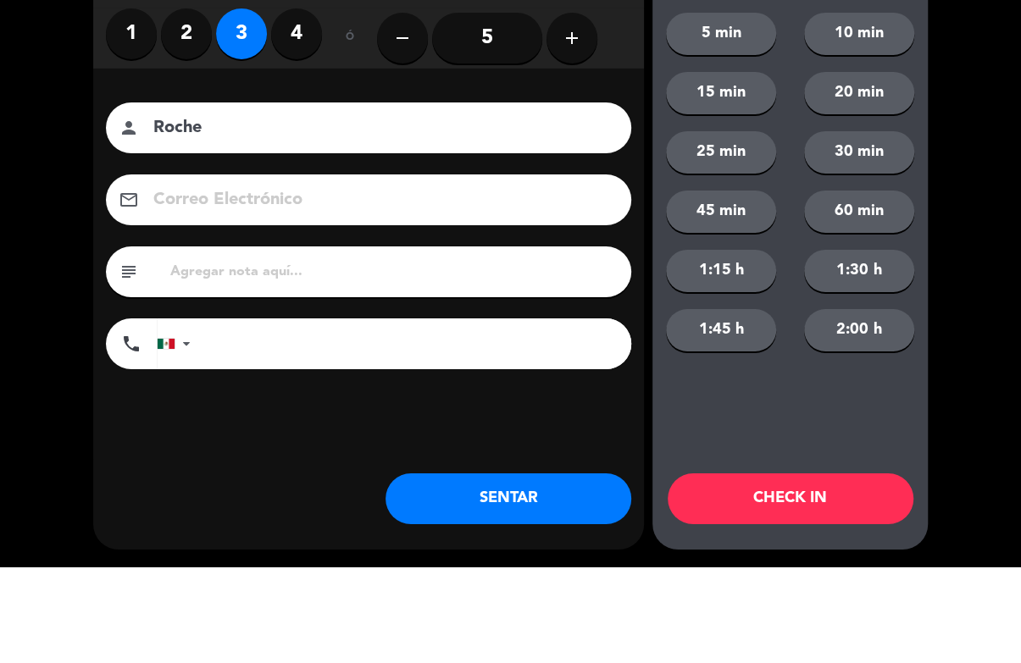
type input "Roche"
click at [928, 164] on div "close Indique cantidad de clientes 1 2 3 4 ó remove 5 add Nombre del cliente pe…" at bounding box center [510, 331] width 1021 height 663
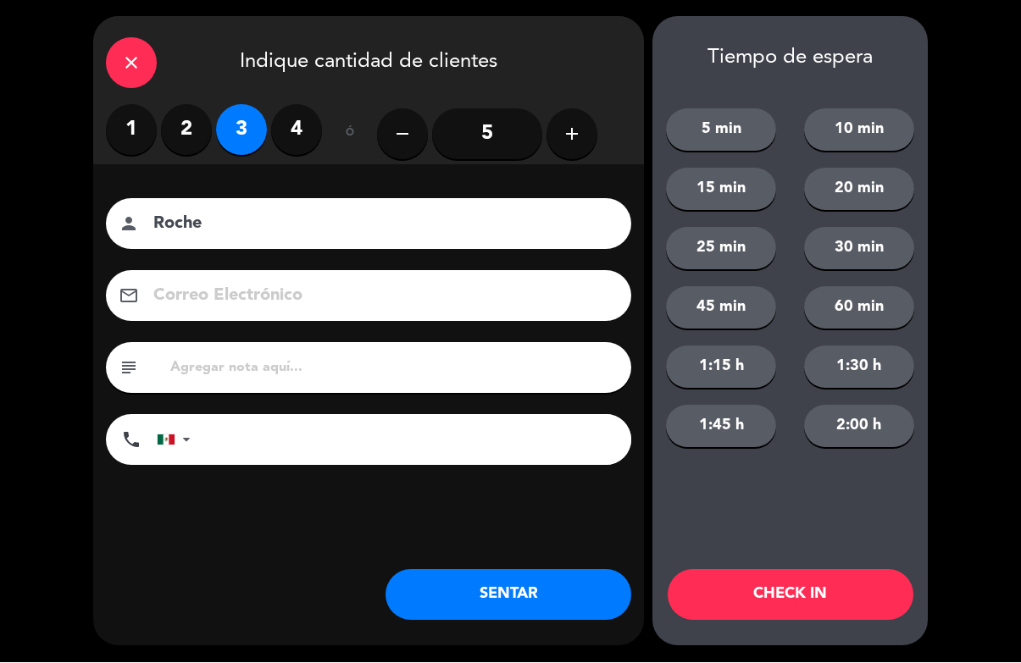
click at [804, 589] on button "CHECK IN" at bounding box center [791, 595] width 246 height 51
click at [848, 629] on div "Tiempo de espera 5 min 10 min 15 min 20 min 25 min 30 min 45 min 60 min 1:15 h …" at bounding box center [789, 331] width 275 height 629
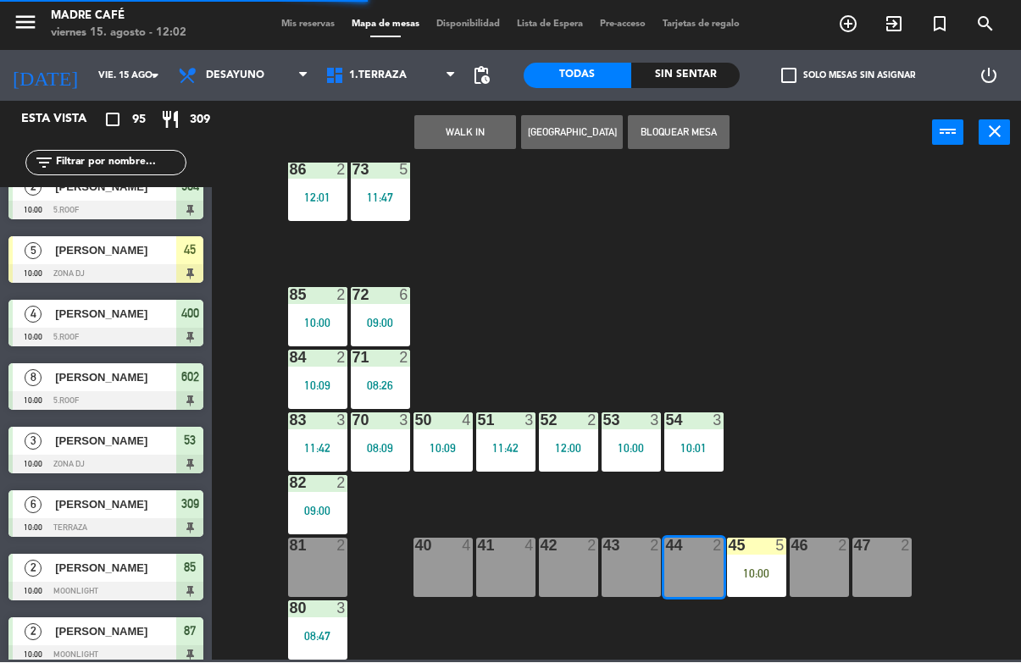
scroll to position [0, 0]
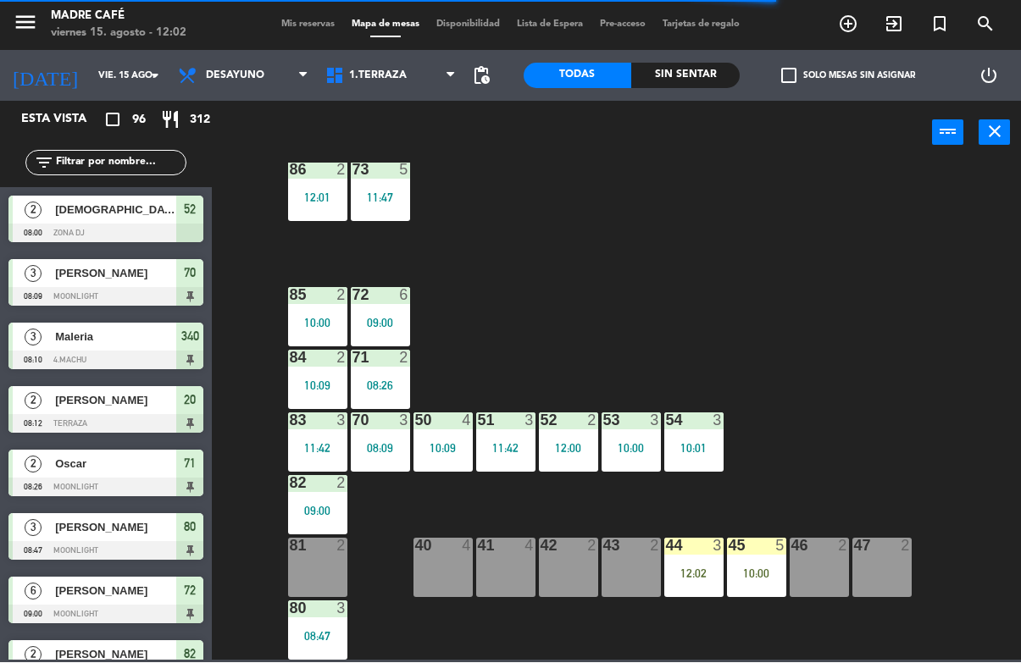
click at [637, 557] on div "43 2" at bounding box center [631, 568] width 59 height 59
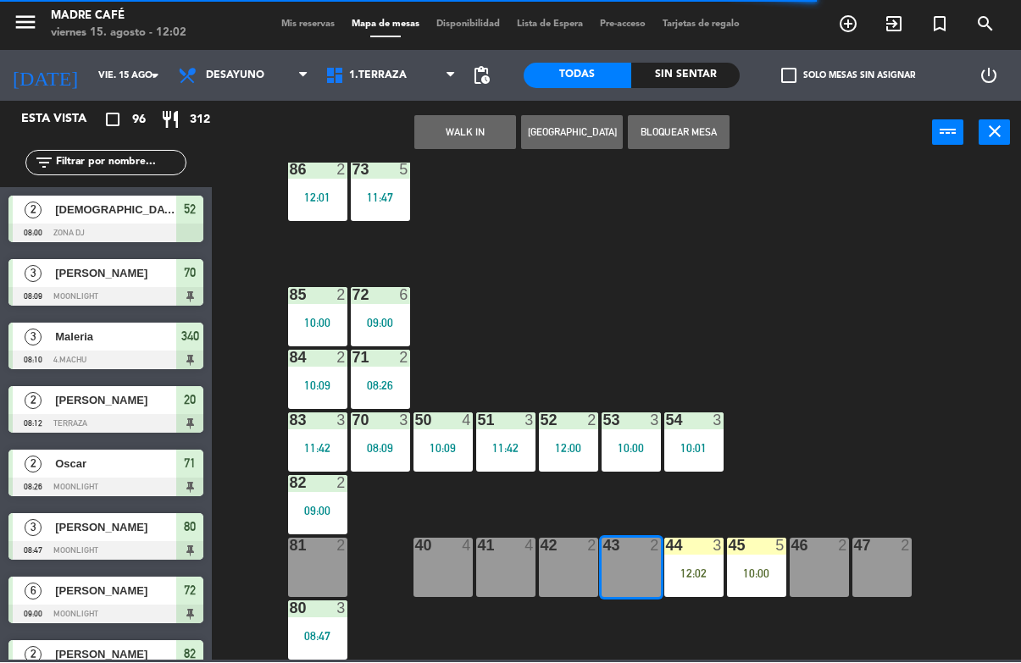
click at [489, 138] on button "WALK IN" at bounding box center [465, 133] width 102 height 34
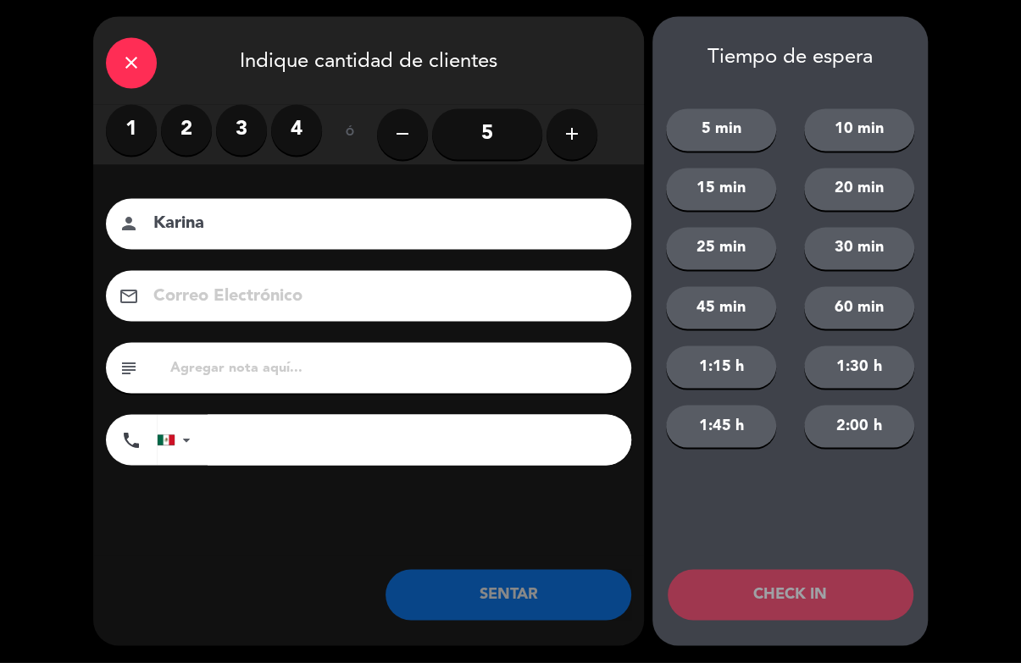
type input "Karina"
click at [984, 134] on div "close Indique cantidad de clientes 1 2 3 4 ó remove 5 add Nombre del cliente pe…" at bounding box center [510, 331] width 1021 height 663
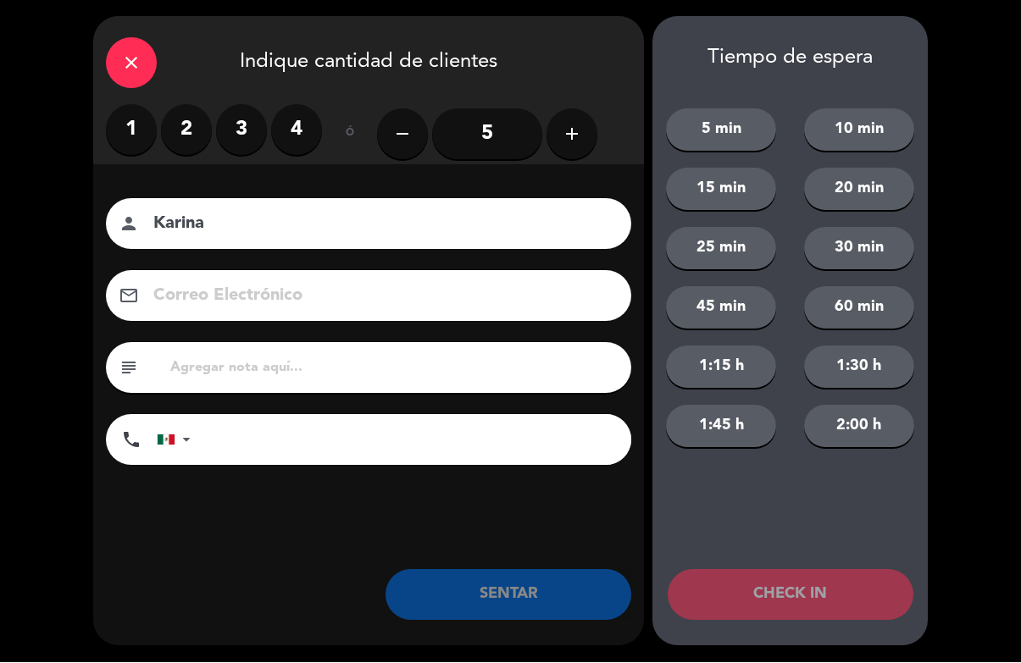
click at [187, 116] on label "2" at bounding box center [186, 130] width 51 height 51
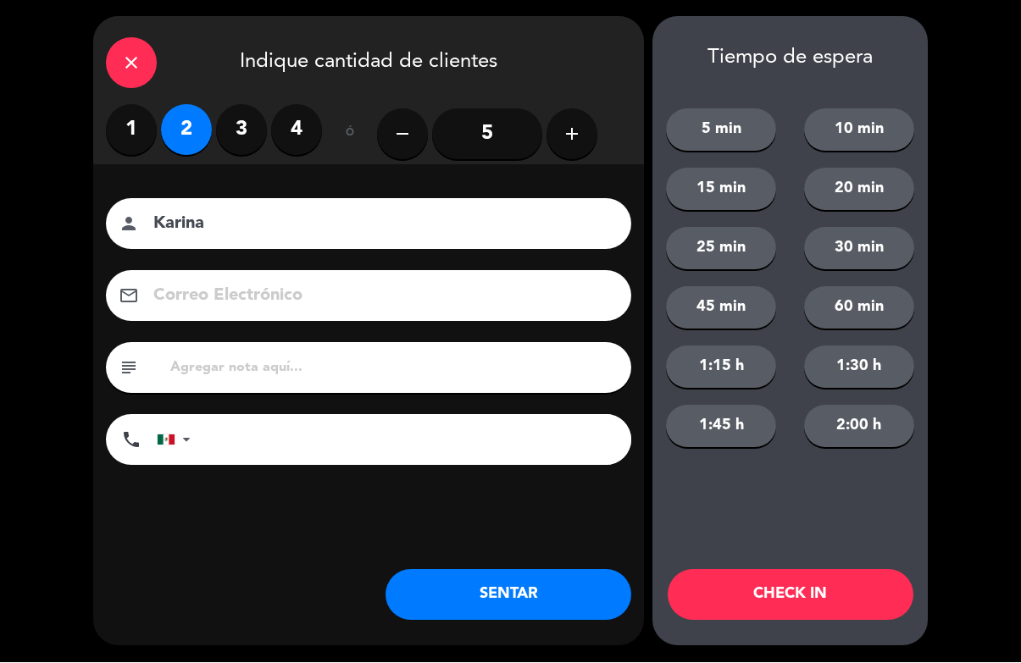
click at [780, 602] on button "CHECK IN" at bounding box center [791, 595] width 246 height 51
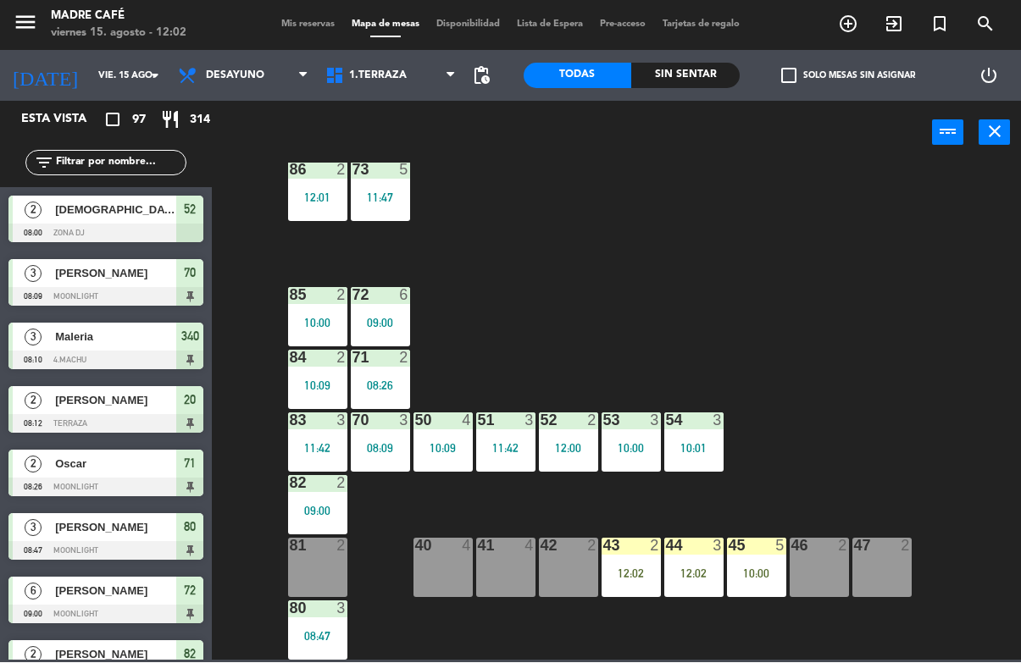
click at [629, 553] on div "43 2" at bounding box center [631, 547] width 59 height 17
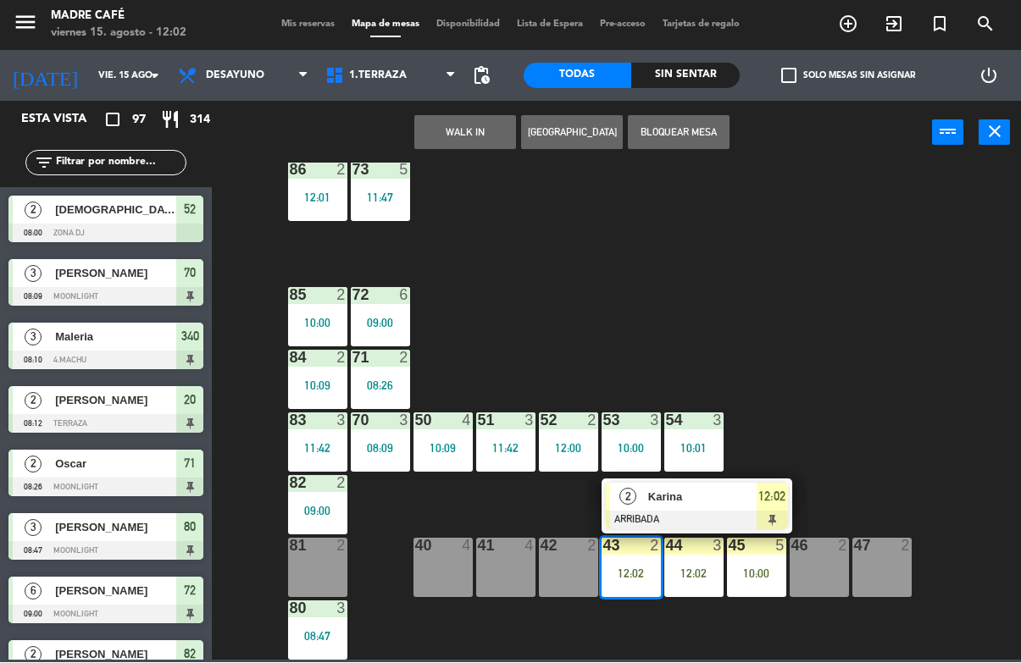
click at [741, 490] on span "Karina" at bounding box center [702, 498] width 108 height 18
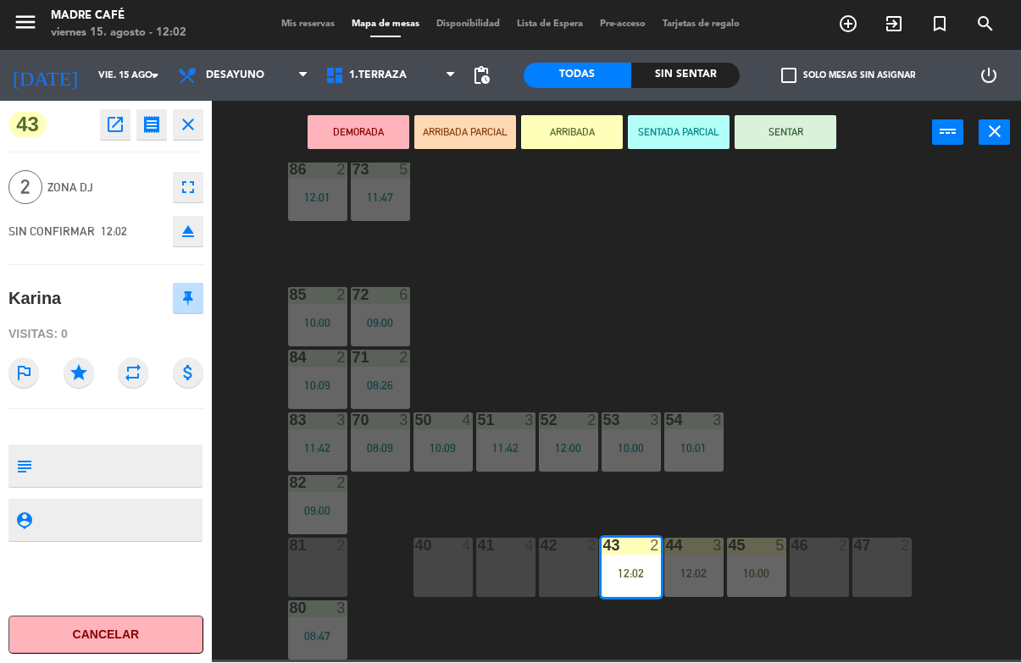
click at [801, 131] on button "SENTAR" at bounding box center [786, 133] width 102 height 34
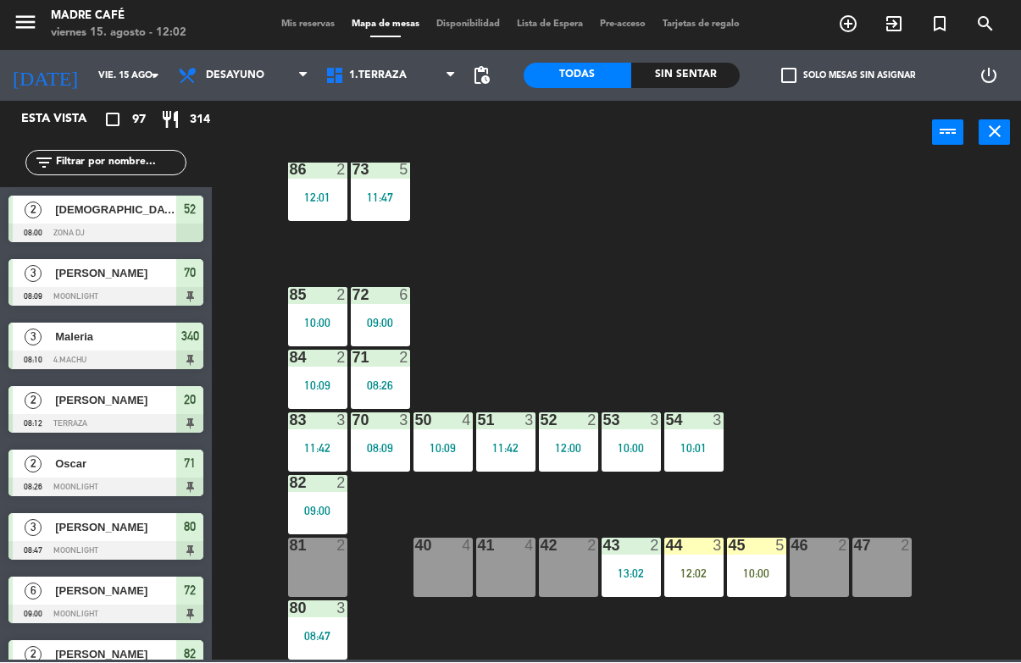
scroll to position [2038, 0]
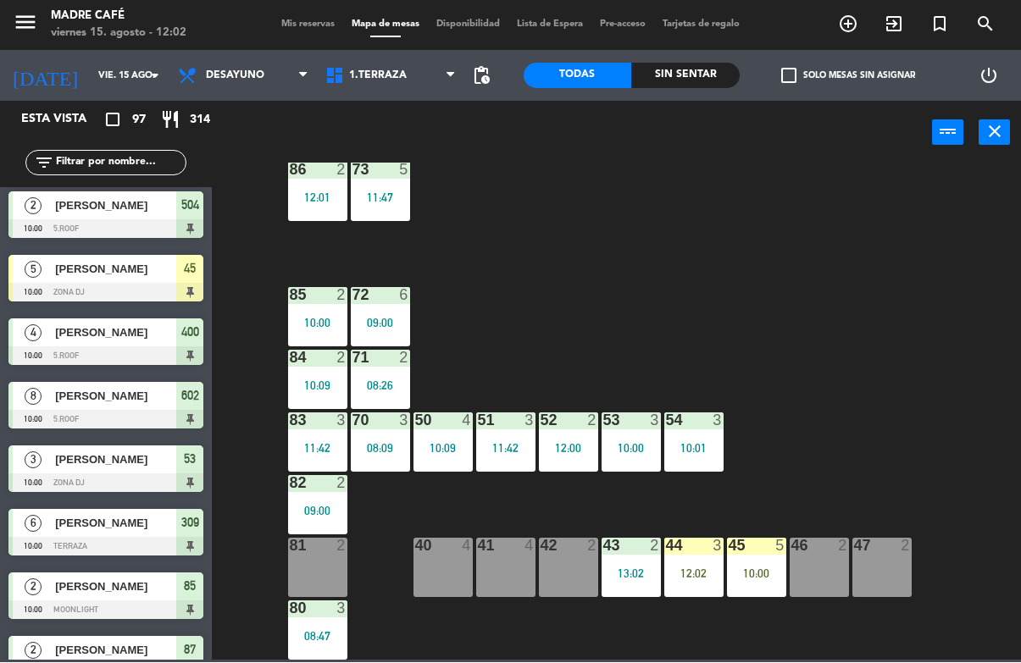
click at [885, 234] on div "87 2 10:00 74 3 11:46 75 3 11:42 76 2 10:05 86 2 12:01 73 5 11:47 72 6 09:00 85…" at bounding box center [621, 412] width 799 height 497
click at [703, 568] on div "12:02" at bounding box center [693, 574] width 59 height 12
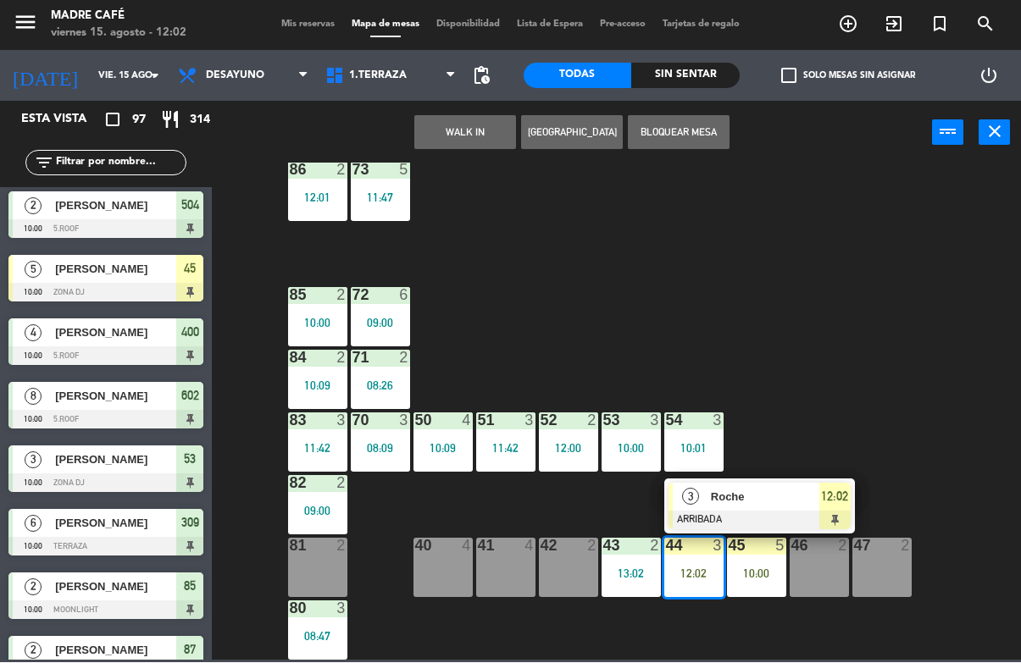
click at [836, 502] on span "12:02" at bounding box center [834, 497] width 27 height 20
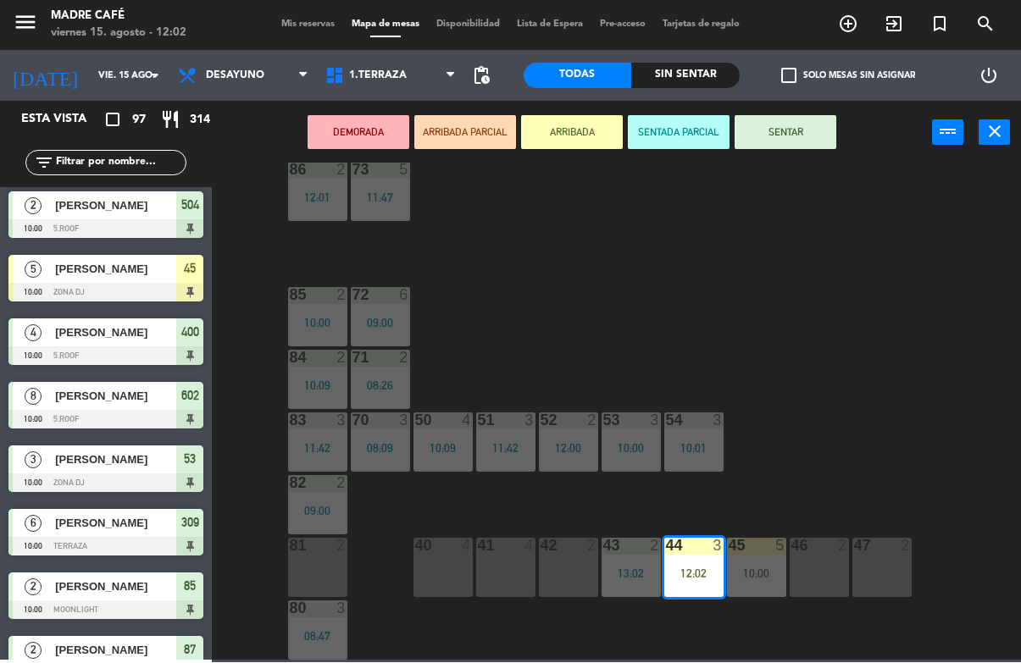
click at [813, 119] on button "SENTAR" at bounding box center [786, 133] width 102 height 34
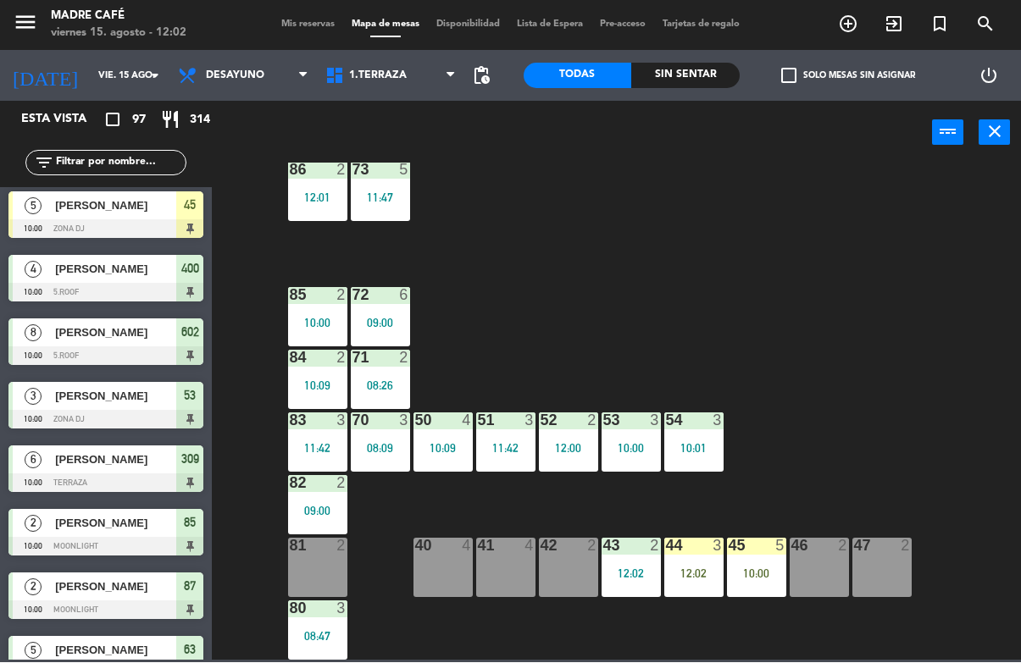
scroll to position [94, 0]
click at [768, 568] on div "10:00" at bounding box center [756, 574] width 59 height 12
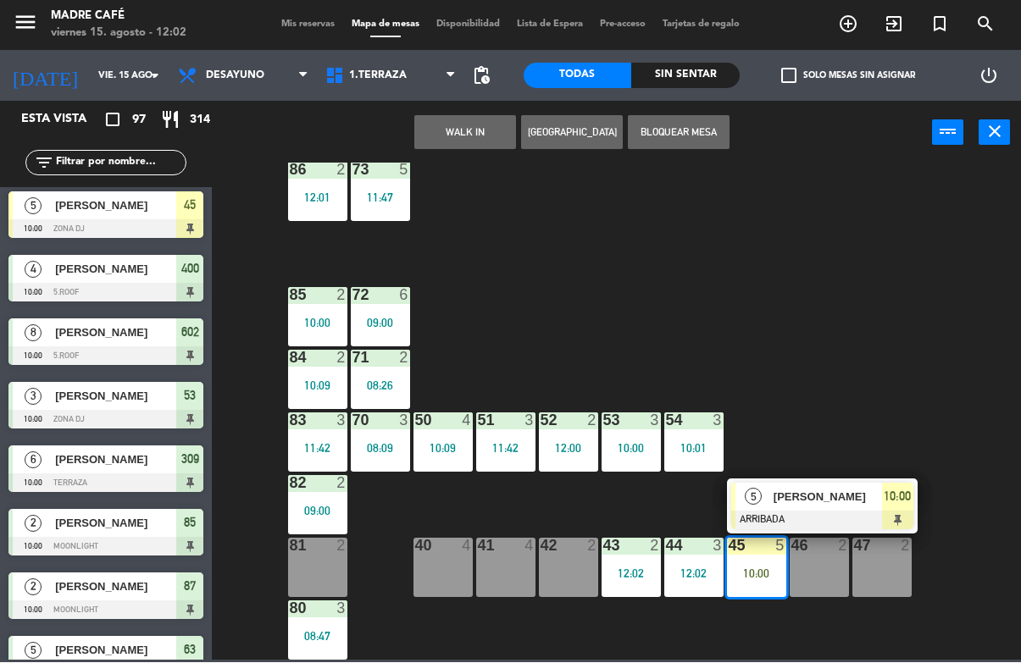
click at [888, 493] on span "10:00" at bounding box center [897, 497] width 27 height 20
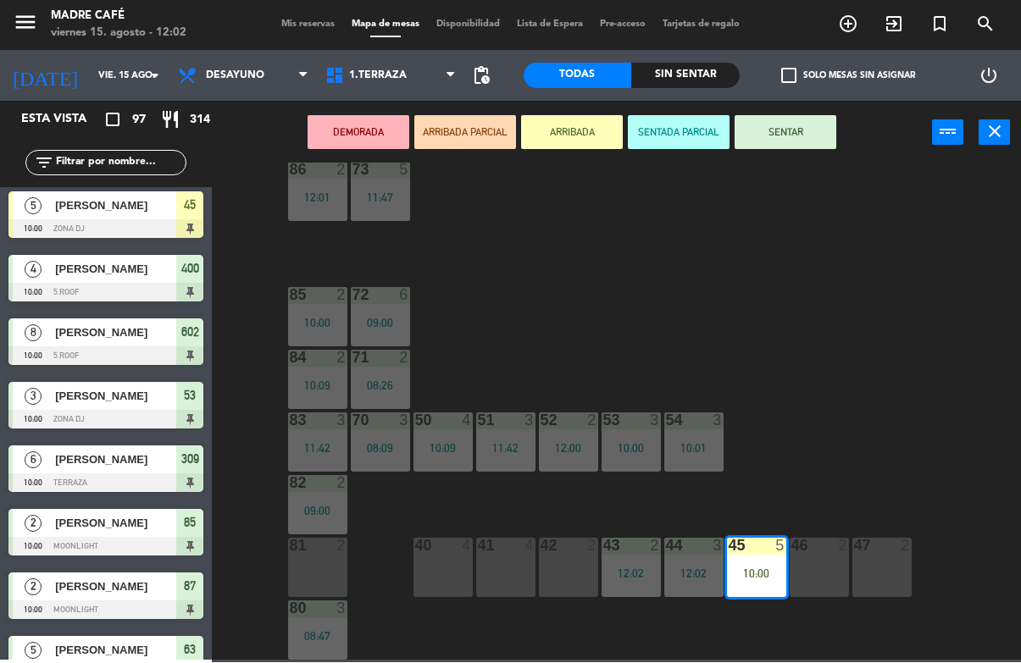
click at [799, 119] on button "SENTAR" at bounding box center [786, 133] width 102 height 34
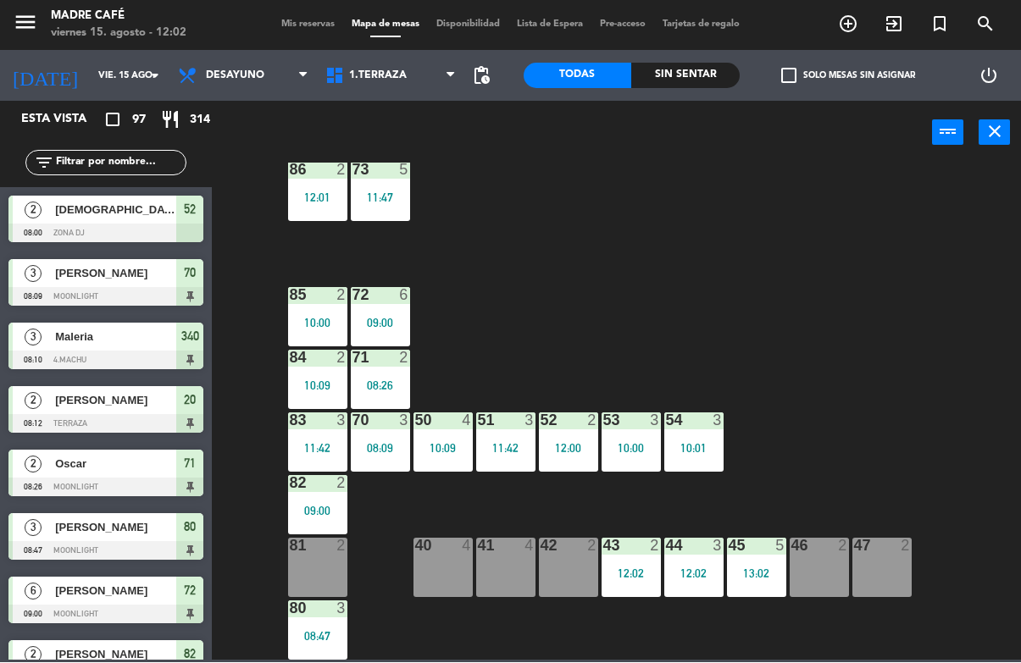
scroll to position [0, 0]
click at [852, 197] on div "87 2 10:00 74 3 11:46 75 3 11:42 76 2 10:05 86 2 12:01 73 5 11:47 72 6 09:00 85…" at bounding box center [621, 412] width 799 height 497
click at [119, 168] on input "text" at bounding box center [119, 163] width 131 height 19
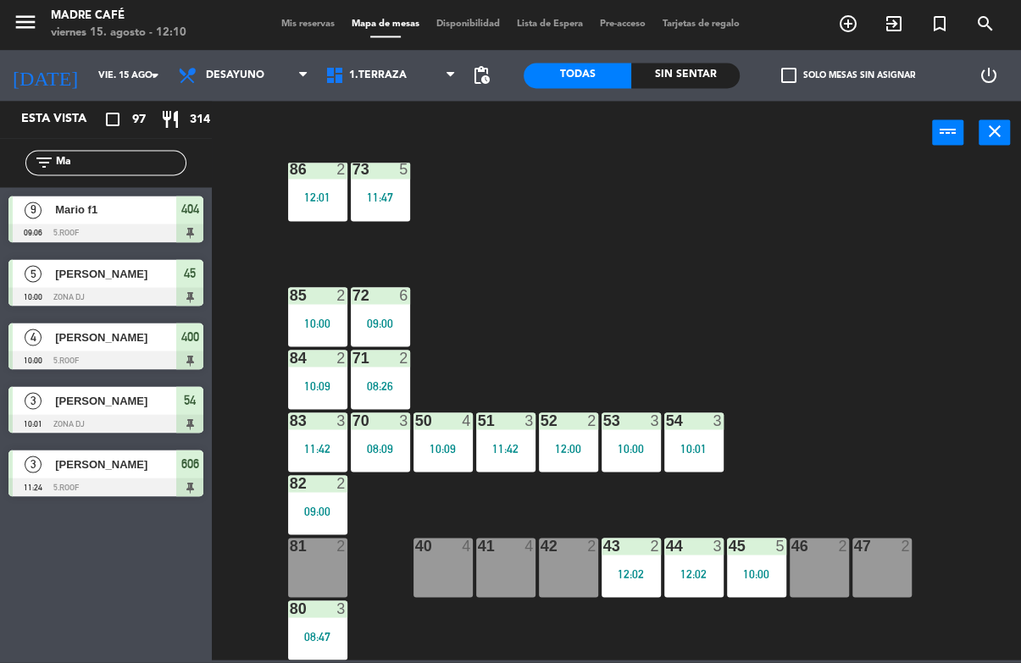
type input "M"
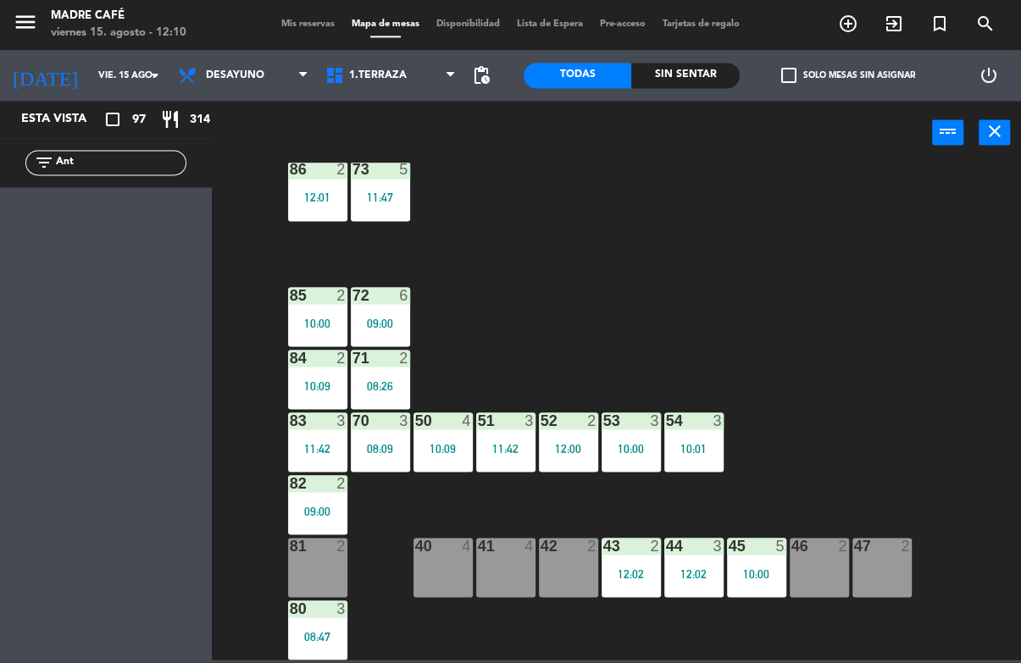
click at [852, 207] on div "87 2 10:00 74 3 11:46 75 3 11:42 76 2 10:05 86 2 12:01 73 5 11:47 72 6 09:00 85…" at bounding box center [621, 412] width 799 height 497
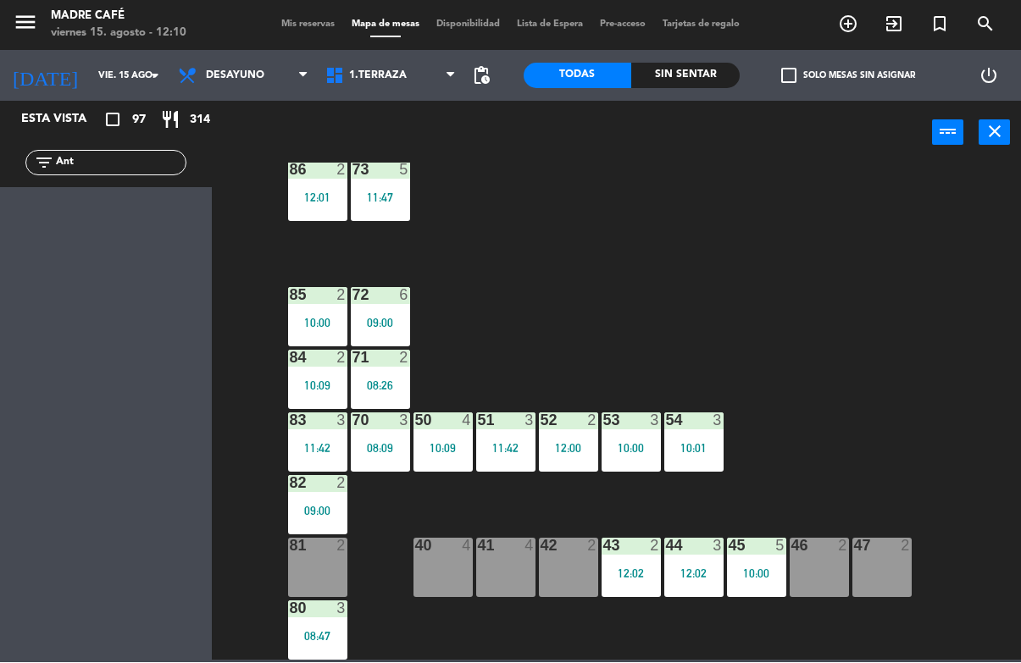
click at [136, 187] on div "Esta vista crop_square 97 restaurant 314 filter_list Ant" at bounding box center [106, 383] width 212 height 562
click at [124, 171] on input "Ant" at bounding box center [119, 163] width 131 height 19
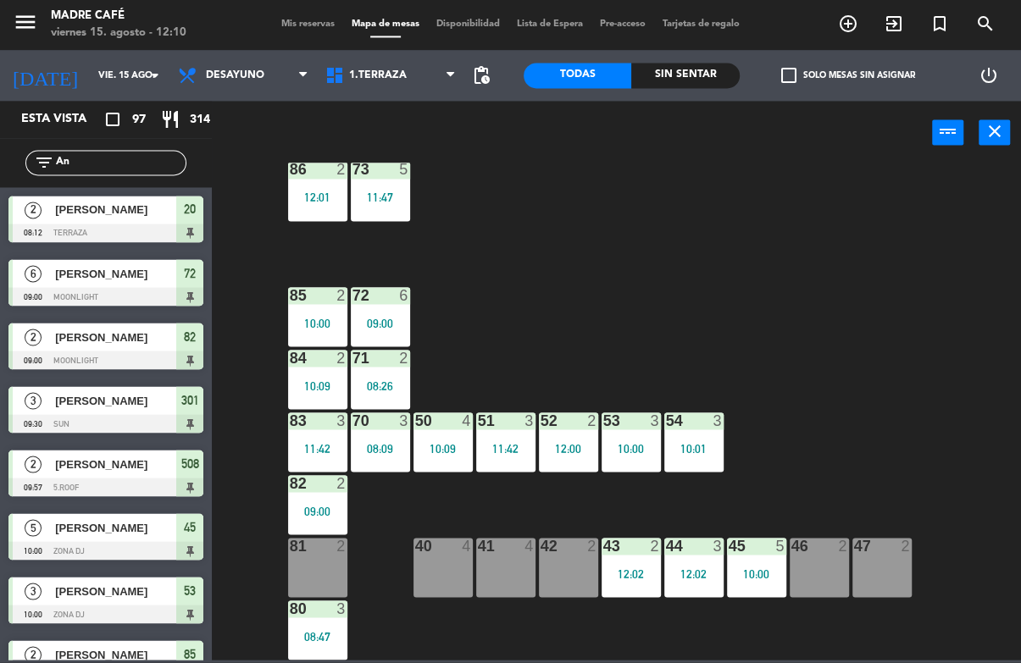
type input "A"
click at [899, 219] on div "87 2 10:00 74 3 11:46 75 3 11:42 76 2 10:05 86 2 12:01 73 5 11:47 72 6 09:00 85…" at bounding box center [621, 412] width 799 height 497
